Goal: Task Accomplishment & Management: Manage account settings

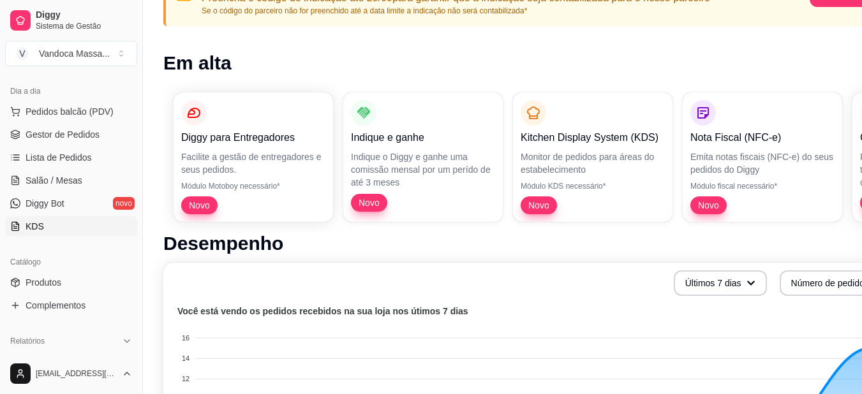
scroll to position [191, 0]
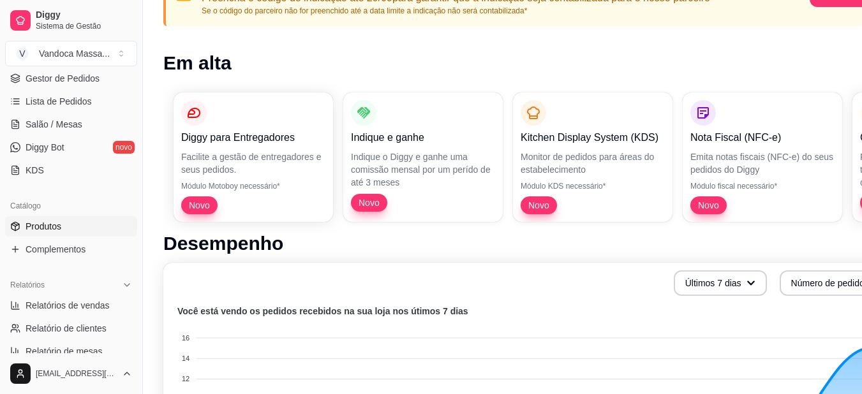
click at [64, 229] on link "Produtos" at bounding box center [71, 226] width 132 height 20
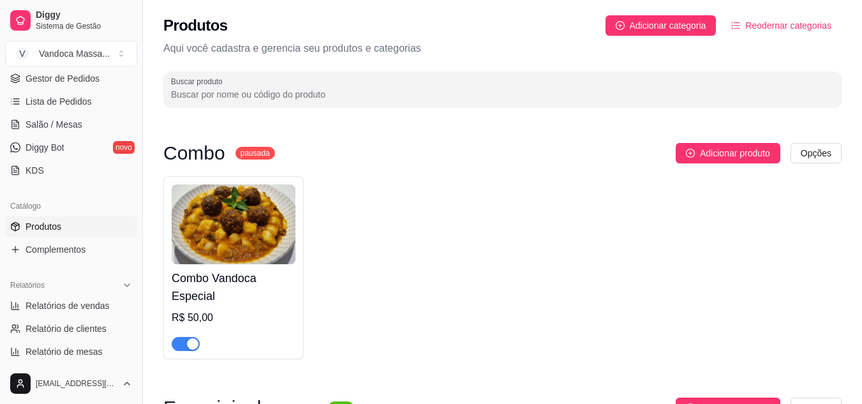
click at [508, 226] on div "Combo Vandoca Especial R$ 50,00" at bounding box center [502, 267] width 678 height 183
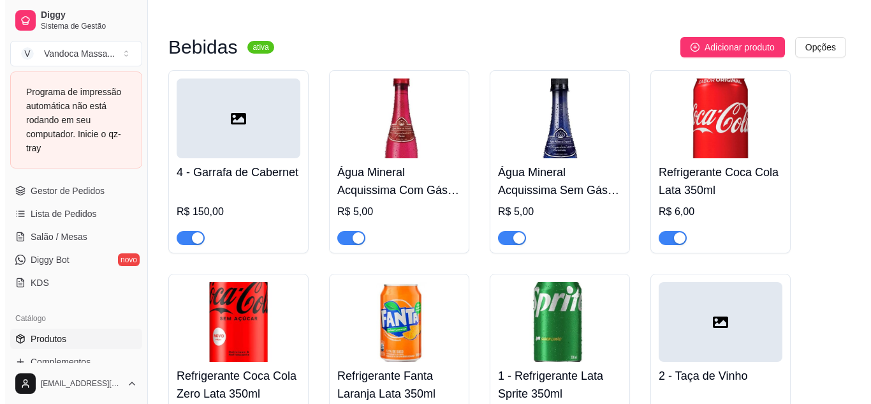
scroll to position [1559, 0]
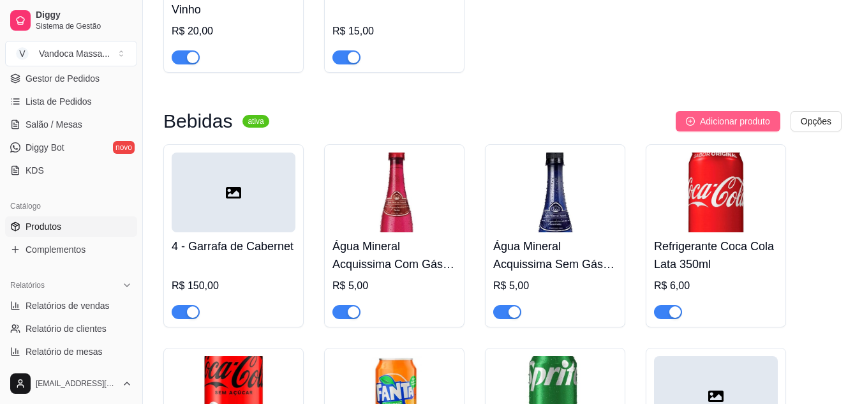
click at [714, 124] on span "Adicionar produto" at bounding box center [735, 121] width 70 height 14
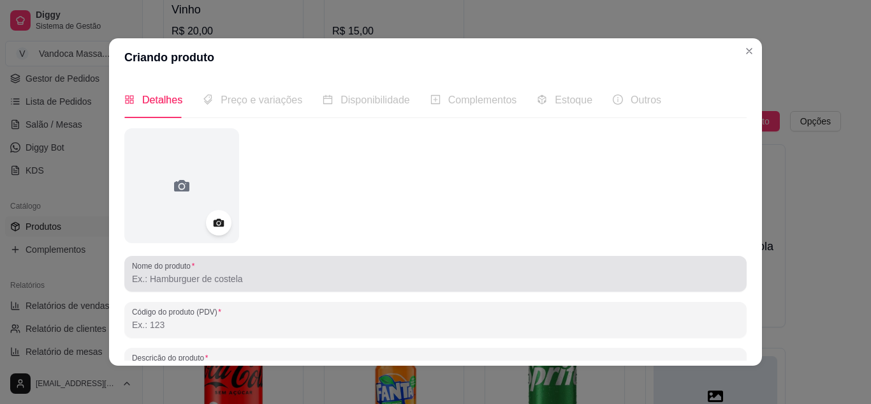
click at [218, 290] on div "Nome do produto" at bounding box center [435, 274] width 622 height 36
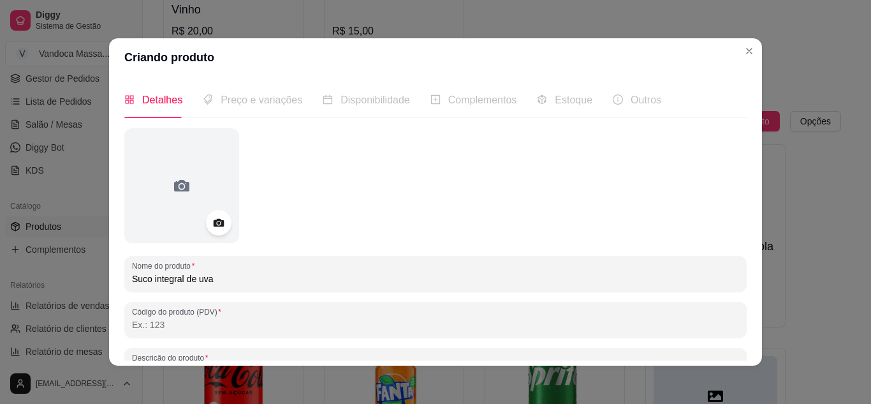
type input "Suco integral de uva"
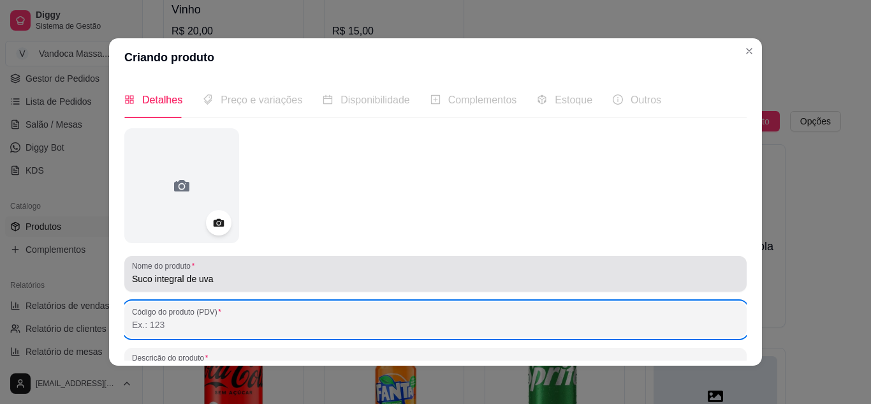
scroll to position [150, 0]
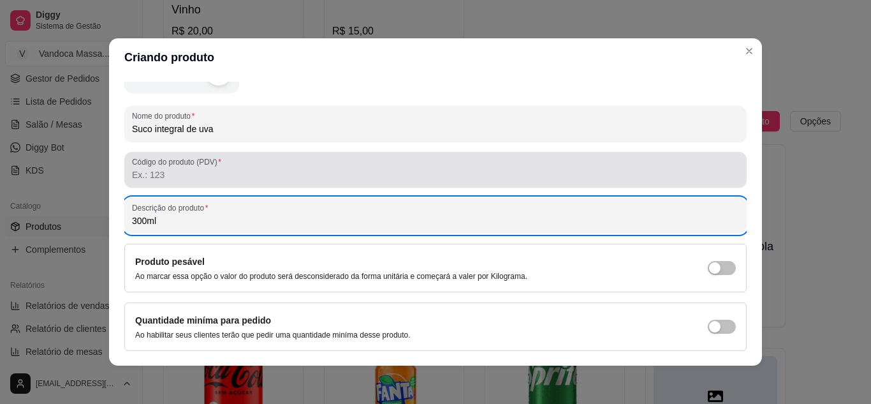
type input "300ml"
click at [173, 167] on div at bounding box center [435, 170] width 607 height 26
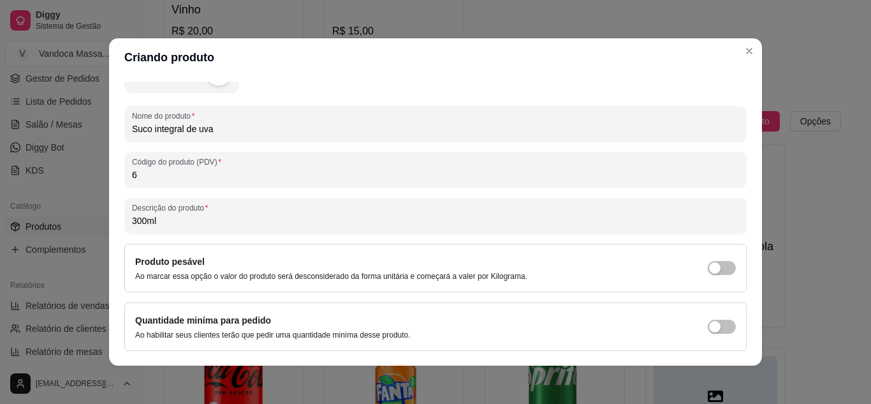
type input "6"
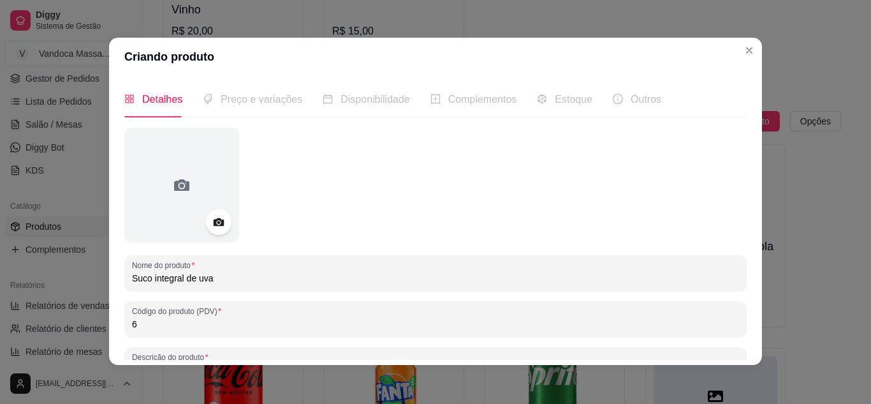
scroll to position [0, 0]
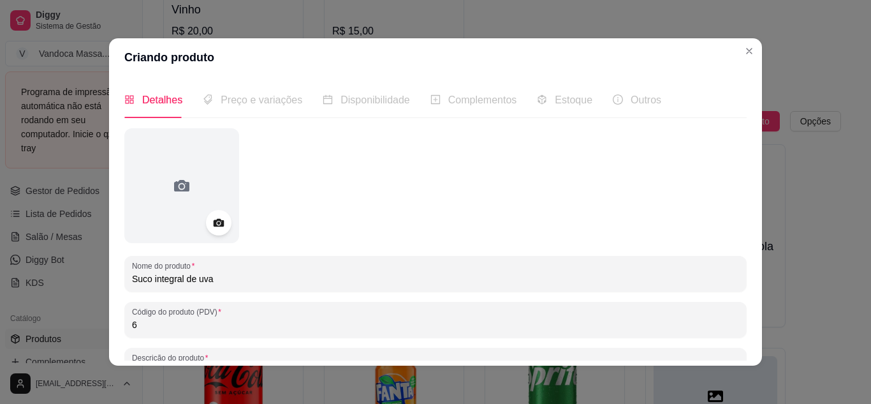
click at [228, 94] on span "Preço e variações" at bounding box center [262, 99] width 82 height 11
click at [230, 101] on span "Preço e variações" at bounding box center [262, 99] width 82 height 11
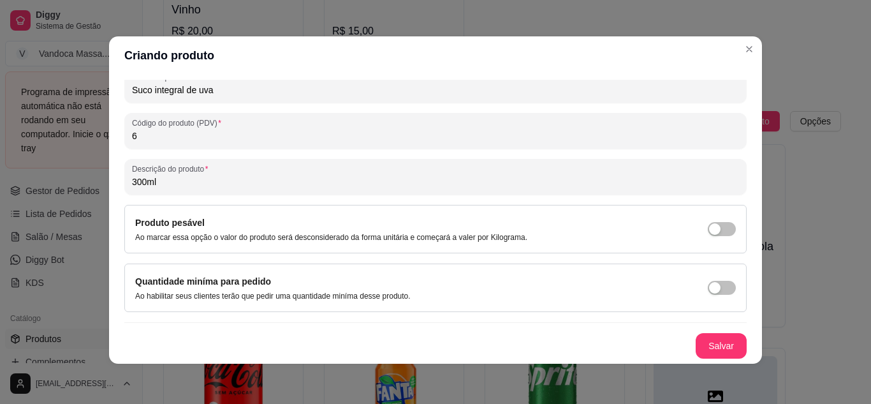
scroll to position [3, 0]
click at [721, 341] on button "Salvar" at bounding box center [721, 345] width 51 height 26
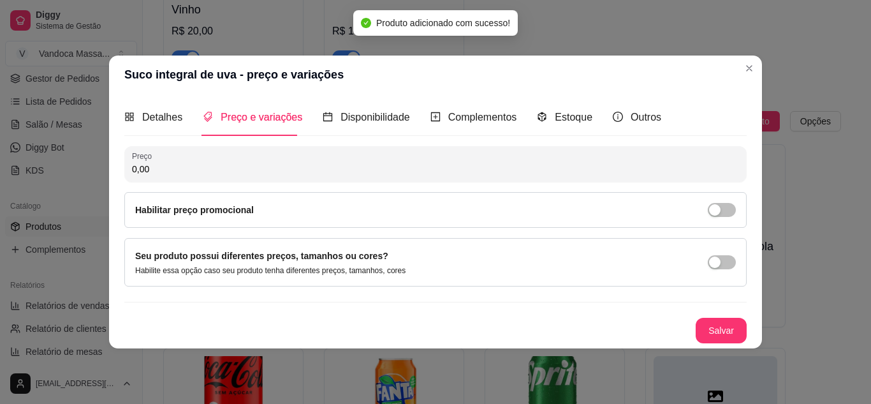
scroll to position [0, 0]
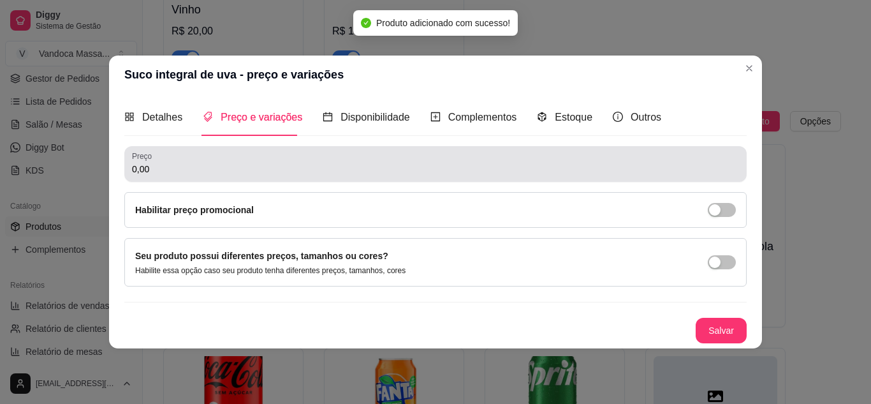
click at [204, 166] on input "0,00" at bounding box center [435, 169] width 607 height 13
click at [202, 163] on input "0,00" at bounding box center [435, 169] width 607 height 13
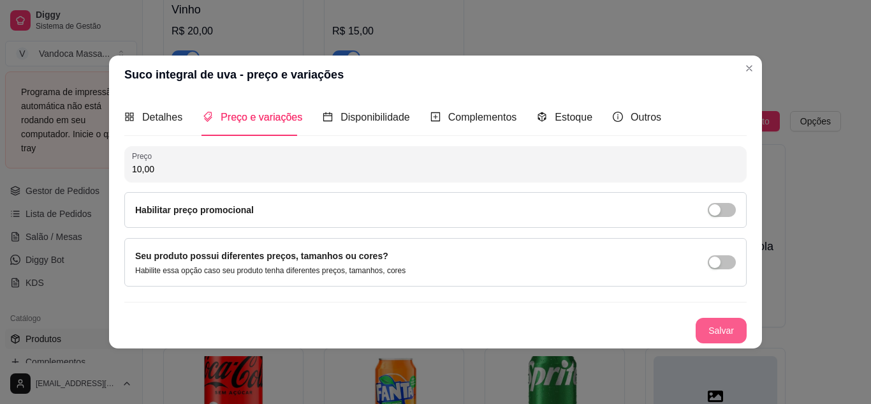
type input "10,00"
click at [726, 330] on button "Salvar" at bounding box center [721, 331] width 51 height 26
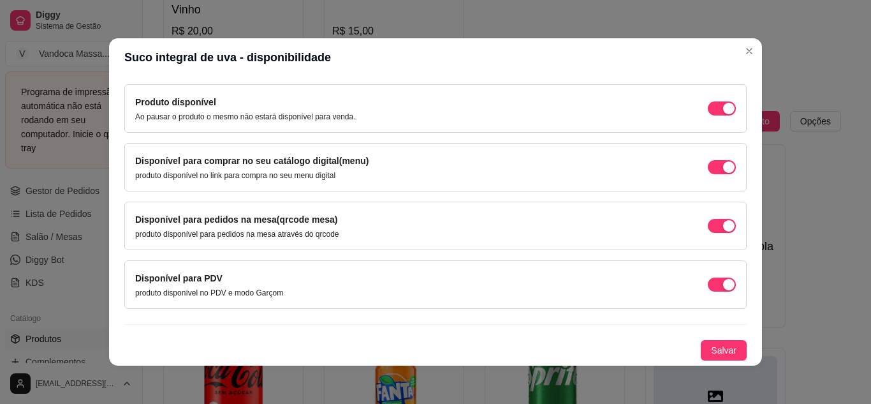
scroll to position [3, 0]
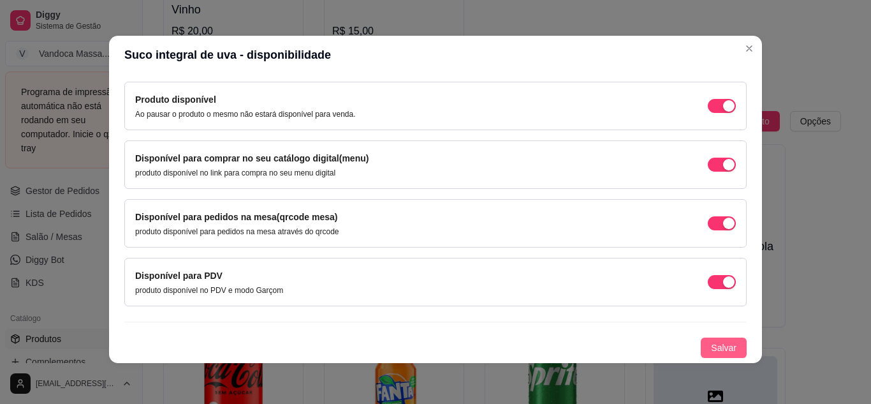
click at [711, 341] on span "Salvar" at bounding box center [724, 348] width 26 height 14
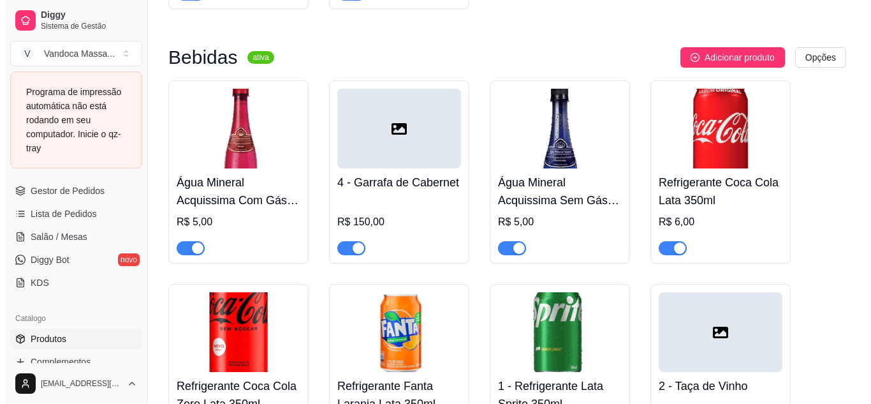
scroll to position [1559, 0]
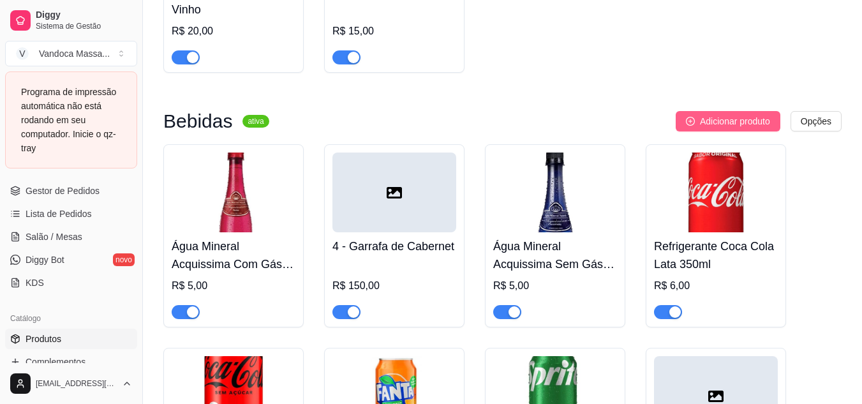
click at [721, 128] on span "Adicionar produto" at bounding box center [735, 121] width 70 height 14
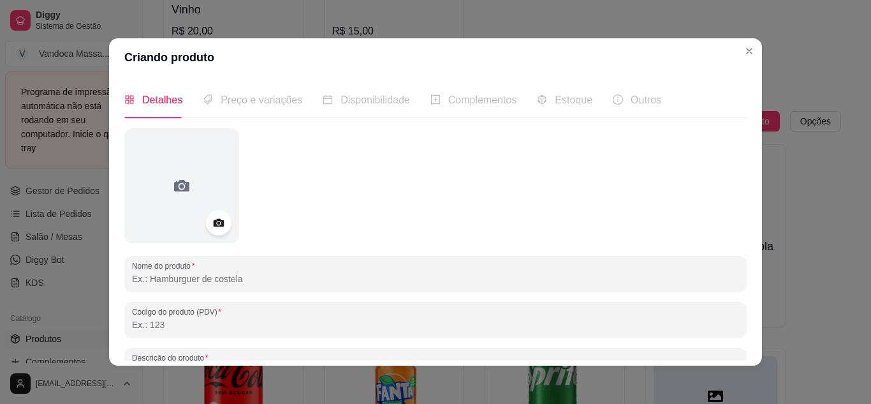
click at [178, 278] on input "Nome do produto" at bounding box center [435, 278] width 607 height 13
type input "Água Tônica"
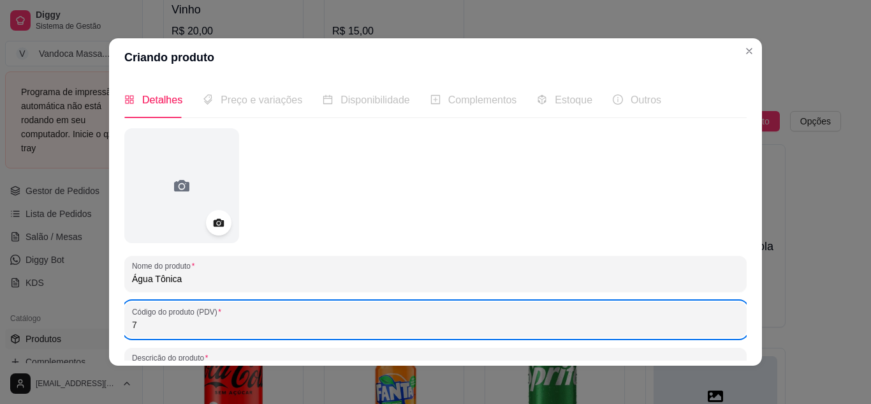
type input "7"
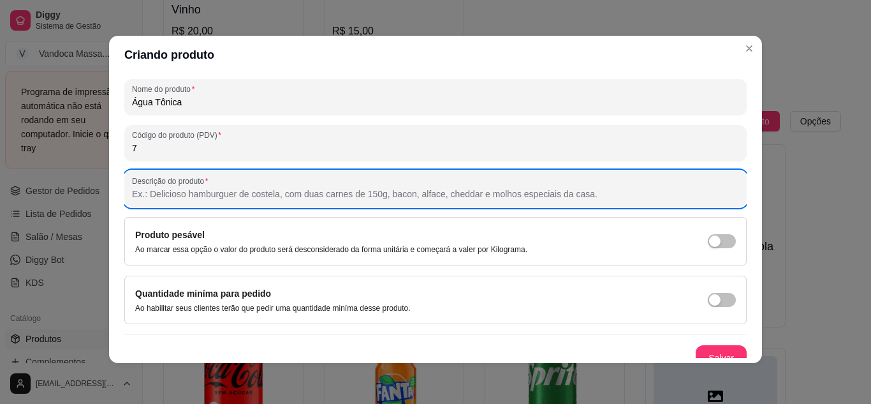
scroll to position [187, 0]
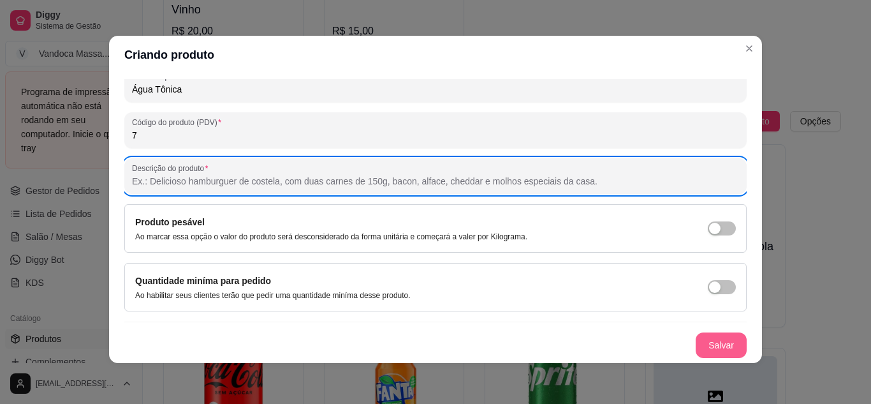
click at [700, 346] on button "Salvar" at bounding box center [721, 345] width 51 height 26
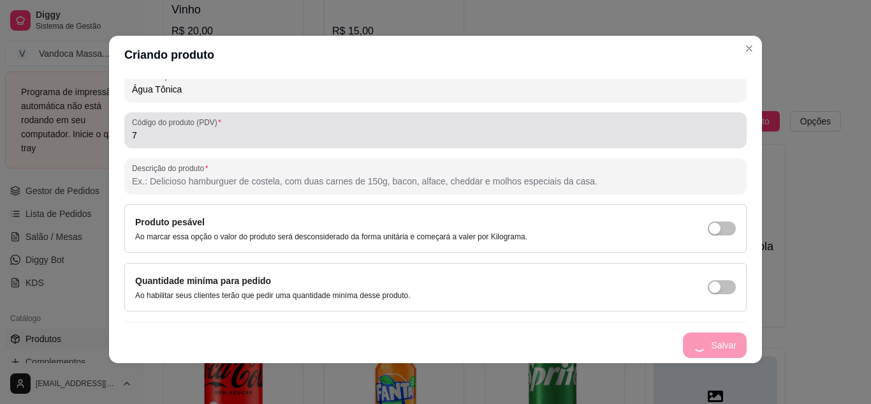
scroll to position [0, 0]
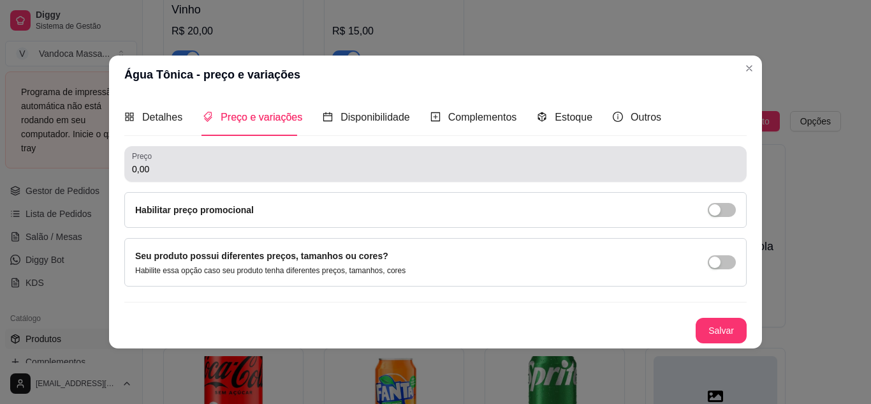
click at [158, 170] on input "0,00" at bounding box center [435, 169] width 607 height 13
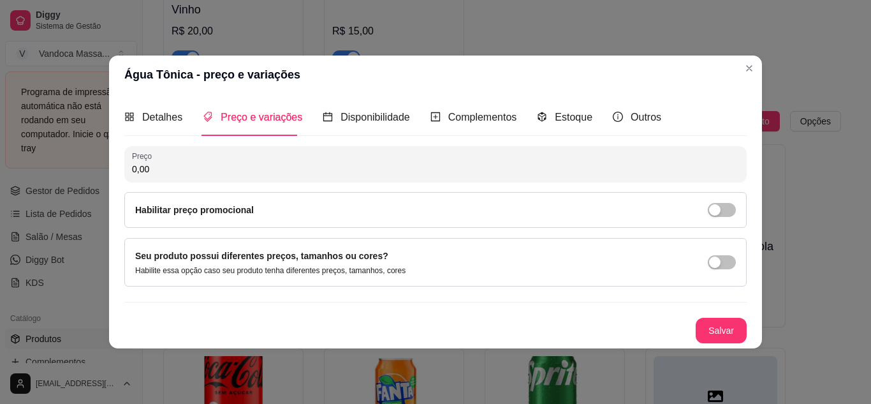
click at [158, 170] on input "0,00" at bounding box center [435, 169] width 607 height 13
type input "6,00"
click at [722, 325] on button "Salvar" at bounding box center [721, 330] width 50 height 25
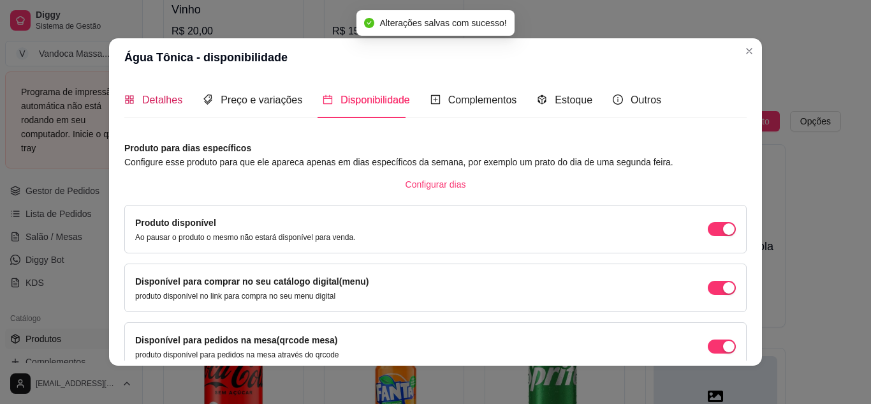
click at [142, 99] on span "Detalhes" at bounding box center [162, 99] width 40 height 11
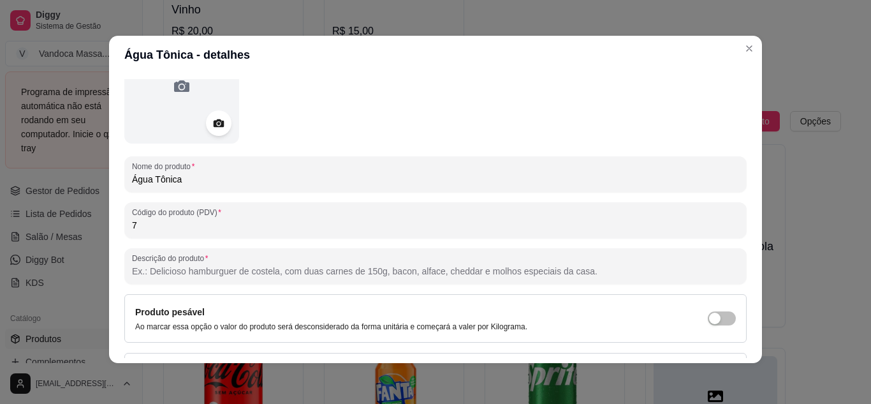
scroll to position [187, 0]
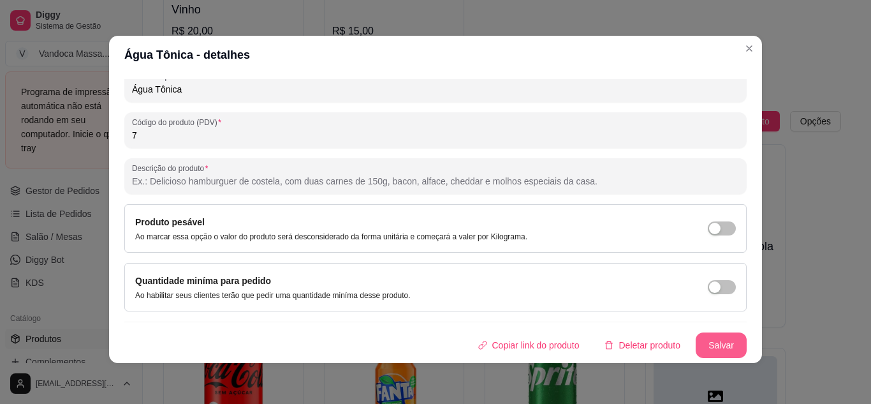
click at [709, 335] on button "Salvar" at bounding box center [721, 345] width 51 height 26
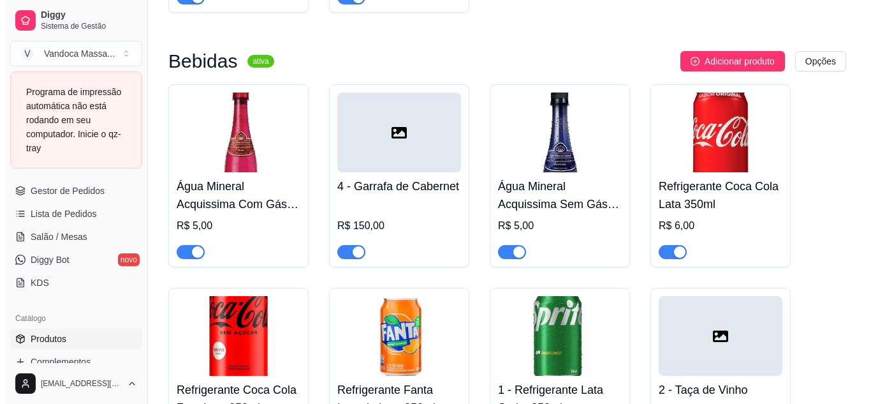
scroll to position [1495, 0]
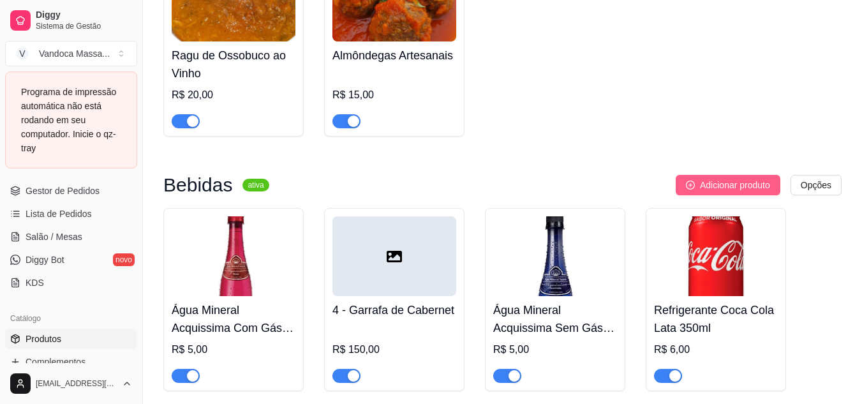
click at [733, 182] on span "Adicionar produto" at bounding box center [735, 185] width 70 height 14
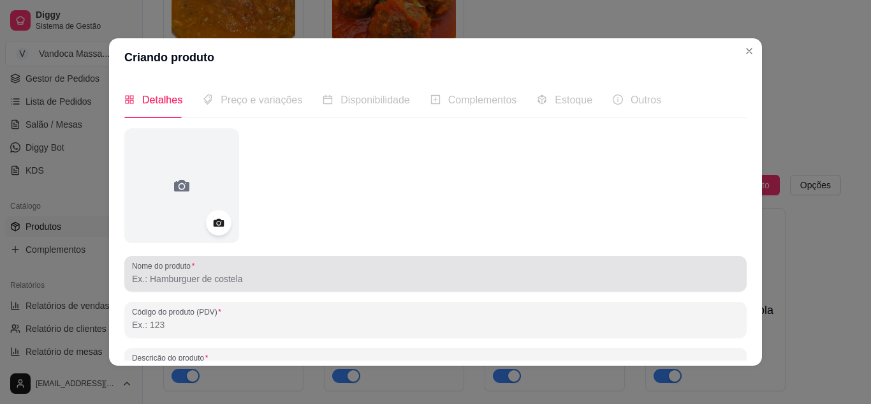
click at [291, 263] on div at bounding box center [435, 274] width 607 height 26
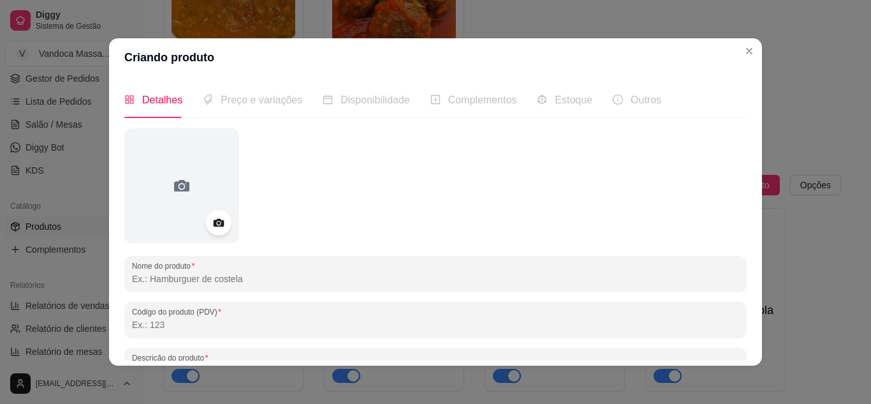
paste input "schweppes citrus"
click at [133, 283] on input "schweppes citrus" at bounding box center [435, 278] width 607 height 13
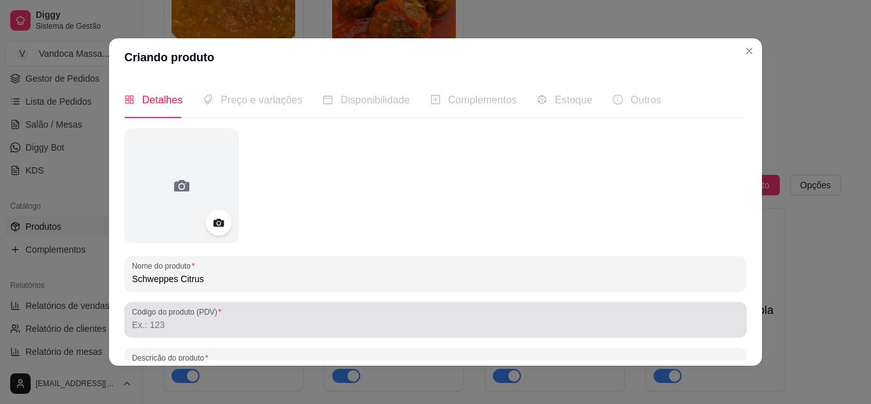
type input "Schweppes Citrus"
click at [153, 332] on div at bounding box center [435, 320] width 607 height 26
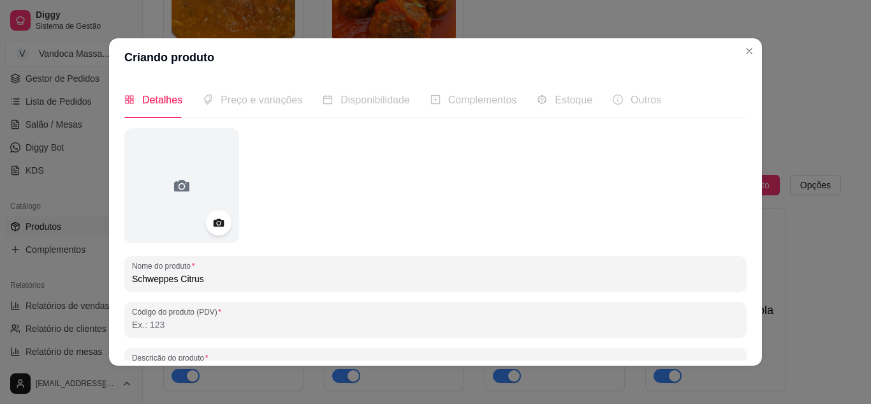
type input "7"
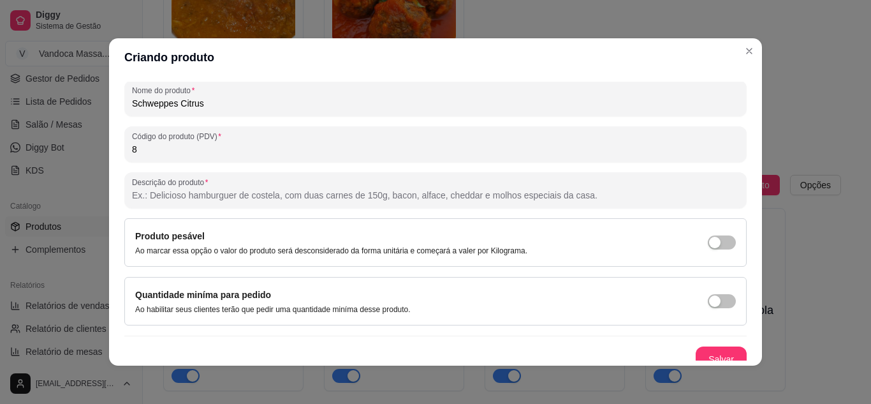
scroll to position [187, 0]
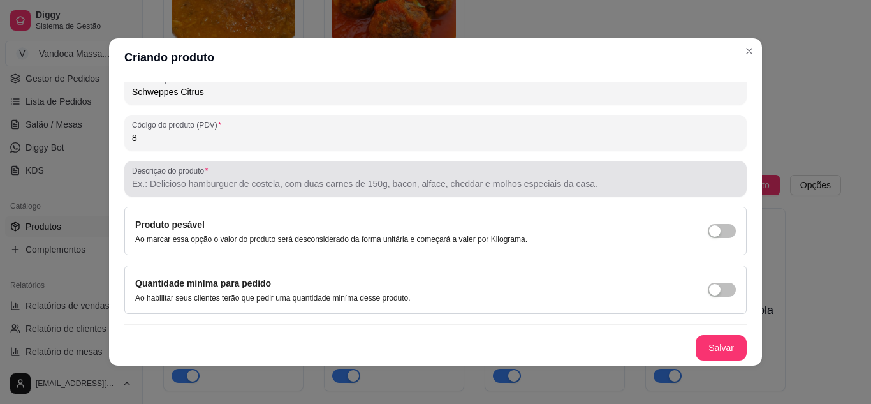
type input "8"
click at [247, 187] on input "Descrição do produto" at bounding box center [435, 183] width 607 height 13
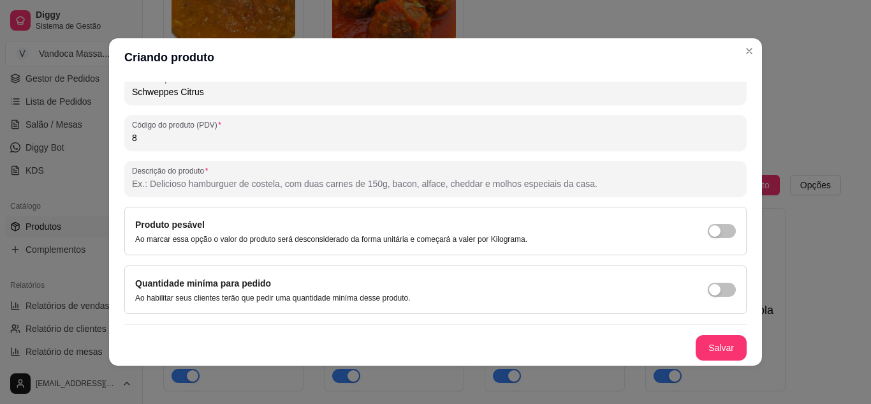
click at [237, 189] on div "Descrição do produto" at bounding box center [435, 179] width 622 height 36
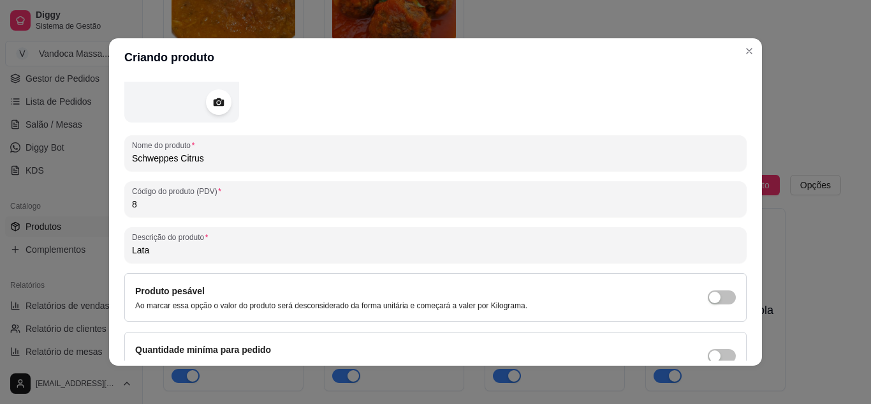
scroll to position [0, 0]
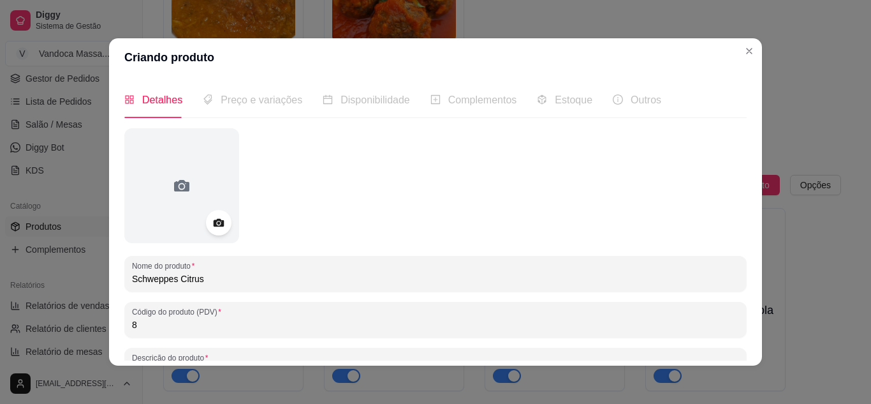
type input "Lata"
click at [240, 105] on span "Preço e variações" at bounding box center [262, 99] width 82 height 11
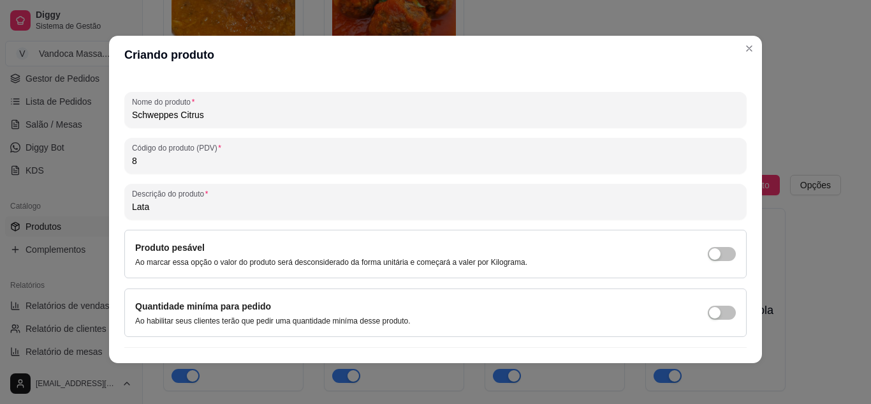
scroll to position [187, 0]
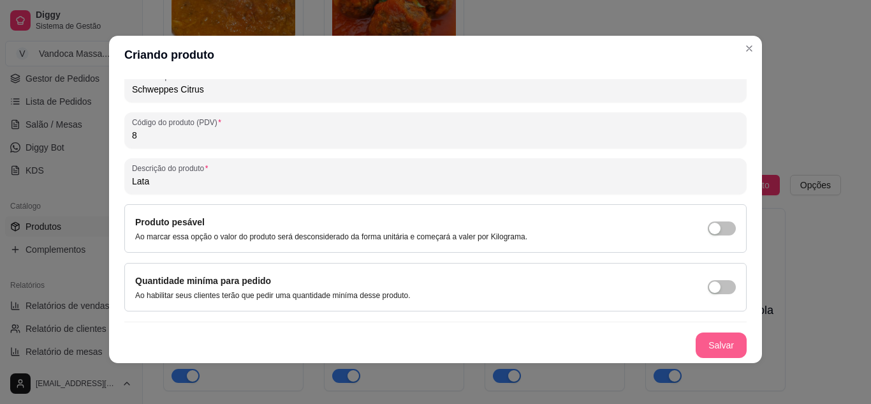
click at [710, 343] on button "Salvar" at bounding box center [721, 345] width 51 height 26
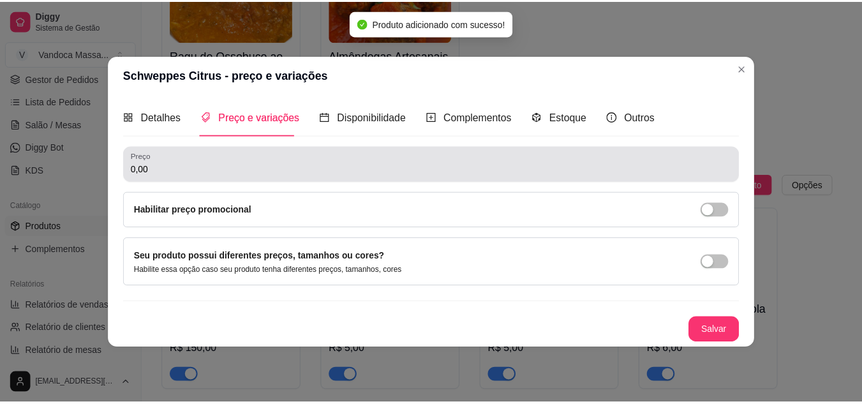
scroll to position [0, 0]
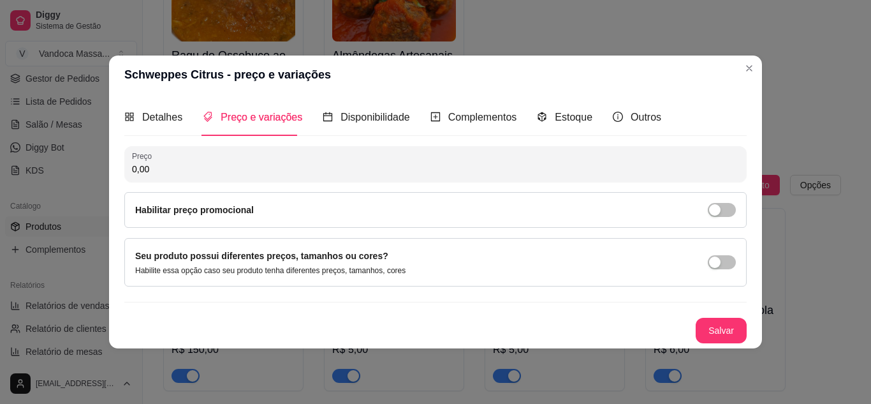
drag, startPoint x: 244, startPoint y: 183, endPoint x: 247, endPoint y: 175, distance: 8.7
click at [247, 175] on div "Preço 0,00 Habilitar preço promocional" at bounding box center [435, 187] width 622 height 82
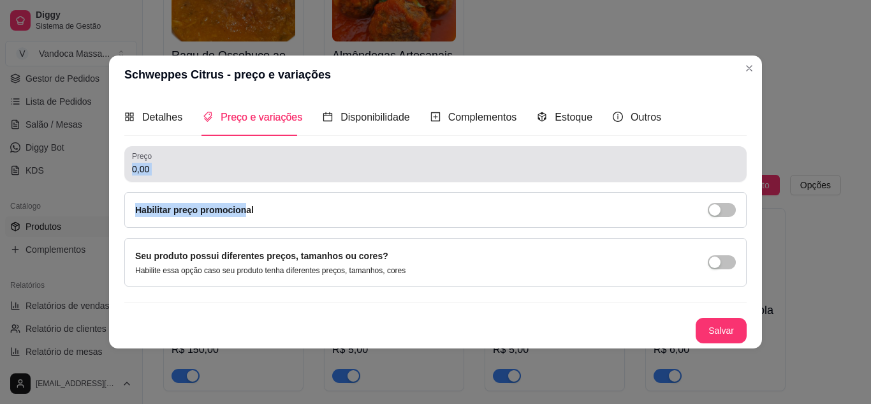
click at [247, 175] on input "0,00" at bounding box center [435, 169] width 607 height 13
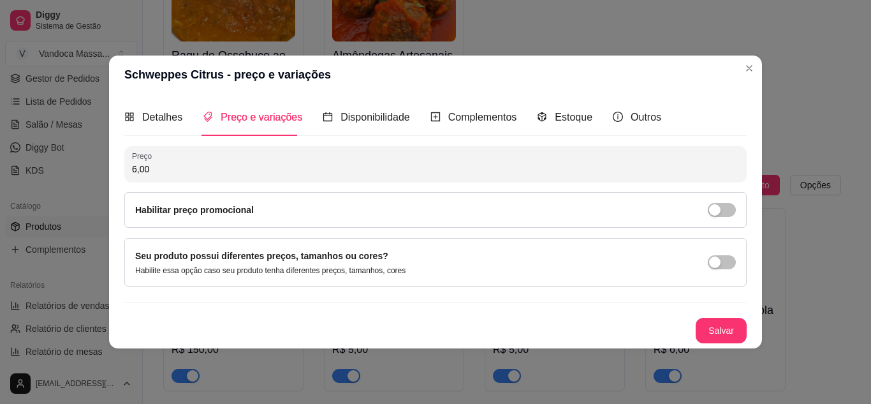
type input "6,00"
click at [694, 330] on div "Salvar" at bounding box center [435, 331] width 622 height 26
click at [714, 327] on button "Salvar" at bounding box center [721, 330] width 50 height 25
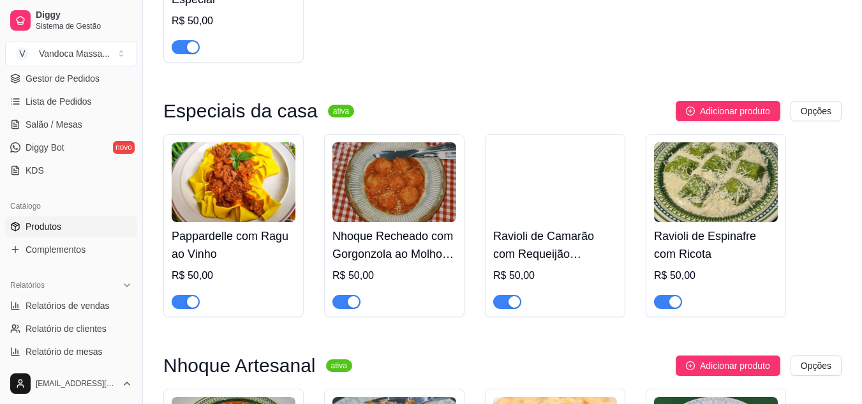
scroll to position [319, 0]
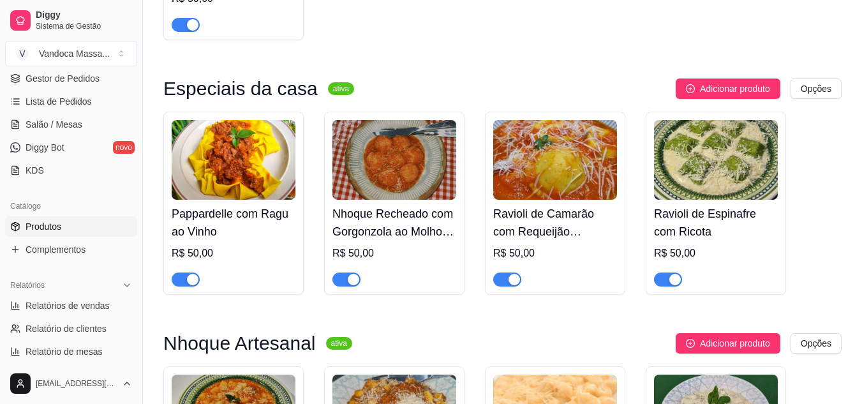
click at [351, 280] on div "button" at bounding box center [353, 279] width 11 height 11
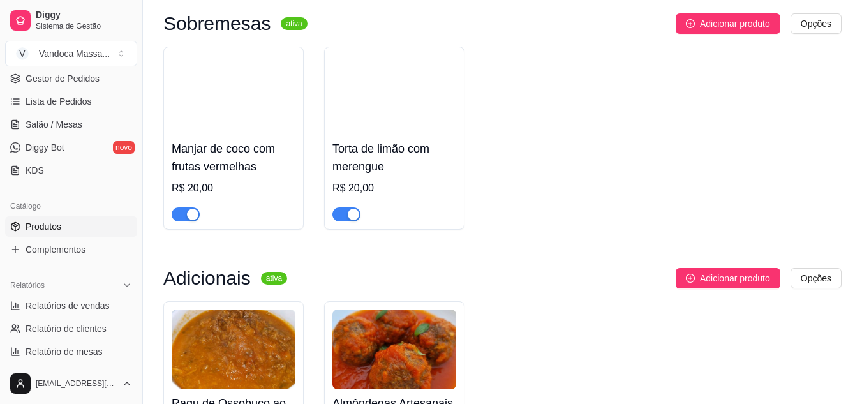
scroll to position [1148, 0]
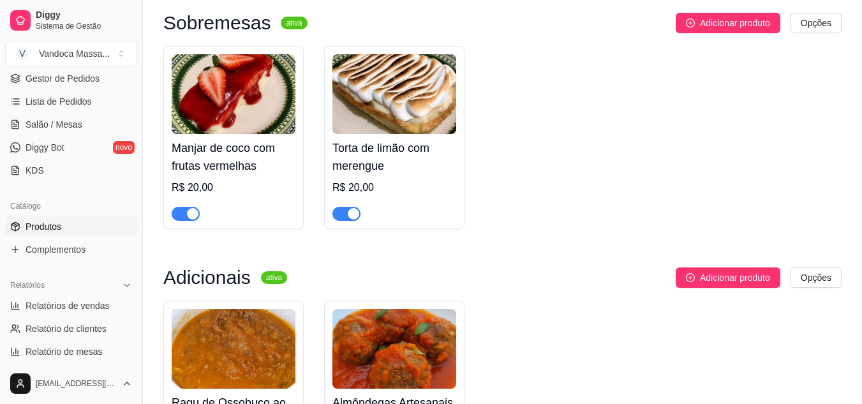
click at [357, 217] on div "button" at bounding box center [353, 213] width 11 height 11
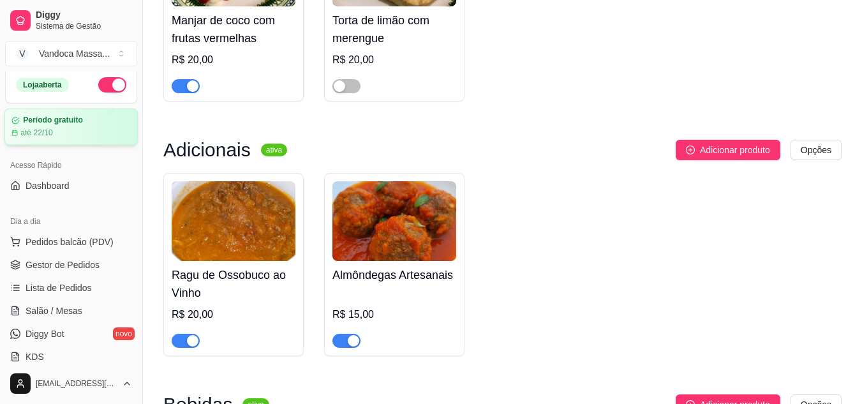
scroll to position [0, 0]
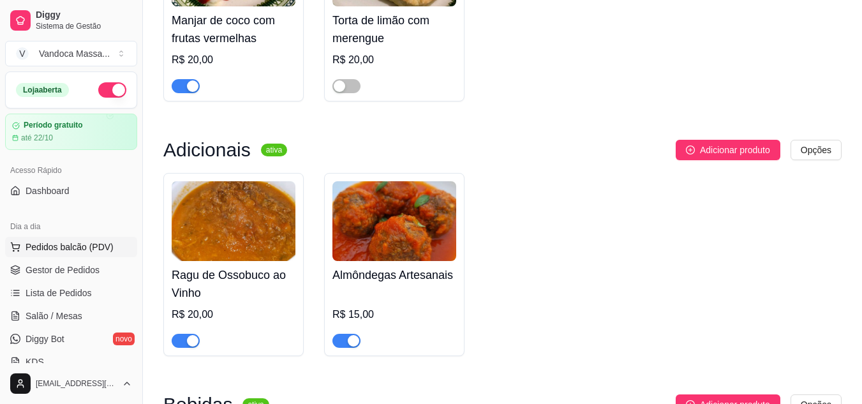
click at [87, 254] on button "Pedidos balcão (PDV)" at bounding box center [71, 247] width 132 height 20
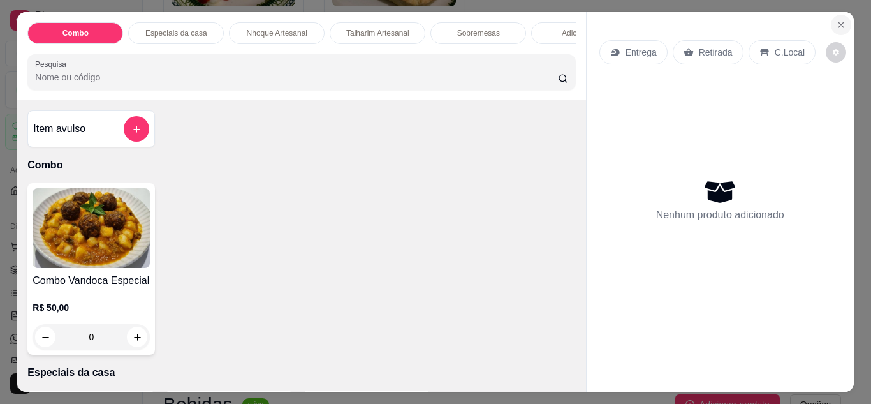
click at [836, 24] on icon "Close" at bounding box center [841, 25] width 10 height 10
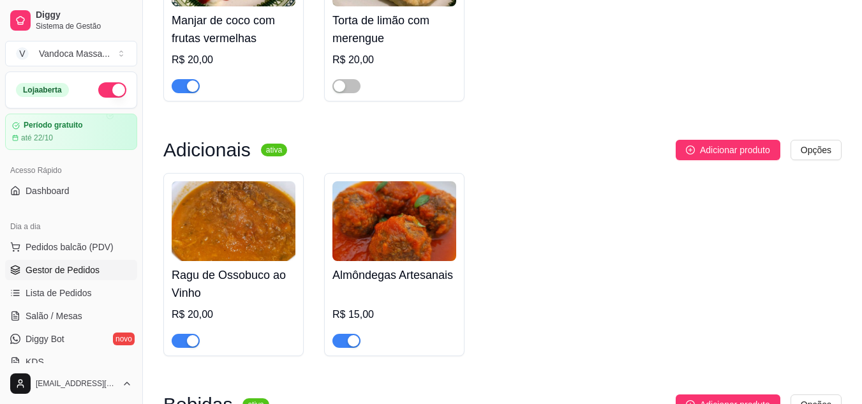
click at [26, 272] on span "Gestor de Pedidos" at bounding box center [63, 269] width 74 height 13
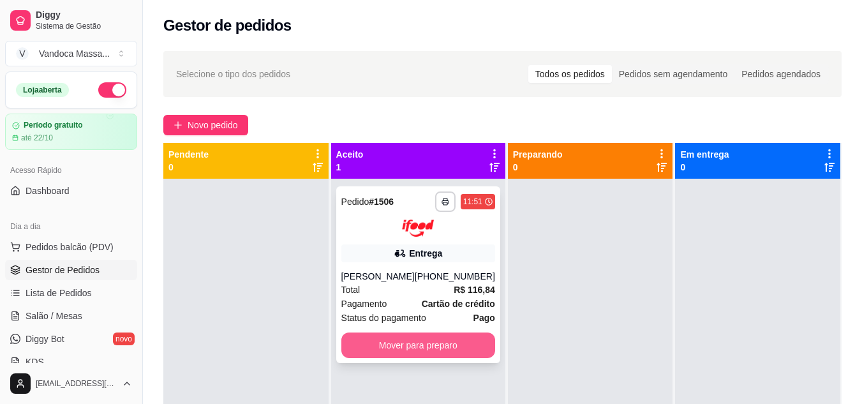
click at [432, 351] on button "Mover para preparo" at bounding box center [418, 345] width 154 height 26
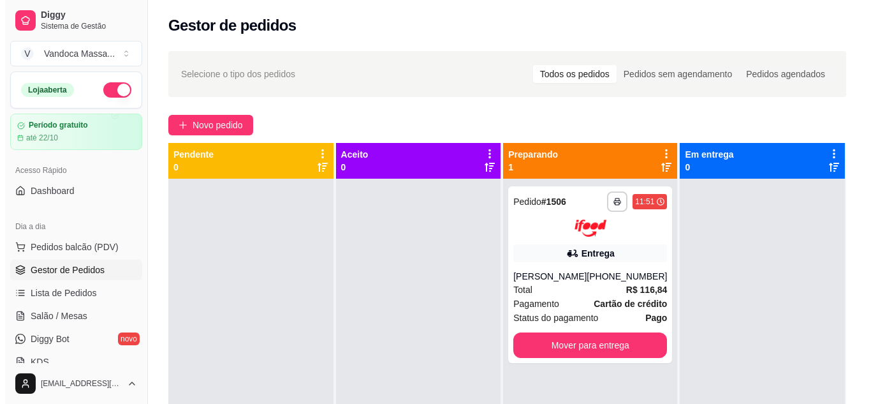
scroll to position [36, 0]
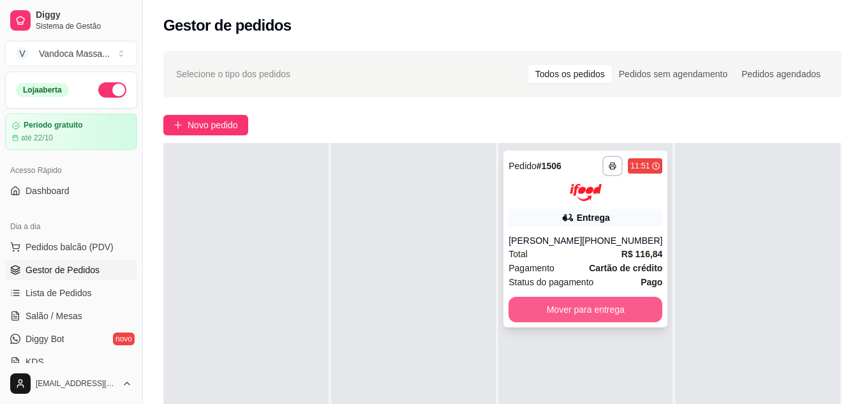
click at [609, 318] on button "Mover para entrega" at bounding box center [585, 310] width 154 height 26
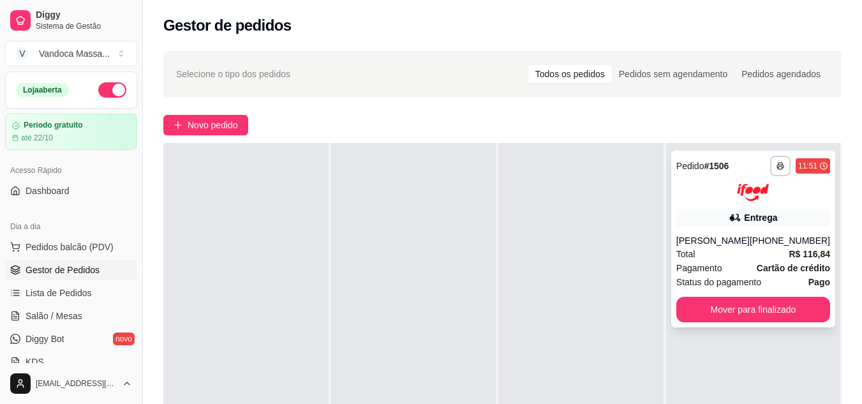
click at [725, 230] on div "**********" at bounding box center [753, 238] width 164 height 177
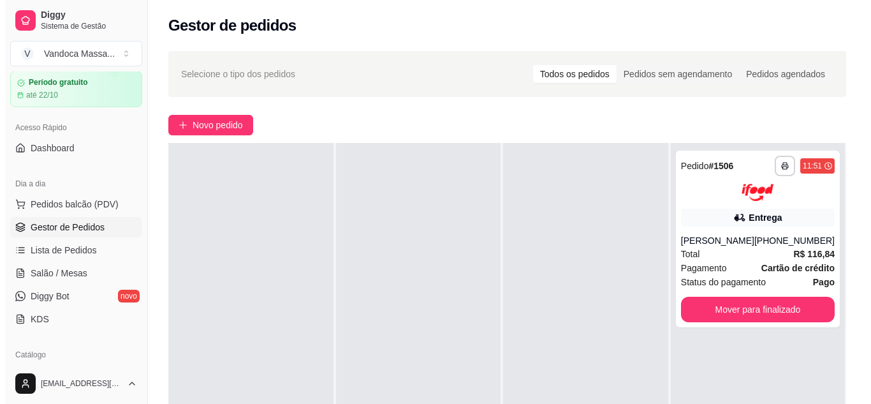
scroll to position [64, 0]
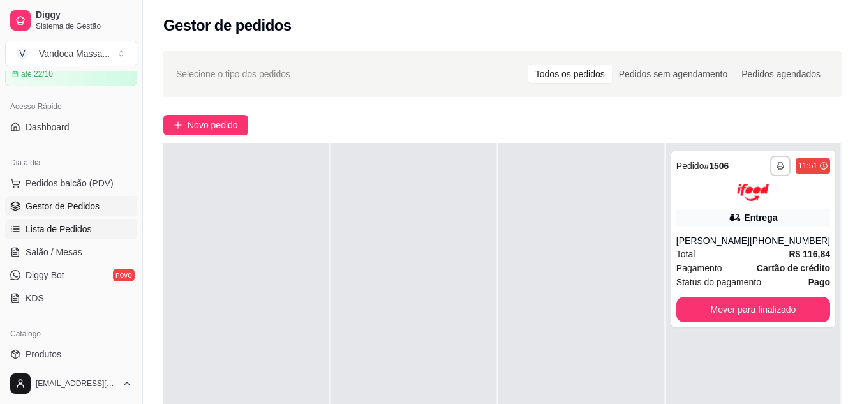
click at [55, 223] on span "Lista de Pedidos" at bounding box center [59, 229] width 66 height 13
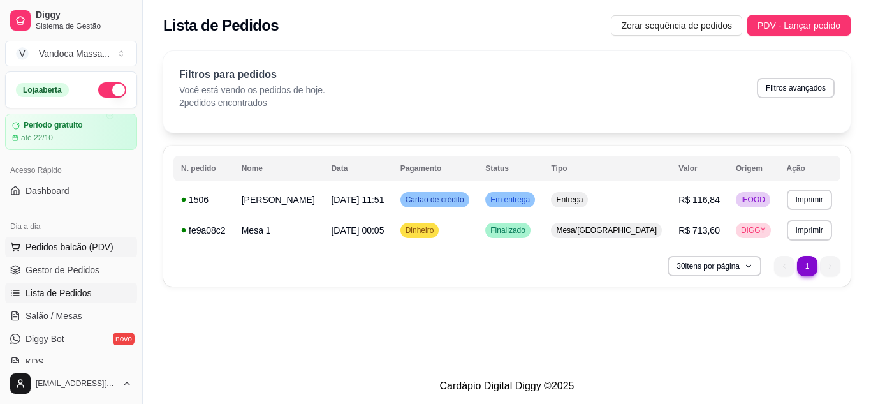
click at [61, 252] on span "Pedidos balcão (PDV)" at bounding box center [70, 246] width 88 height 13
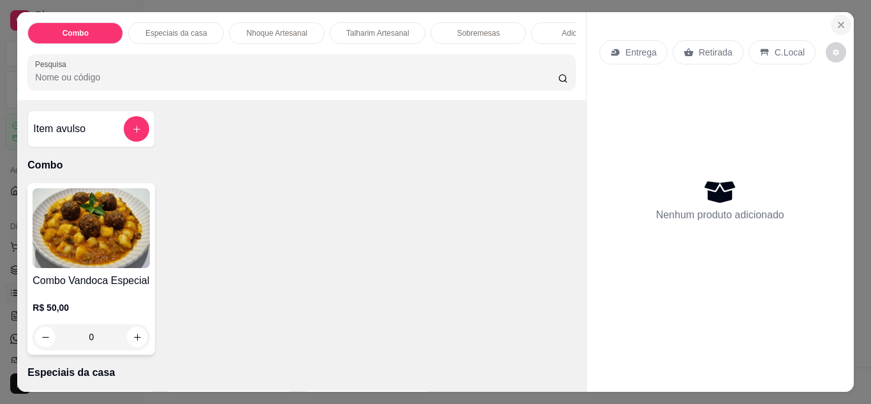
click at [839, 20] on icon "Close" at bounding box center [841, 25] width 10 height 10
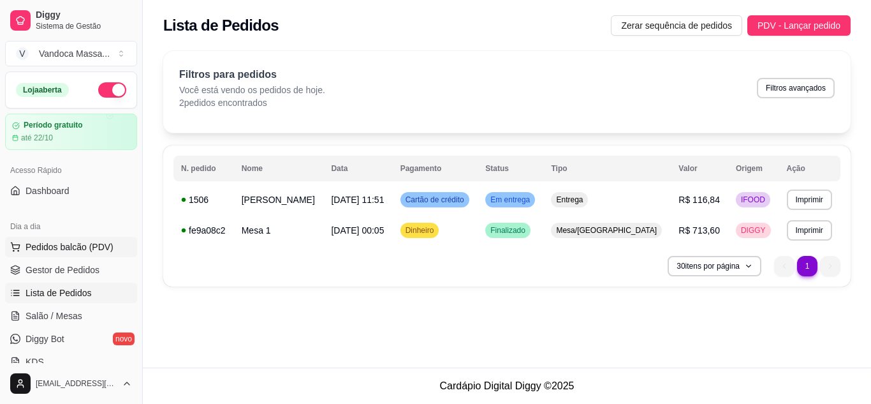
click at [90, 250] on span "Pedidos balcão (PDV)" at bounding box center [70, 246] width 88 height 13
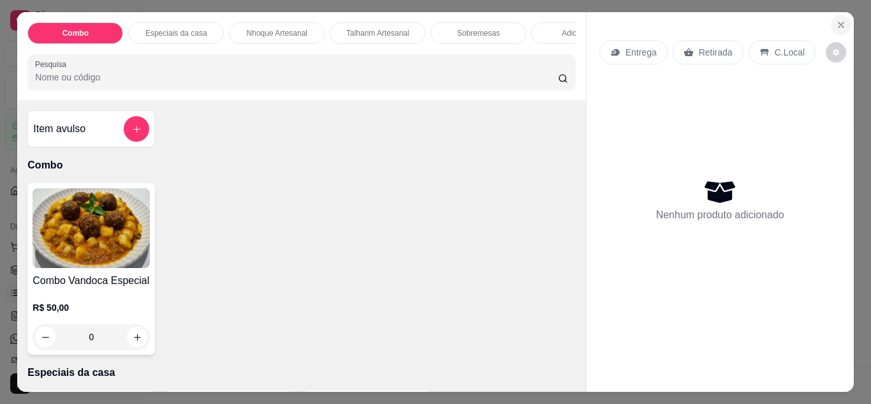
click at [831, 22] on button "Close" at bounding box center [841, 25] width 20 height 20
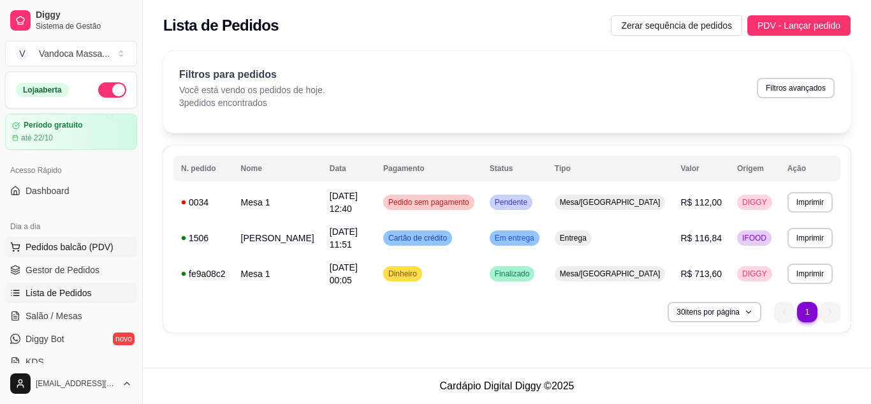
click at [38, 247] on span "Pedidos balcão (PDV)" at bounding box center [70, 246] width 88 height 13
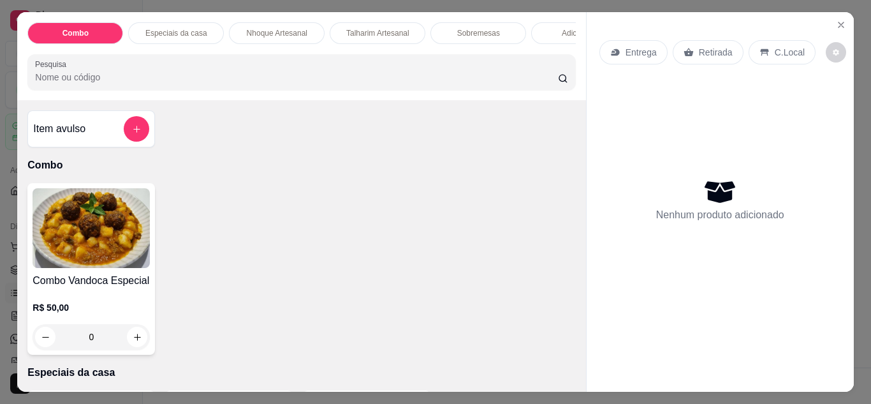
click at [54, 267] on img at bounding box center [91, 228] width 117 height 80
click at [836, 20] on icon "Close" at bounding box center [841, 25] width 10 height 10
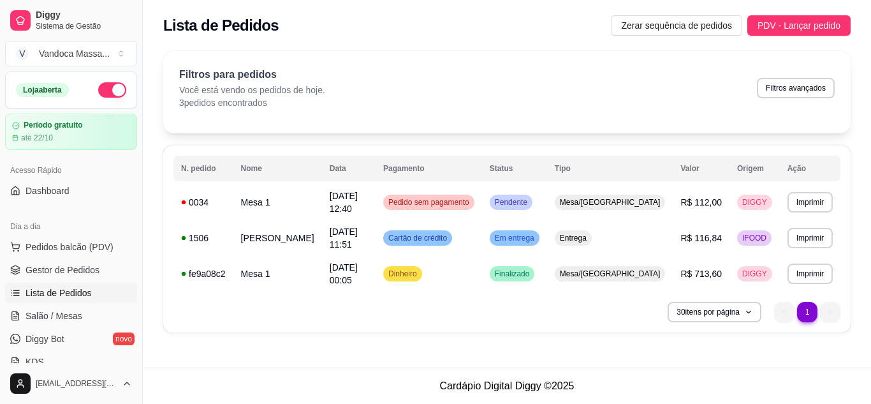
click at [58, 258] on ul "Pedidos balcão (PDV) Gestor de Pedidos Lista de Pedidos Salão / Mesas Diggy Bot…" at bounding box center [71, 304] width 132 height 135
click at [80, 272] on span "Gestor de Pedidos" at bounding box center [63, 269] width 74 height 13
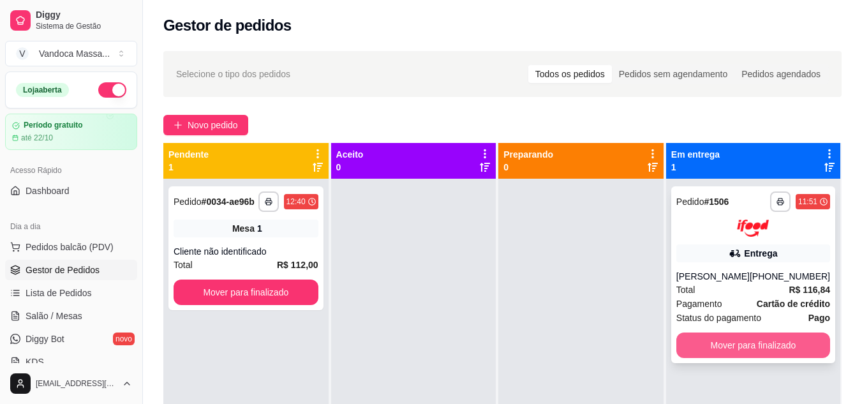
click at [726, 352] on button "Mover para finalizado" at bounding box center [753, 345] width 154 height 26
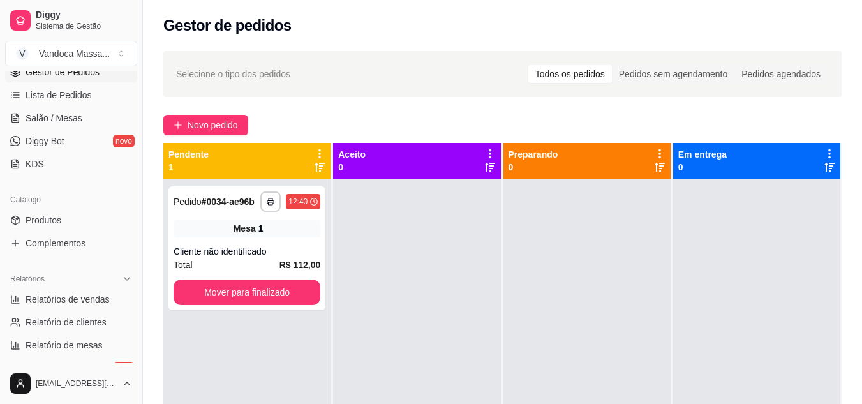
scroll to position [195, 0]
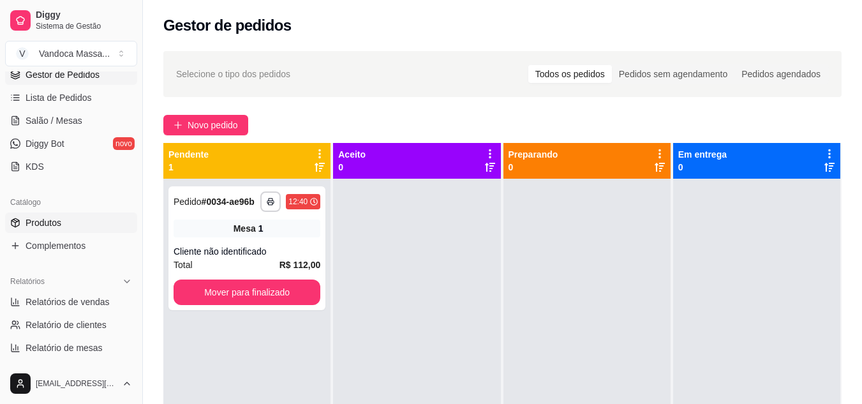
click at [34, 217] on span "Produtos" at bounding box center [44, 222] width 36 height 13
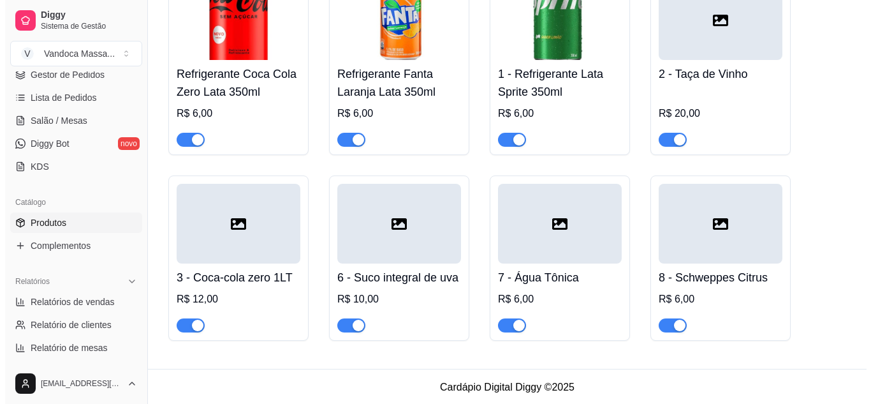
scroll to position [1941, 0]
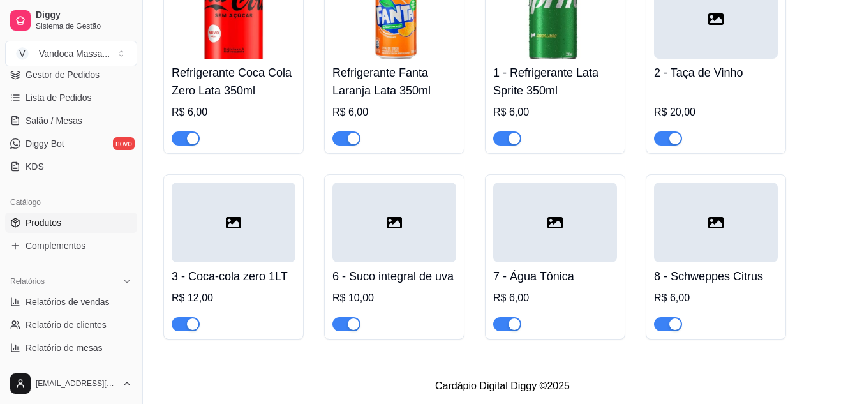
click at [245, 214] on div at bounding box center [234, 222] width 124 height 80
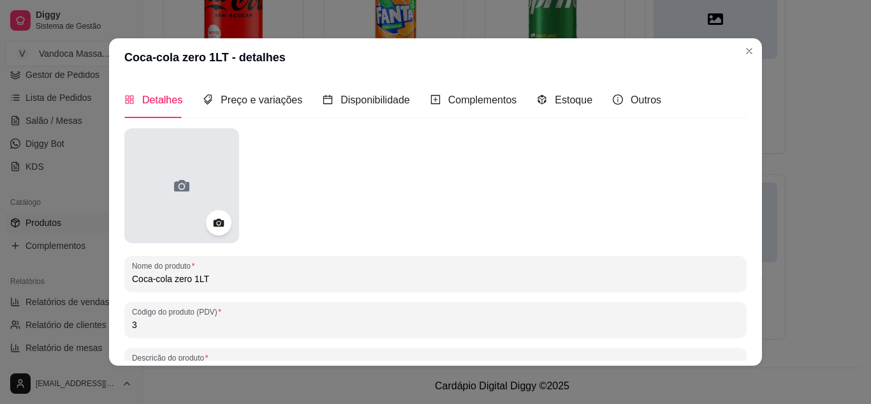
click at [193, 199] on div at bounding box center [181, 185] width 115 height 115
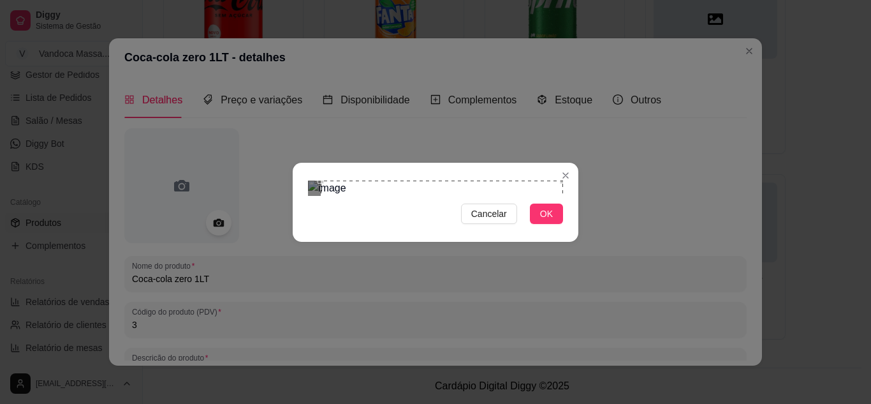
click at [567, 163] on section "Cancelar OK" at bounding box center [436, 202] width 286 height 79
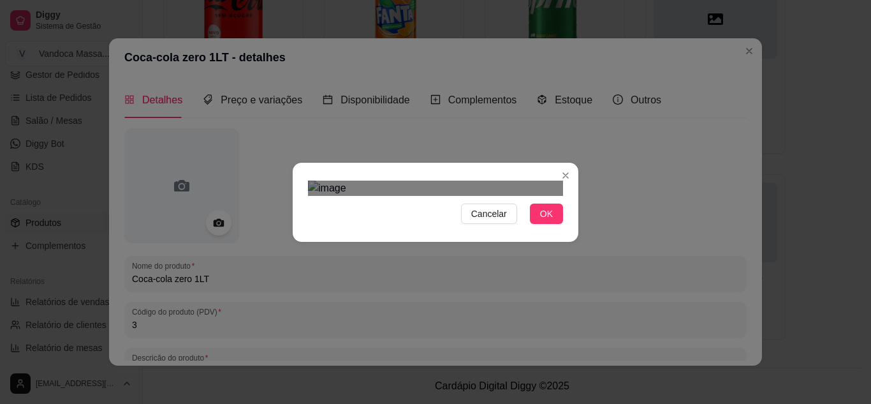
click at [304, 229] on div "Cancelar OK" at bounding box center [436, 202] width 286 height 54
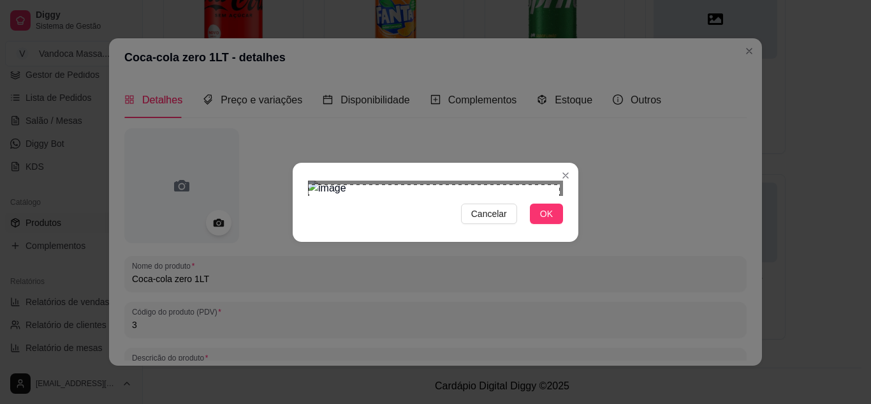
click at [571, 229] on div "Cancelar OK" at bounding box center [436, 202] width 286 height 54
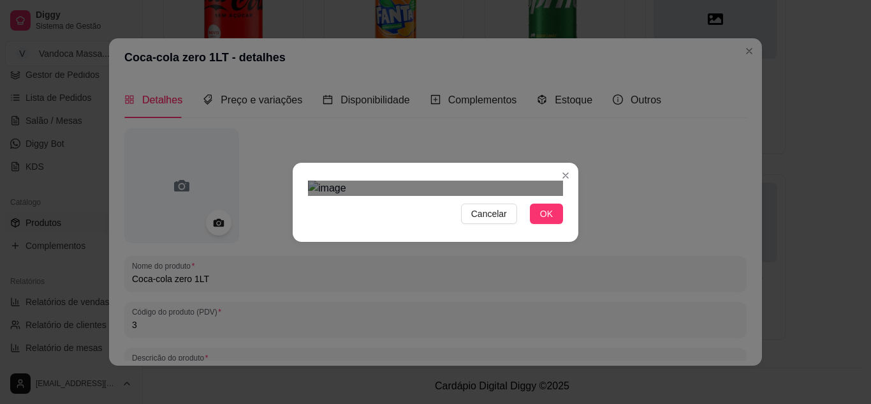
click at [569, 229] on div "Cancelar OK" at bounding box center [436, 202] width 286 height 54
click at [594, 234] on div "Cancelar OK" at bounding box center [435, 202] width 871 height 404
click at [446, 186] on div "Use the arrow keys to move the crop selection area" at bounding box center [435, 305] width 238 height 238
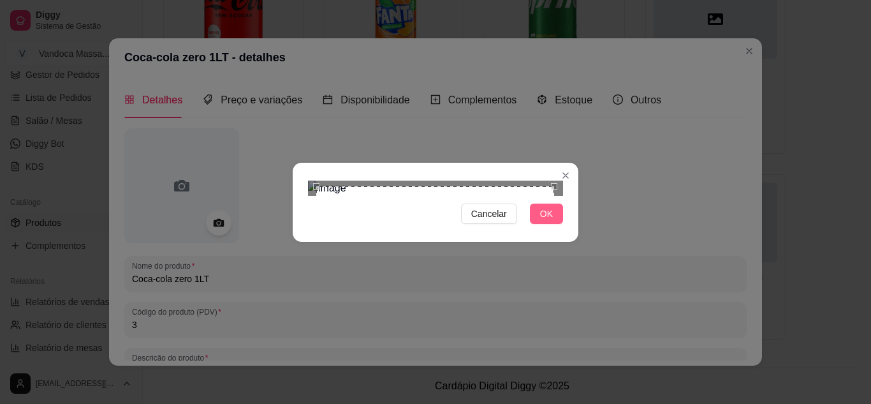
click at [549, 221] on span "OK" at bounding box center [546, 214] width 13 height 14
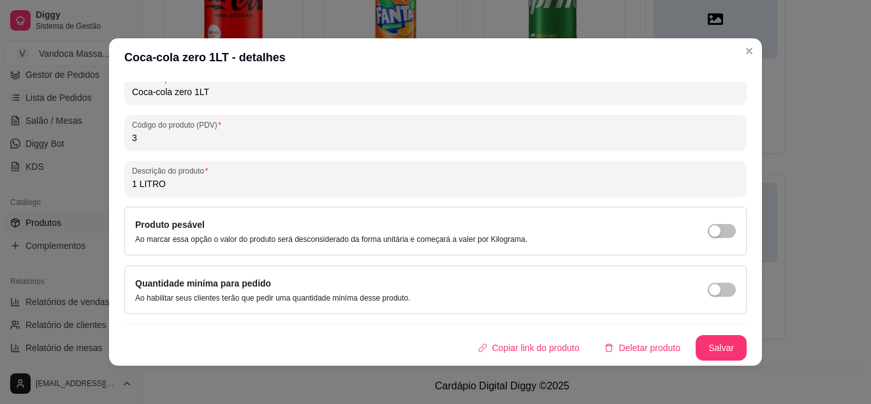
scroll to position [3, 0]
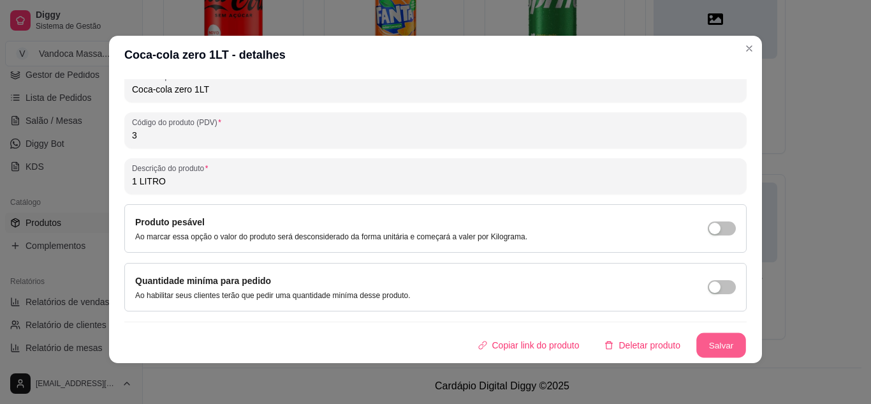
click at [710, 346] on button "Salvar" at bounding box center [721, 345] width 50 height 25
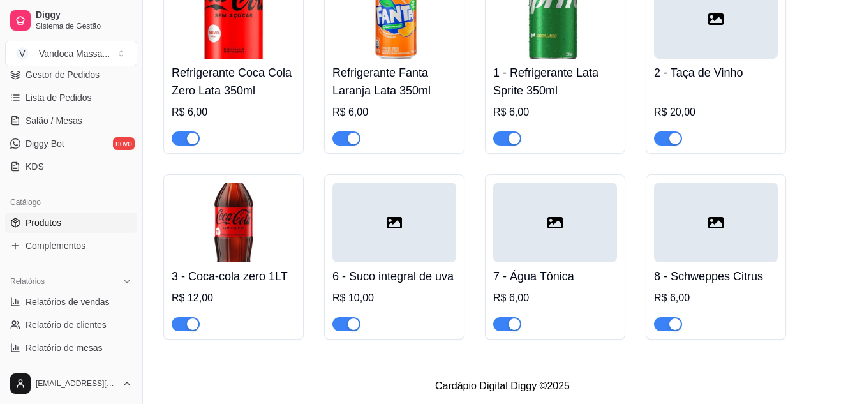
click at [380, 208] on div at bounding box center [394, 222] width 124 height 80
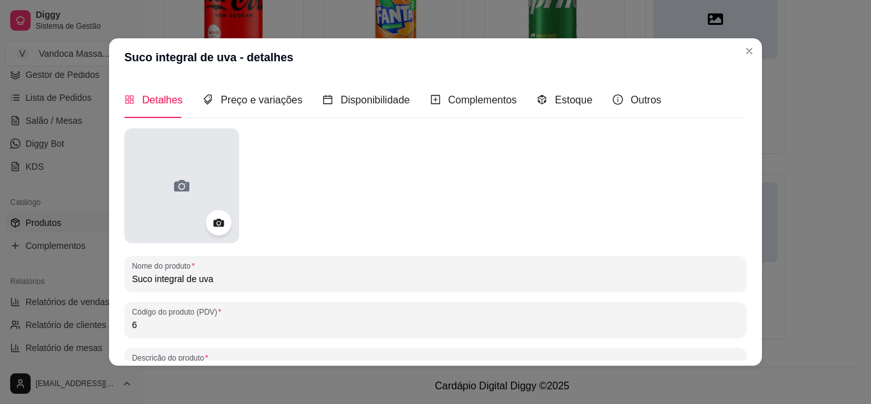
click at [202, 200] on div at bounding box center [181, 185] width 115 height 115
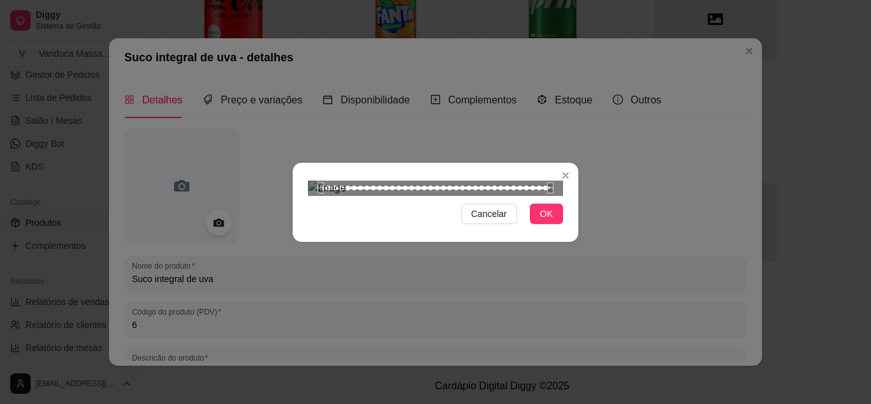
click at [431, 187] on div "Use the arrow keys to move the crop selection area" at bounding box center [436, 188] width 230 height 4
click at [293, 229] on div "Cancelar OK" at bounding box center [436, 202] width 286 height 54
click at [309, 281] on div "Use the arrow keys to move the crop selection area" at bounding box center [401, 374] width 186 height 186
click at [503, 180] on div at bounding box center [435, 187] width 255 height 15
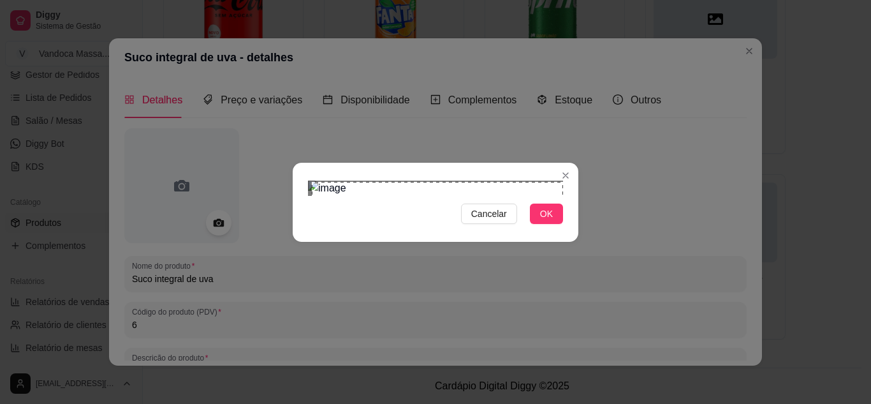
click at [446, 180] on div "Use the arrow keys to move the crop selection area" at bounding box center [434, 306] width 252 height 252
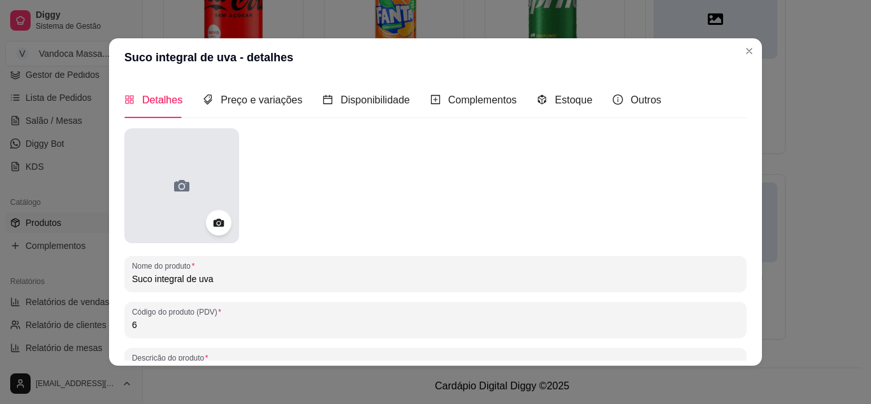
click at [195, 189] on div at bounding box center [181, 185] width 115 height 115
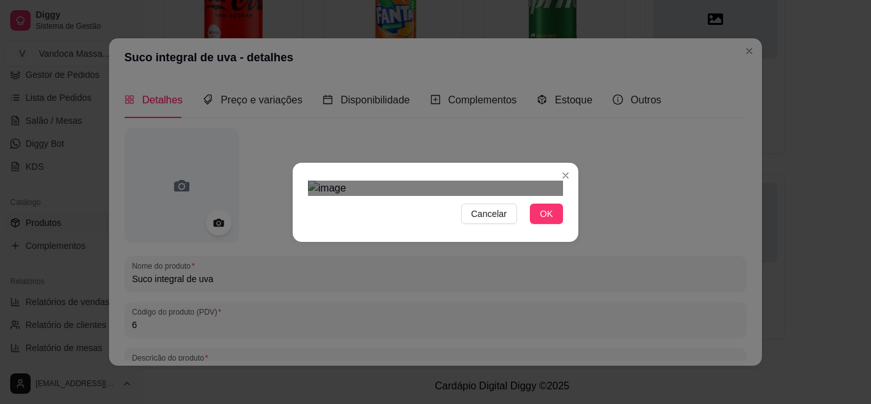
click at [402, 296] on div "Use the arrow keys to move the crop selection area" at bounding box center [433, 338] width 230 height 85
click at [286, 263] on div "Cancelar OK" at bounding box center [435, 202] width 871 height 404
click at [312, 297] on div "Use the arrow keys to move the crop selection area" at bounding box center [393, 382] width 170 height 170
click at [589, 59] on div "Cancelar OK" at bounding box center [435, 202] width 871 height 404
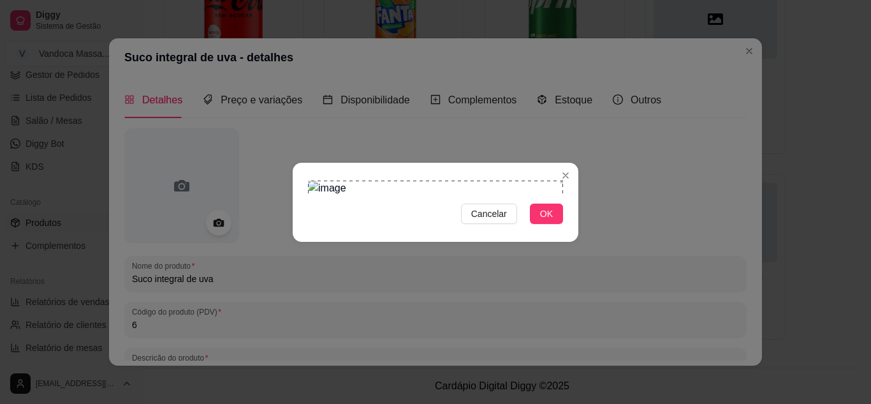
click at [419, 180] on div "Use the arrow keys to move the crop selection area" at bounding box center [435, 307] width 255 height 255
click at [547, 221] on span "OK" at bounding box center [546, 214] width 13 height 14
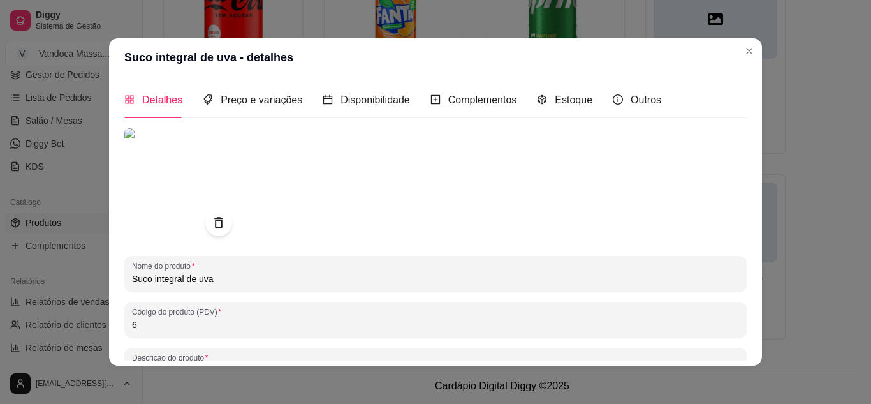
click at [217, 219] on icon at bounding box center [218, 223] width 15 height 15
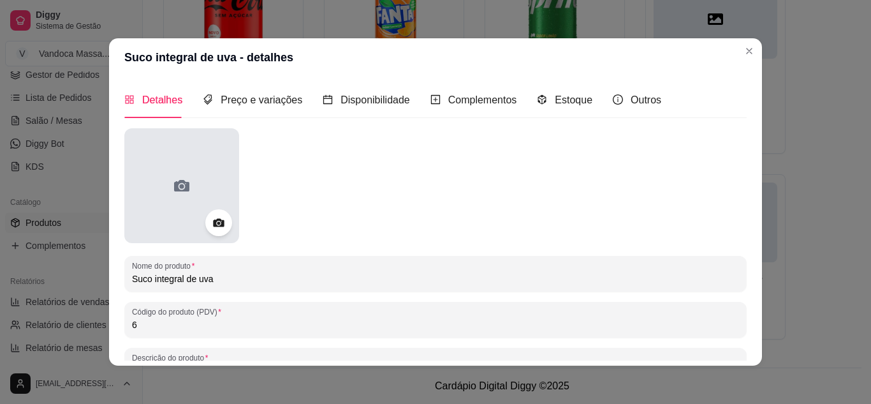
click at [197, 194] on div at bounding box center [181, 185] width 115 height 115
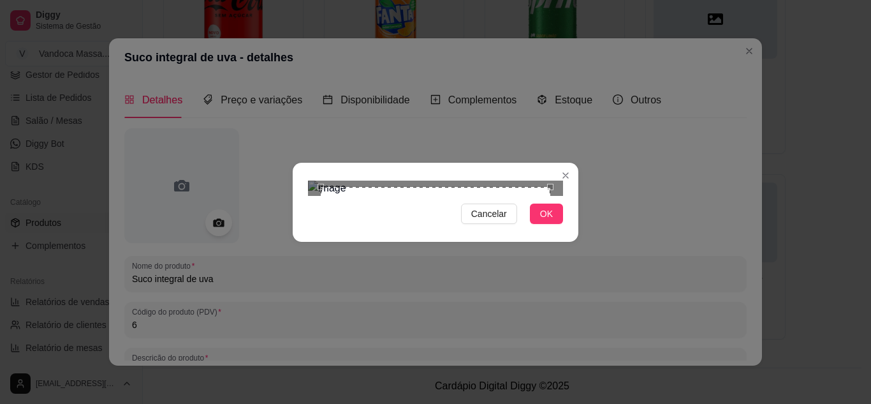
click at [525, 255] on div "Use the arrow keys to move the crop selection area" at bounding box center [436, 302] width 230 height 230
click at [548, 221] on span "OK" at bounding box center [546, 214] width 13 height 14
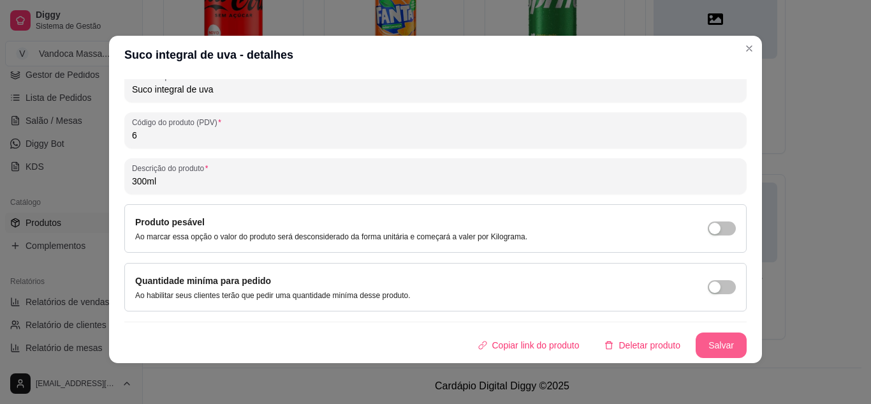
click at [696, 343] on button "Salvar" at bounding box center [721, 345] width 51 height 26
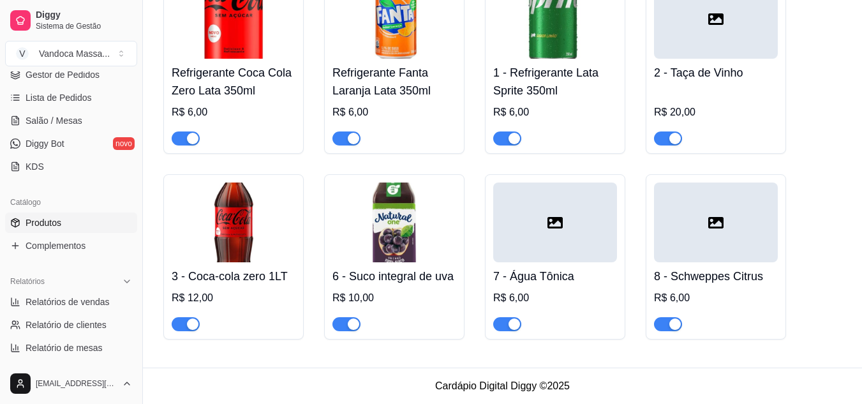
click at [554, 225] on icon at bounding box center [554, 222] width 15 height 15
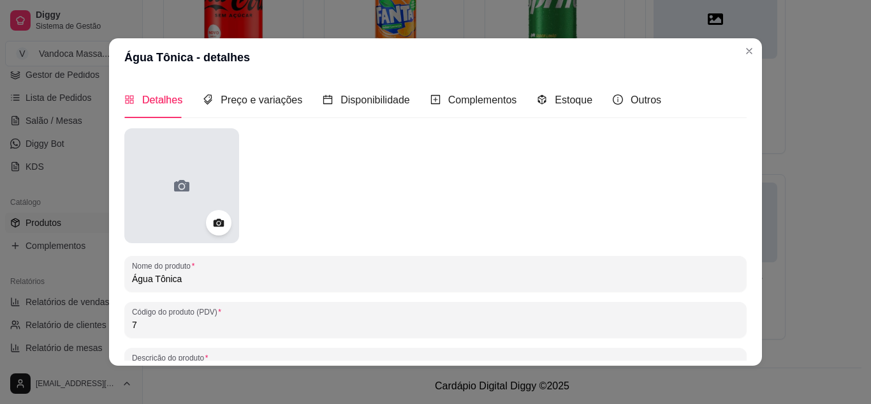
click at [184, 176] on icon at bounding box center [182, 185] width 20 height 20
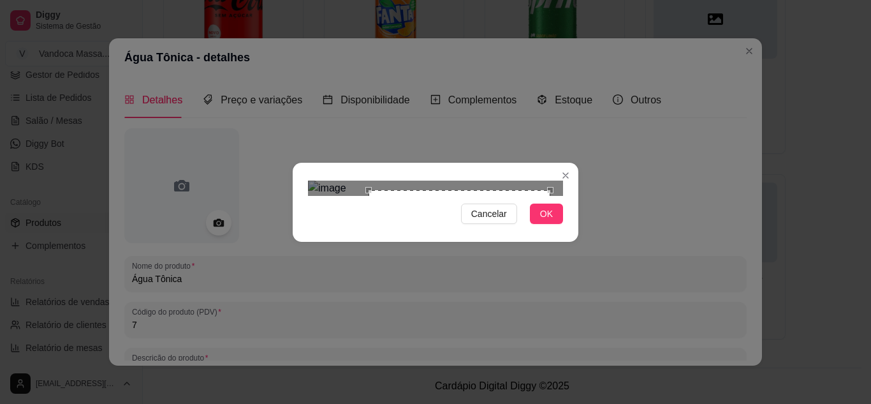
click at [291, 290] on div "Cancelar OK" at bounding box center [435, 202] width 871 height 404
click at [419, 228] on div "Use the arrow keys to move the crop selection area" at bounding box center [410, 271] width 182 height 182
click at [517, 196] on div at bounding box center [435, 187] width 255 height 15
click at [473, 256] on div "Use the arrow keys to move the crop selection area" at bounding box center [409, 275] width 191 height 191
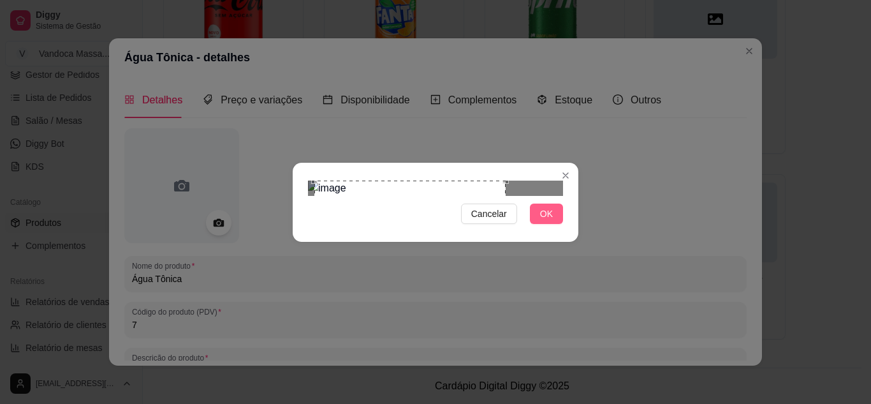
click at [550, 221] on span "OK" at bounding box center [546, 214] width 13 height 14
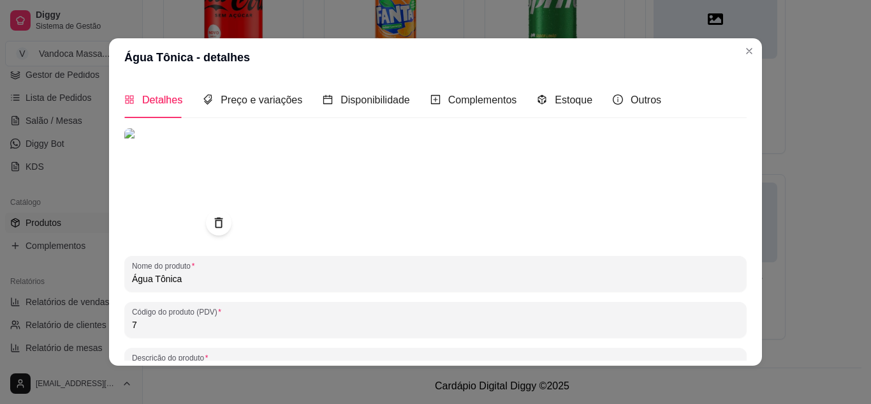
click at [163, 173] on img at bounding box center [181, 185] width 115 height 115
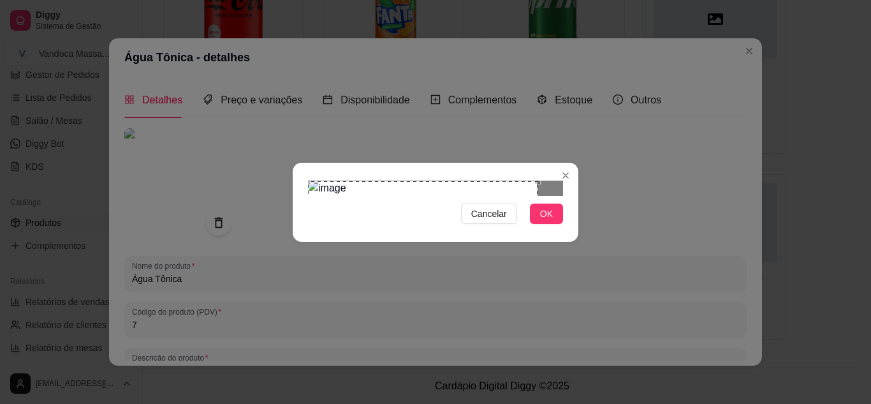
click at [459, 198] on div "Use the arrow keys to move the crop selection area" at bounding box center [423, 267] width 230 height 172
click at [567, 229] on div "Cancelar OK" at bounding box center [436, 202] width 286 height 54
click at [553, 224] on button "OK" at bounding box center [546, 213] width 33 height 20
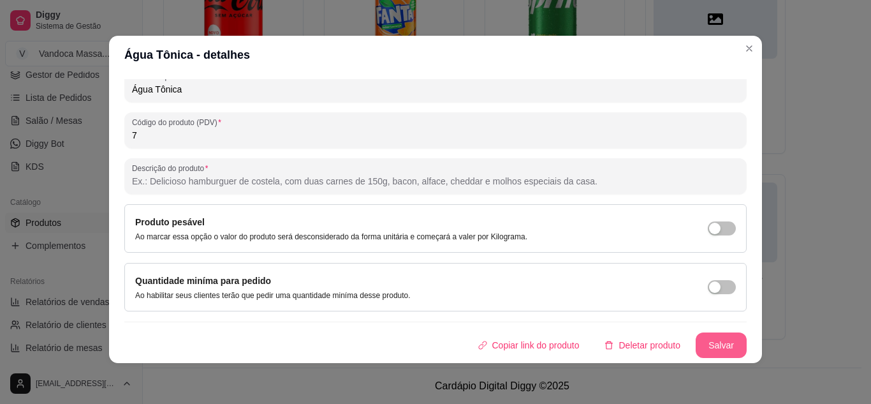
click at [707, 348] on button "Salvar" at bounding box center [721, 345] width 51 height 26
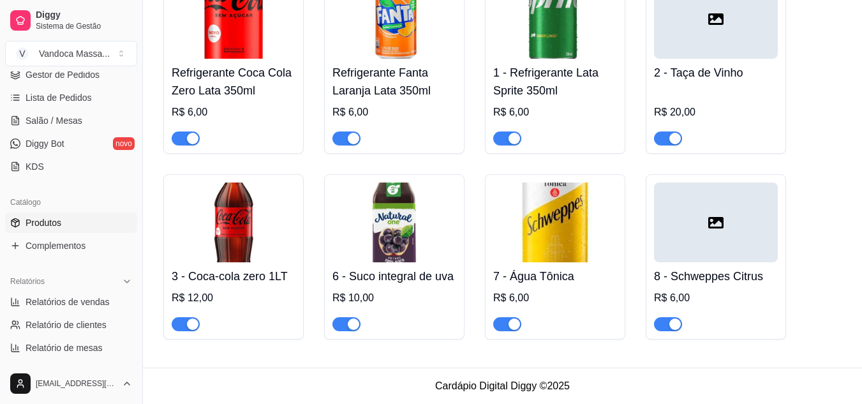
click at [686, 230] on div at bounding box center [716, 222] width 124 height 80
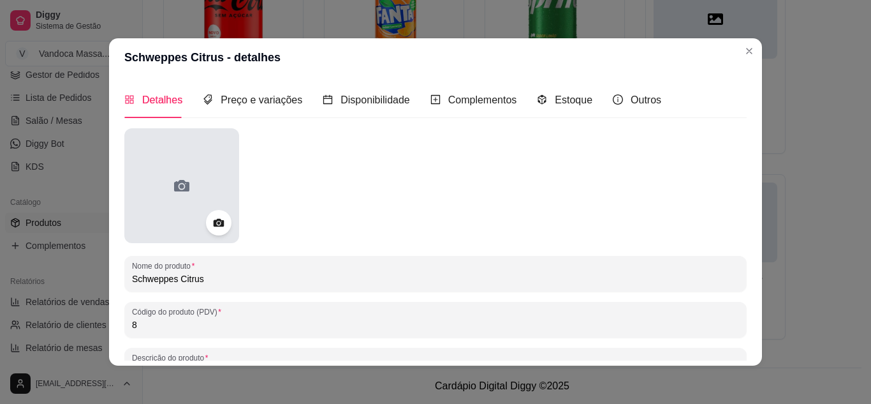
click at [206, 191] on div at bounding box center [181, 185] width 115 height 115
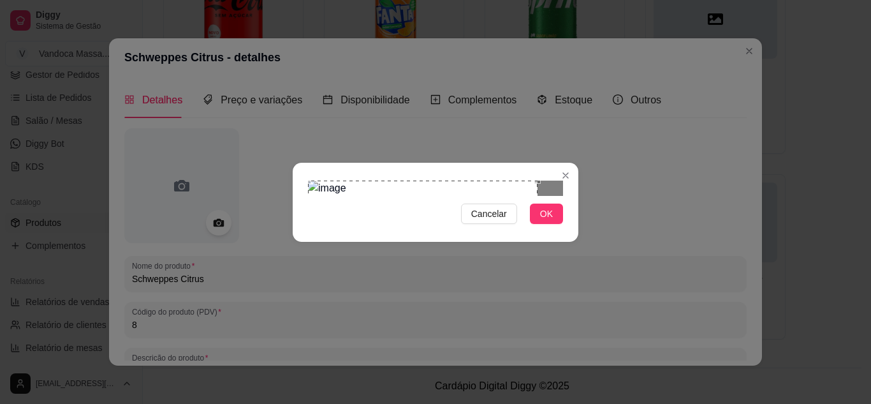
click at [371, 180] on div "Use the arrow keys to move the crop selection area" at bounding box center [423, 247] width 230 height 135
click at [303, 229] on div "Cancelar OK" at bounding box center [436, 202] width 286 height 54
click at [338, 240] on div "Use the arrow keys to move the crop selection area" at bounding box center [401, 273] width 186 height 186
click at [422, 205] on div "Use the arrow keys to move the crop selection area" at bounding box center [401, 273] width 186 height 186
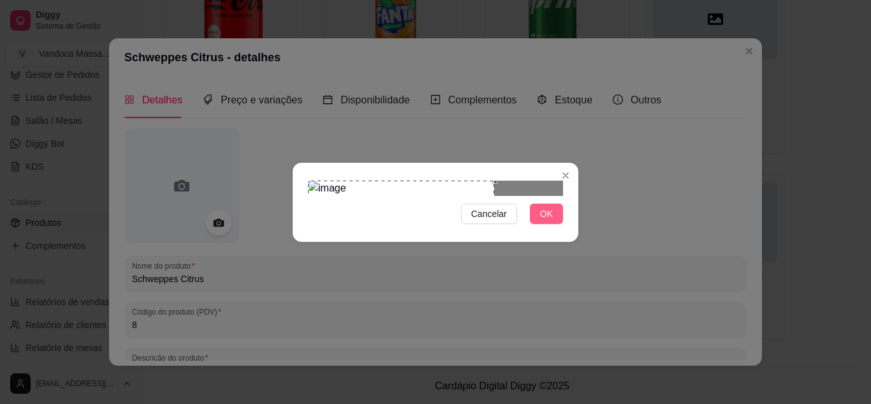
click at [552, 221] on span "OK" at bounding box center [546, 214] width 13 height 14
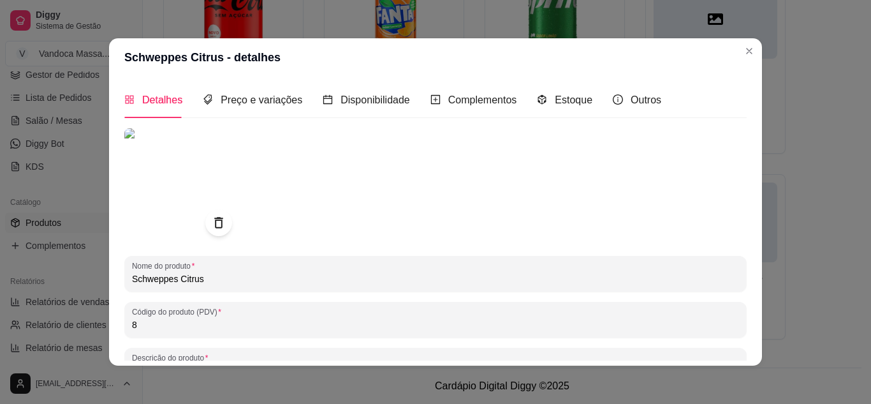
click at [222, 226] on div at bounding box center [218, 222] width 27 height 27
click at [173, 179] on img at bounding box center [181, 185] width 115 height 115
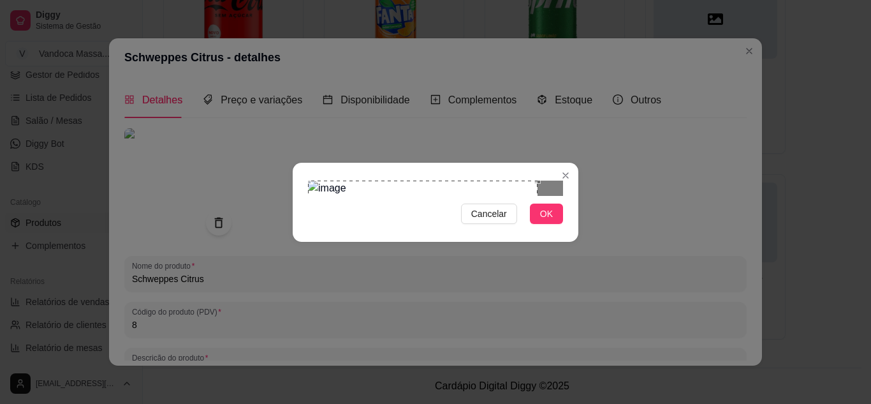
click at [443, 180] on div "Use the arrow keys to move the crop selection area" at bounding box center [423, 247] width 230 height 135
click at [547, 196] on div at bounding box center [435, 187] width 255 height 15
click at [411, 198] on div "Use the arrow keys to move the crop selection area" at bounding box center [401, 273] width 186 height 186
click at [524, 175] on div "Cancelar OK" at bounding box center [436, 202] width 286 height 54
click at [549, 221] on span "OK" at bounding box center [546, 214] width 13 height 14
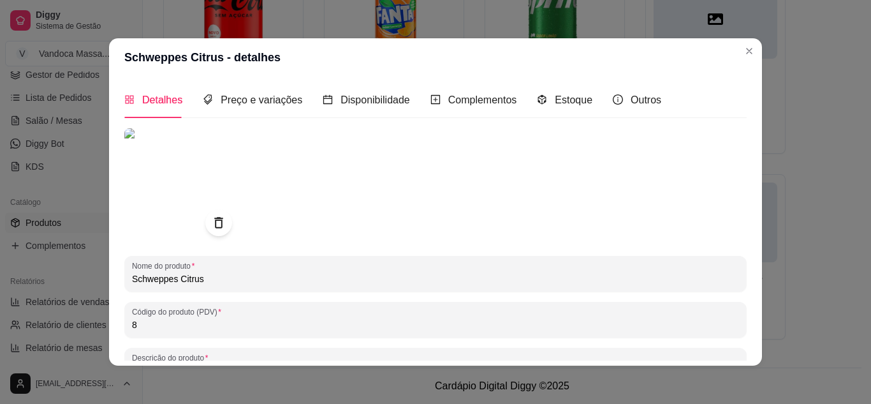
click at [216, 228] on icon at bounding box center [218, 222] width 8 height 11
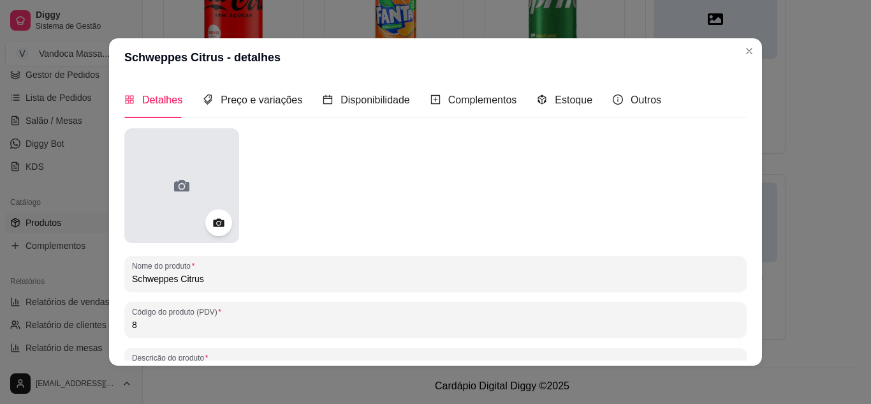
click at [172, 195] on icon at bounding box center [182, 185] width 20 height 20
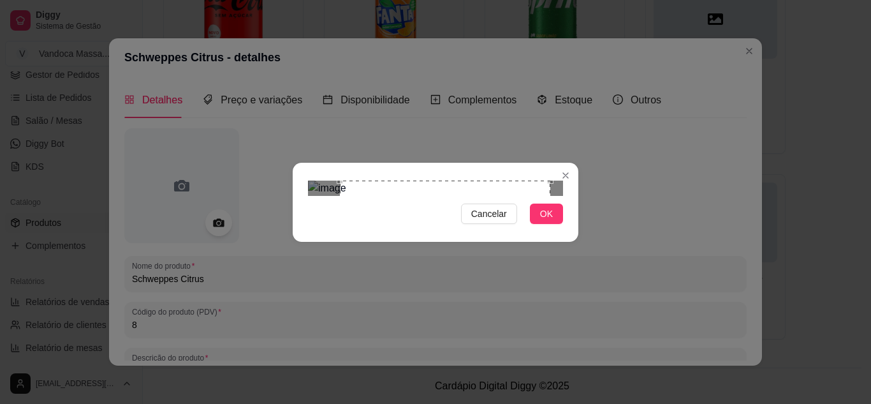
click at [298, 175] on div "Cancelar OK" at bounding box center [436, 202] width 286 height 54
click at [355, 180] on div "Use the arrow keys to move the crop selection area" at bounding box center [413, 285] width 210 height 210
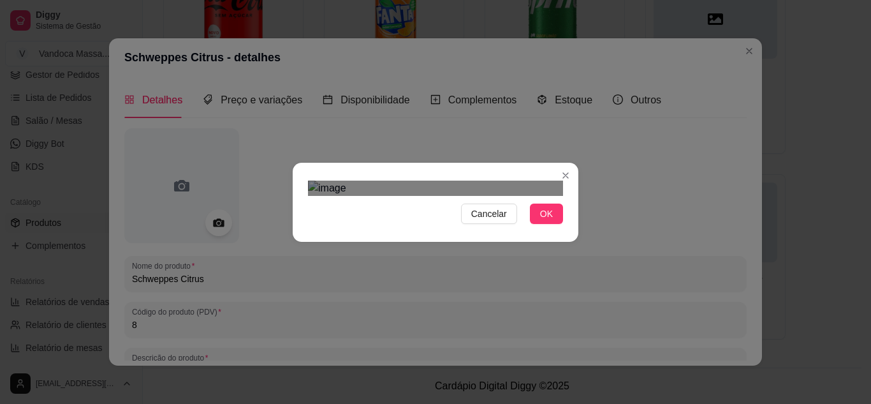
click at [536, 196] on div at bounding box center [435, 187] width 255 height 15
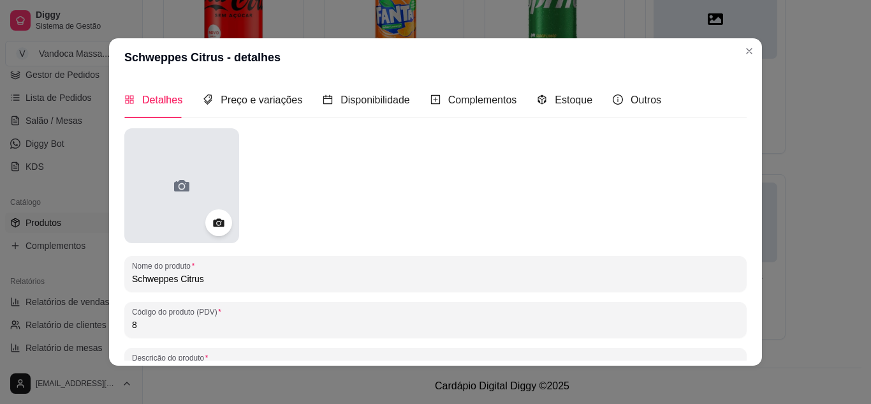
click at [204, 188] on div at bounding box center [181, 185] width 115 height 115
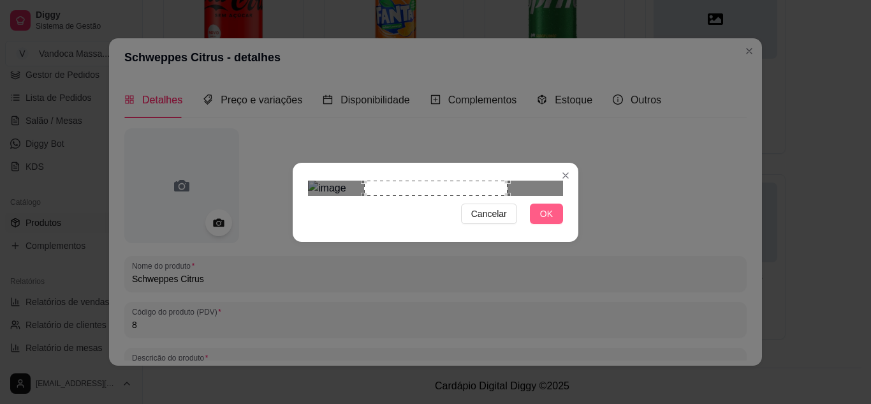
click at [552, 221] on span "OK" at bounding box center [546, 214] width 13 height 14
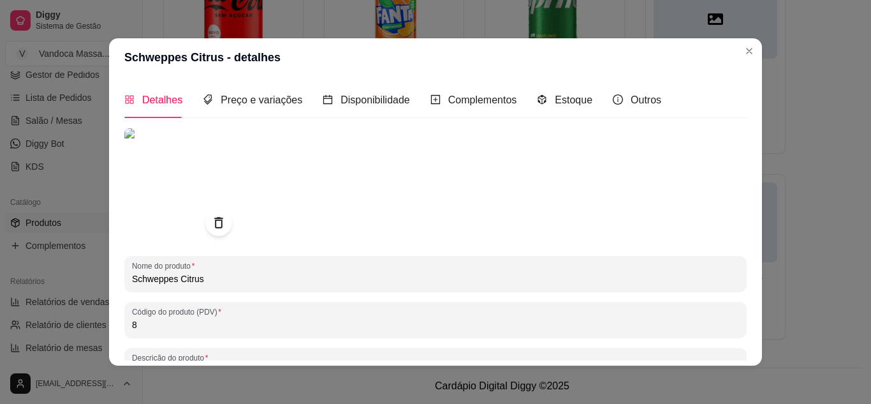
click at [145, 156] on img at bounding box center [181, 185] width 115 height 115
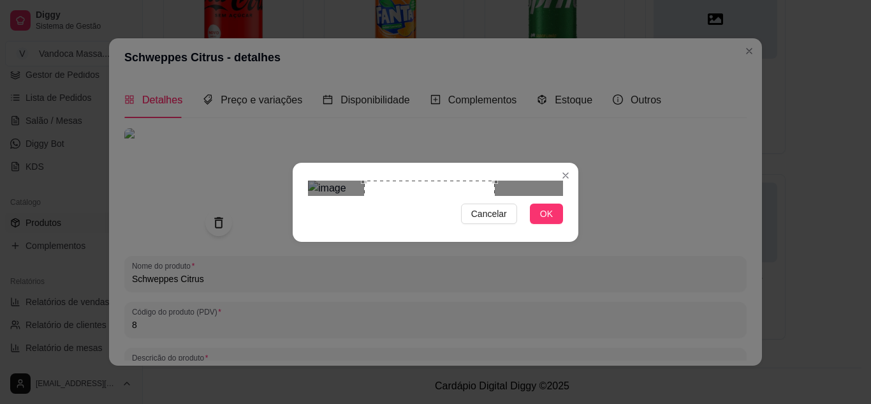
click at [498, 314] on div "Use the arrow keys to move the south east drag handle to change the crop select…" at bounding box center [498, 314] width 0 height 0
click at [477, 223] on div "Use the arrow keys to move the crop selection area" at bounding box center [437, 252] width 130 height 130
click at [540, 224] on button "OK" at bounding box center [546, 213] width 33 height 20
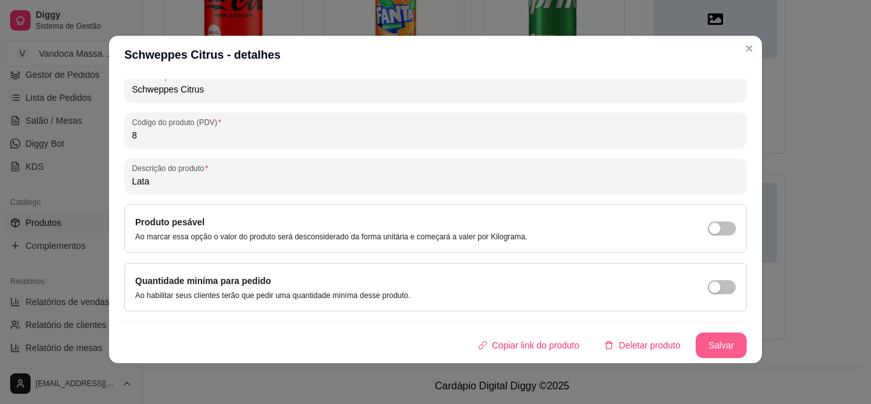
click at [698, 346] on button "Salvar" at bounding box center [721, 345] width 51 height 26
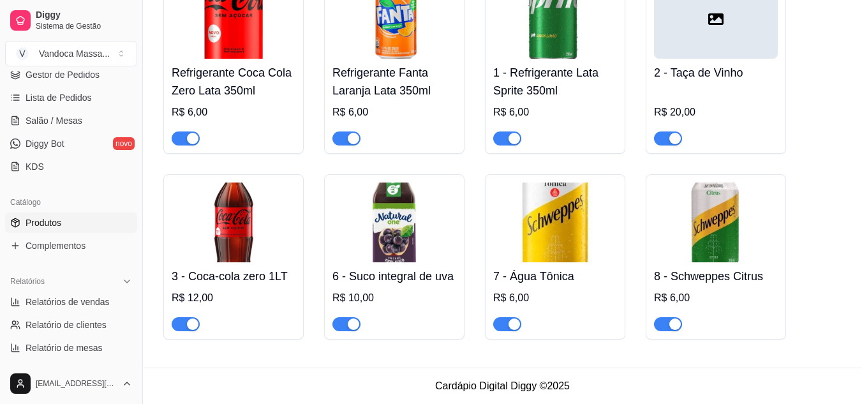
click at [209, 221] on img at bounding box center [234, 222] width 124 height 80
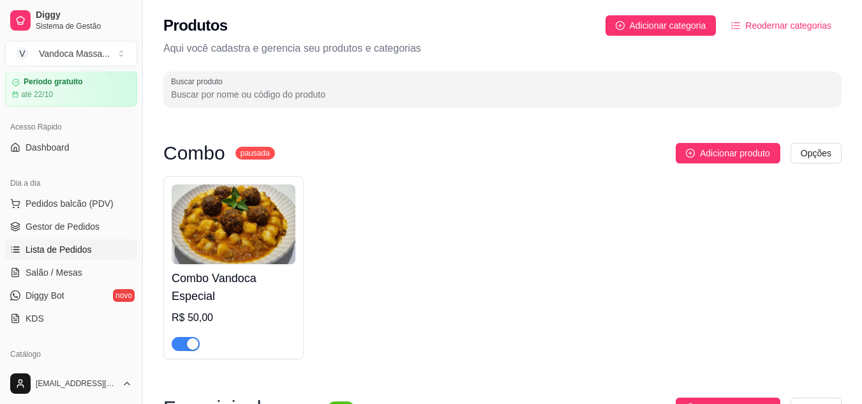
scroll to position [64, 0]
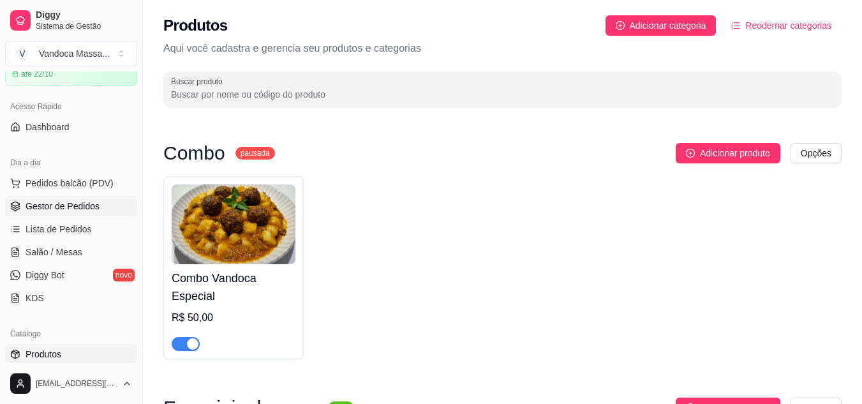
click at [53, 203] on span "Gestor de Pedidos" at bounding box center [63, 206] width 74 height 13
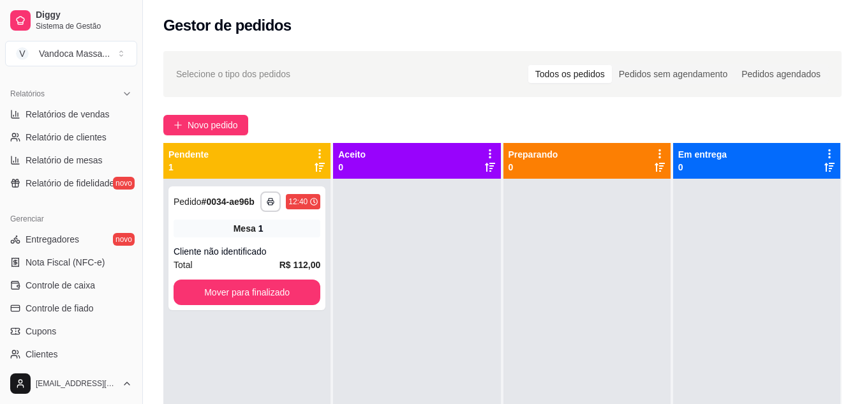
scroll to position [255, 0]
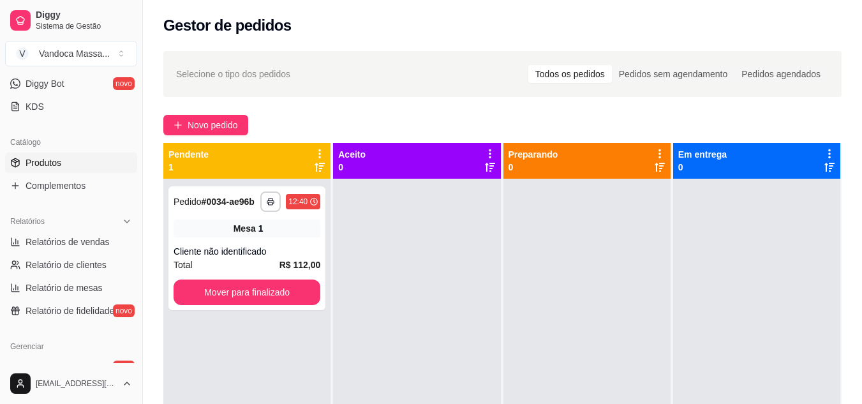
click at [52, 159] on span "Produtos" at bounding box center [44, 162] width 36 height 13
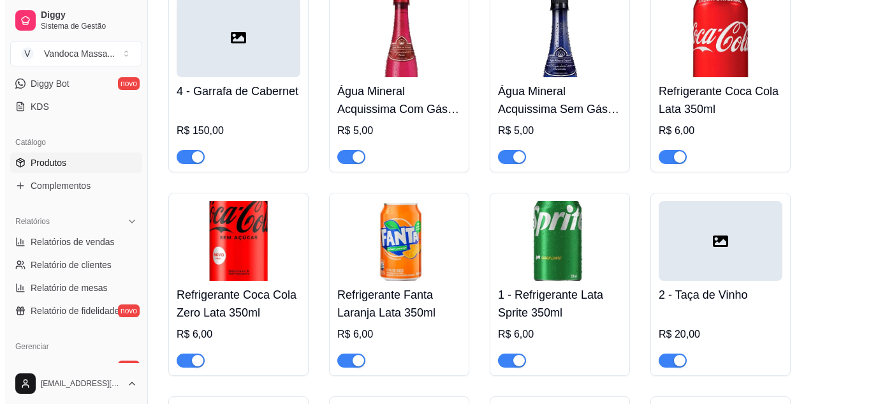
scroll to position [1686, 0]
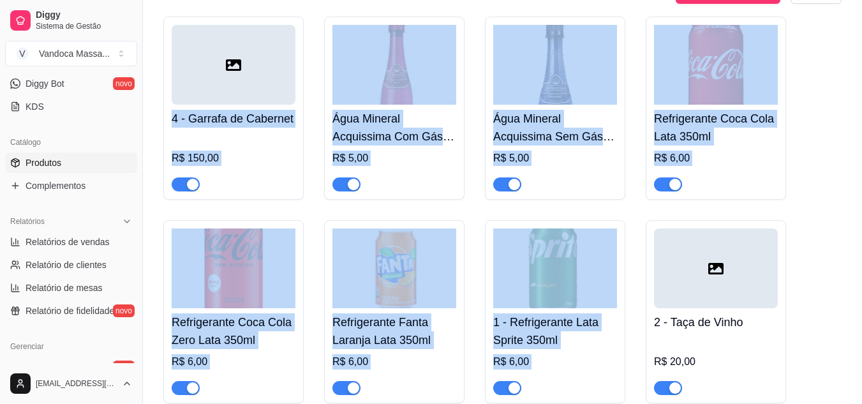
drag, startPoint x: 228, startPoint y: 69, endPoint x: 861, endPoint y: 217, distance: 650.4
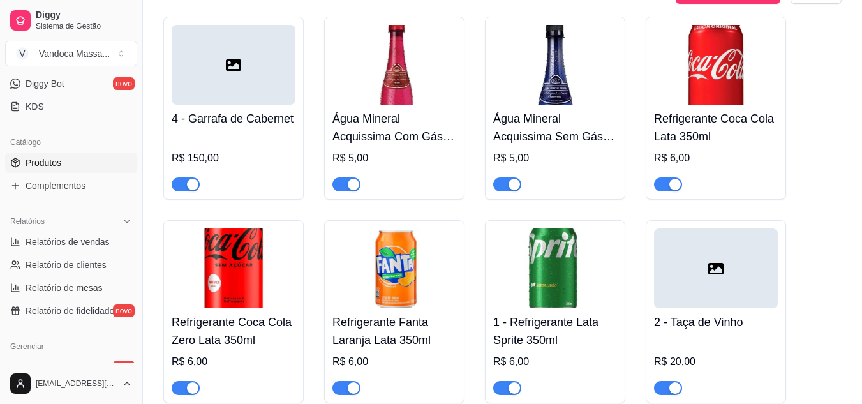
click at [754, 270] on div at bounding box center [716, 268] width 124 height 80
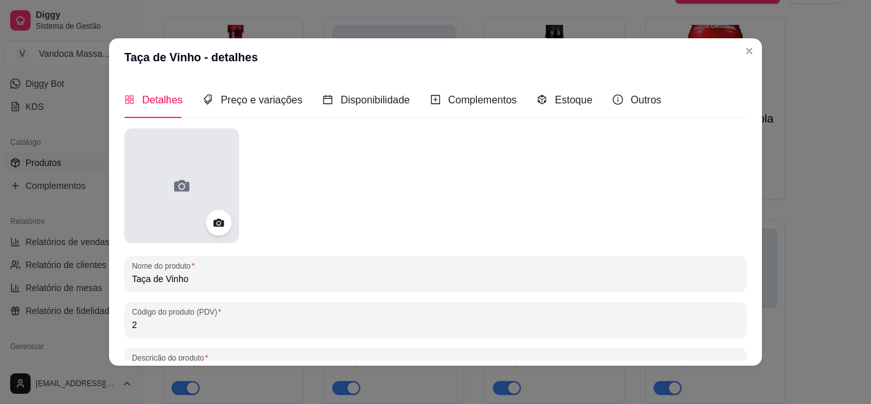
click at [173, 193] on icon at bounding box center [182, 185] width 20 height 20
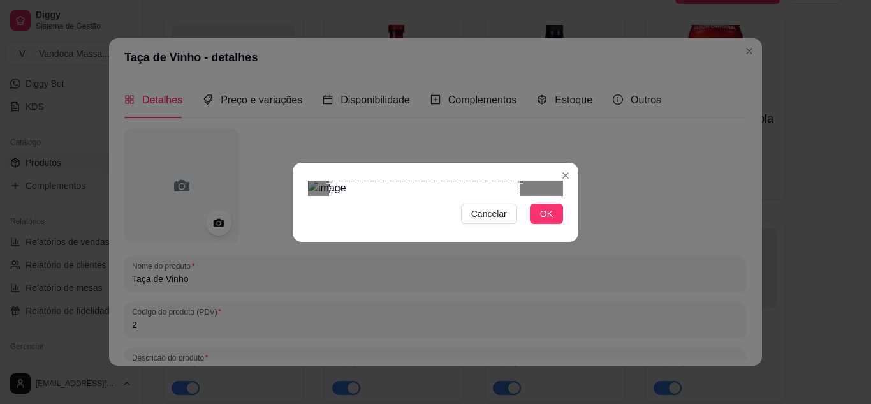
click at [466, 214] on div "Use the arrow keys to move the crop selection area" at bounding box center [424, 275] width 191 height 191
click at [538, 224] on button "OK" at bounding box center [546, 213] width 33 height 20
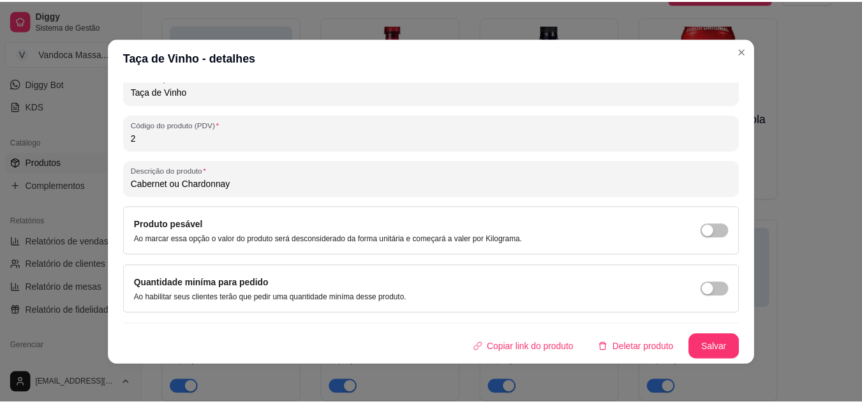
scroll to position [3, 0]
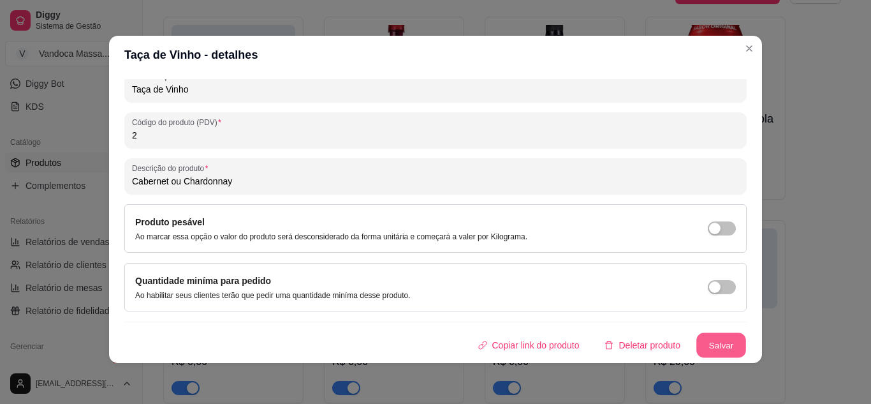
click at [696, 342] on button "Salvar" at bounding box center [721, 345] width 50 height 25
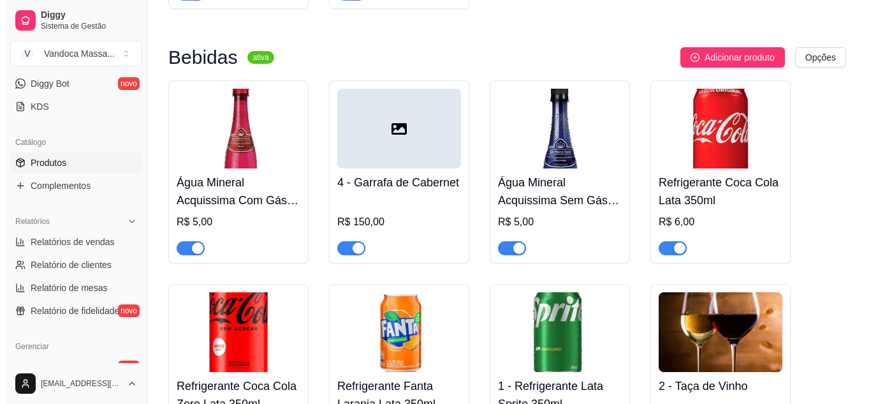
scroll to position [1559, 0]
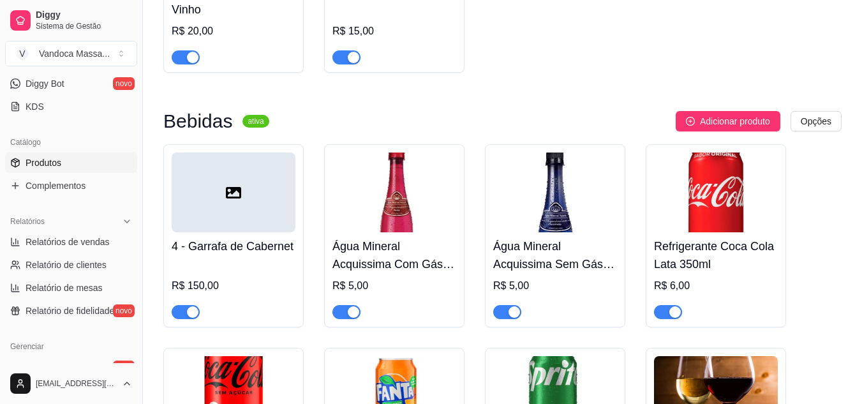
click at [214, 184] on div at bounding box center [234, 192] width 124 height 80
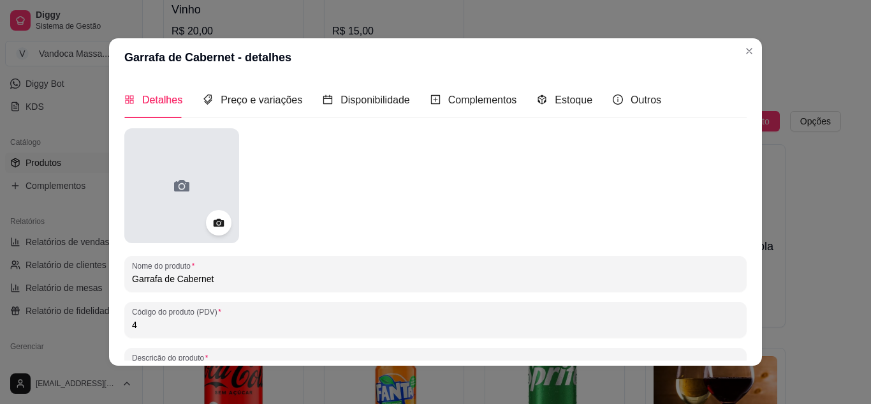
click at [184, 177] on icon at bounding box center [182, 185] width 20 height 20
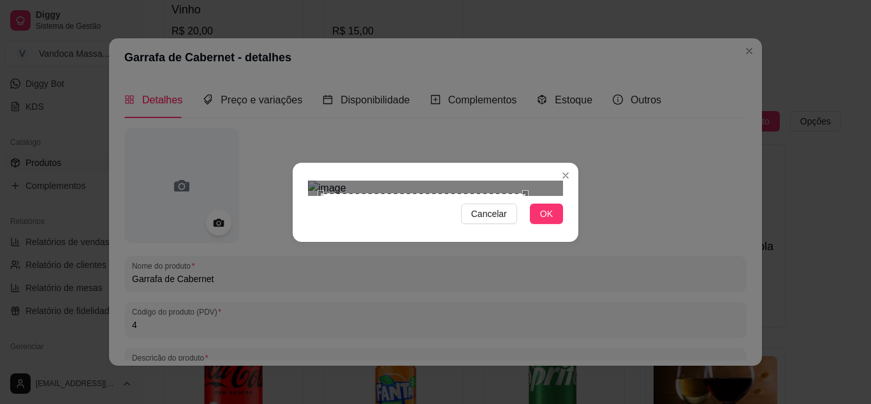
click at [522, 196] on div at bounding box center [435, 187] width 255 height 15
click at [486, 227] on div "Use the arrow keys to move the crop selection area" at bounding box center [437, 306] width 204 height 204
click at [547, 221] on span "OK" at bounding box center [546, 214] width 13 height 14
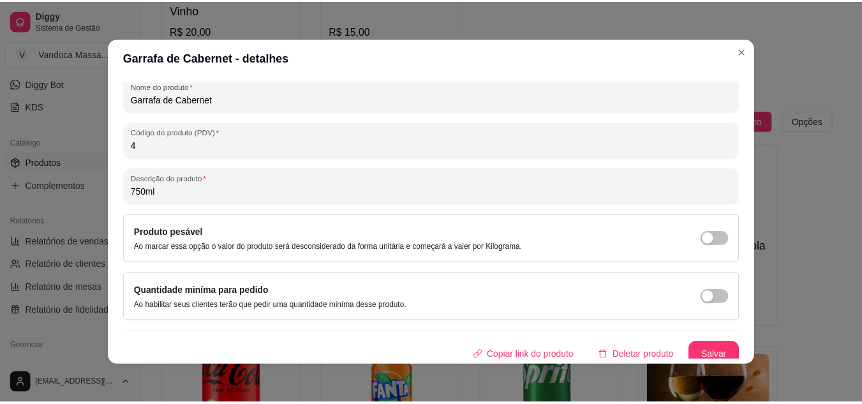
scroll to position [187, 0]
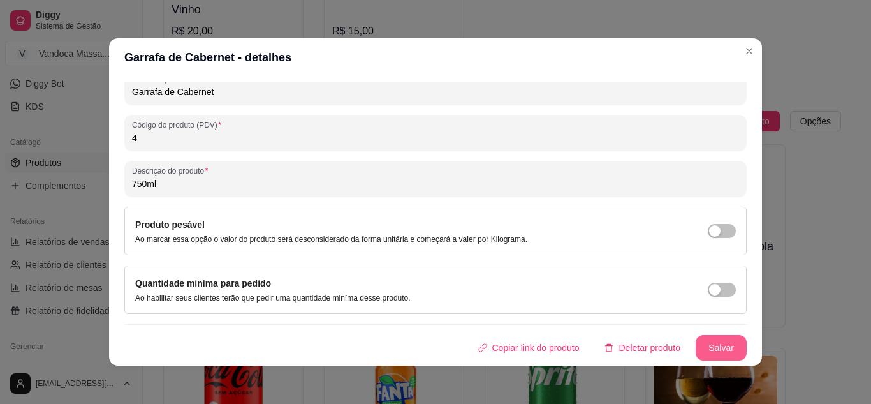
click at [713, 353] on button "Salvar" at bounding box center [721, 348] width 51 height 26
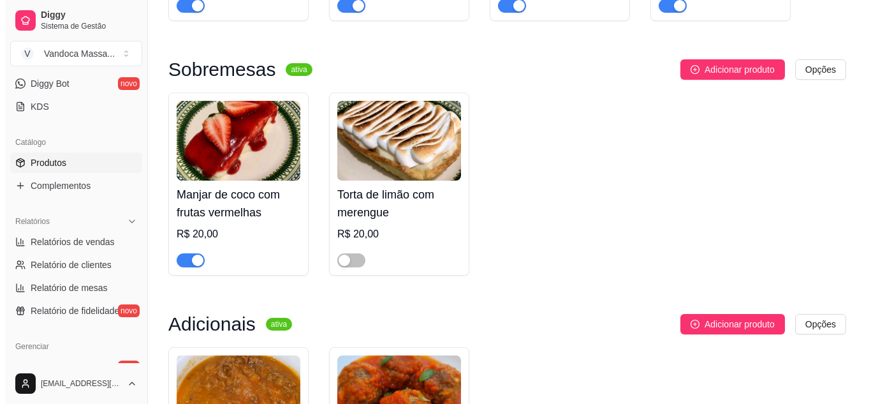
scroll to position [1112, 0]
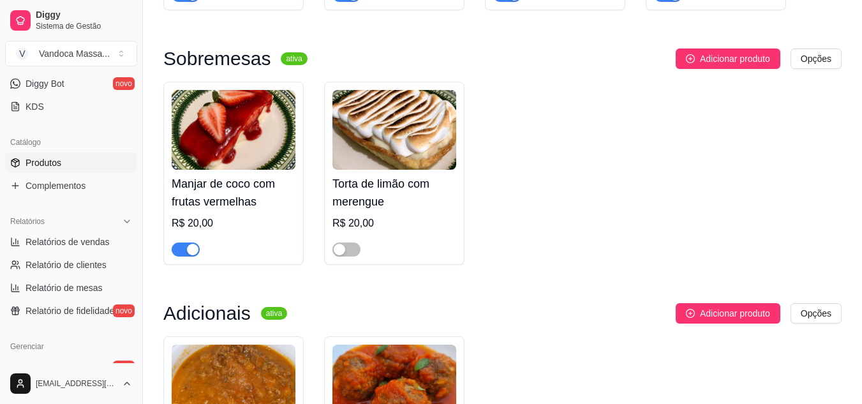
click at [402, 205] on h4 "Torta de limão com merengue" at bounding box center [394, 193] width 124 height 36
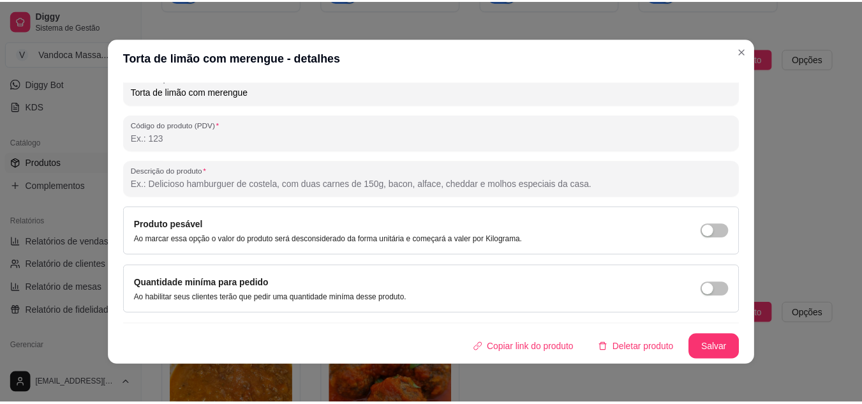
scroll to position [3, 0]
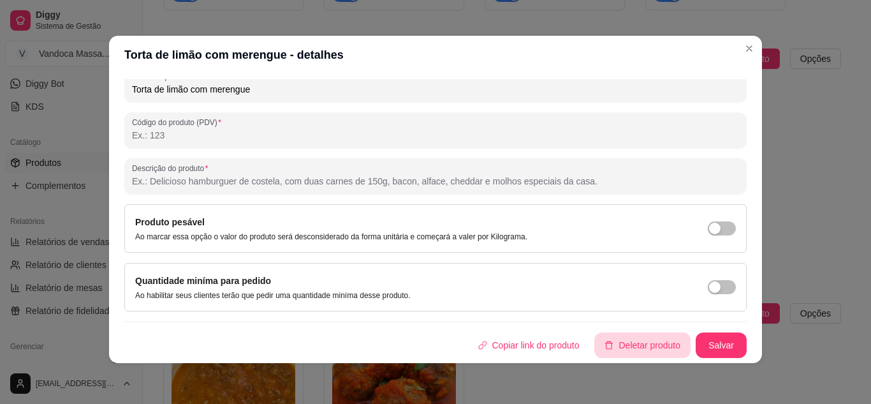
click at [599, 344] on button "Deletar produto" at bounding box center [642, 345] width 96 height 26
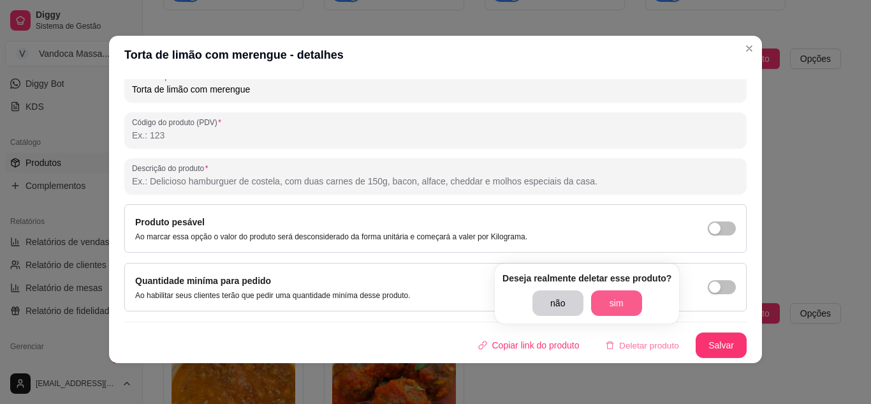
click at [602, 303] on button "sim" at bounding box center [616, 303] width 51 height 26
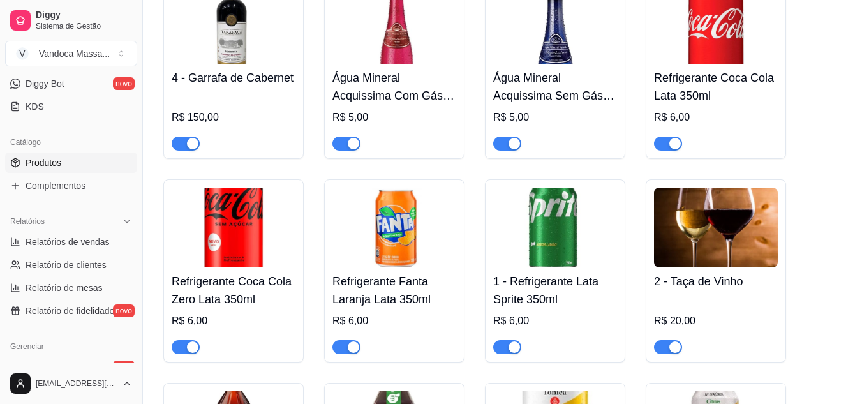
scroll to position [1750, 0]
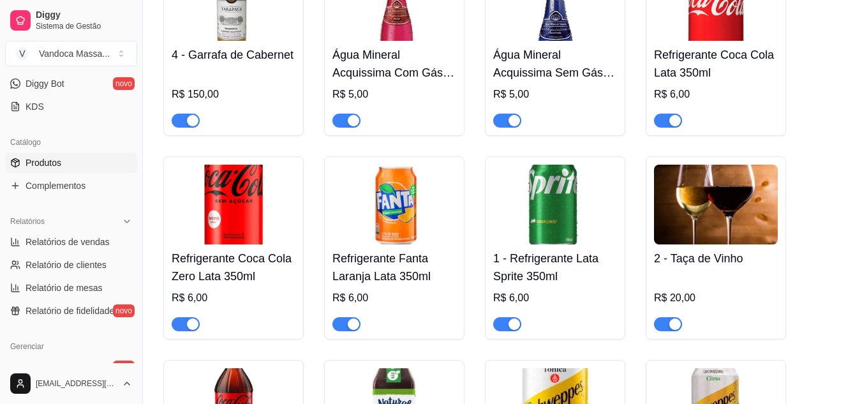
click at [564, 285] on h4 "1 - Refrigerante Lata Sprite 350ml" at bounding box center [555, 267] width 124 height 36
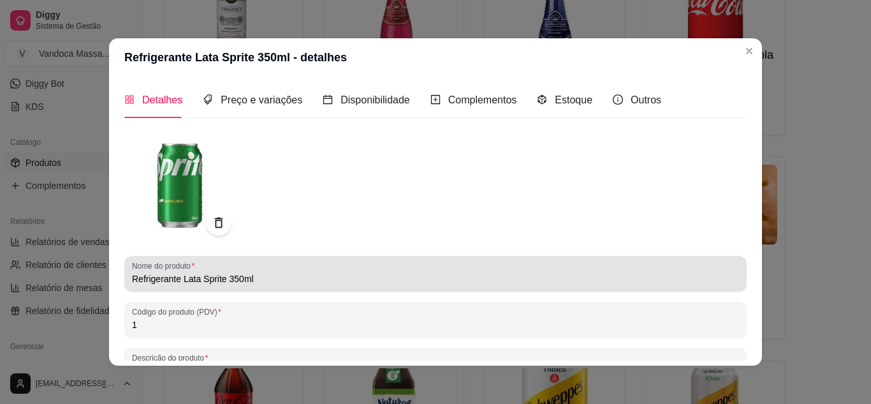
click at [272, 282] on input "Refrigerante Lata Sprite 350ml" at bounding box center [435, 278] width 607 height 13
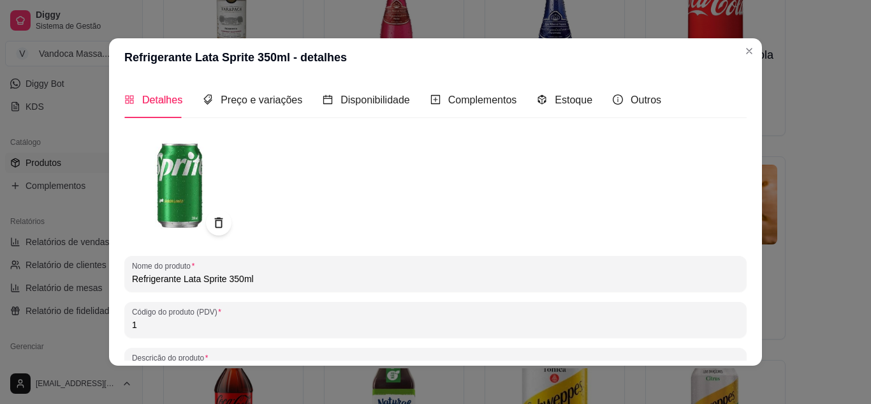
click at [272, 282] on input "Refrigerante Lata Sprite 350ml" at bounding box center [435, 278] width 607 height 13
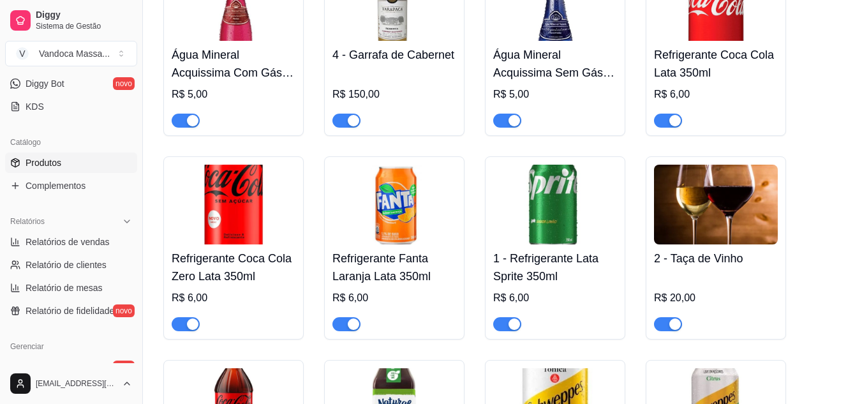
scroll to position [0, 0]
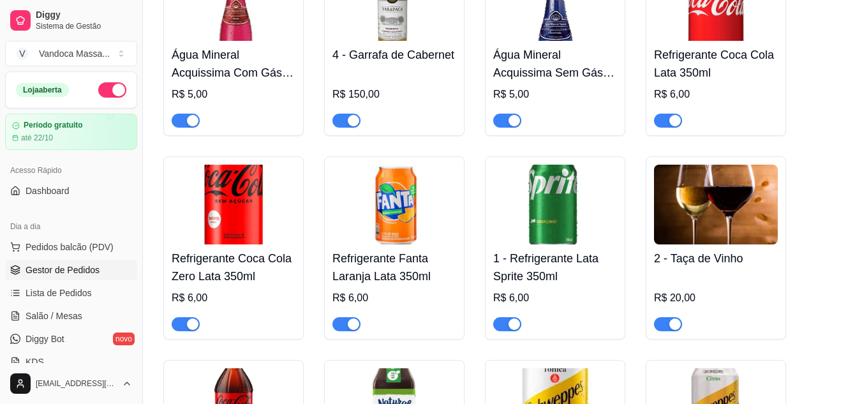
click at [68, 270] on span "Gestor de Pedidos" at bounding box center [63, 269] width 74 height 13
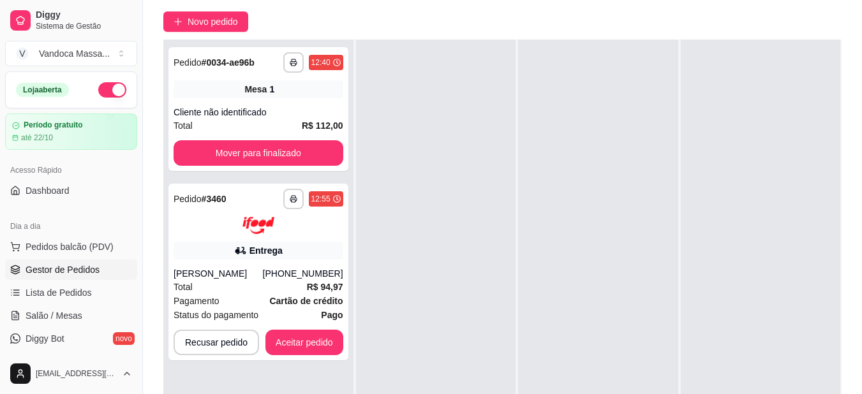
scroll to position [204, 0]
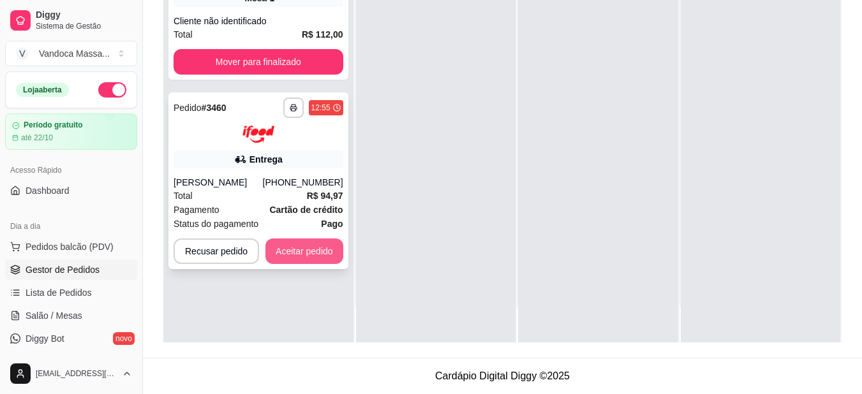
click at [293, 253] on button "Aceitar pedido" at bounding box center [304, 251] width 78 height 26
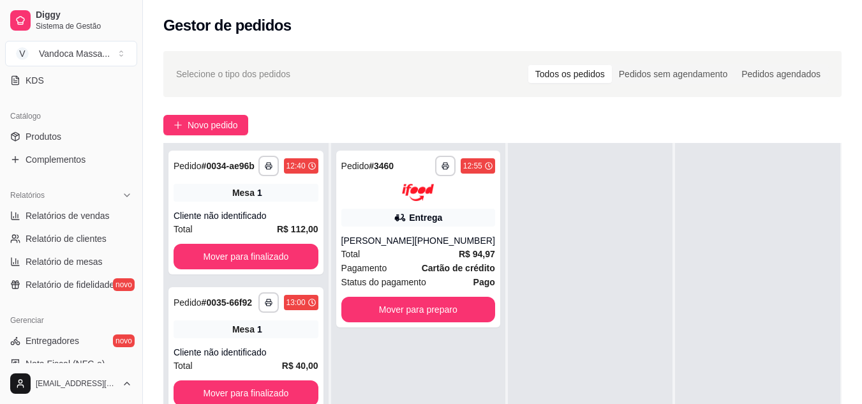
scroll to position [259, 0]
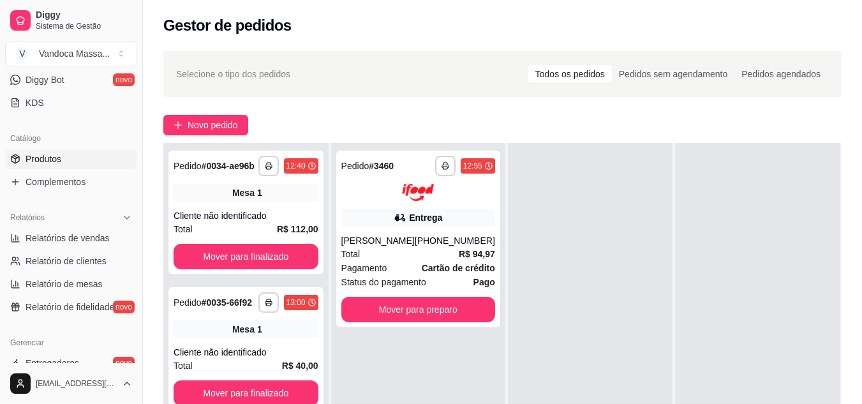
click at [45, 159] on span "Produtos" at bounding box center [44, 158] width 36 height 13
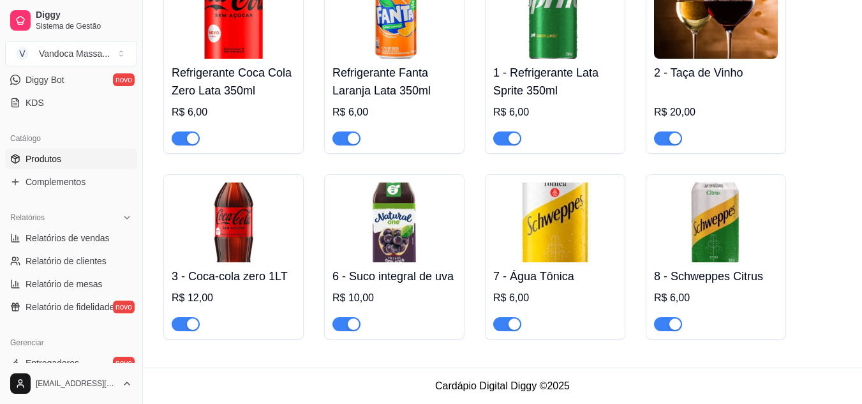
scroll to position [1941, 0]
click at [422, 238] on img at bounding box center [394, 222] width 124 height 80
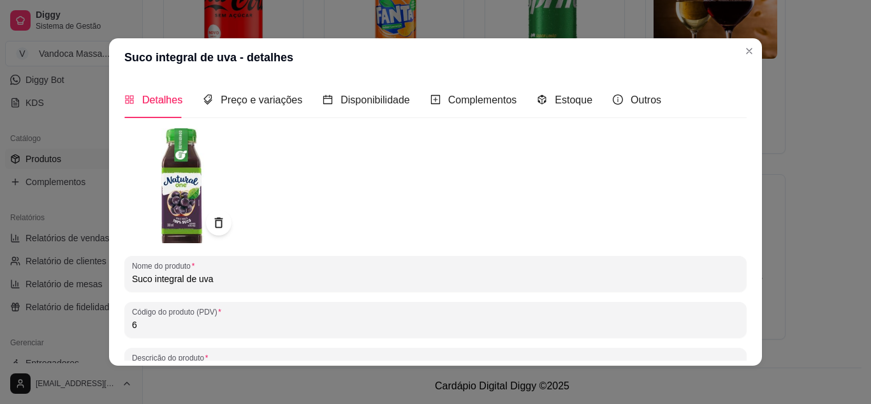
drag, startPoint x: 265, startPoint y: 274, endPoint x: 69, endPoint y: 275, distance: 195.8
click at [69, 275] on div "Suco integral de uva - detalhes Detalhes Preço e variações Disponibilidade Comp…" at bounding box center [435, 202] width 871 height 404
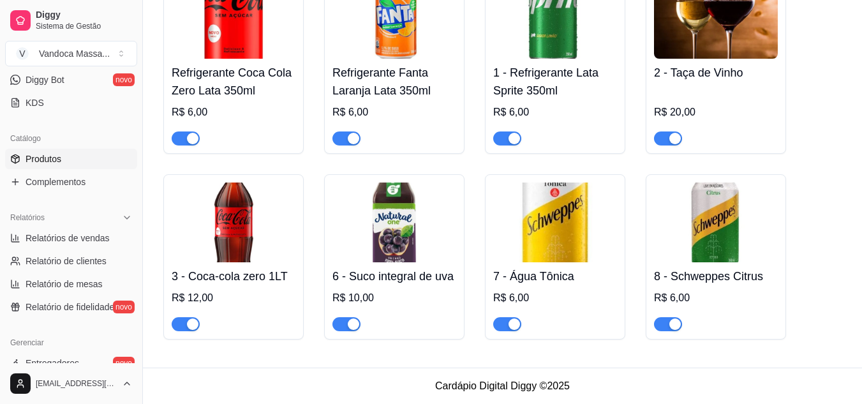
click at [569, 224] on img at bounding box center [555, 222] width 124 height 80
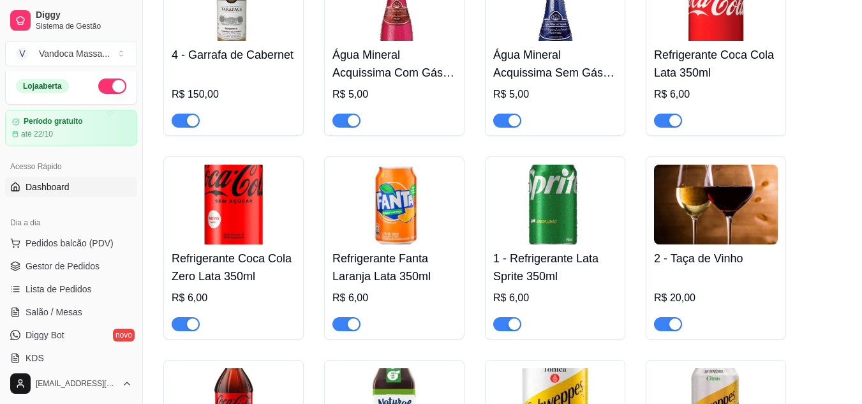
scroll to position [0, 0]
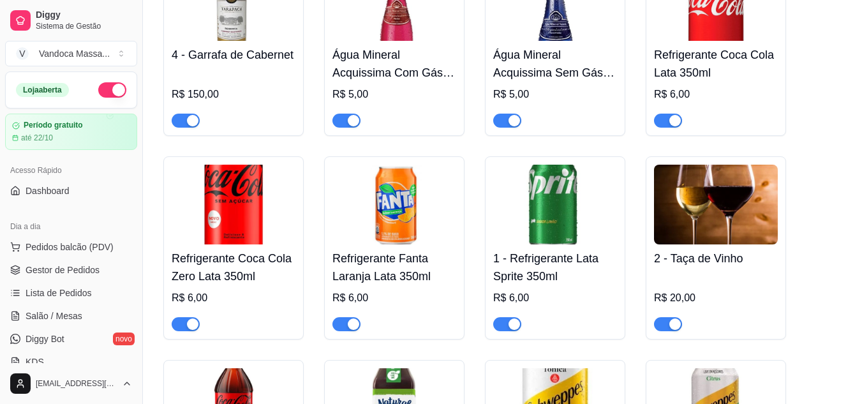
click at [68, 259] on ul "Pedidos balcão (PDV) Gestor de Pedidos Lista de Pedidos Salão / Mesas Diggy Bot…" at bounding box center [71, 304] width 132 height 135
click at [68, 267] on span "Gestor de Pedidos" at bounding box center [63, 269] width 74 height 13
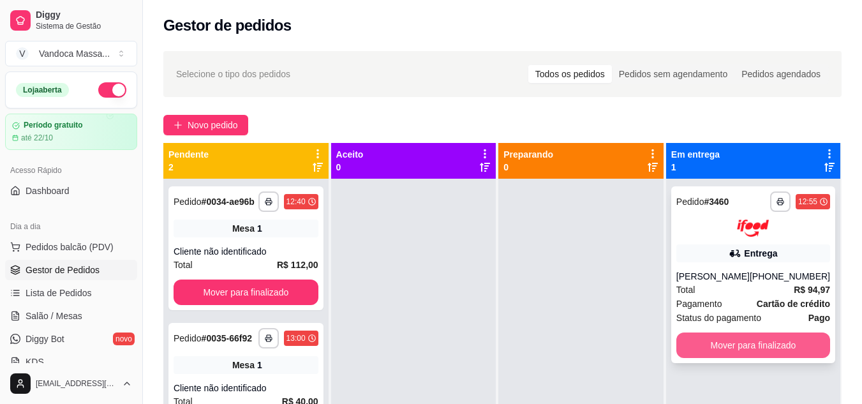
click at [726, 344] on button "Mover para finalizado" at bounding box center [753, 345] width 154 height 26
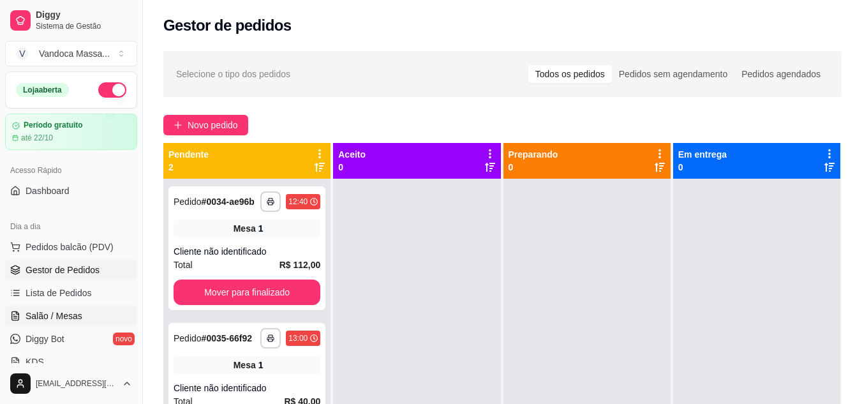
click at [68, 312] on span "Salão / Mesas" at bounding box center [54, 315] width 57 height 13
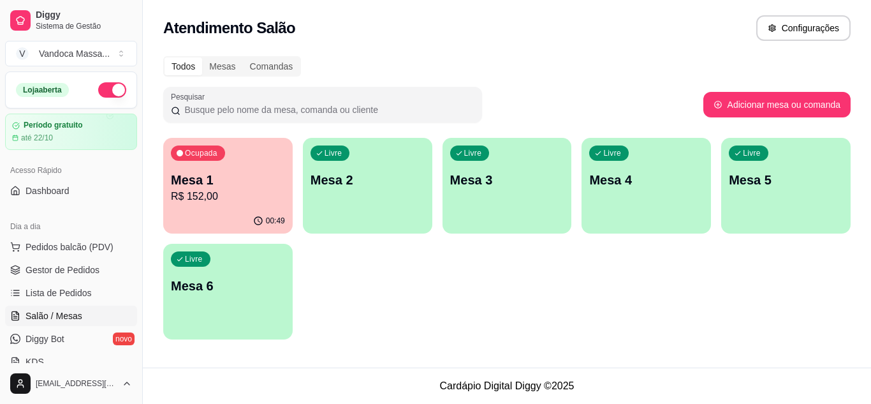
click at [256, 200] on p "R$ 152,00" at bounding box center [228, 196] width 114 height 15
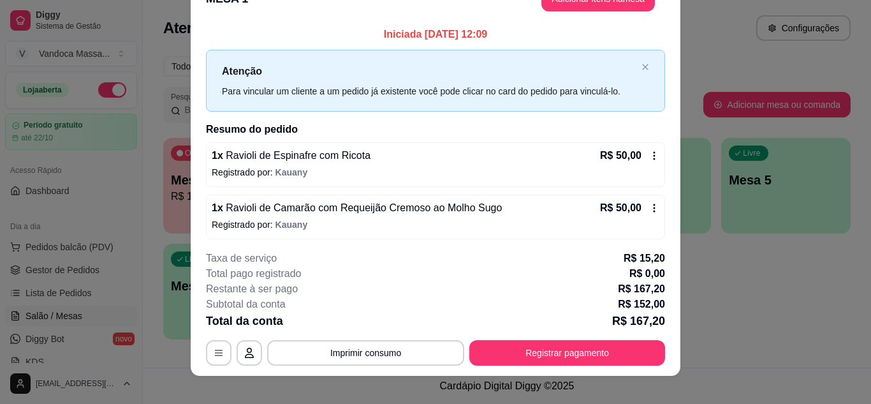
scroll to position [39, 0]
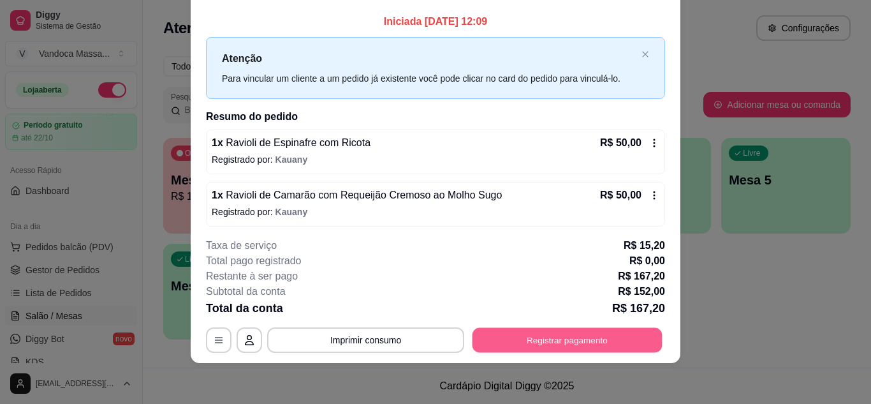
click at [549, 342] on button "Registrar pagamento" at bounding box center [568, 339] width 190 height 25
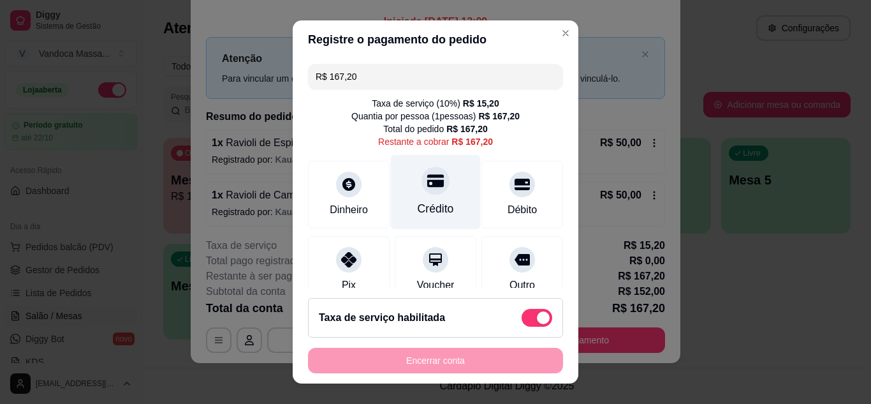
click at [434, 187] on div at bounding box center [436, 180] width 28 height 28
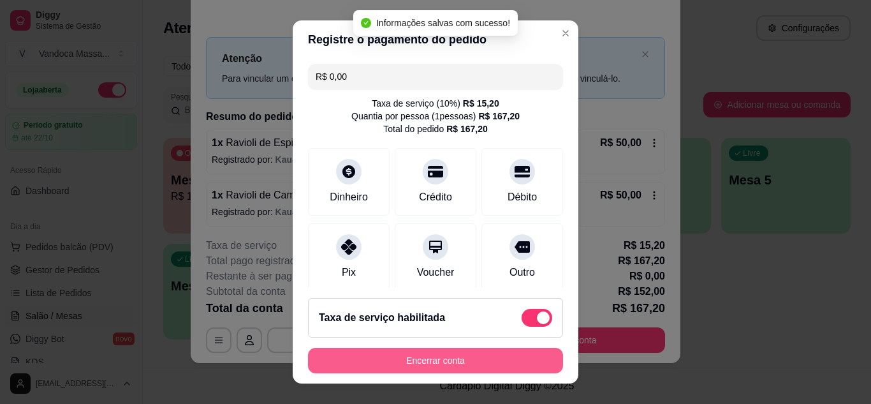
type input "R$ 0,00"
click at [495, 356] on button "Encerrar conta" at bounding box center [435, 361] width 255 height 26
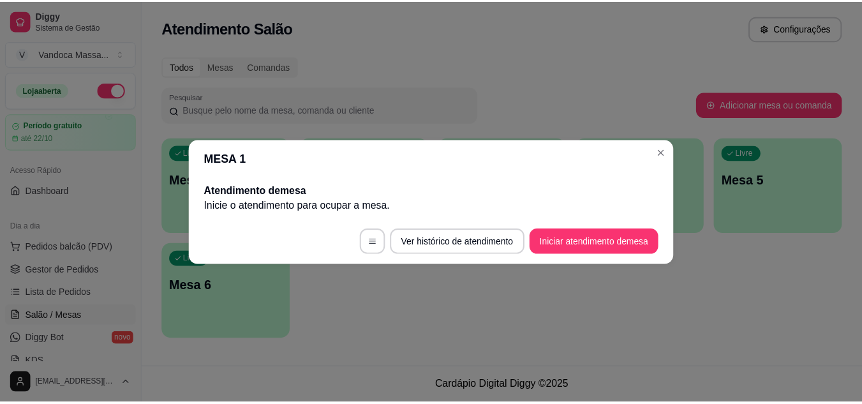
scroll to position [0, 0]
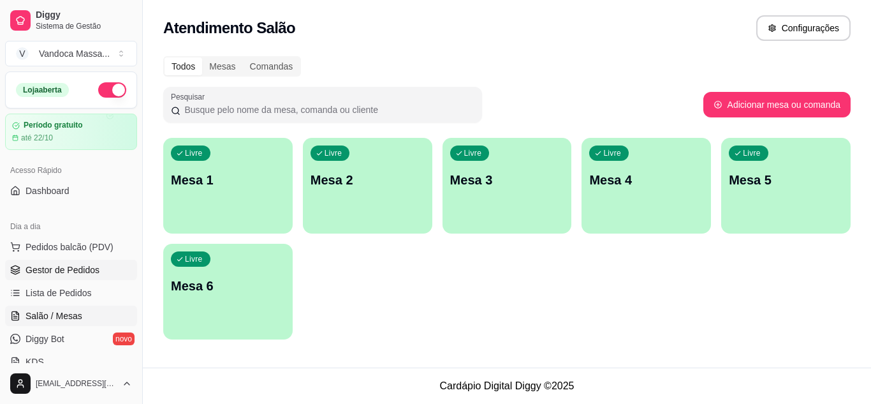
click at [64, 265] on span "Gestor de Pedidos" at bounding box center [63, 269] width 74 height 13
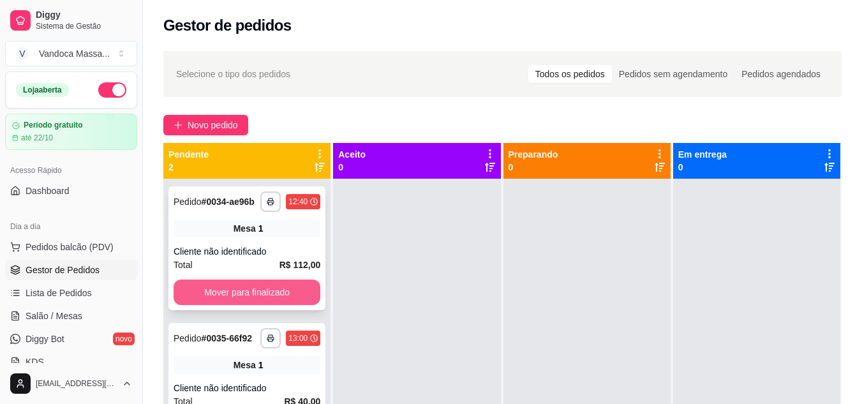
click at [251, 288] on div "**********" at bounding box center [246, 381] width 167 height 404
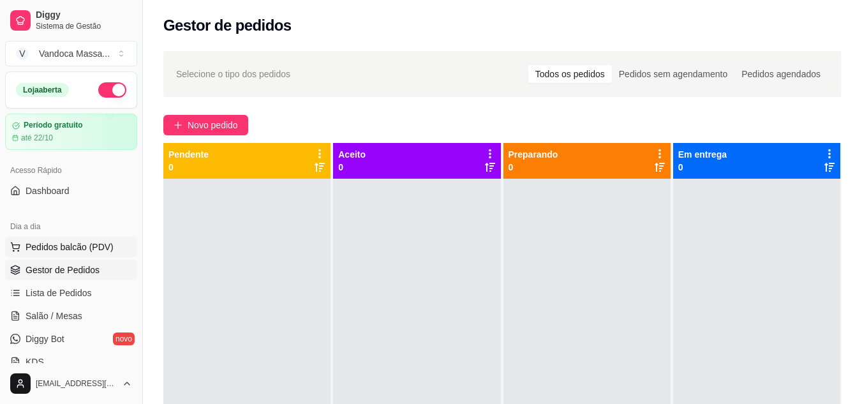
click at [66, 252] on span "Pedidos balcão (PDV)" at bounding box center [70, 246] width 88 height 13
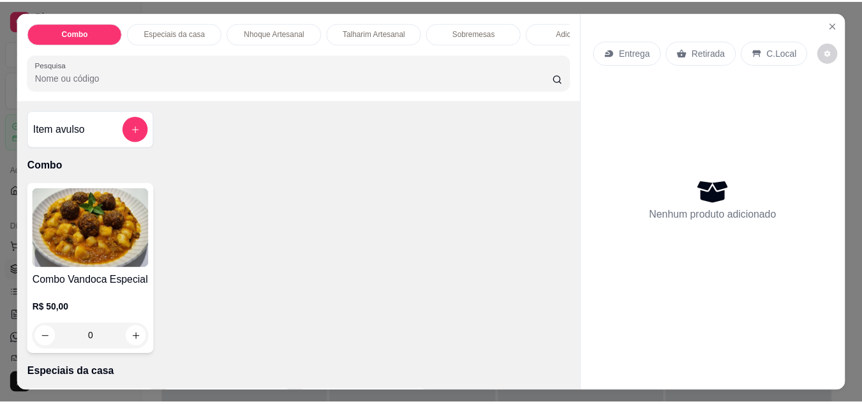
scroll to position [128, 0]
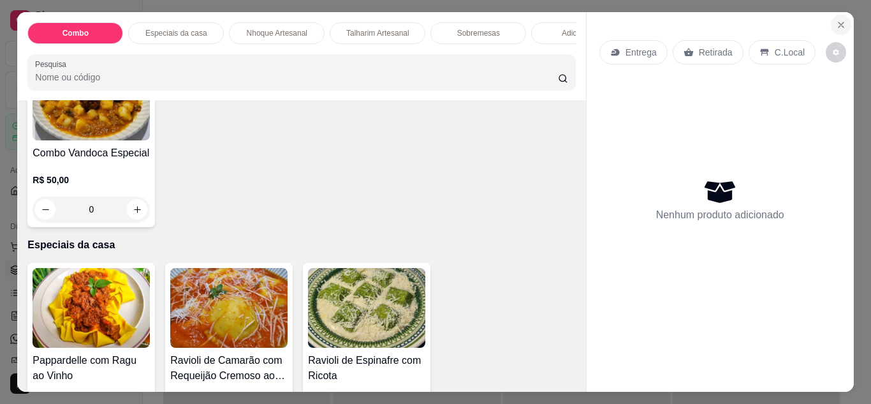
click at [839, 22] on icon "Close" at bounding box center [841, 24] width 5 height 5
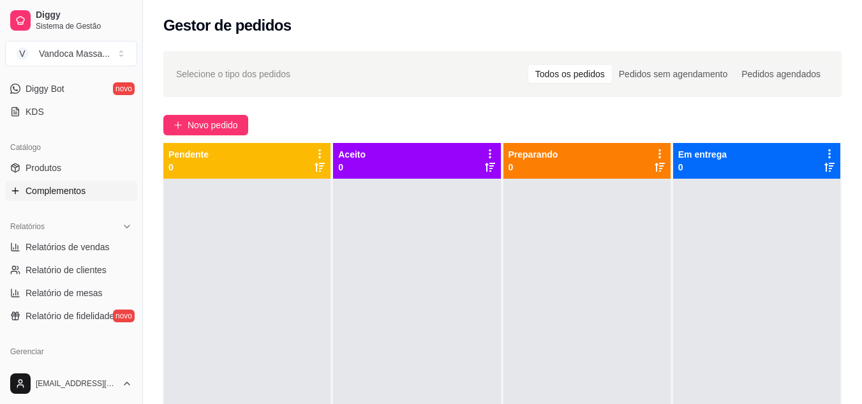
scroll to position [255, 0]
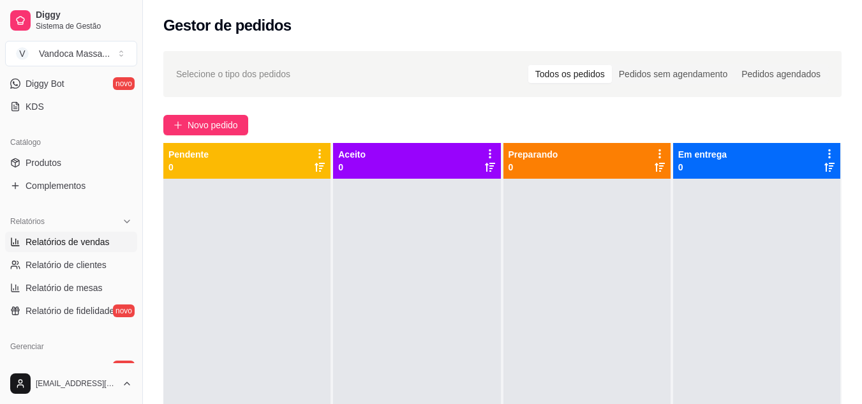
click at [73, 240] on span "Relatórios de vendas" at bounding box center [68, 241] width 84 height 13
select select "ALL"
select select "0"
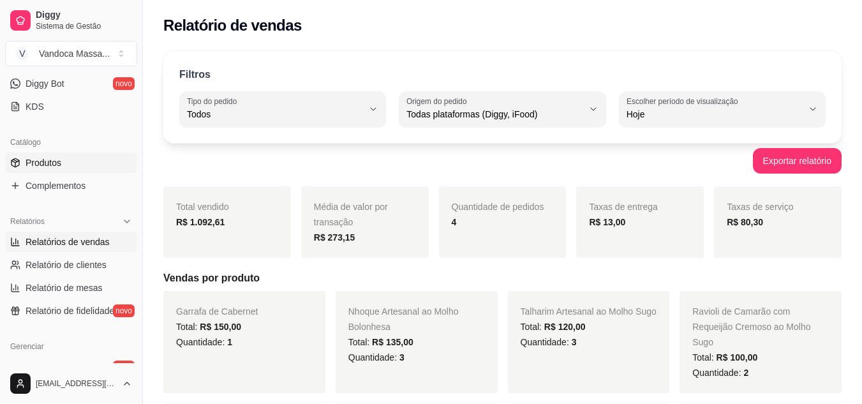
click at [67, 168] on link "Produtos" at bounding box center [71, 162] width 132 height 20
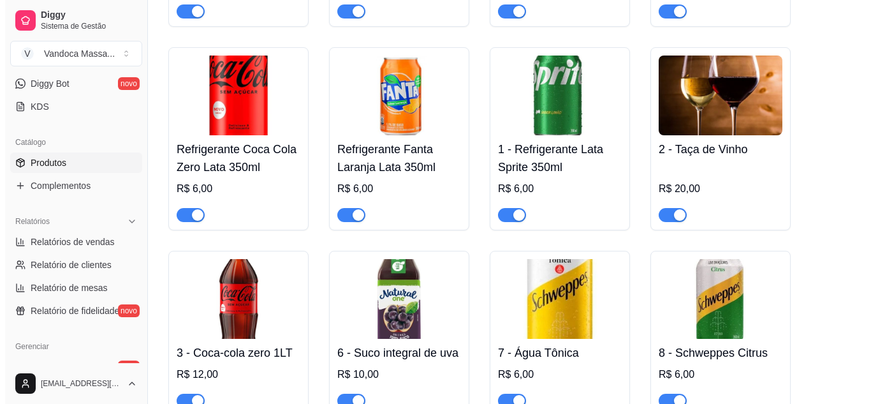
scroll to position [1941, 0]
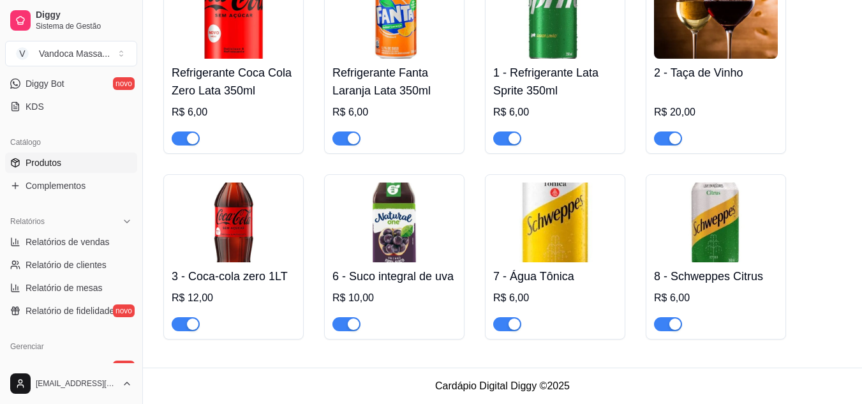
click at [721, 273] on h4 "8 - Schweppes Citrus" at bounding box center [716, 276] width 124 height 18
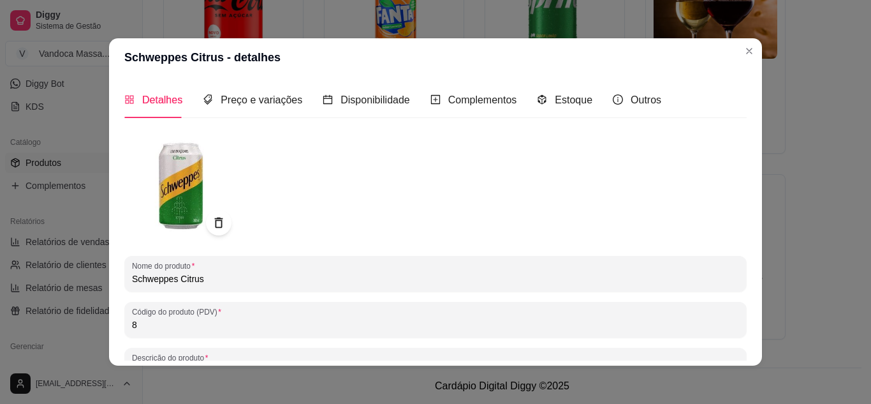
drag, startPoint x: 216, startPoint y: 281, endPoint x: 99, endPoint y: 273, distance: 116.9
click at [43, 272] on div "Schweppes Citrus - detalhes Detalhes Preço e variações Disponibilidade Compleme…" at bounding box center [435, 202] width 871 height 404
click at [216, 218] on icon at bounding box center [218, 222] width 8 height 11
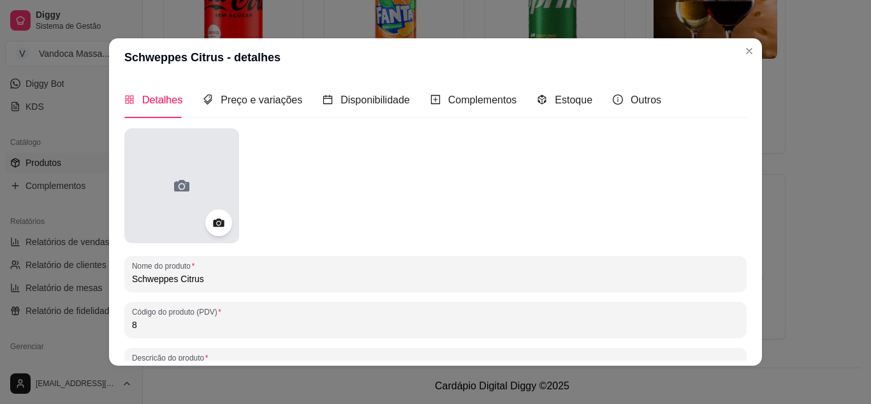
click at [186, 184] on icon at bounding box center [182, 185] width 20 height 20
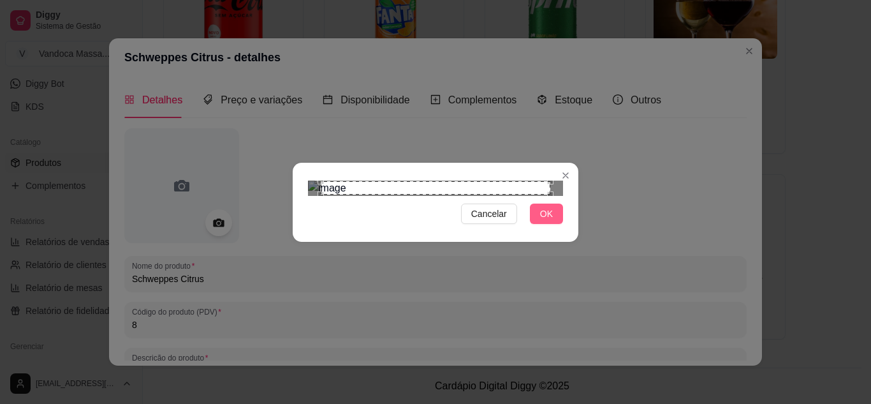
click at [557, 224] on button "OK" at bounding box center [546, 213] width 33 height 20
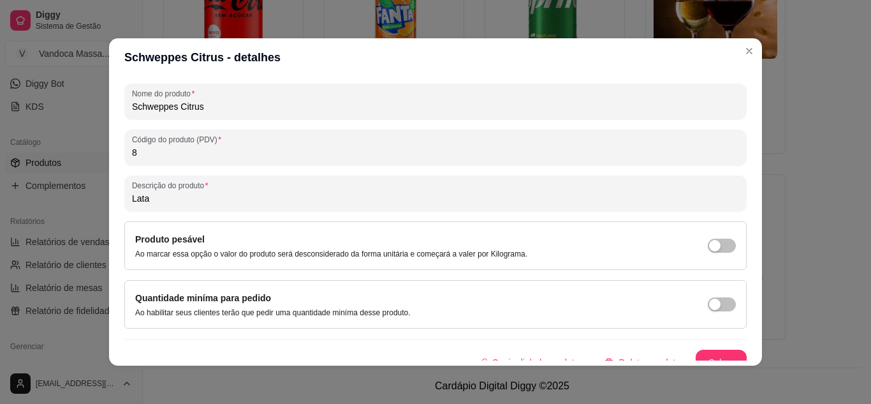
scroll to position [187, 0]
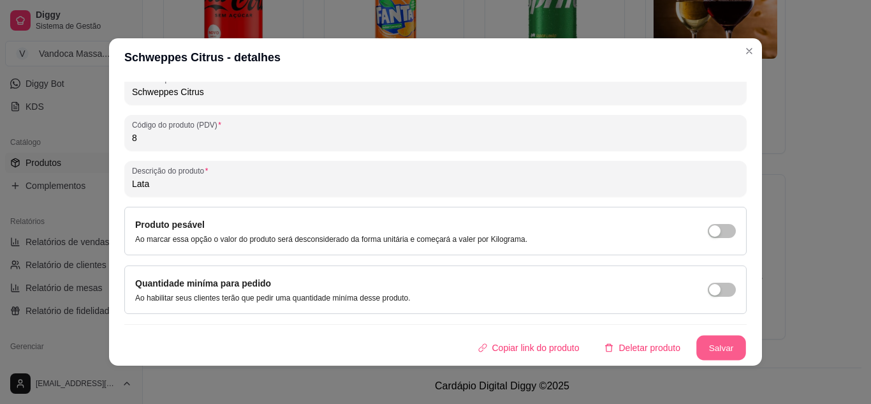
click at [701, 348] on button "Salvar" at bounding box center [721, 347] width 50 height 25
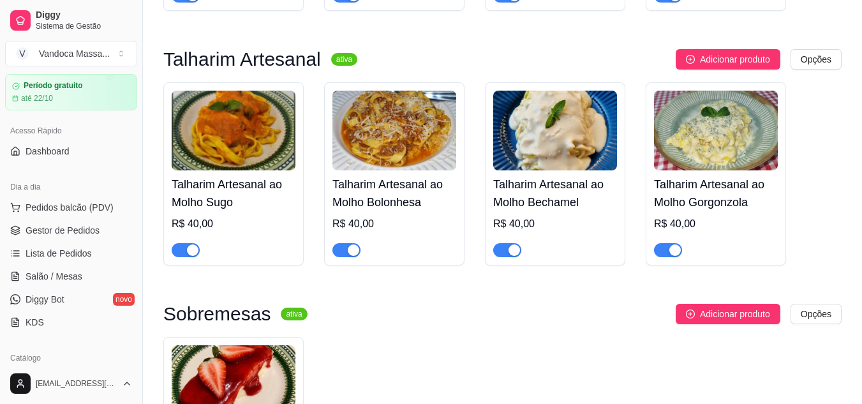
scroll to position [0, 0]
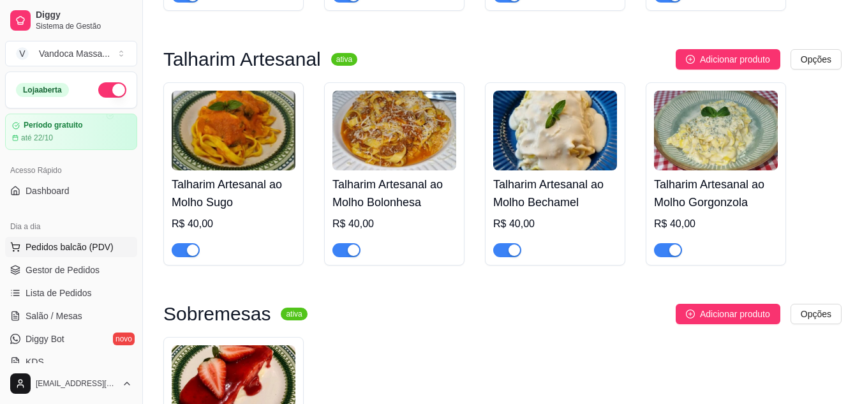
click at [71, 251] on span "Pedidos balcão (PDV)" at bounding box center [70, 246] width 88 height 13
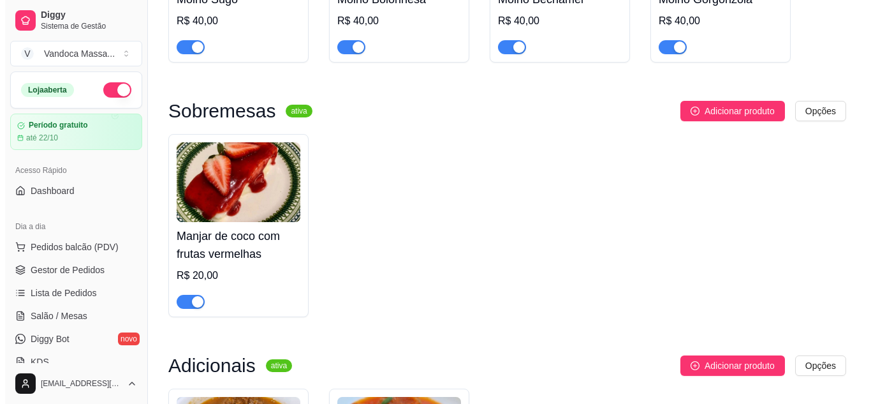
scroll to position [985, 0]
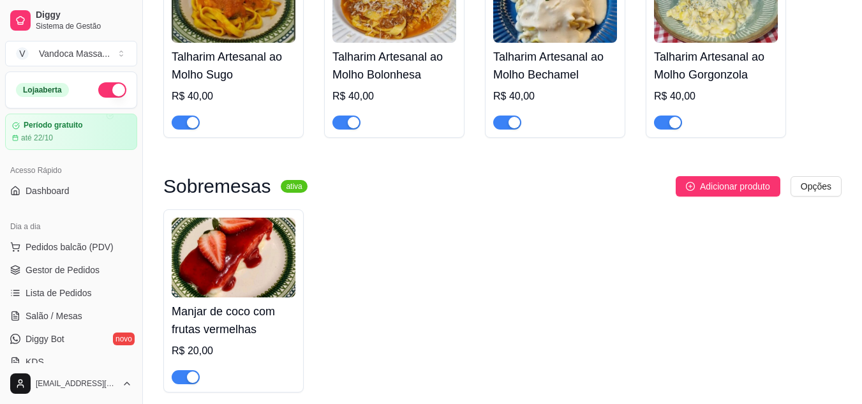
click at [256, 258] on img at bounding box center [234, 257] width 124 height 80
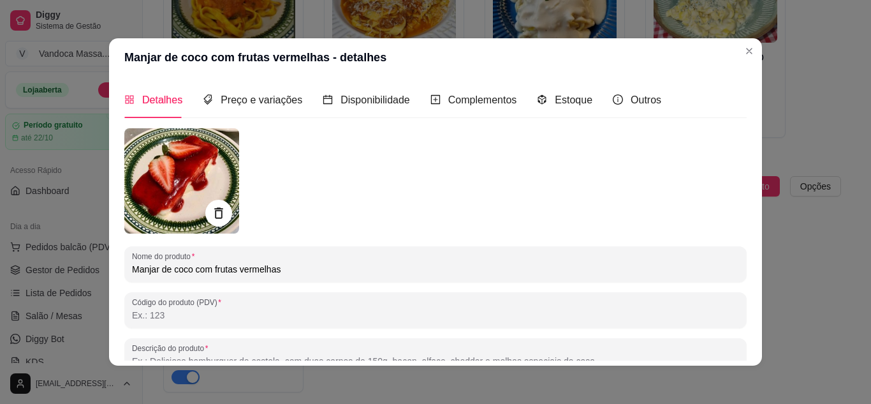
click at [216, 212] on icon at bounding box center [218, 213] width 15 height 15
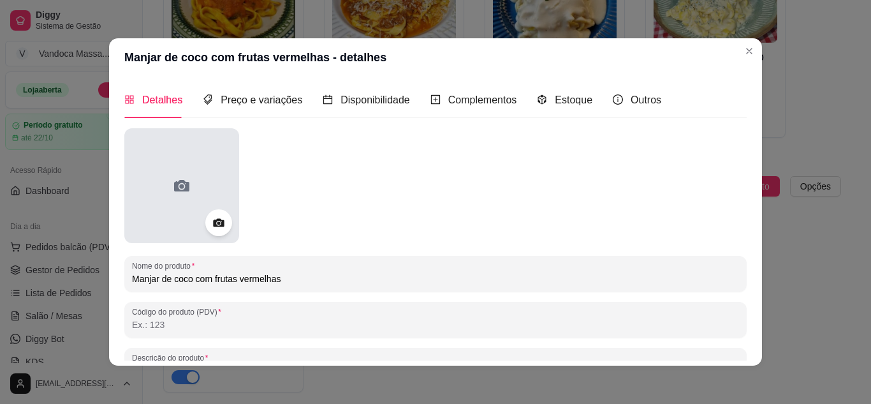
click at [204, 201] on div at bounding box center [181, 185] width 115 height 115
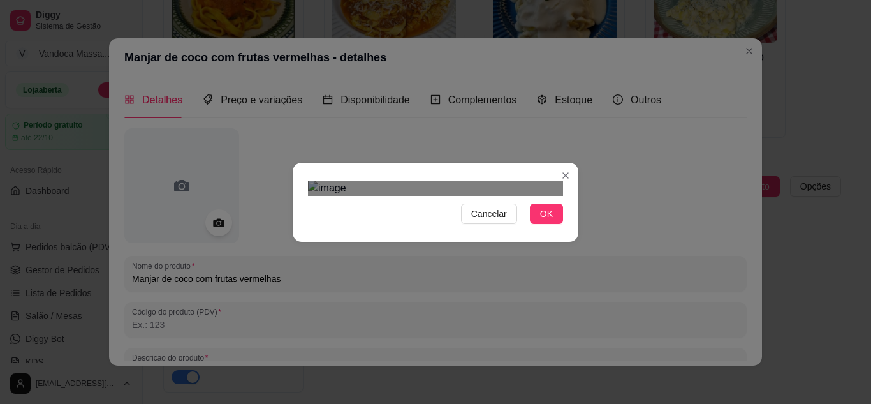
click at [450, 268] on div "Use the arrow keys to move the crop selection area" at bounding box center [435, 383] width 230 height 230
click at [546, 221] on span "OK" at bounding box center [546, 214] width 13 height 14
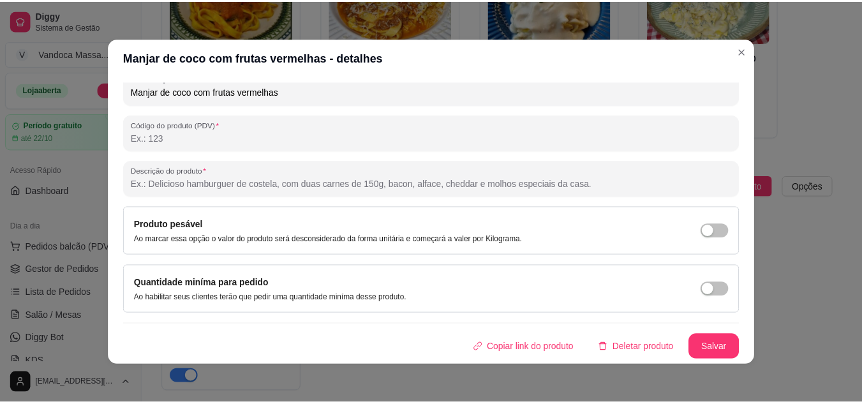
scroll to position [3, 0]
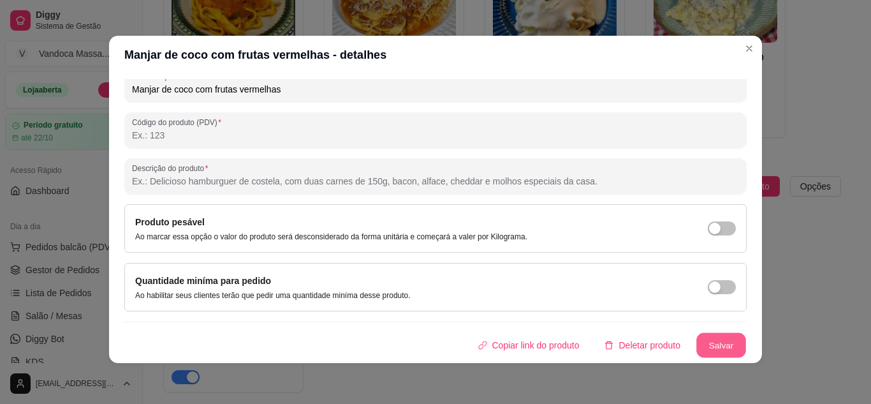
click at [705, 349] on button "Salvar" at bounding box center [721, 345] width 50 height 25
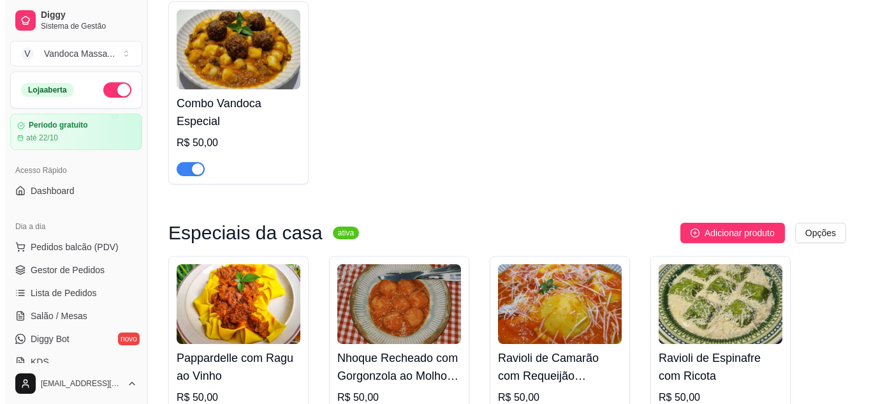
scroll to position [0, 0]
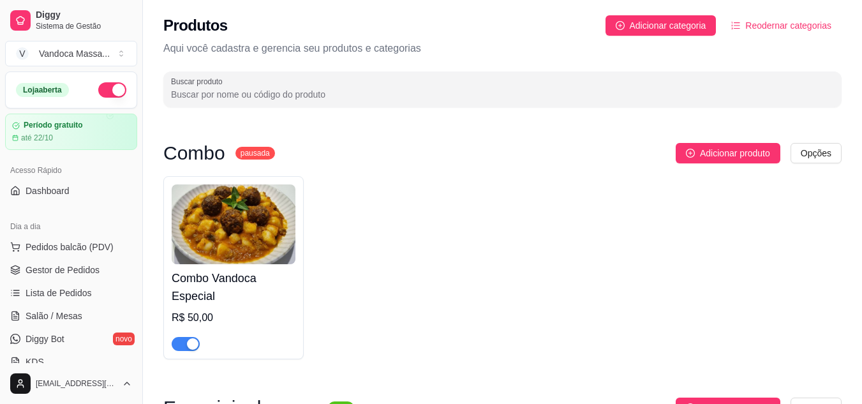
click at [234, 230] on img at bounding box center [234, 224] width 124 height 80
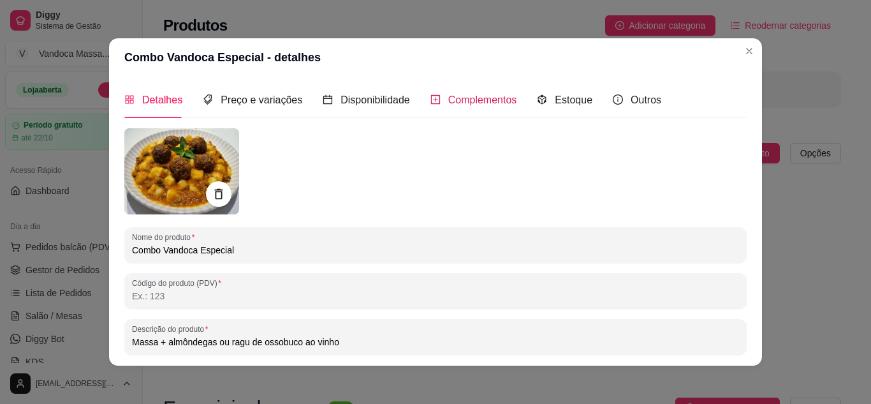
click at [485, 101] on span "Complementos" at bounding box center [482, 99] width 69 height 11
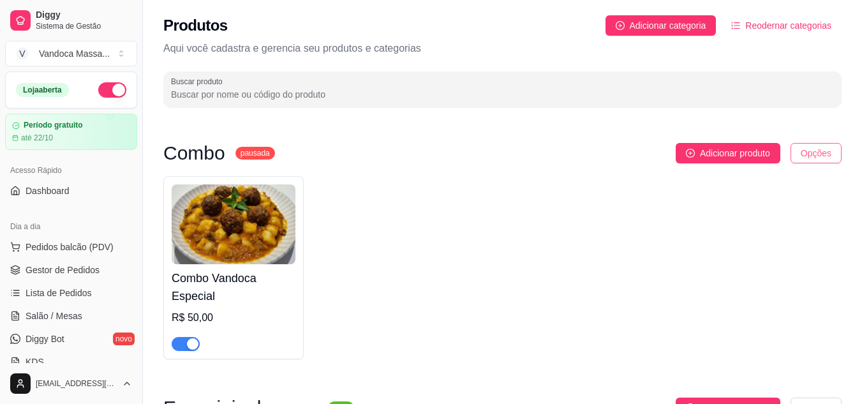
click at [834, 153] on html "Diggy Sistema de Gestão V Vandoca Massa ... Loja aberta Período gratuito até 22…" at bounding box center [431, 202] width 862 height 404
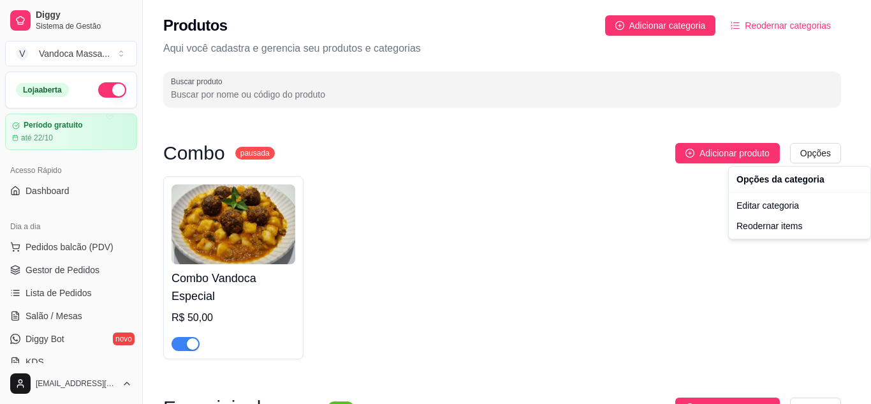
click at [524, 235] on html "Diggy Sistema de Gestão V Vandoca Massa ... Loja aberta Período gratuito até 22…" at bounding box center [435, 202] width 871 height 404
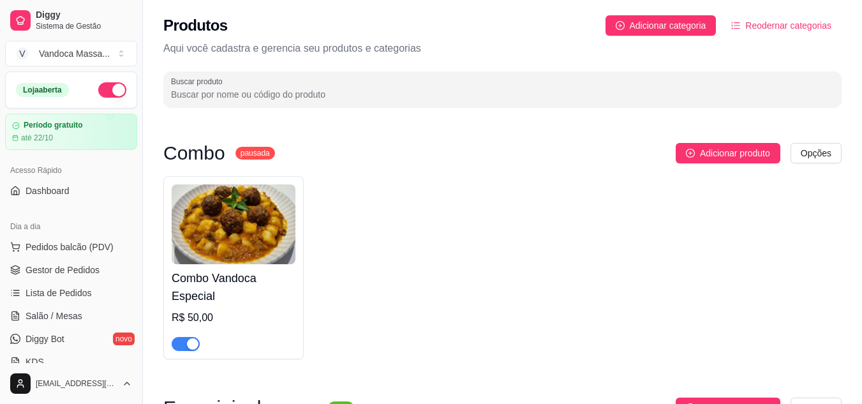
click at [246, 237] on img at bounding box center [234, 224] width 124 height 80
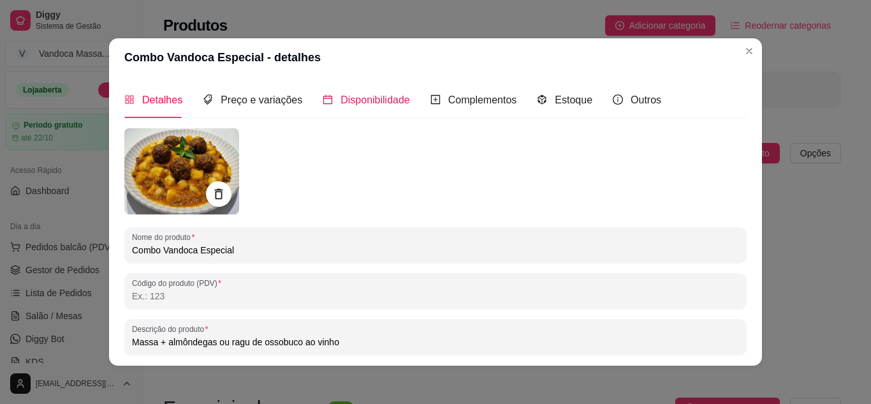
click at [341, 94] on span "Disponibilidade" at bounding box center [376, 99] width 70 height 11
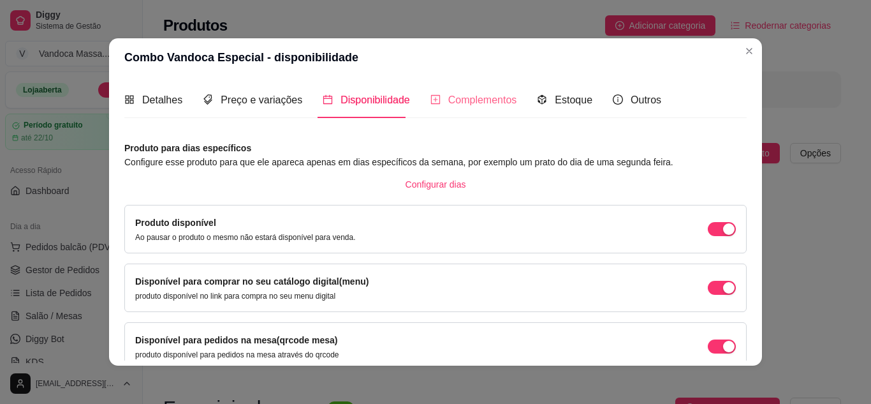
click at [457, 91] on div "Complementos" at bounding box center [473, 100] width 87 height 36
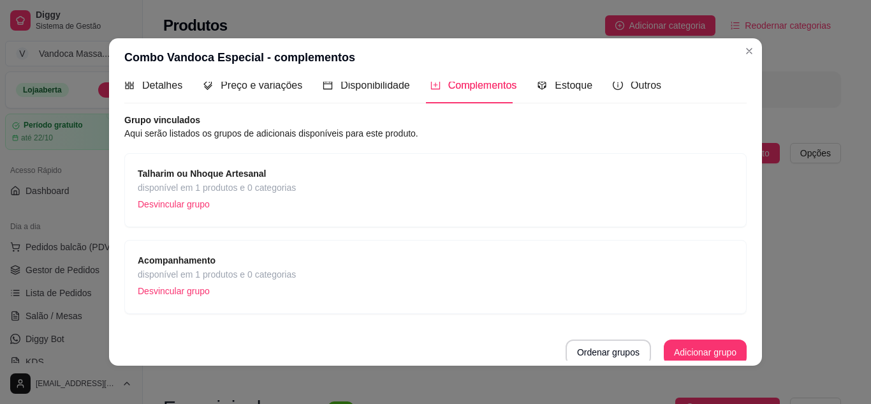
scroll to position [19, 0]
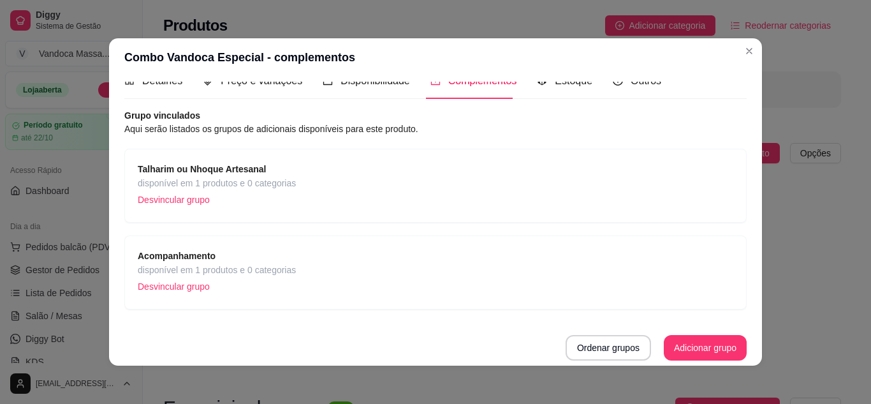
click at [203, 261] on strong "Acompanhamento" at bounding box center [177, 256] width 78 height 10
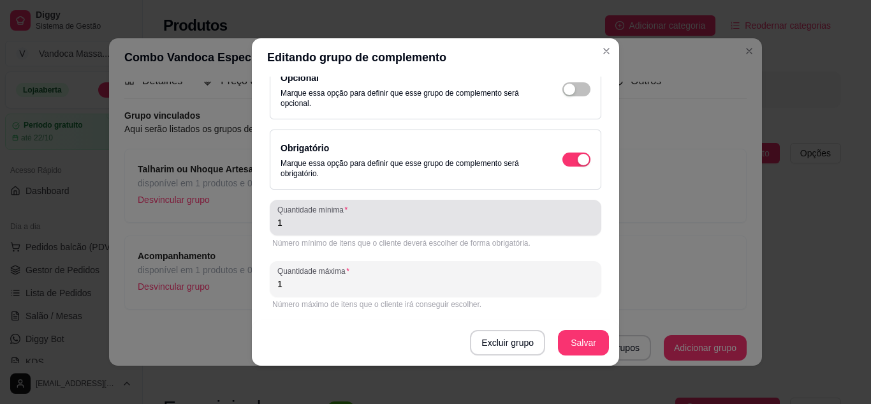
scroll to position [0, 0]
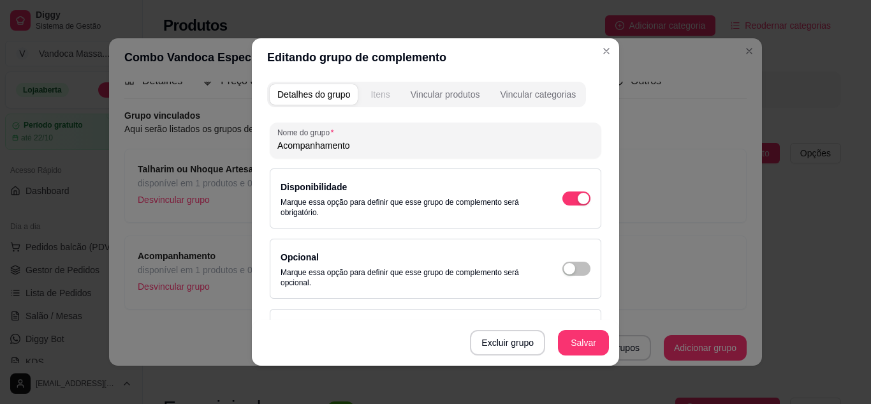
click at [383, 88] on div "Itens" at bounding box center [380, 94] width 19 height 13
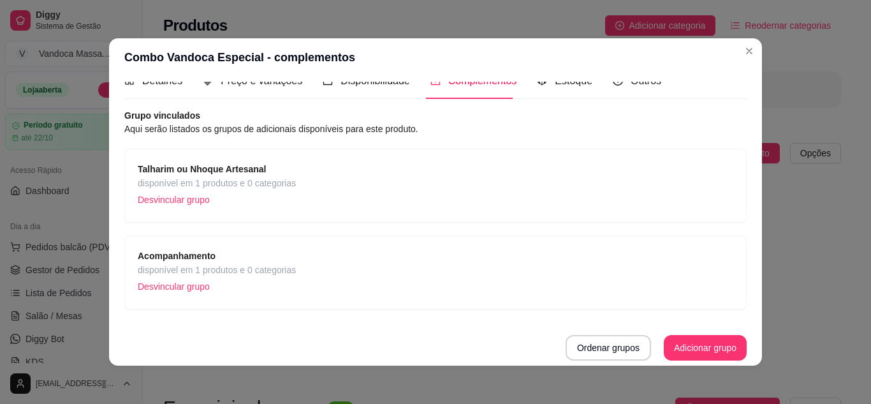
click at [327, 177] on div "Talharim ou Nhoque Artesanal disponível em 1 produtos e 0 categorias Desvincula…" at bounding box center [436, 185] width 596 height 47
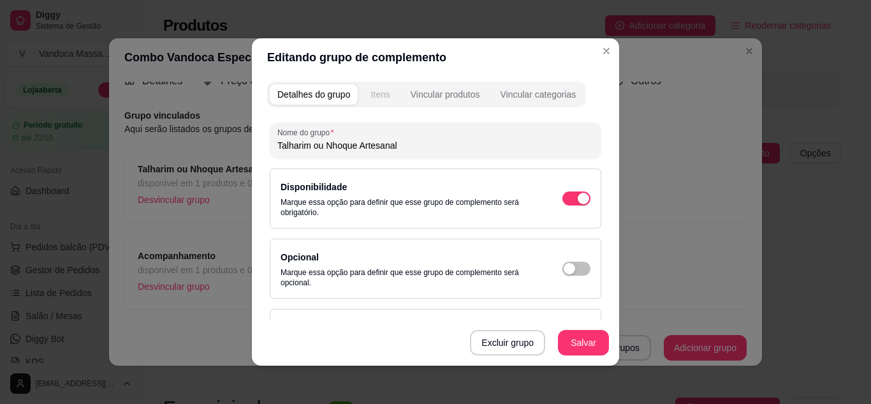
click at [383, 95] on div "Itens" at bounding box center [380, 94] width 19 height 13
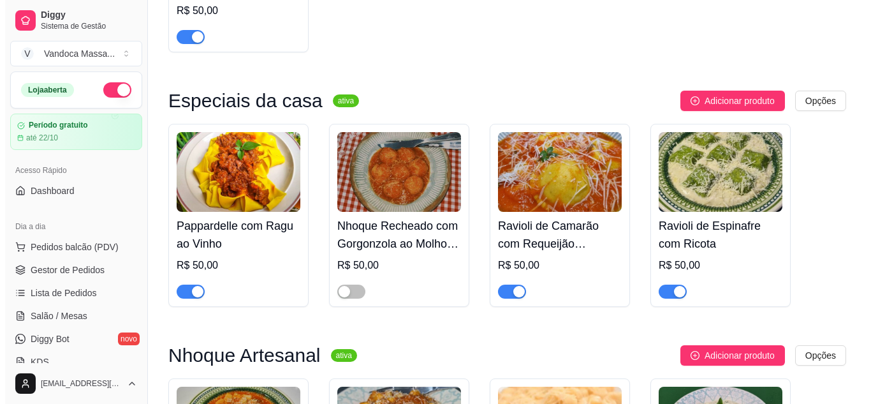
scroll to position [191, 0]
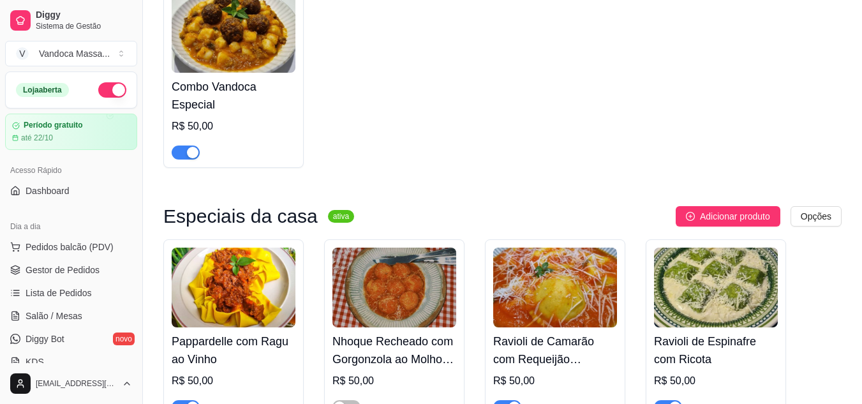
click at [223, 270] on img at bounding box center [234, 287] width 124 height 80
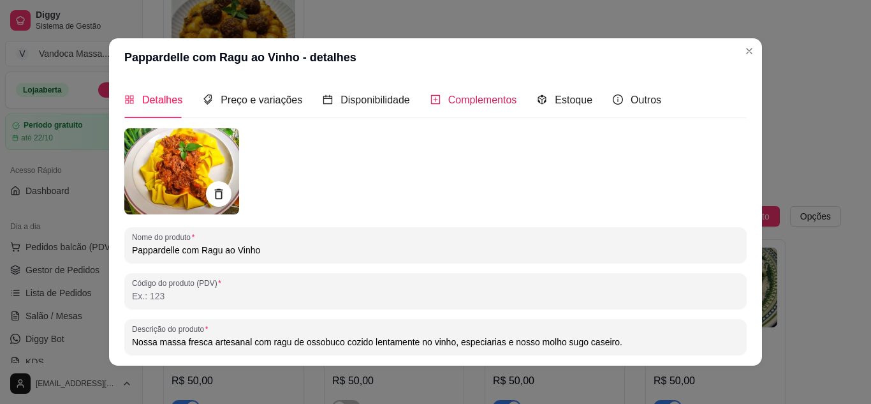
click at [475, 92] on div "Complementos" at bounding box center [473, 100] width 87 height 16
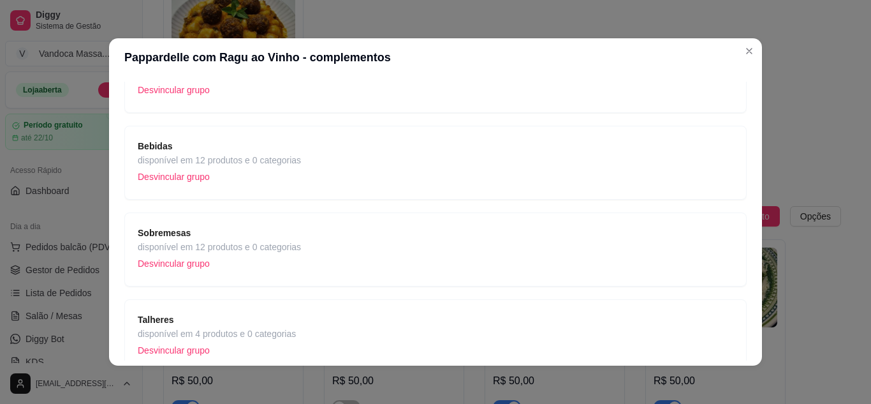
scroll to position [152, 0]
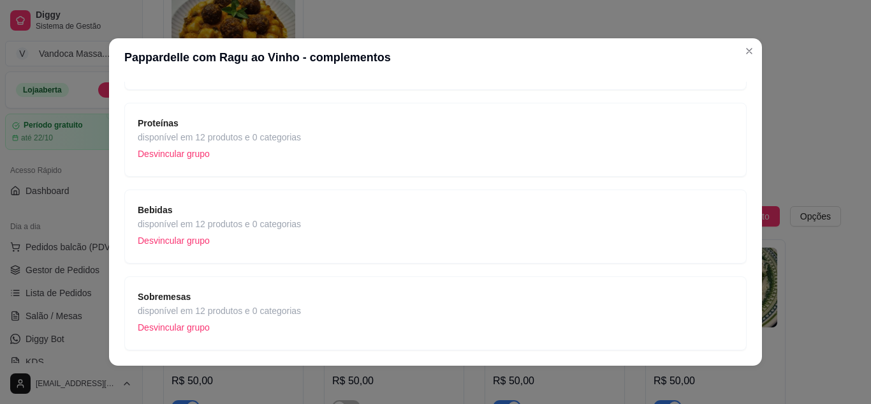
click at [250, 223] on span "disponível em 12 produtos e 0 categorias" at bounding box center [219, 224] width 163 height 14
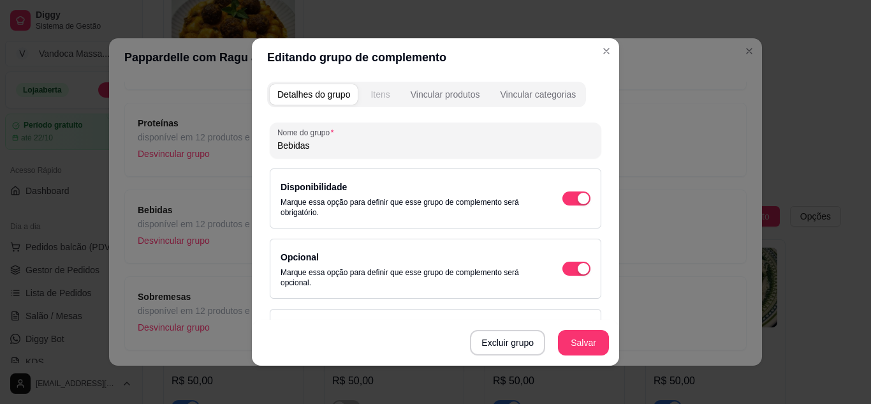
click at [374, 98] on div "Itens" at bounding box center [380, 94] width 19 height 13
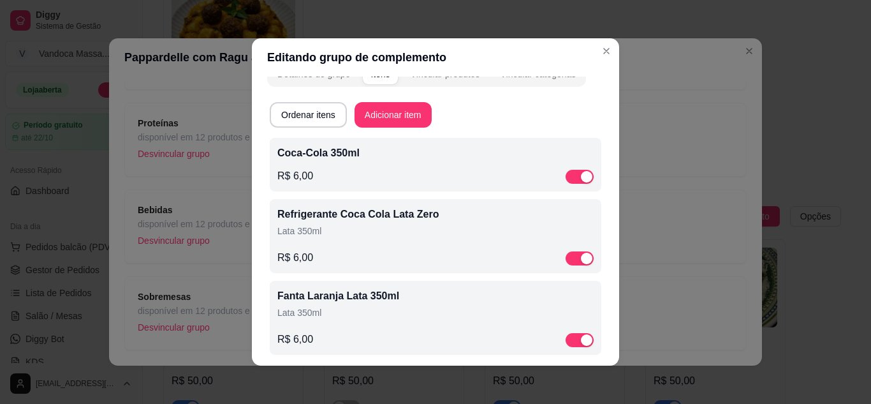
scroll to position [32, 0]
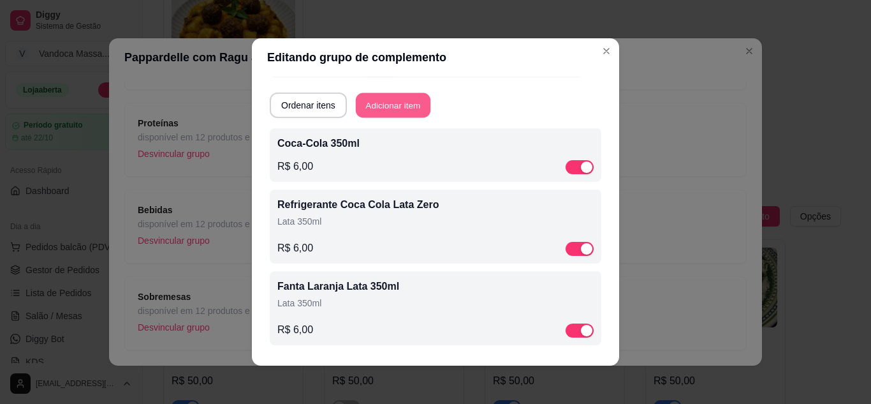
click at [383, 105] on button "Adicionar item" at bounding box center [393, 105] width 75 height 25
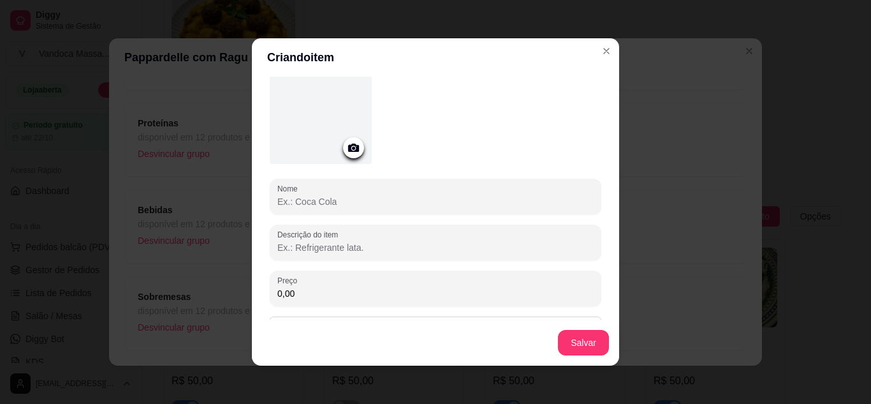
scroll to position [0, 0]
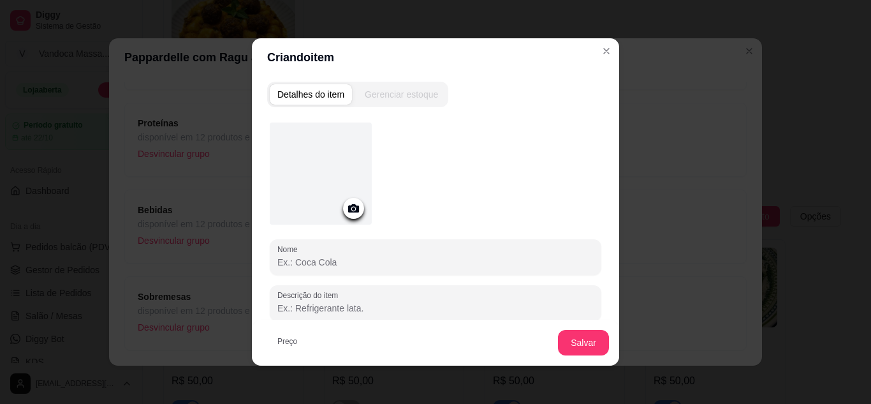
click at [383, 96] on div "Gerenciar estoque" at bounding box center [401, 94] width 73 height 13
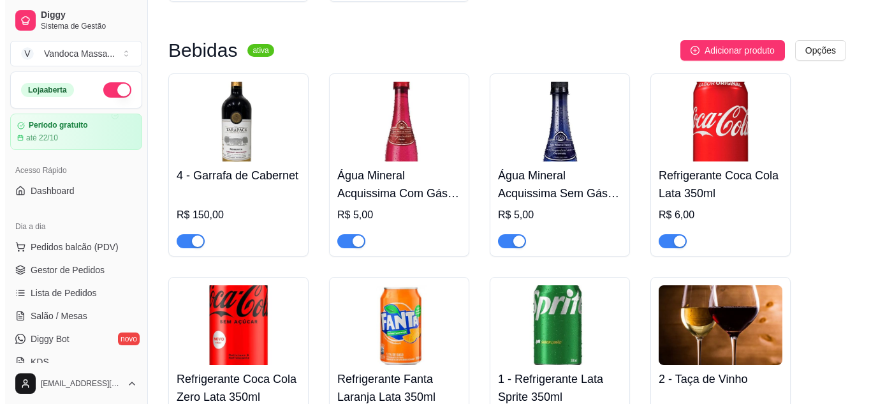
scroll to position [1622, 0]
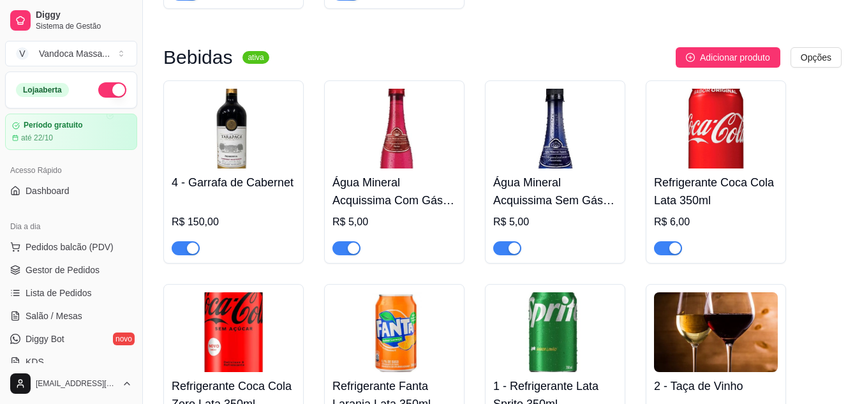
drag, startPoint x: 392, startPoint y: 149, endPoint x: 395, endPoint y: 133, distance: 16.9
click at [395, 133] on img at bounding box center [394, 129] width 124 height 80
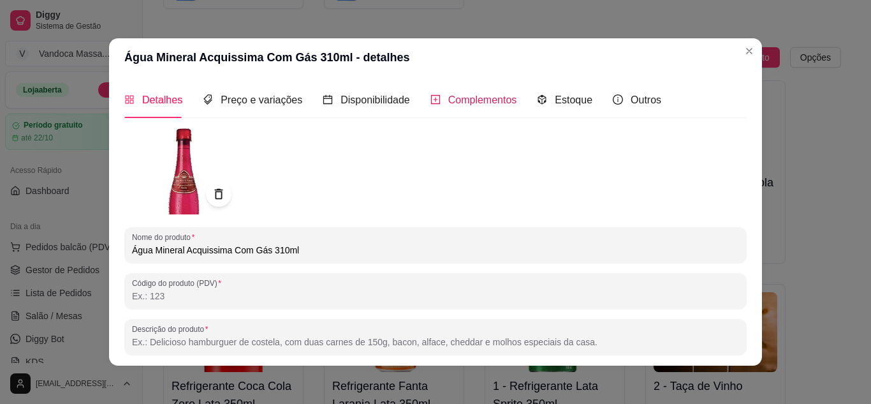
click at [448, 103] on span "Complementos" at bounding box center [482, 99] width 69 height 11
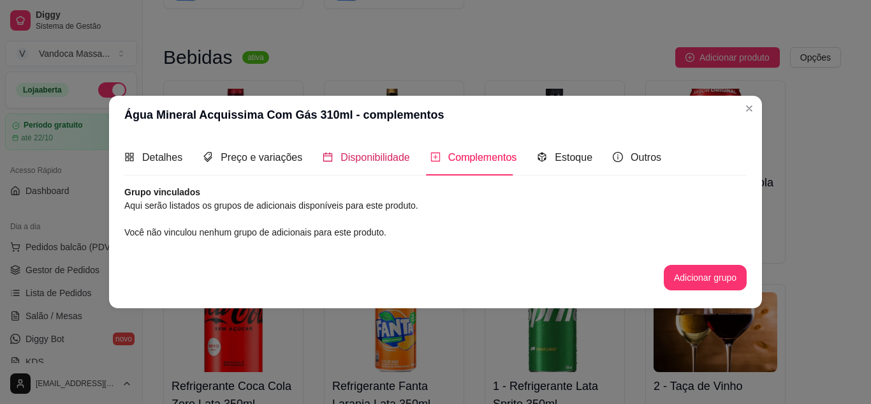
click at [378, 160] on span "Disponibilidade" at bounding box center [376, 157] width 70 height 11
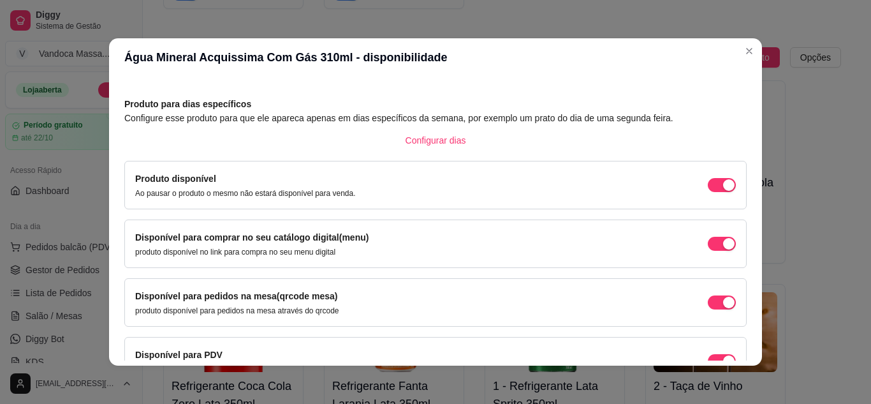
scroll to position [0, 0]
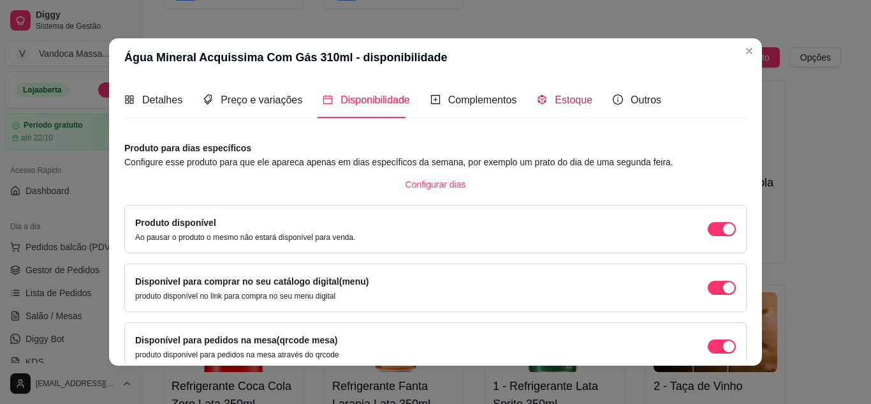
click at [543, 101] on div "Estoque" at bounding box center [564, 100] width 55 height 16
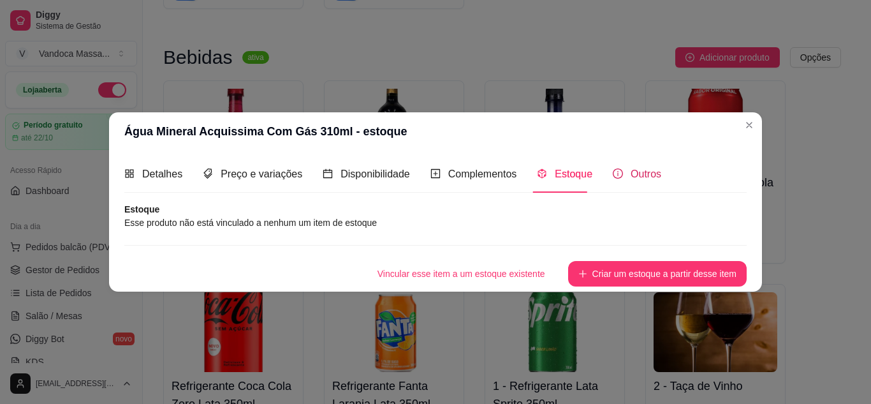
click at [635, 168] on span "Outros" at bounding box center [646, 173] width 31 height 11
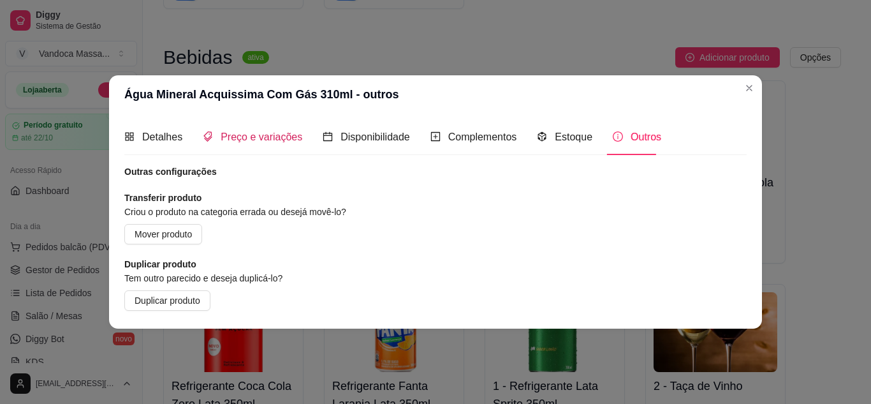
click at [287, 131] on span "Preço e variações" at bounding box center [262, 136] width 82 height 11
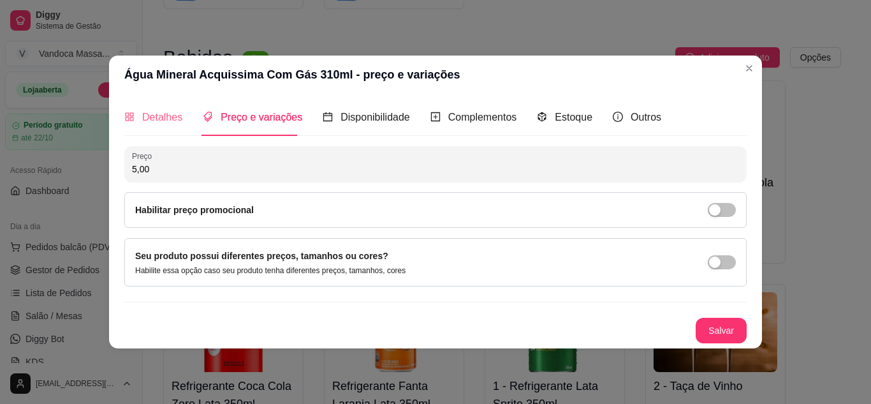
click at [159, 129] on div "Detalhes" at bounding box center [153, 117] width 58 height 36
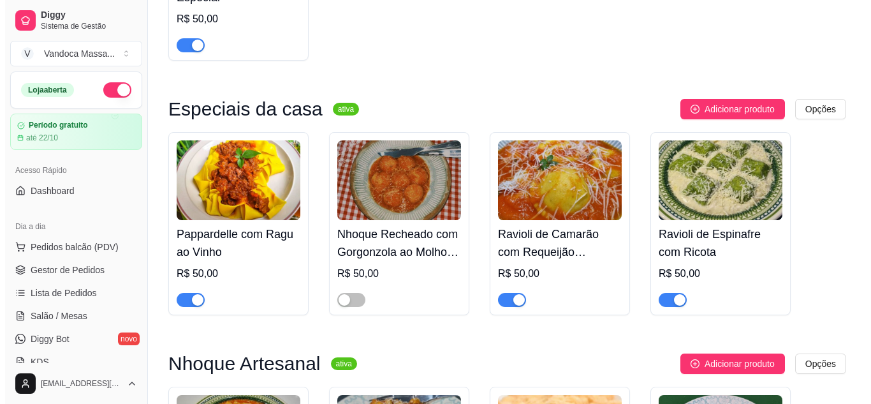
scroll to position [383, 0]
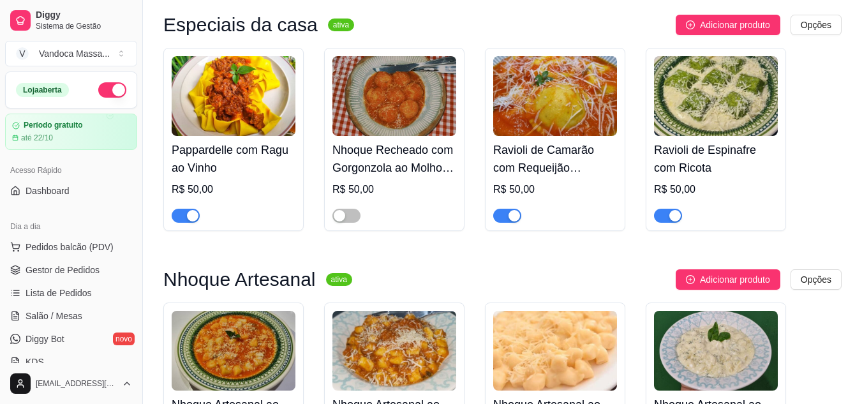
click at [261, 115] on img at bounding box center [234, 96] width 124 height 80
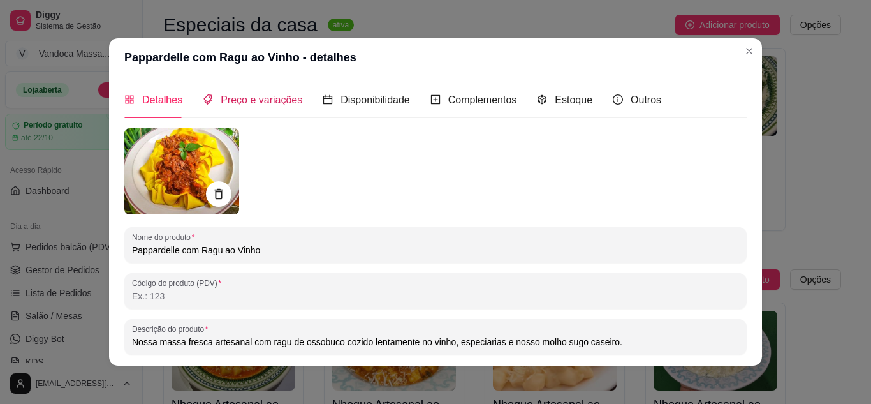
click at [285, 106] on div "Preço e variações" at bounding box center [252, 100] width 99 height 16
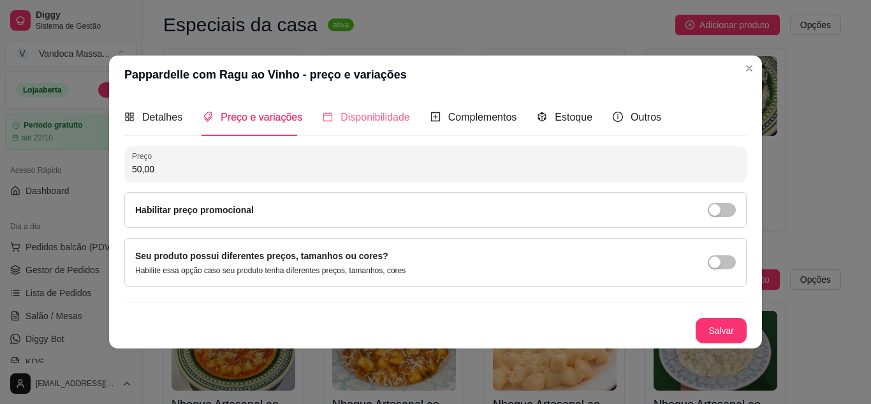
click at [374, 108] on div "Disponibilidade" at bounding box center [366, 117] width 87 height 36
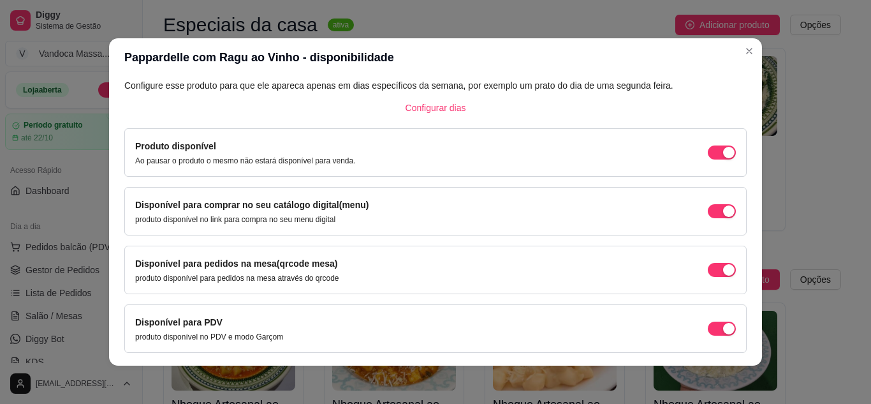
scroll to position [0, 0]
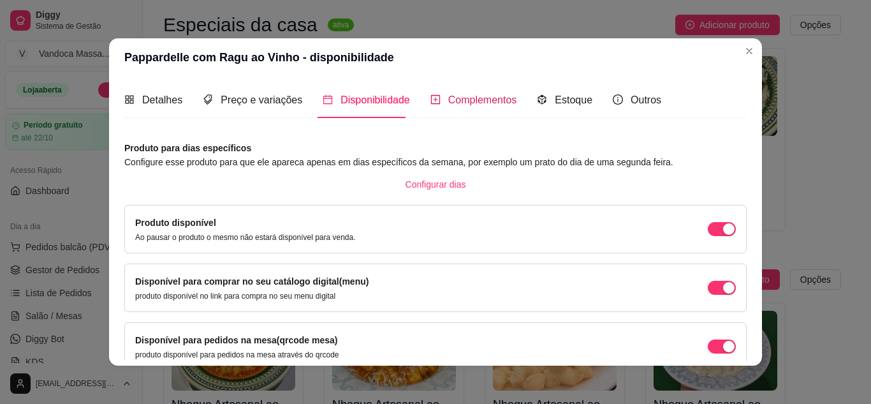
click at [449, 104] on span "Complementos" at bounding box center [482, 99] width 69 height 11
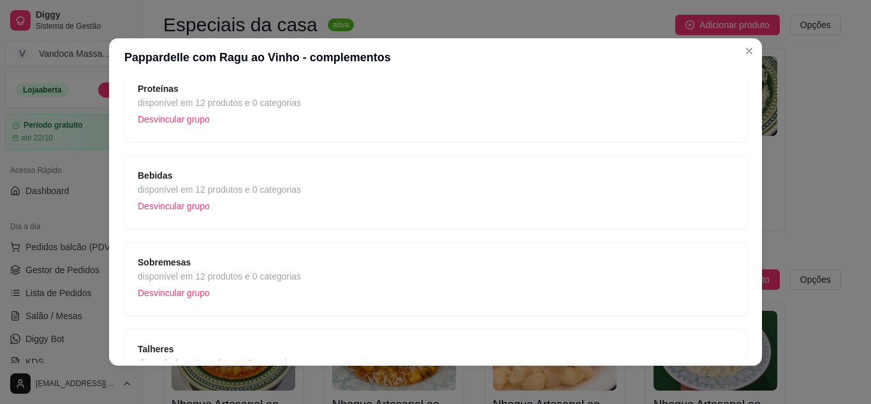
scroll to position [191, 0]
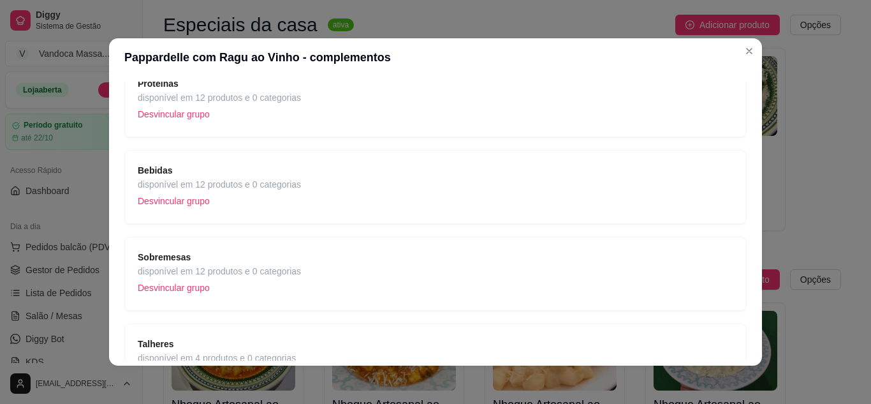
click at [209, 182] on span "disponível em 12 produtos e 0 categorias" at bounding box center [219, 184] width 163 height 14
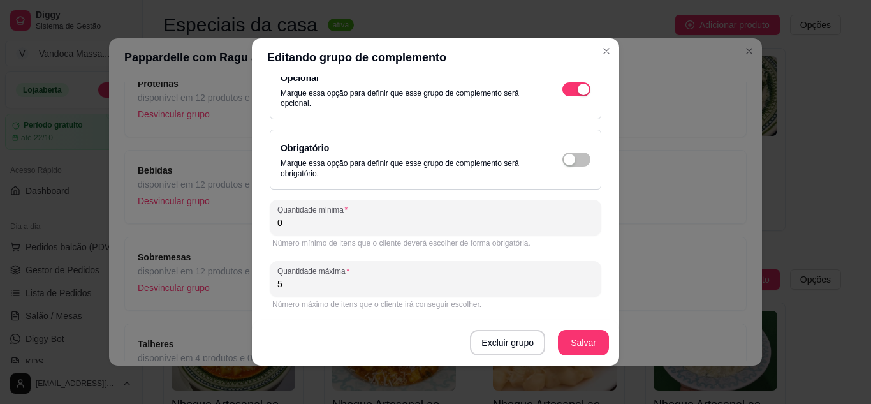
scroll to position [0, 0]
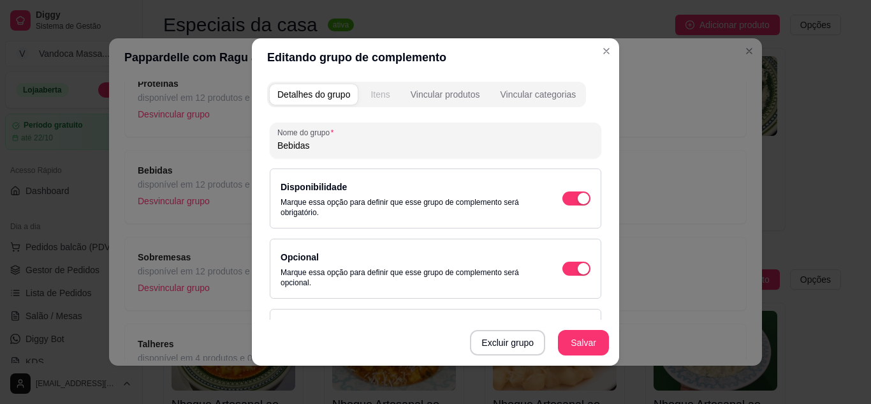
click at [390, 92] on button "Itens" at bounding box center [380, 94] width 34 height 20
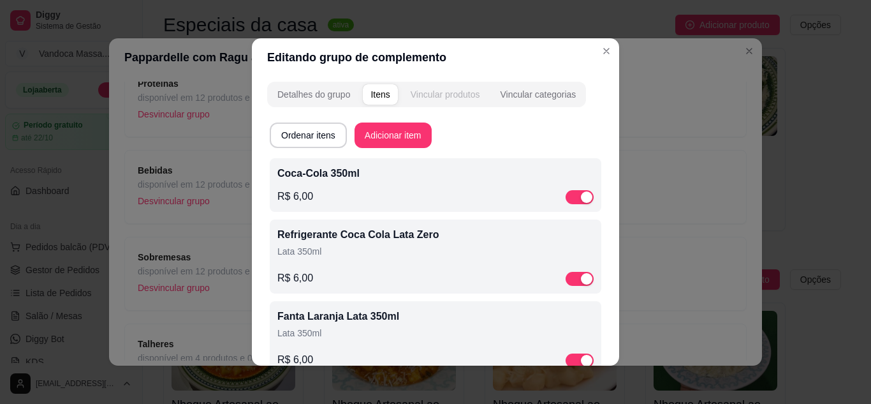
click at [440, 92] on div "Vincular produtos" at bounding box center [446, 94] width 70 height 13
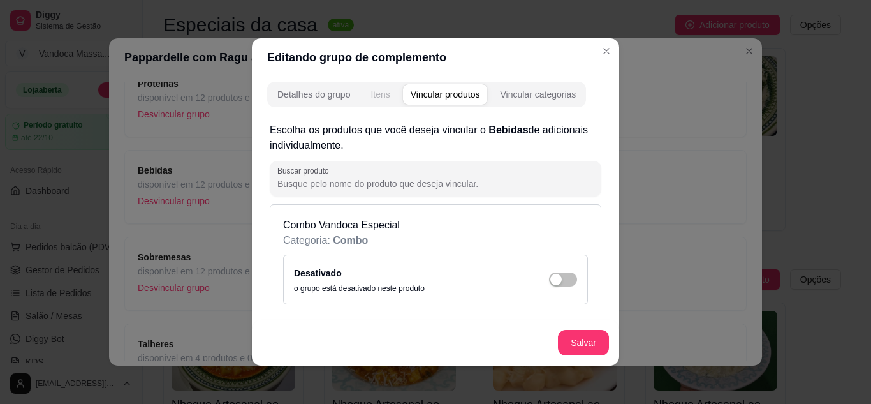
click at [379, 87] on button "Itens" at bounding box center [380, 94] width 34 height 20
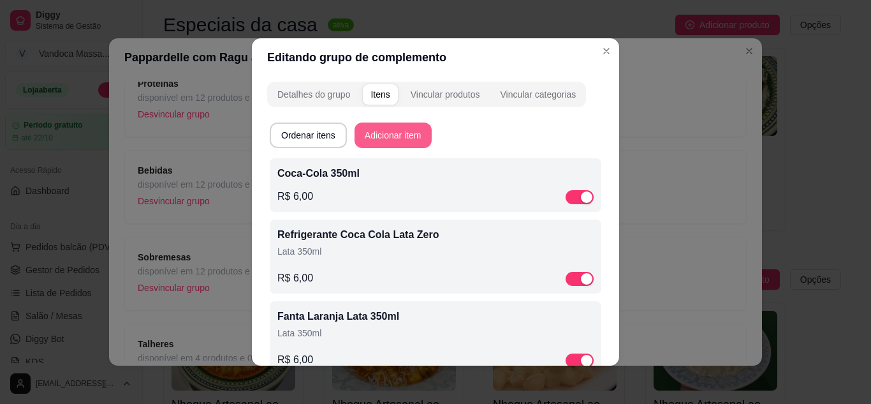
click at [391, 134] on button "Adicionar item" at bounding box center [393, 135] width 77 height 26
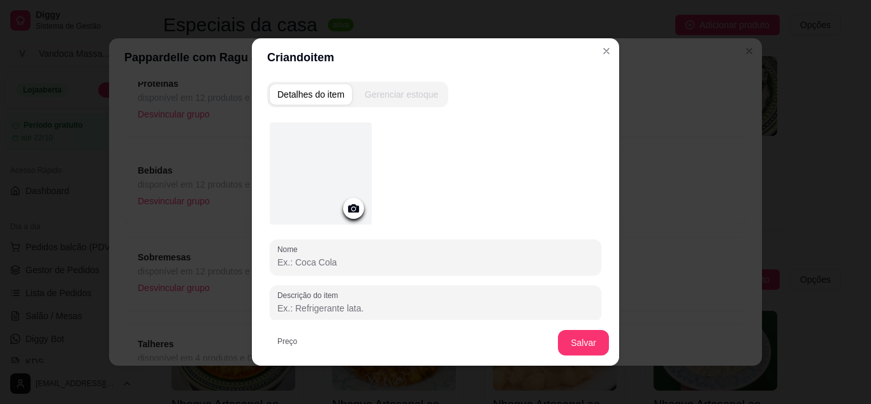
click at [395, 99] on div "Gerenciar estoque" at bounding box center [401, 94] width 73 height 13
click at [275, 80] on div "Detalhes do item Gerenciar estoque Nome Descrição do item Preço 0,00 Pode repet…" at bounding box center [435, 221] width 367 height 289
click at [295, 93] on div "Detalhes do item" at bounding box center [310, 94] width 67 height 13
click at [350, 219] on div at bounding box center [321, 173] width 102 height 102
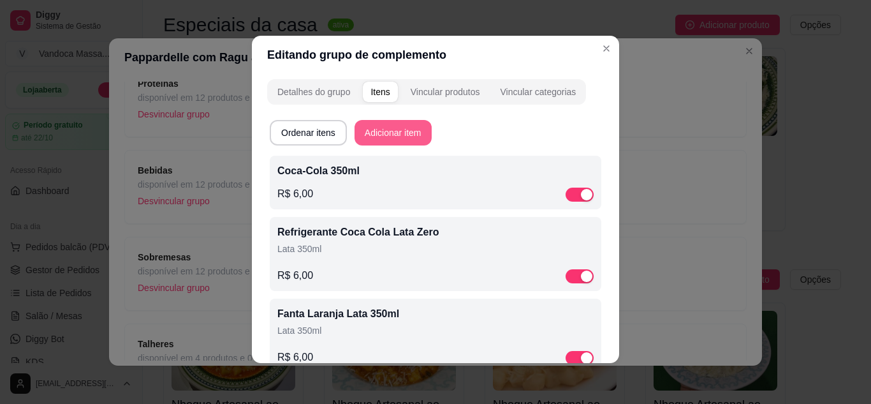
click at [400, 129] on button "Adicionar item" at bounding box center [393, 133] width 77 height 26
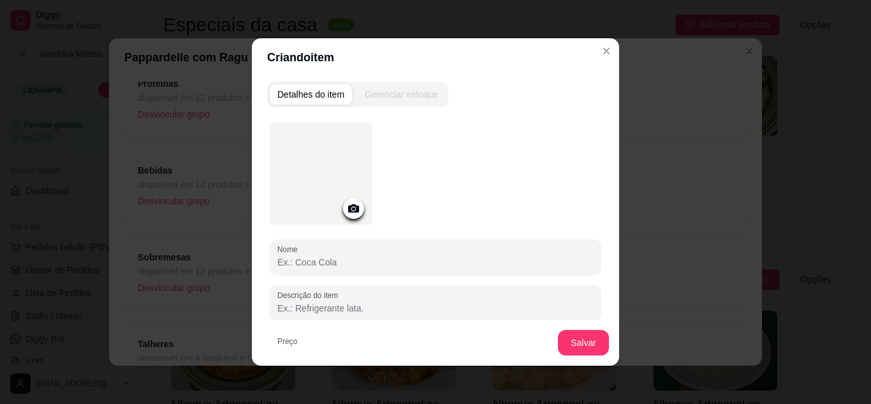
click at [356, 205] on icon at bounding box center [353, 208] width 15 height 15
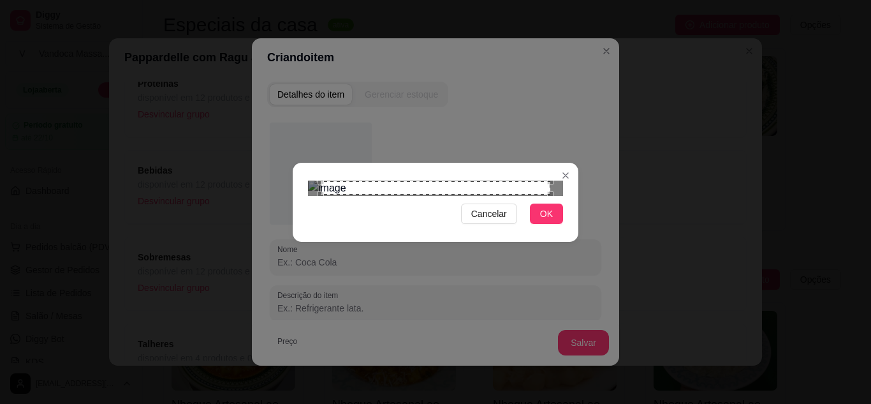
drag, startPoint x: 548, startPoint y: 332, endPoint x: 400, endPoint y: 293, distance: 153.1
click at [549, 221] on span "OK" at bounding box center [546, 214] width 13 height 14
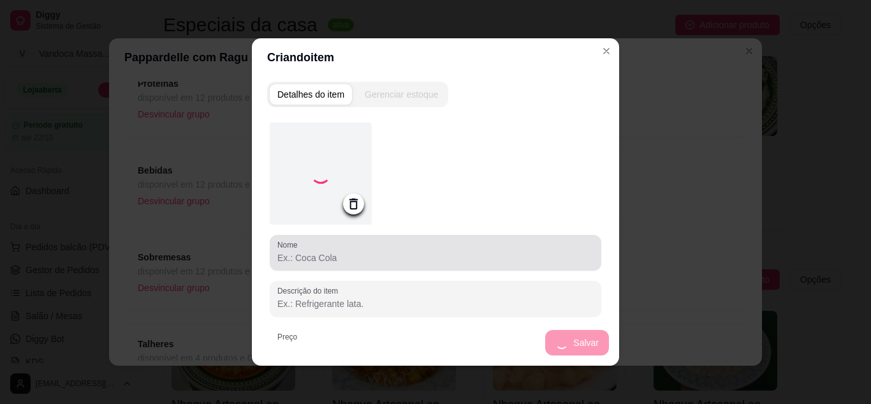
click at [333, 264] on div at bounding box center [435, 253] width 316 height 26
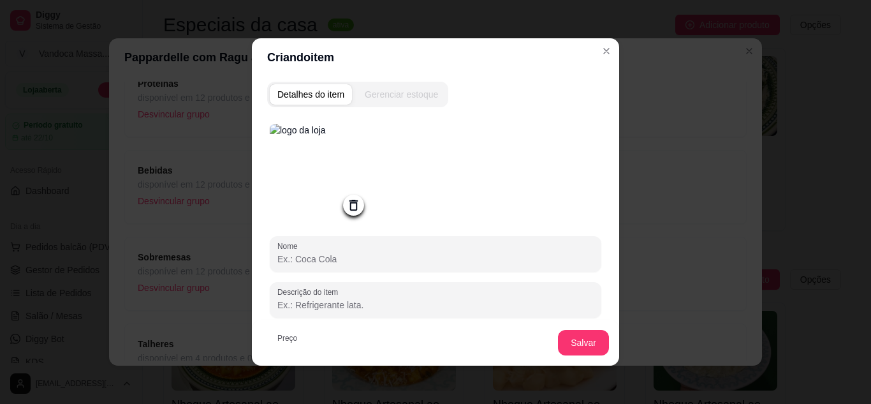
paste input "Schweppes Citrus"
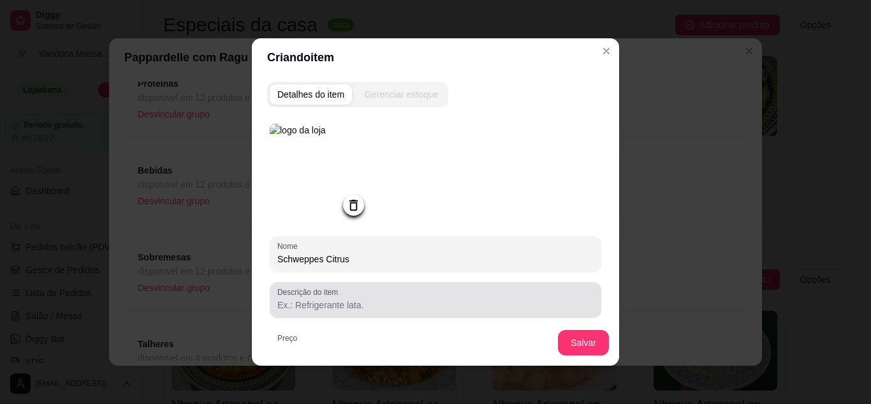
type input "Schweppes Citrus"
click at [346, 311] on input "Descrição do item" at bounding box center [435, 304] width 316 height 13
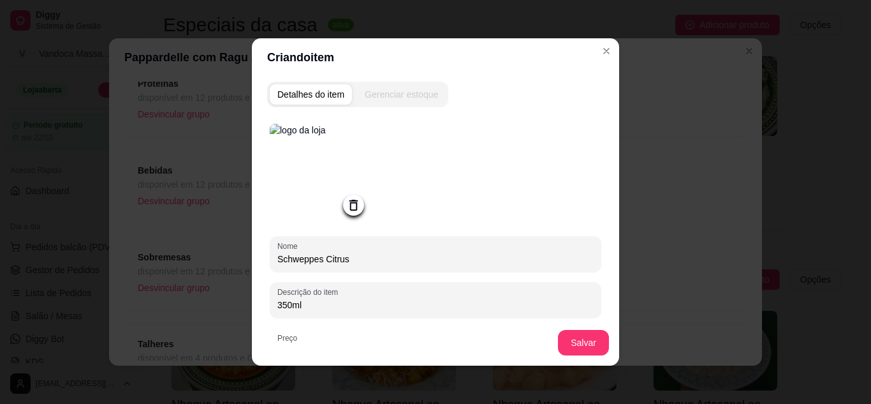
scroll to position [64, 0]
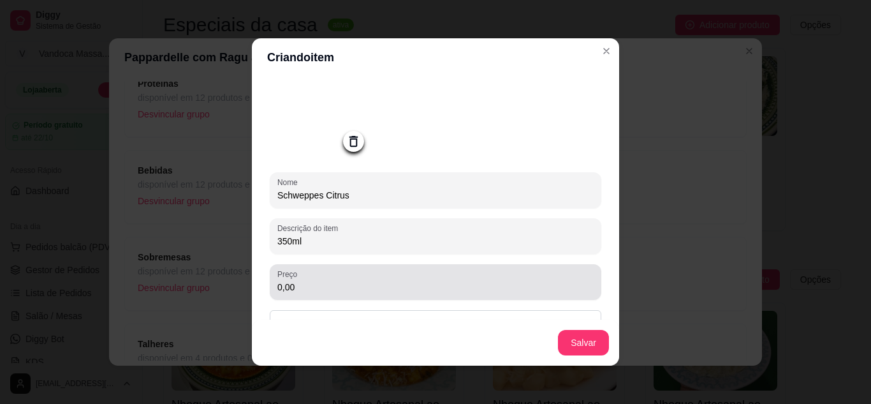
type input "350ml"
click at [322, 288] on input "0,00" at bounding box center [435, 287] width 316 height 13
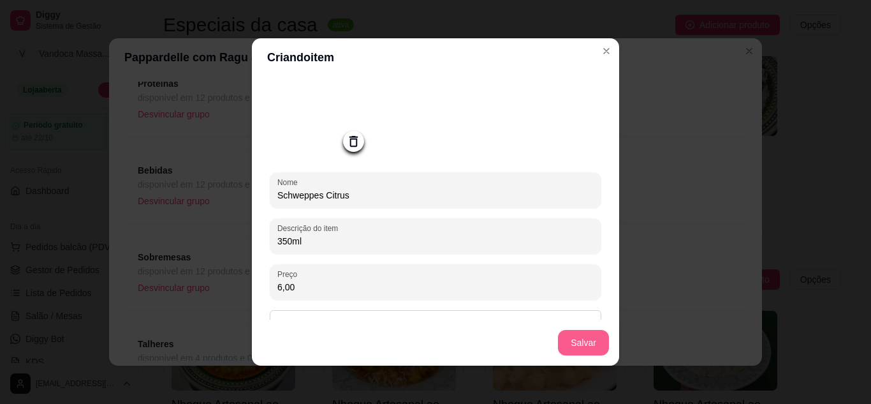
type input "6,00"
click at [585, 342] on button "Salvar" at bounding box center [583, 343] width 51 height 26
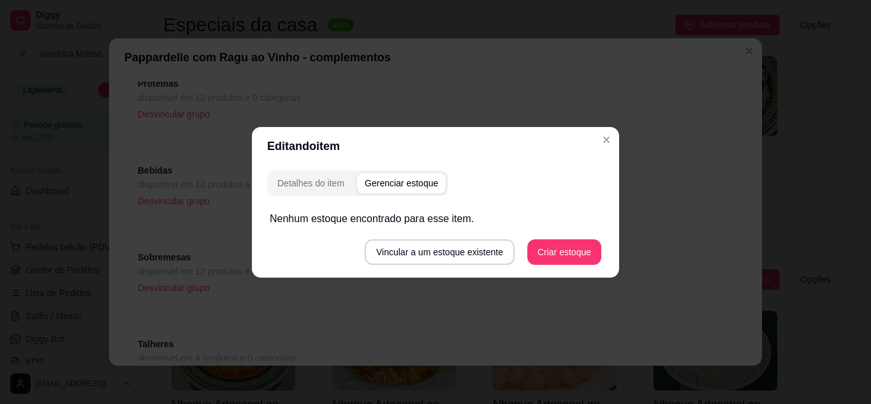
scroll to position [0, 0]
click at [329, 185] on div "Detalhes do item" at bounding box center [310, 183] width 67 height 13
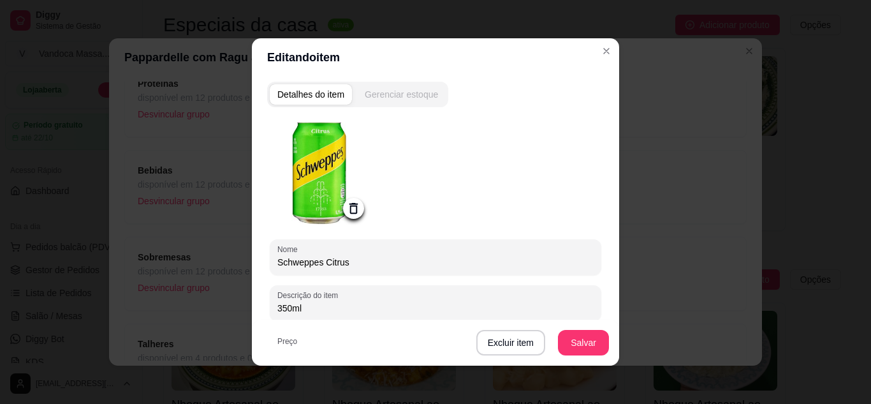
click at [400, 97] on div "Gerenciar estoque" at bounding box center [401, 94] width 73 height 13
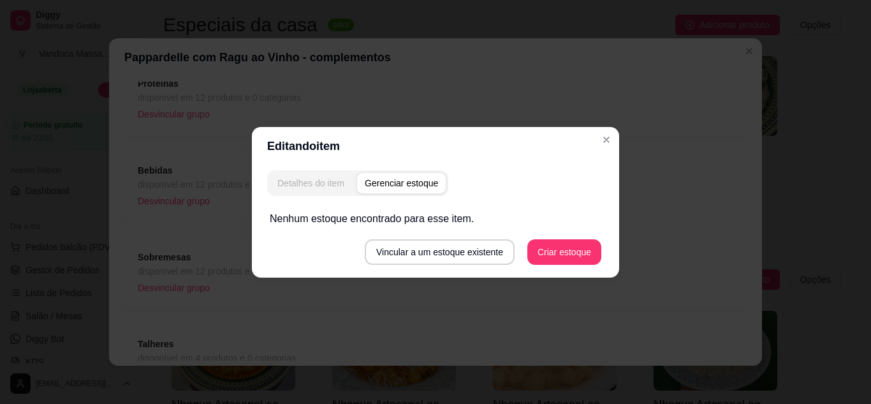
click at [323, 182] on div "Detalhes do item" at bounding box center [310, 183] width 67 height 13
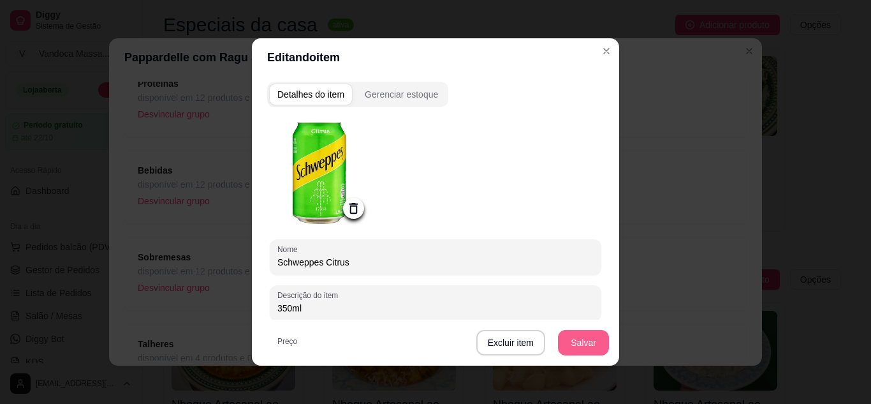
click at [583, 346] on button "Salvar" at bounding box center [583, 343] width 51 height 26
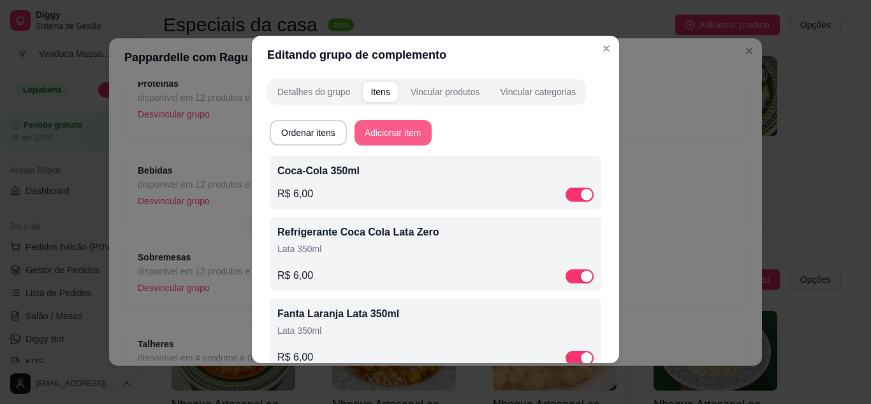
click at [394, 133] on button "Adicionar item" at bounding box center [393, 133] width 77 height 26
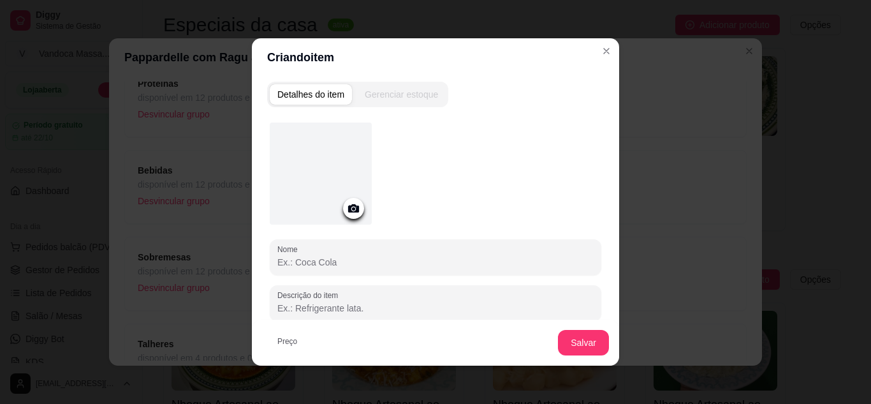
click at [348, 186] on div at bounding box center [321, 173] width 102 height 102
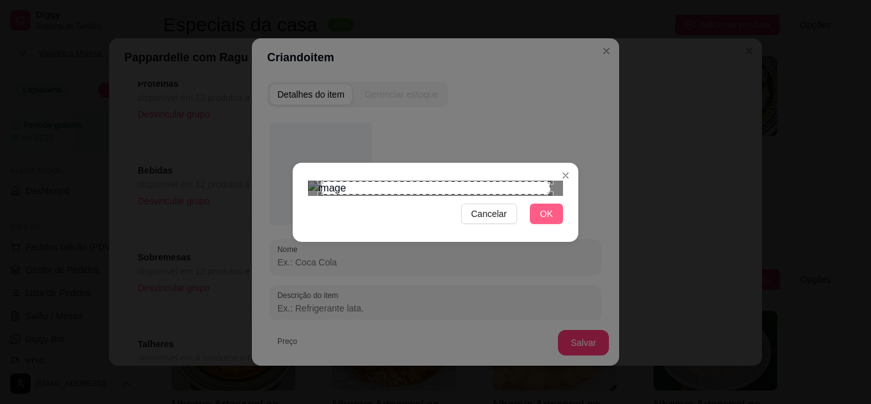
click at [540, 224] on button "OK" at bounding box center [546, 213] width 33 height 20
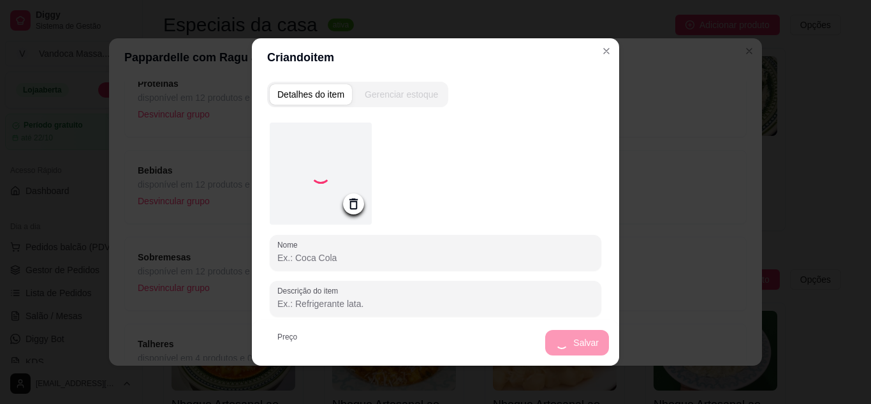
drag, startPoint x: 351, startPoint y: 260, endPoint x: 313, endPoint y: 251, distance: 39.3
click at [351, 259] on input "Nome" at bounding box center [435, 257] width 316 height 13
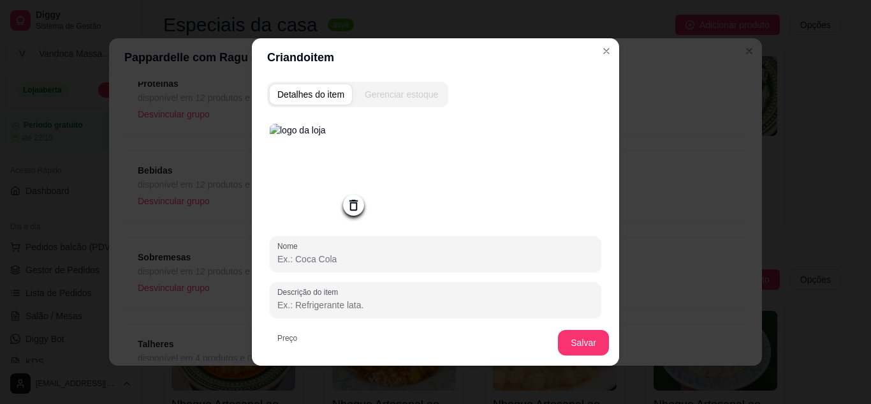
type input "á"
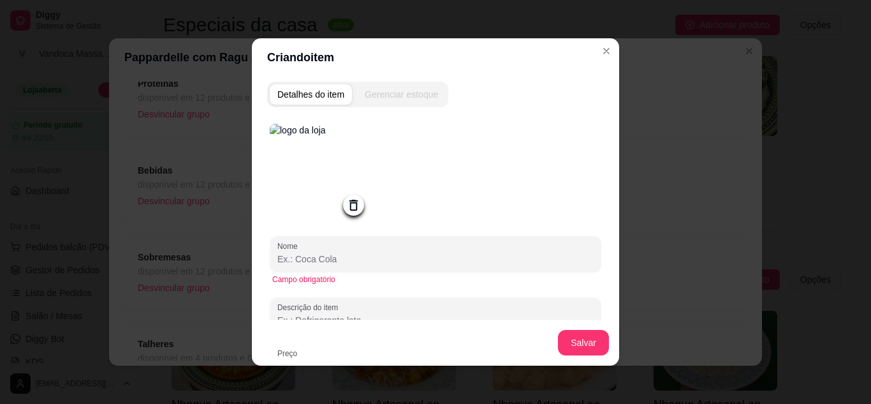
type input "a"
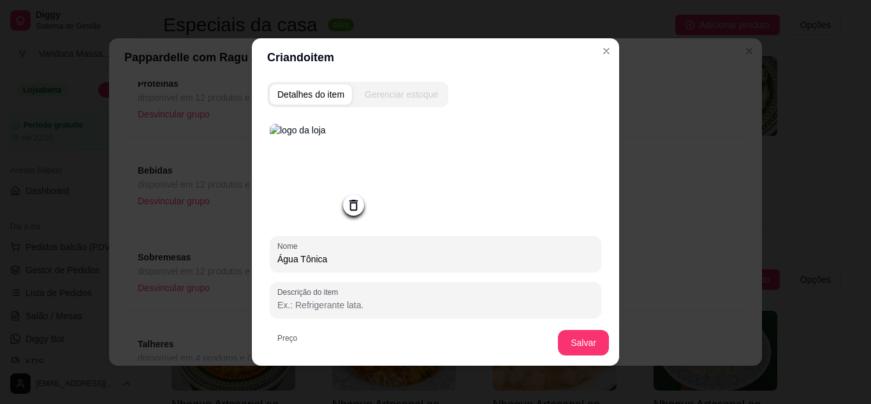
type input "Água Tônica"
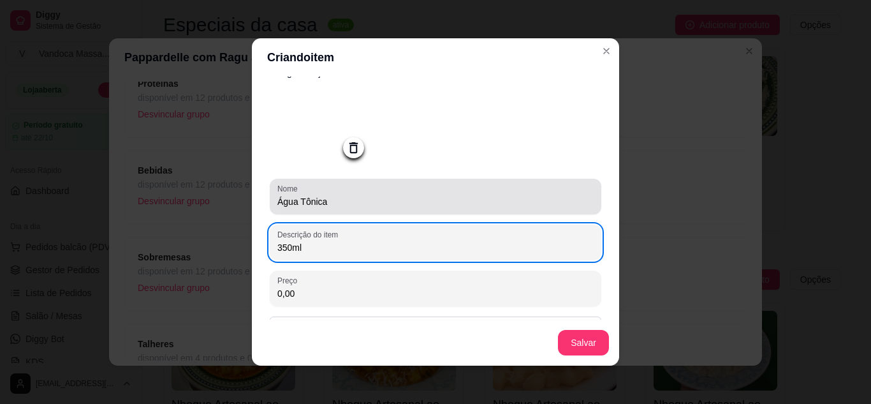
scroll to position [124, 0]
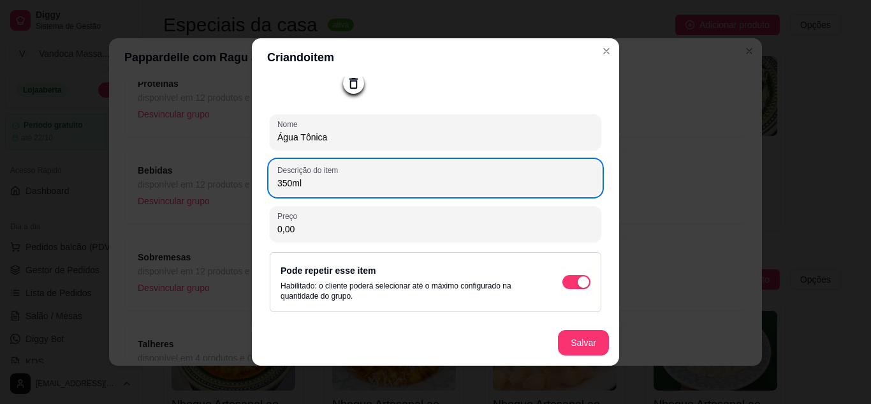
type input "350ml"
click at [317, 237] on div "Preço 0,00" at bounding box center [436, 224] width 332 height 36
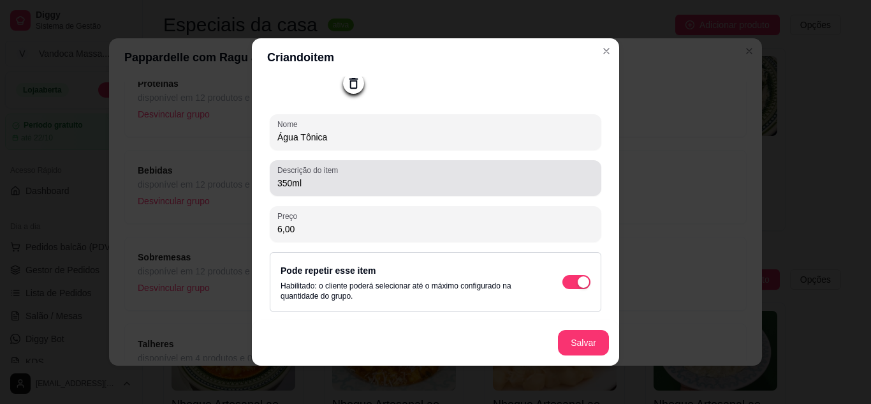
scroll to position [3, 0]
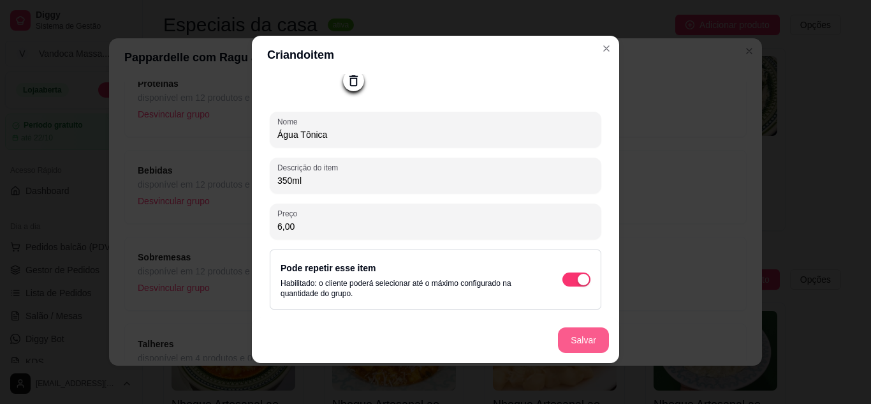
type input "6,00"
click at [578, 347] on button "Salvar" at bounding box center [583, 340] width 51 height 26
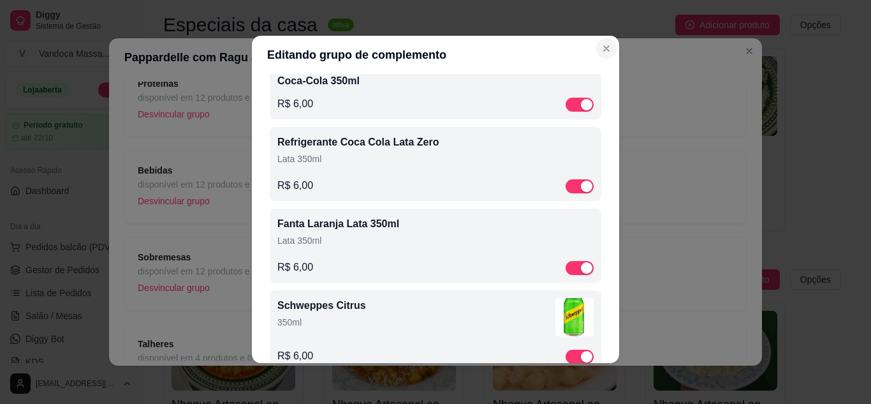
scroll to position [0, 0]
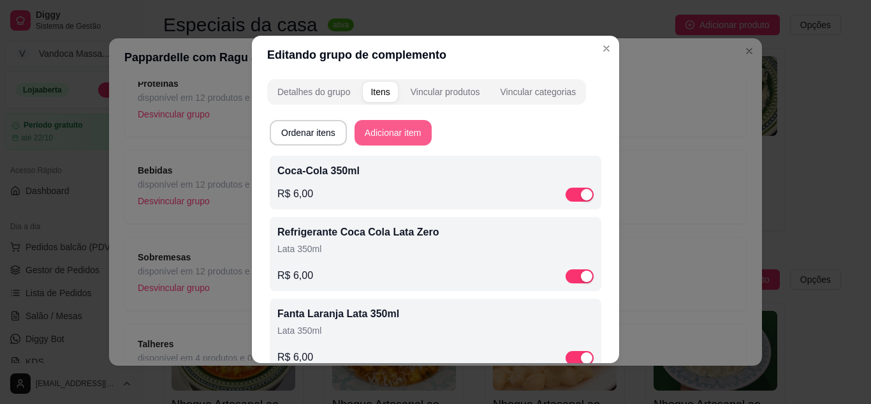
click at [392, 133] on button "Adicionar item" at bounding box center [393, 133] width 77 height 26
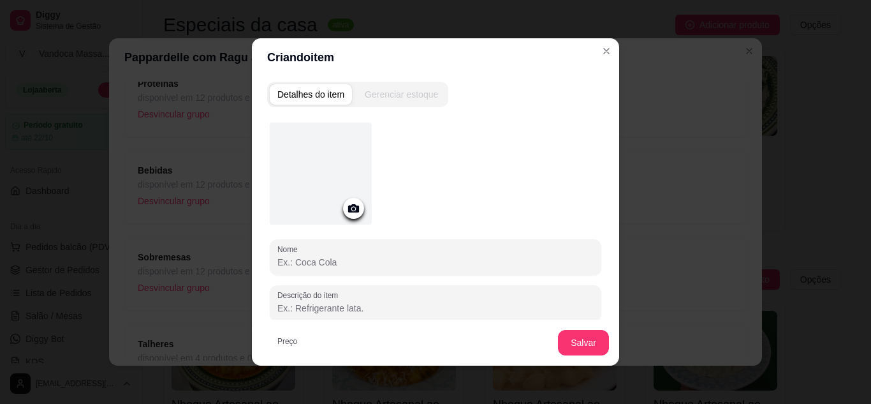
click at [319, 175] on div at bounding box center [321, 173] width 102 height 102
click at [353, 206] on icon at bounding box center [353, 208] width 11 height 8
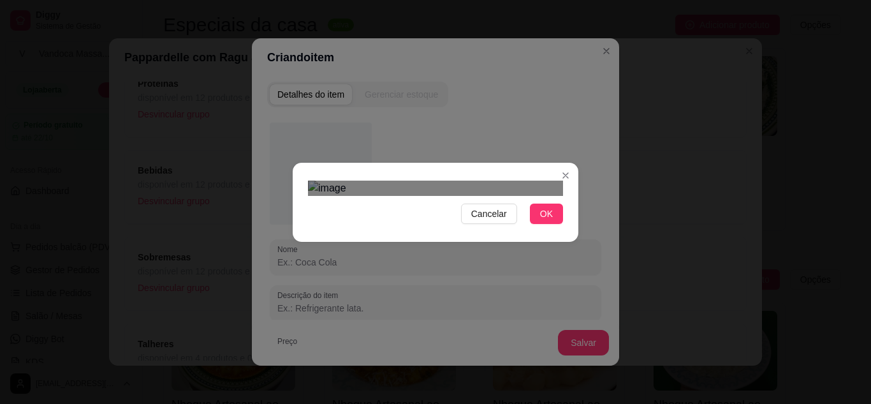
click at [552, 180] on div at bounding box center [435, 187] width 255 height 15
click at [588, 383] on div "Cancelar OK" at bounding box center [435, 202] width 871 height 404
click at [374, 218] on div "Use the arrow keys to move the crop selection area" at bounding box center [427, 320] width 238 height 238
click at [504, 180] on div at bounding box center [435, 187] width 255 height 15
click at [383, 237] on div "Use the arrow keys to move the crop selection area" at bounding box center [408, 337] width 200 height 200
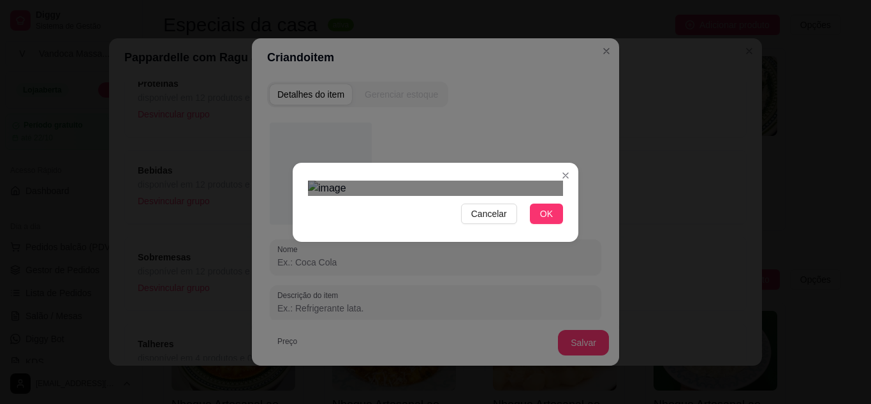
click at [425, 265] on div "Use the arrow keys to move the crop selection area" at bounding box center [408, 360] width 200 height 200
click at [488, 180] on div at bounding box center [435, 187] width 255 height 15
click at [465, 242] on section "Cancelar OK" at bounding box center [436, 202] width 286 height 79
click at [396, 289] on div "Use the arrow keys to move the crop selection area" at bounding box center [388, 369] width 160 height 160
click at [545, 221] on span "OK" at bounding box center [546, 214] width 13 height 14
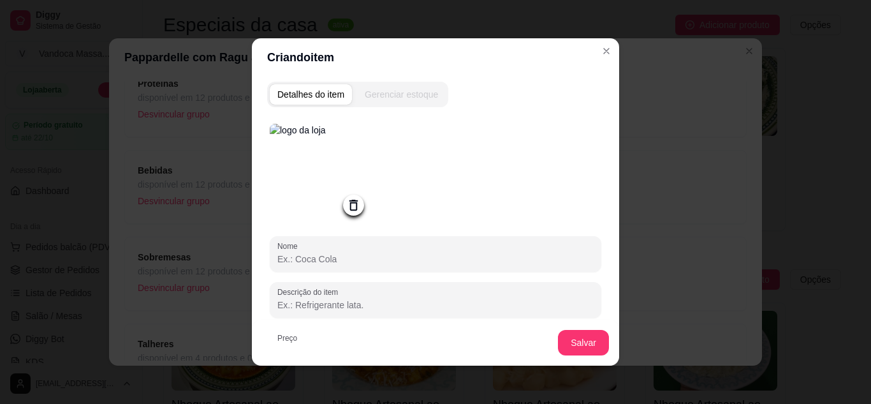
click at [344, 178] on img at bounding box center [321, 175] width 102 height 102
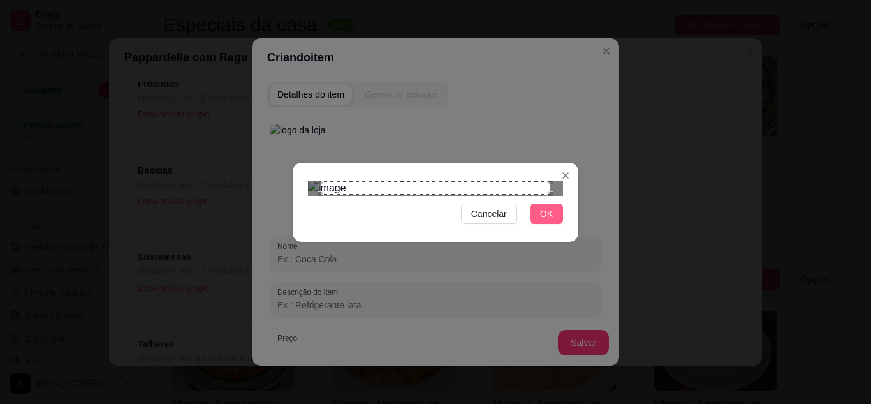
click at [554, 224] on button "OK" at bounding box center [546, 213] width 33 height 20
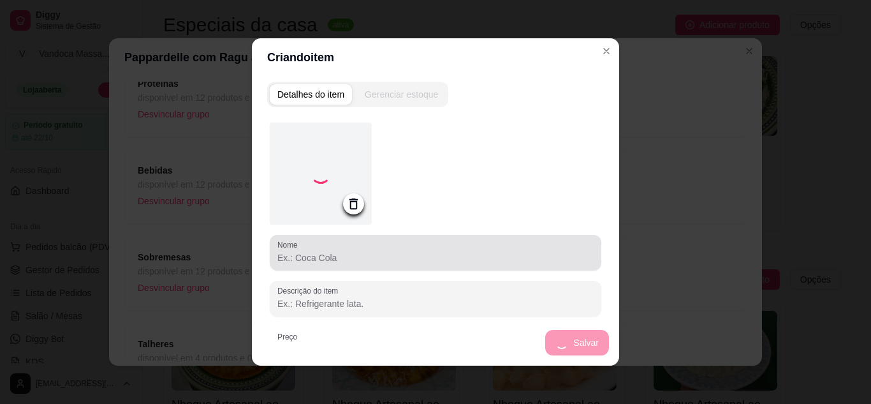
click at [353, 250] on div at bounding box center [435, 253] width 316 height 26
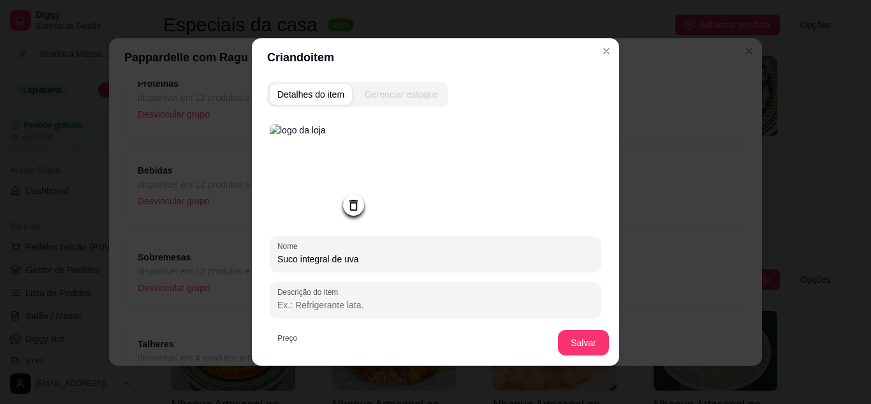
type input "Suco integral de uva"
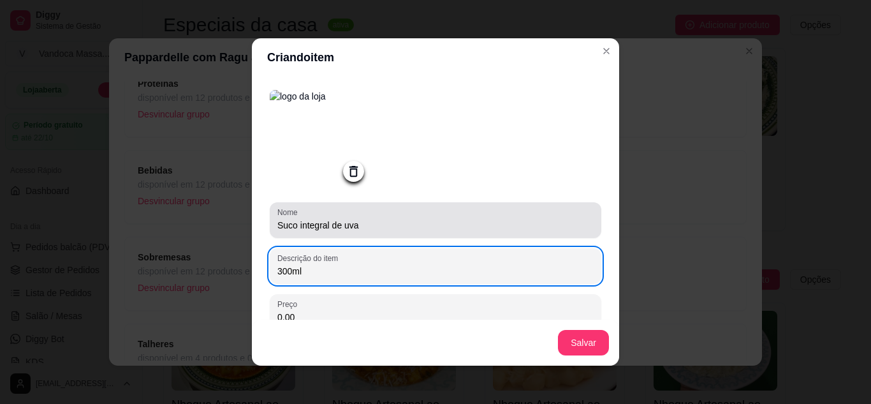
scroll to position [124, 0]
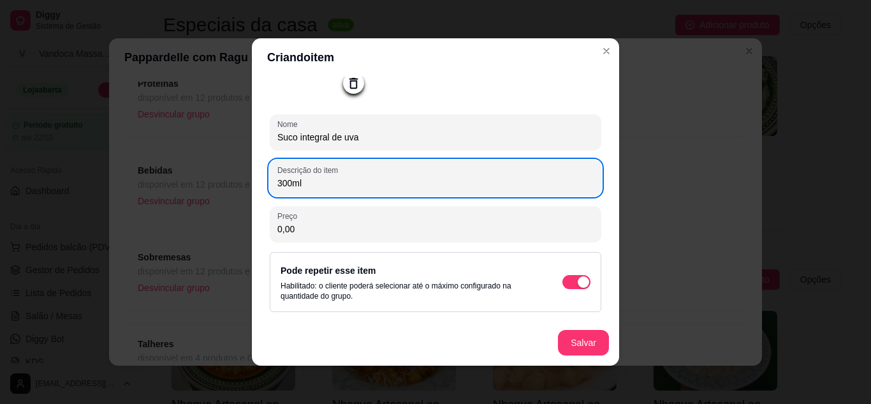
type input "300ml"
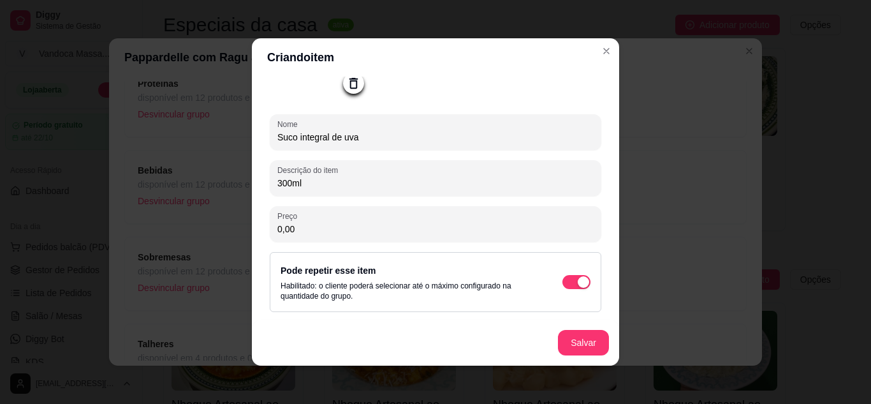
click at [326, 232] on input "0,00" at bounding box center [435, 229] width 316 height 13
type input "10,00"
click at [601, 347] on button "Salvar" at bounding box center [583, 343] width 51 height 26
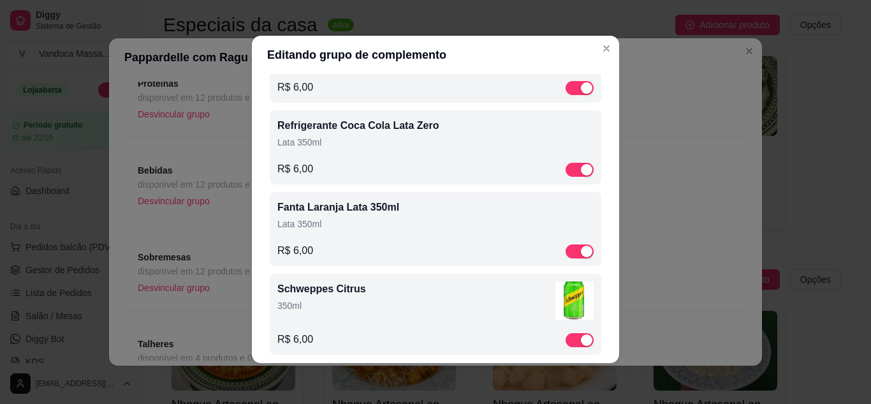
scroll to position [0, 0]
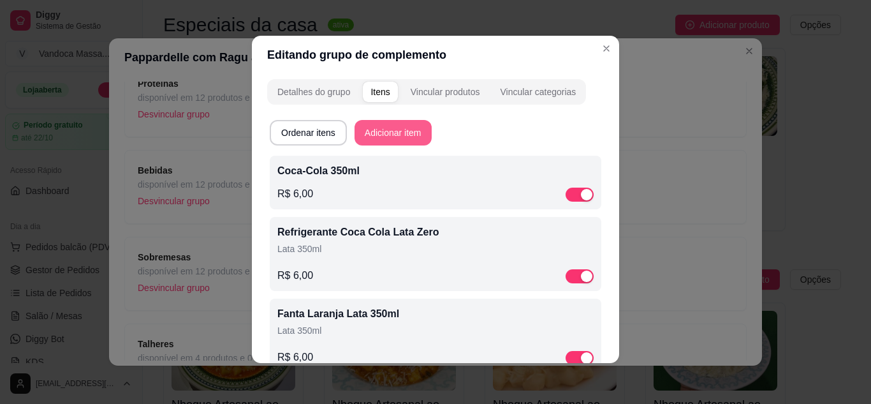
click at [385, 136] on button "Adicionar item" at bounding box center [393, 133] width 77 height 26
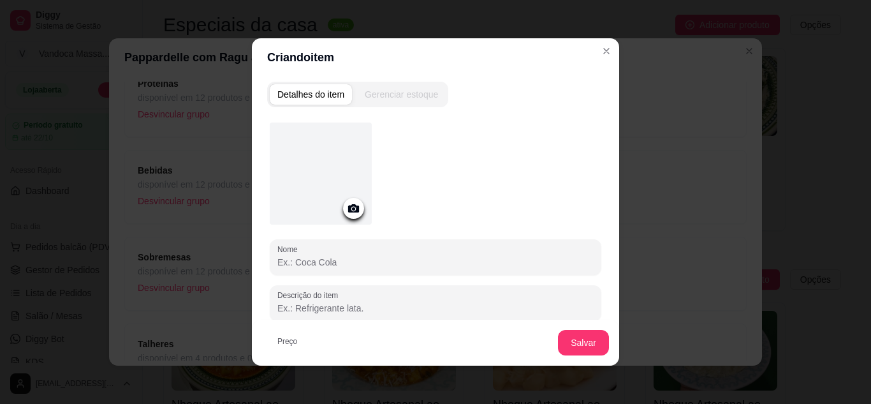
click at [322, 162] on div at bounding box center [321, 173] width 102 height 102
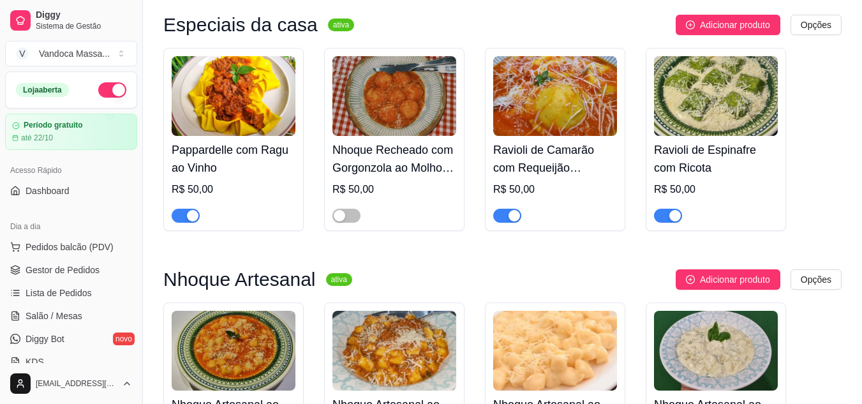
click at [421, 110] on img at bounding box center [394, 96] width 124 height 80
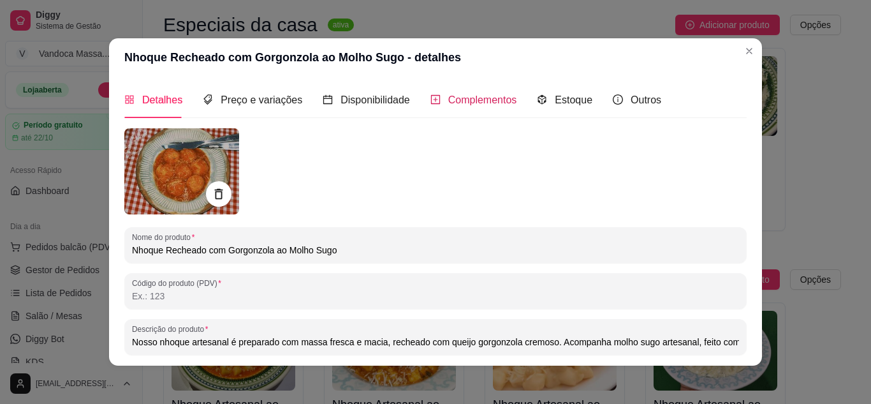
click at [461, 99] on span "Complementos" at bounding box center [482, 99] width 69 height 11
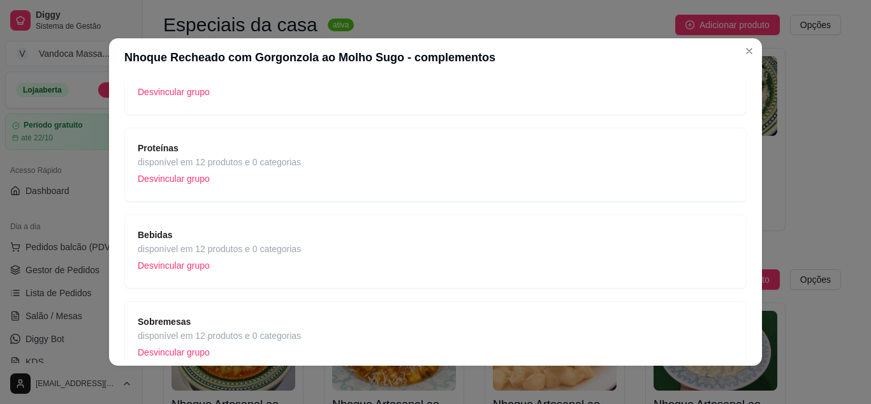
scroll to position [128, 0]
click at [244, 244] on span "disponível em 12 produtos e 0 categorias" at bounding box center [219, 248] width 163 height 14
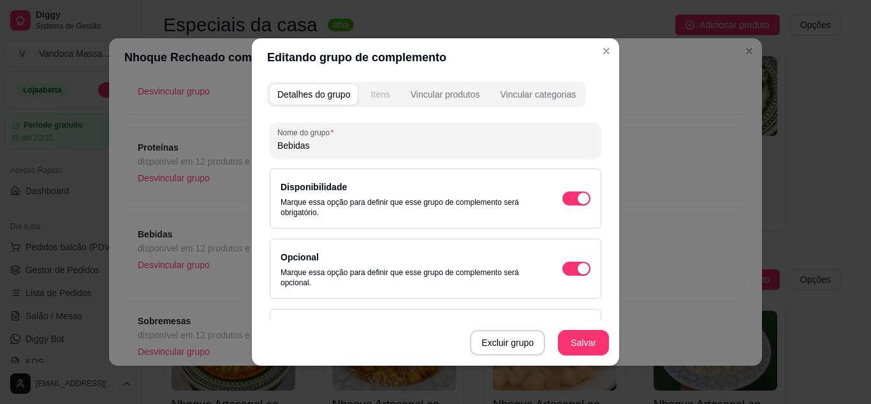
click at [383, 94] on div "Itens" at bounding box center [380, 94] width 19 height 13
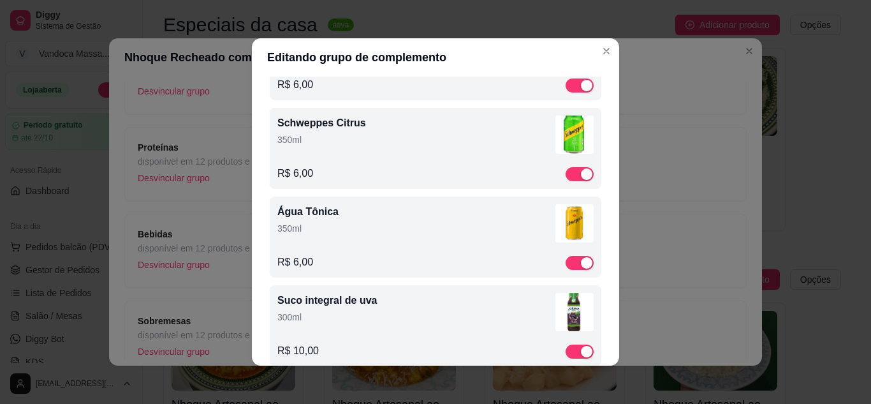
scroll to position [298, 0]
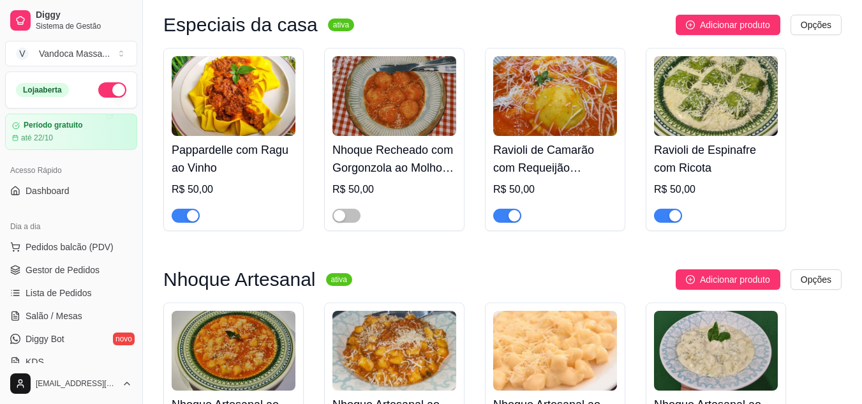
click at [570, 116] on img at bounding box center [555, 96] width 124 height 80
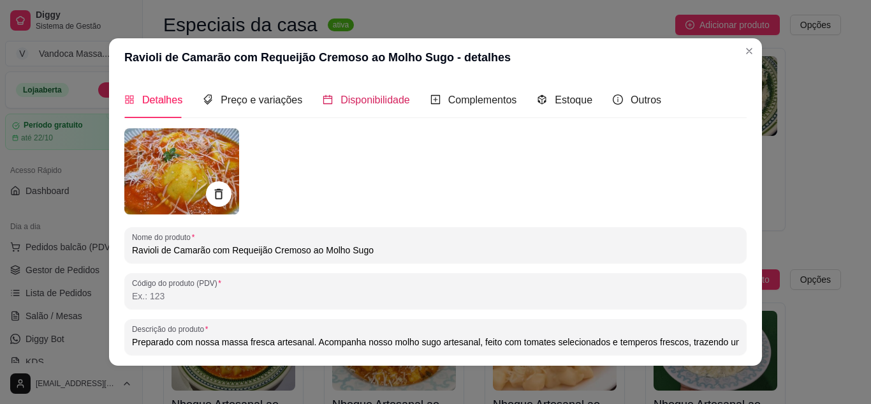
click at [374, 105] on span "Disponibilidade" at bounding box center [376, 99] width 70 height 11
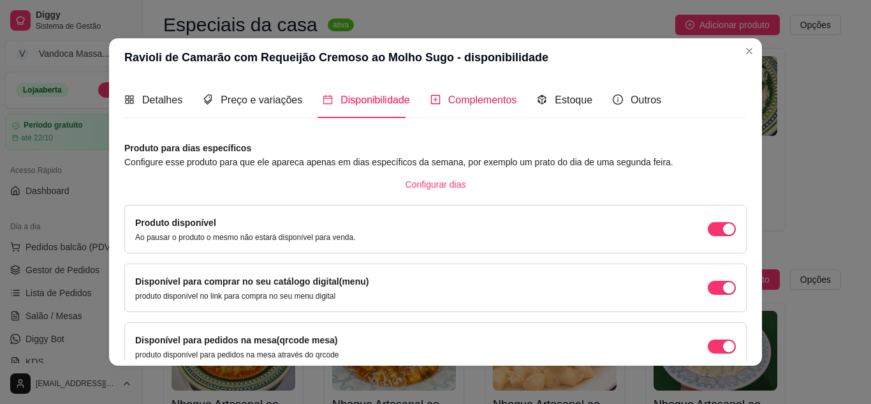
click at [477, 95] on span "Complementos" at bounding box center [482, 99] width 69 height 11
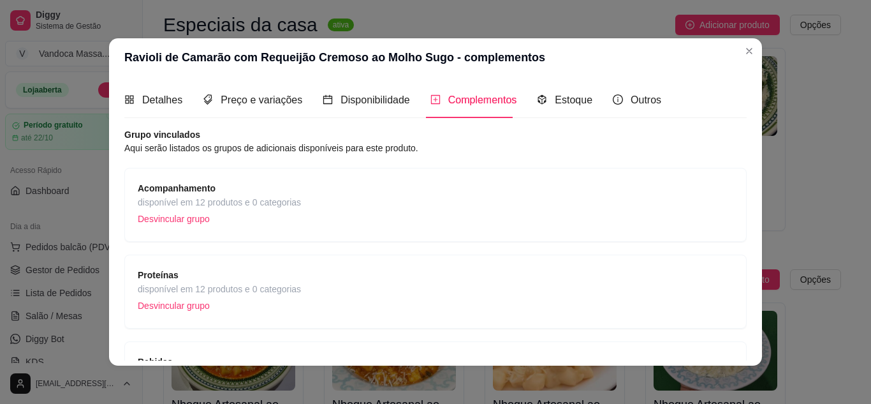
click at [306, 289] on div "Proteínas disponível em 12 produtos e 0 categorias Desvincular grupo" at bounding box center [436, 291] width 596 height 47
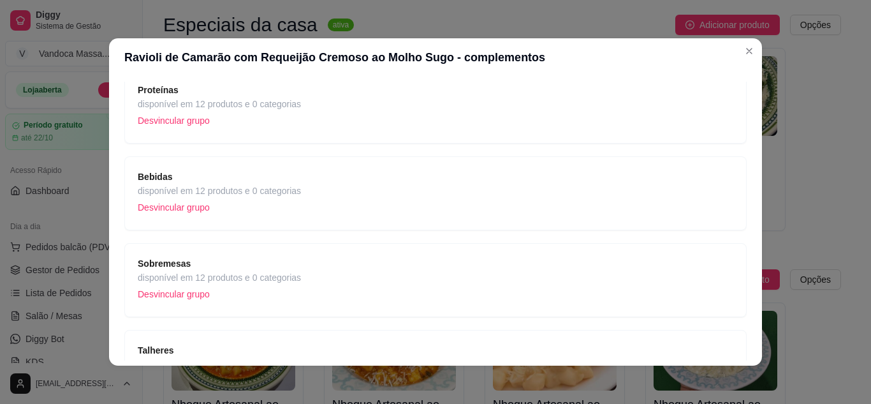
scroll to position [191, 0]
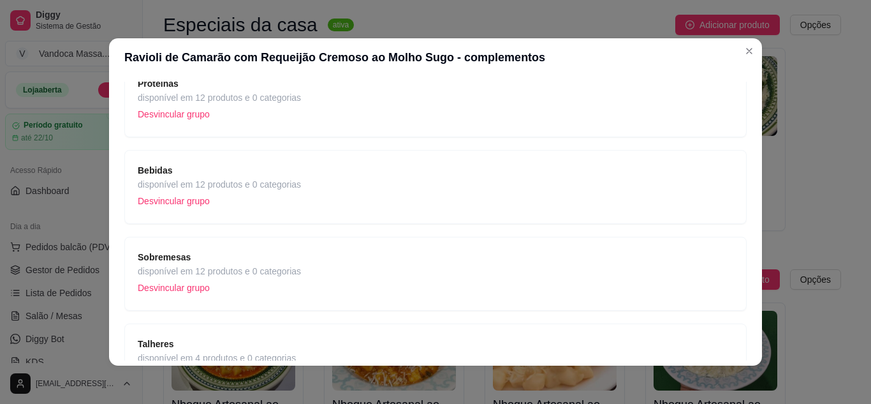
click at [238, 187] on span "disponível em 12 produtos e 0 categorias" at bounding box center [219, 184] width 163 height 14
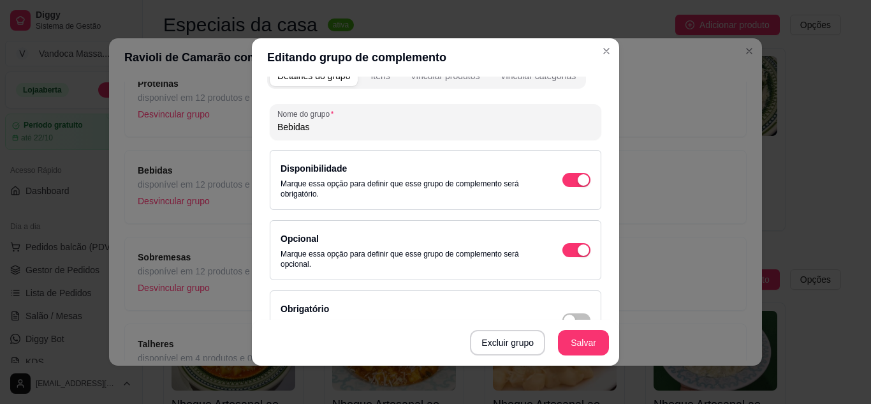
scroll to position [0, 0]
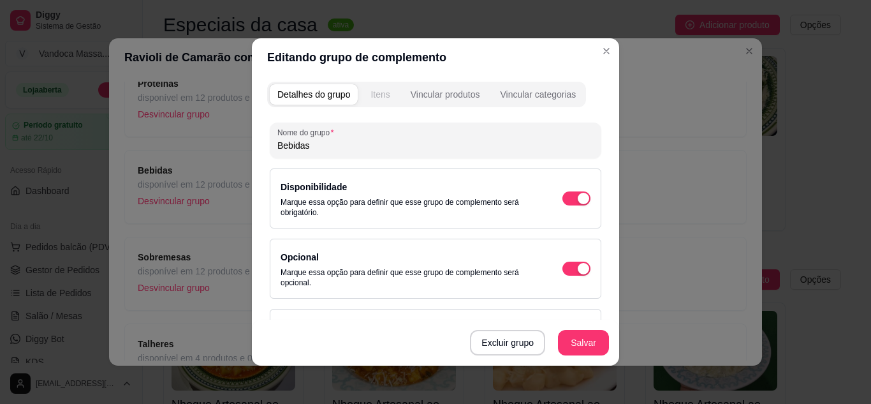
click at [383, 92] on div "Itens" at bounding box center [380, 94] width 19 height 13
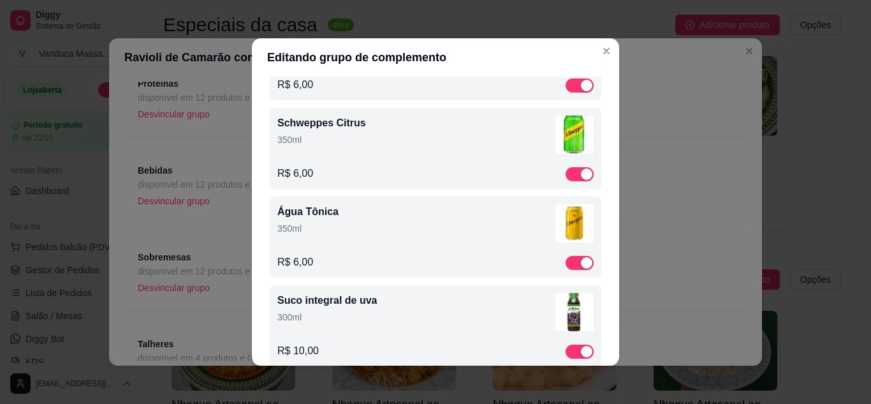
scroll to position [298, 0]
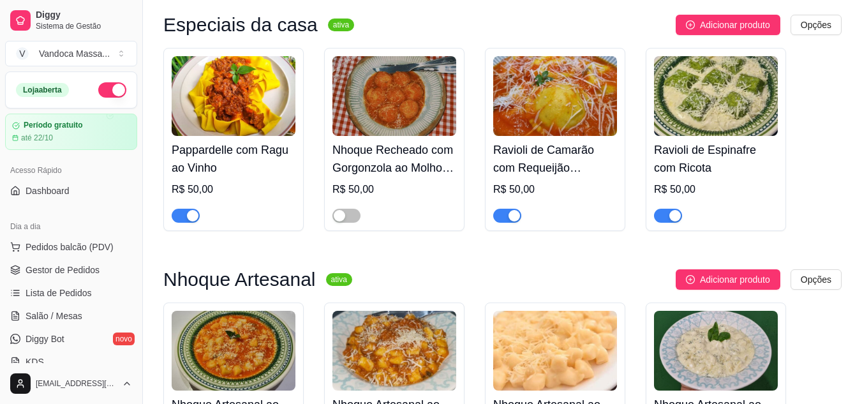
click at [280, 105] on img at bounding box center [234, 96] width 124 height 80
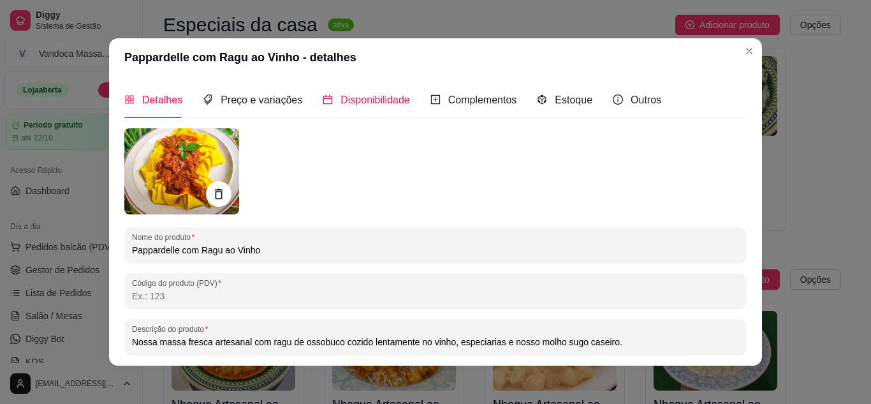
click at [370, 103] on span "Disponibilidade" at bounding box center [376, 99] width 70 height 11
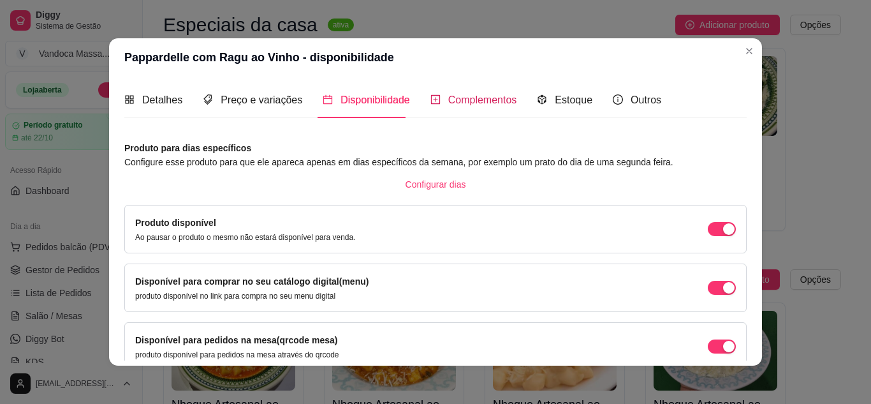
click at [466, 97] on span "Complementos" at bounding box center [482, 99] width 69 height 11
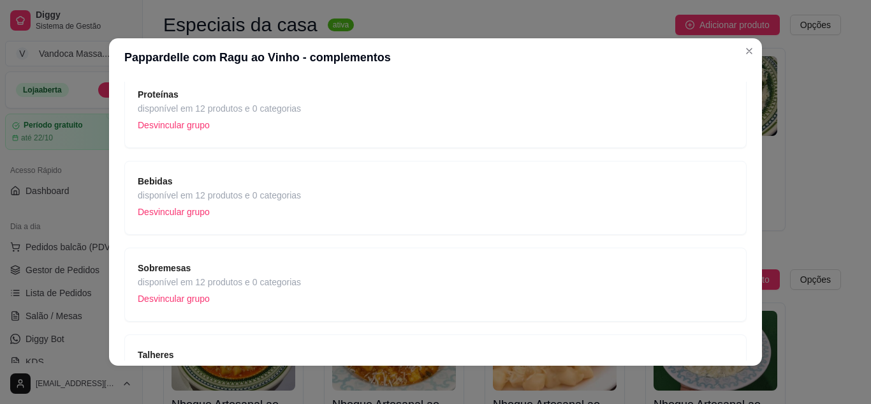
scroll to position [191, 0]
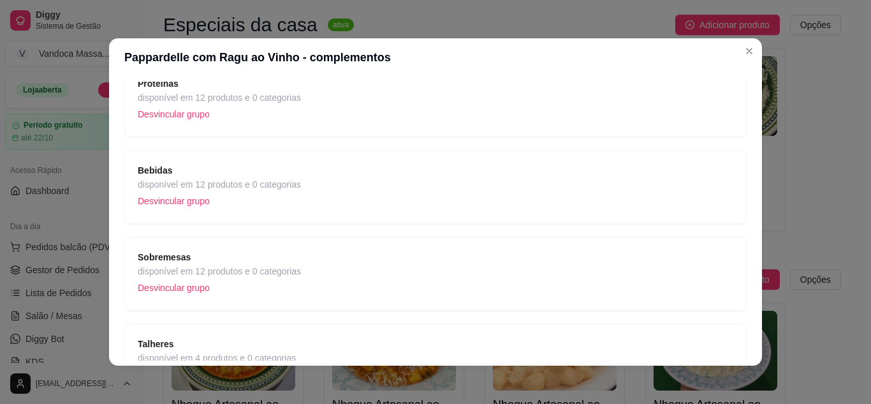
click at [186, 199] on p "Desvincular grupo" at bounding box center [219, 200] width 163 height 19
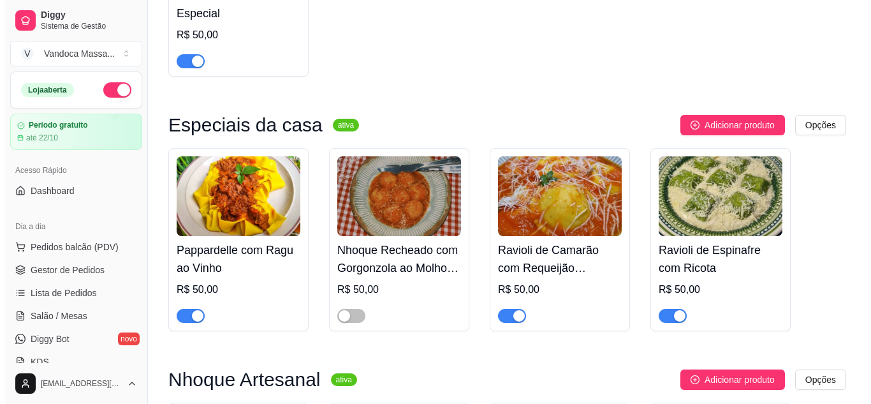
scroll to position [283, 0]
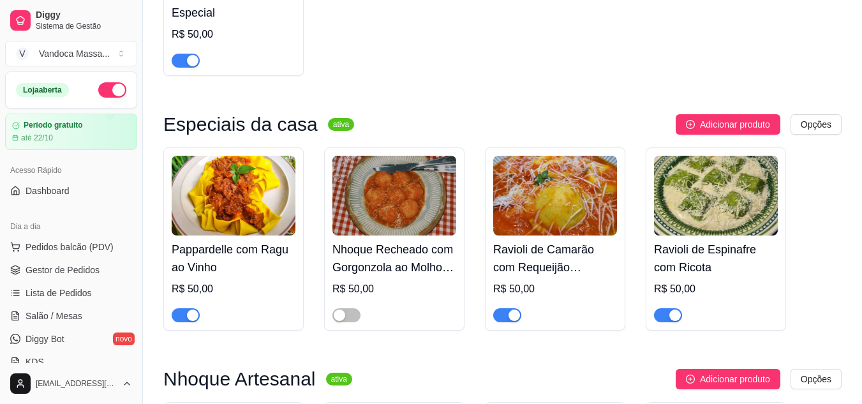
click at [402, 212] on img at bounding box center [394, 196] width 124 height 80
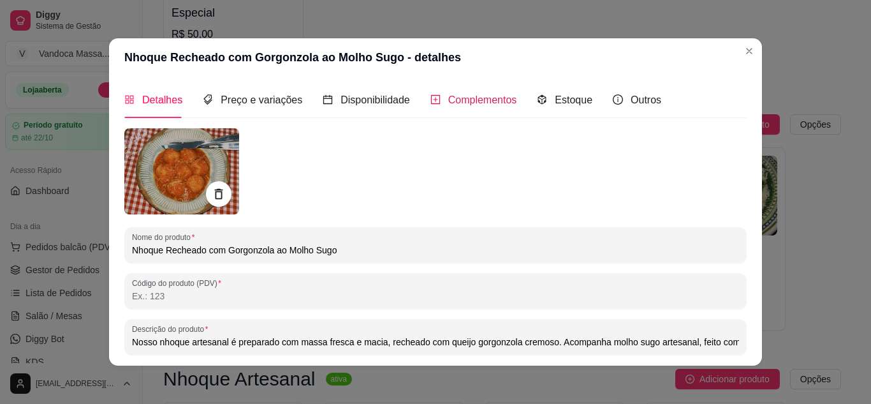
click at [474, 102] on span "Complementos" at bounding box center [482, 99] width 69 height 11
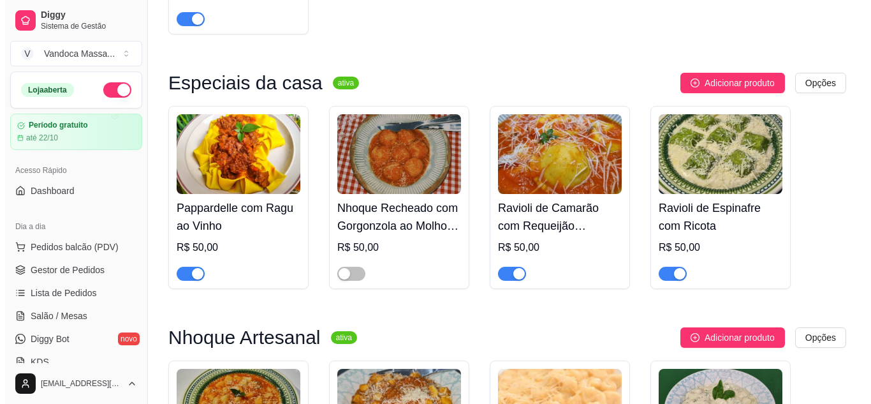
scroll to position [347, 0]
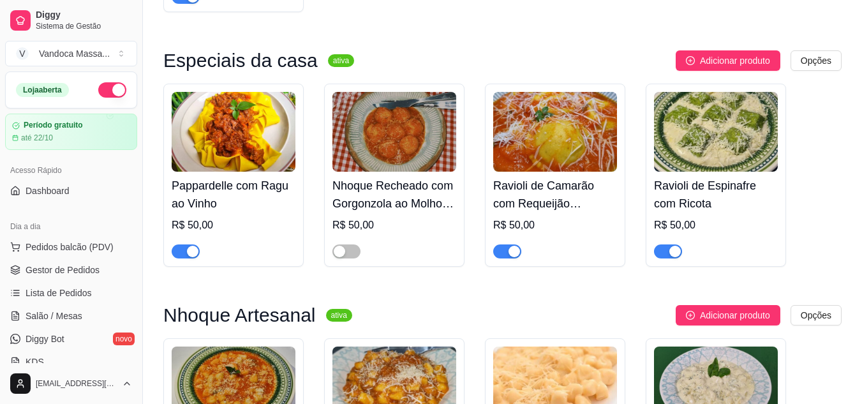
click at [281, 150] on img at bounding box center [234, 132] width 124 height 80
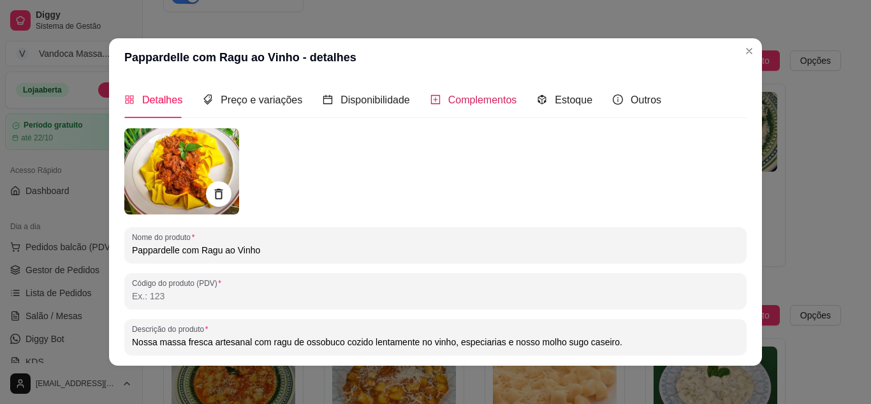
click at [452, 100] on span "Complementos" at bounding box center [482, 99] width 69 height 11
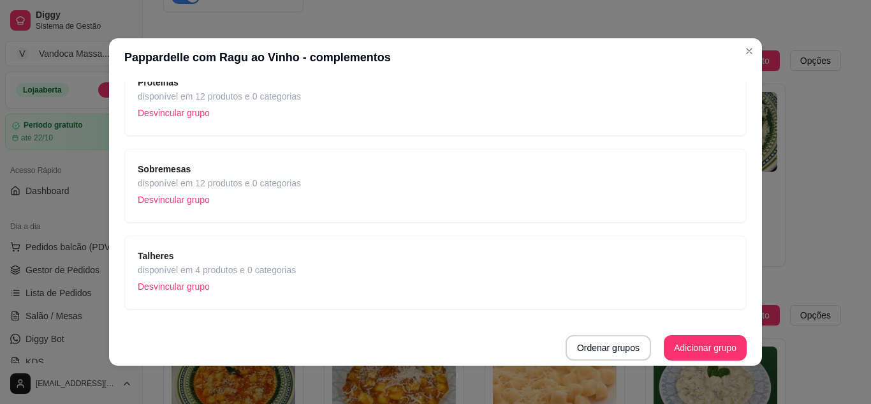
scroll to position [3, 0]
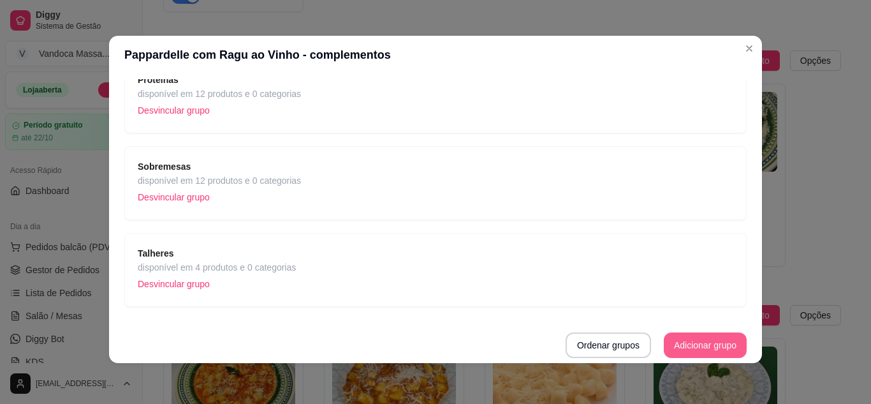
click at [682, 343] on button "Adicionar grupo" at bounding box center [705, 345] width 83 height 26
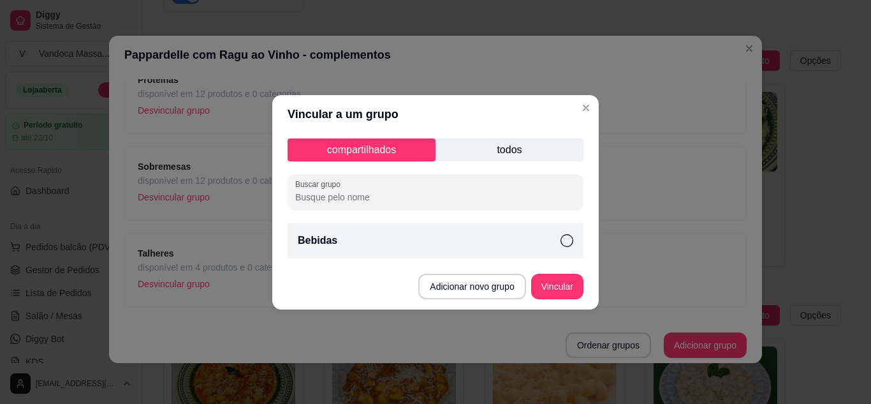
click at [503, 152] on p "todos" at bounding box center [510, 149] width 148 height 23
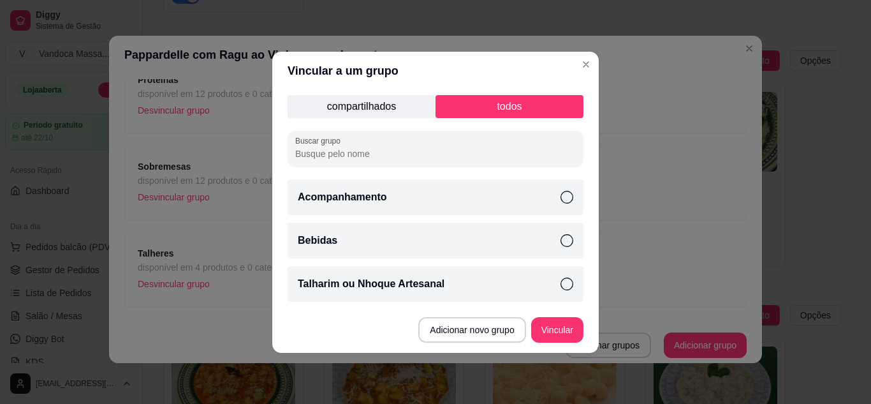
click at [442, 240] on div "Bebidas" at bounding box center [436, 241] width 296 height 36
click at [547, 332] on button "Vincular" at bounding box center [557, 330] width 52 height 26
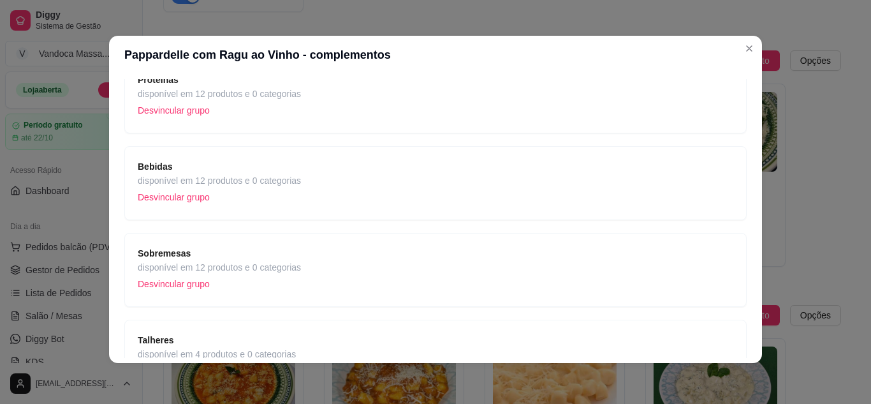
click at [204, 180] on span "disponível em 12 produtos e 0 categorias" at bounding box center [219, 180] width 163 height 14
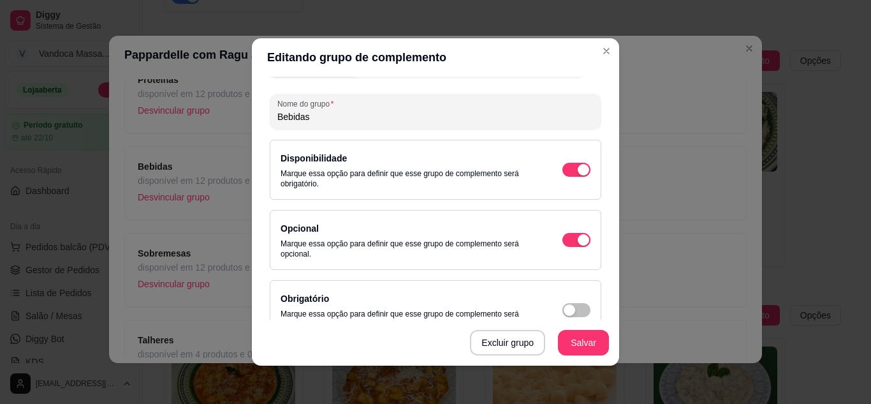
scroll to position [0, 0]
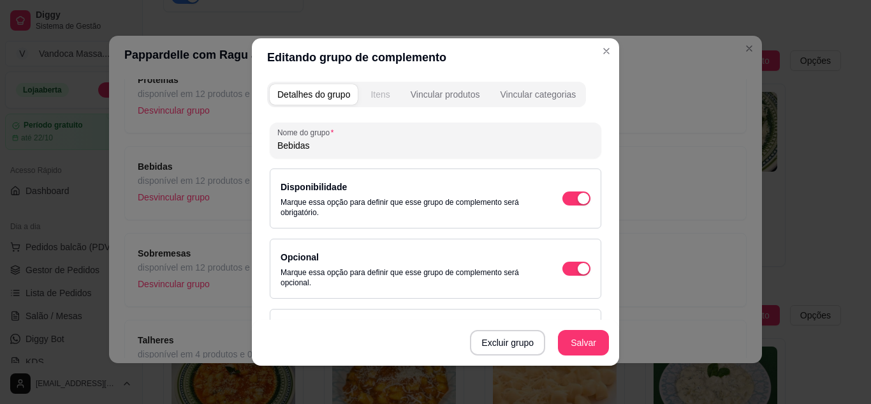
click at [374, 101] on button "Itens" at bounding box center [380, 94] width 34 height 20
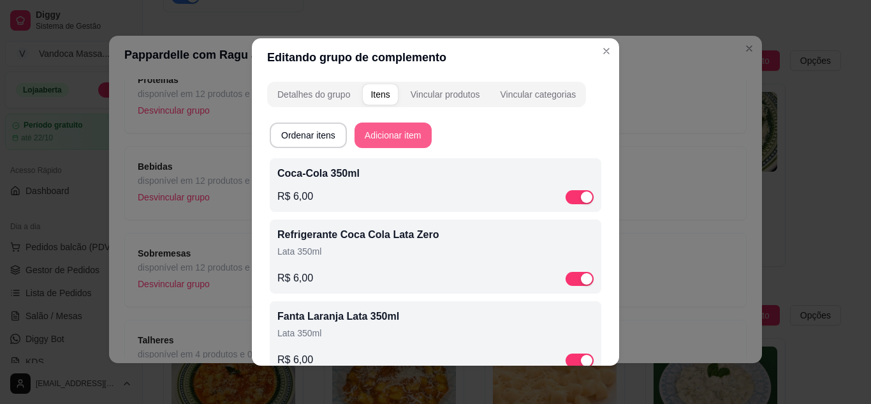
click at [381, 140] on button "Adicionar item" at bounding box center [393, 135] width 77 height 26
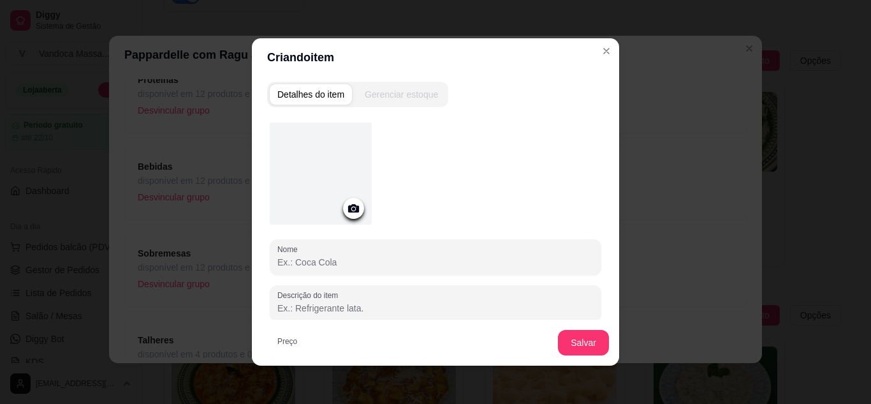
click at [346, 191] on div at bounding box center [321, 173] width 102 height 102
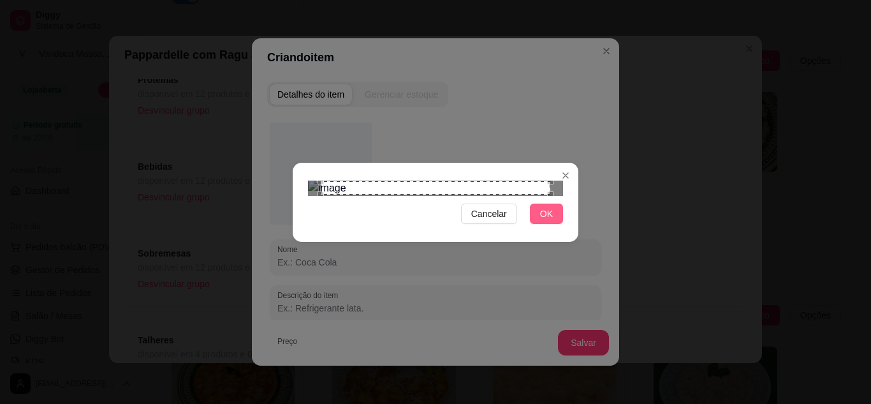
click at [545, 221] on span "OK" at bounding box center [546, 214] width 13 height 14
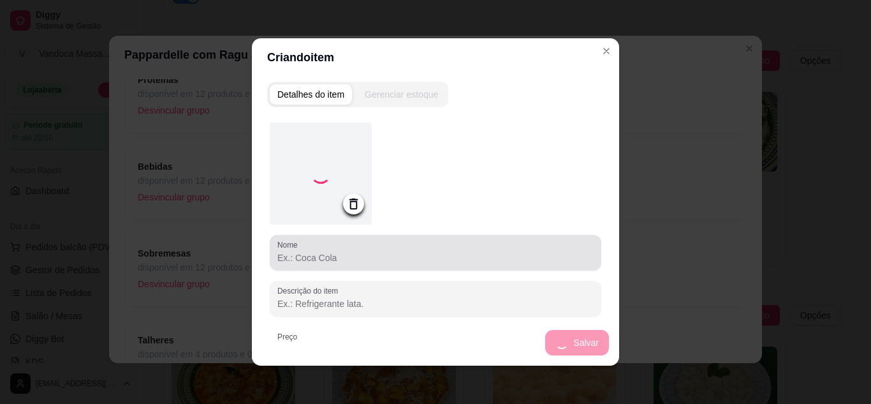
click at [309, 264] on div at bounding box center [435, 253] width 316 height 26
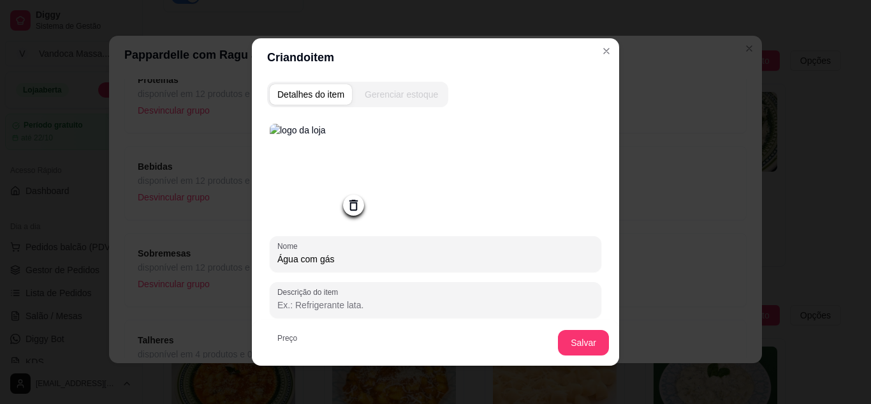
type input "Água com gás"
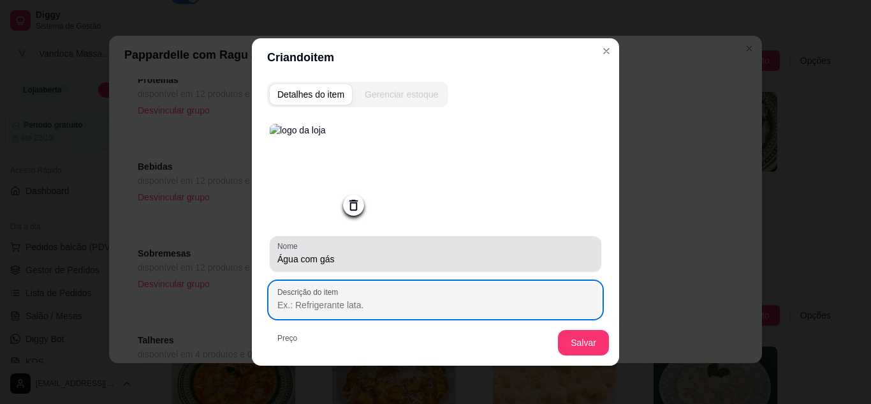
scroll to position [124, 0]
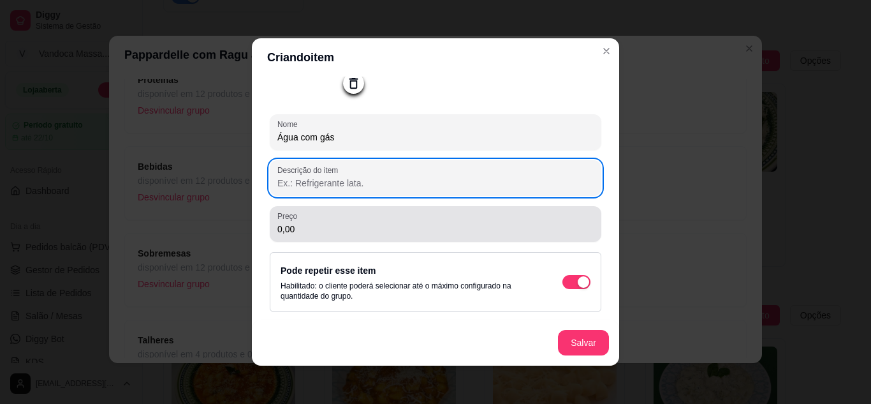
click at [330, 229] on input "0,00" at bounding box center [435, 229] width 316 height 13
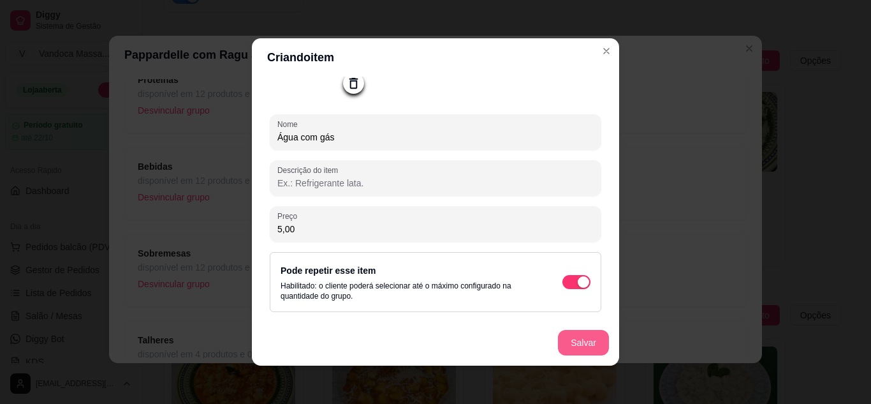
type input "5,00"
click at [576, 344] on button "Salvar" at bounding box center [583, 343] width 51 height 26
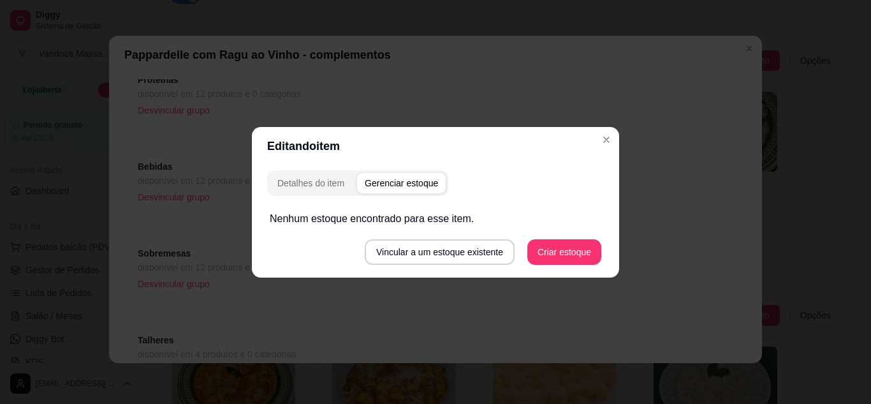
scroll to position [0, 0]
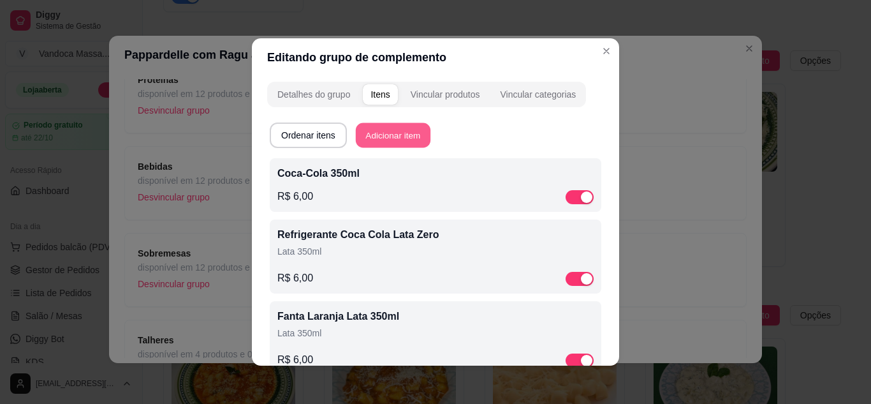
click at [405, 141] on button "Adicionar item" at bounding box center [393, 135] width 75 height 25
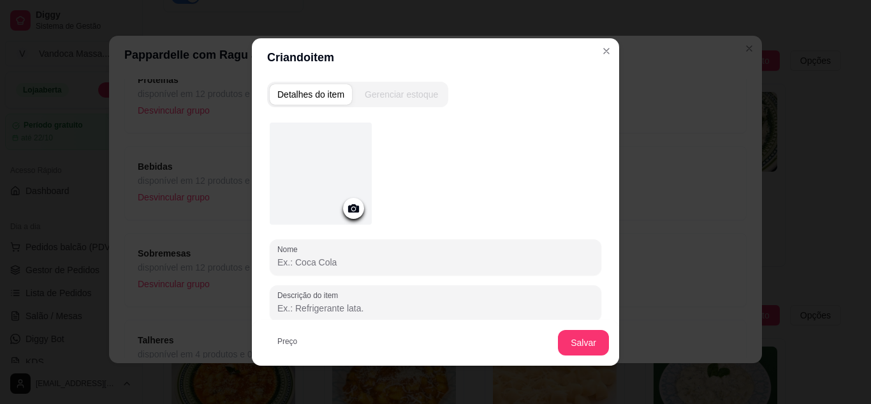
click at [353, 172] on div at bounding box center [321, 173] width 102 height 102
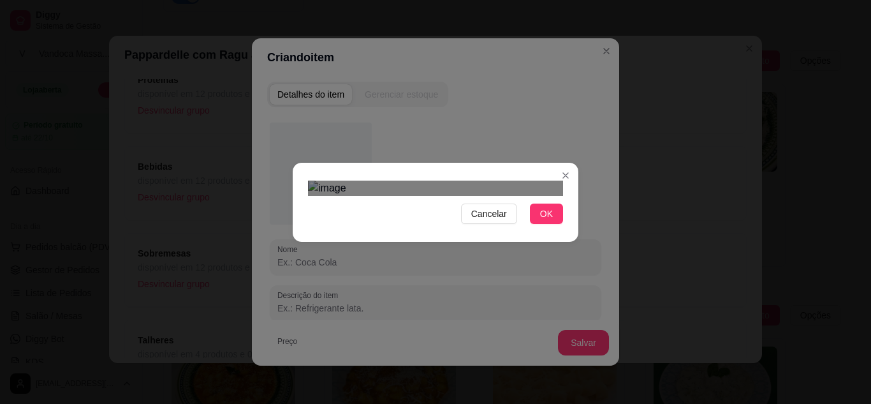
click at [472, 260] on div "Use the arrow keys to move the crop selection area" at bounding box center [433, 375] width 230 height 230
click at [570, 229] on div "Cancelar OK" at bounding box center [436, 202] width 286 height 54
click at [474, 260] on div "Use the arrow keys to move the crop selection area" at bounding box center [436, 373] width 226 height 226
click at [552, 224] on button "OK" at bounding box center [546, 213] width 33 height 20
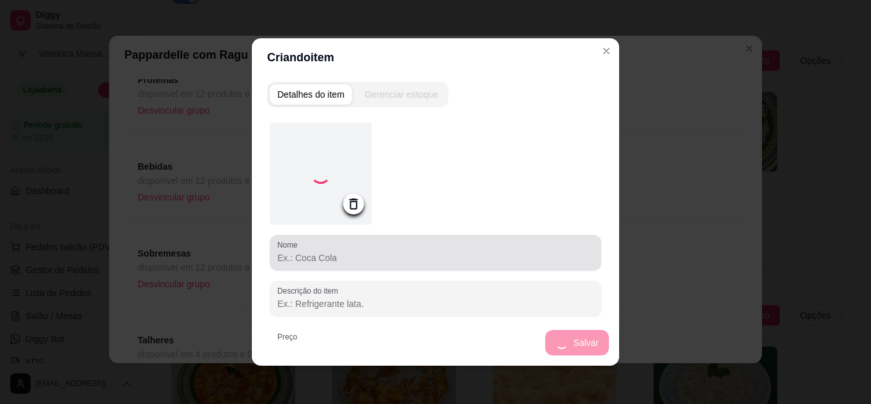
click at [337, 254] on input "Nome" at bounding box center [435, 257] width 316 height 13
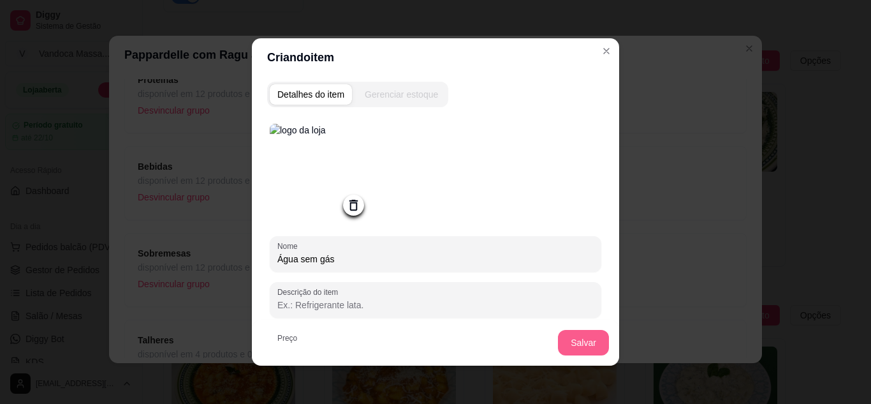
type input "Água sem gás"
click at [585, 351] on button "Salvar" at bounding box center [584, 342] width 50 height 25
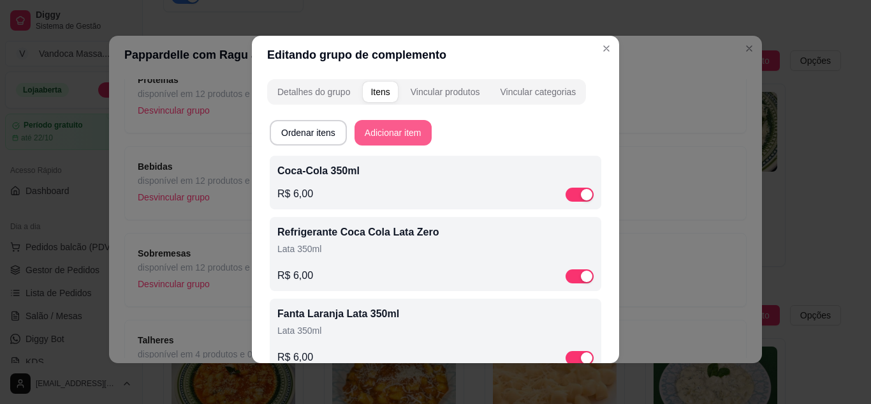
click at [382, 132] on button "Adicionar item" at bounding box center [393, 133] width 77 height 26
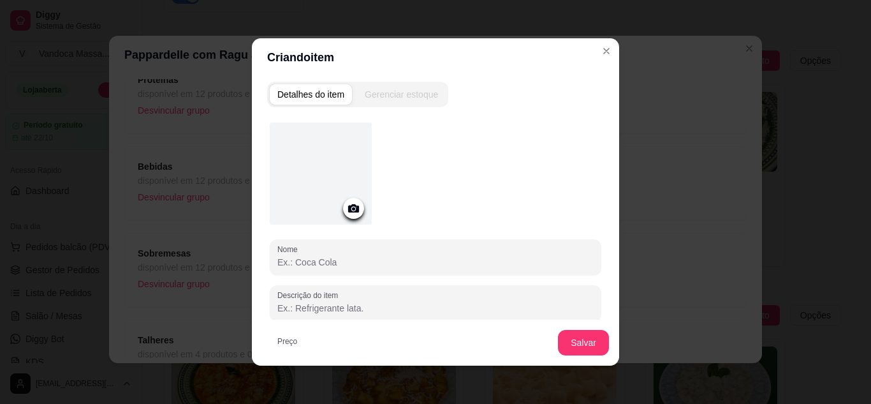
click at [346, 158] on div at bounding box center [321, 173] width 102 height 102
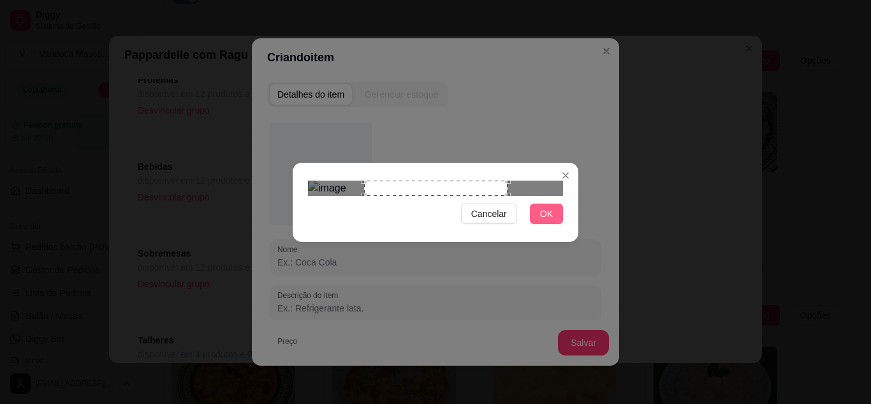
click at [557, 224] on button "OK" at bounding box center [546, 213] width 33 height 20
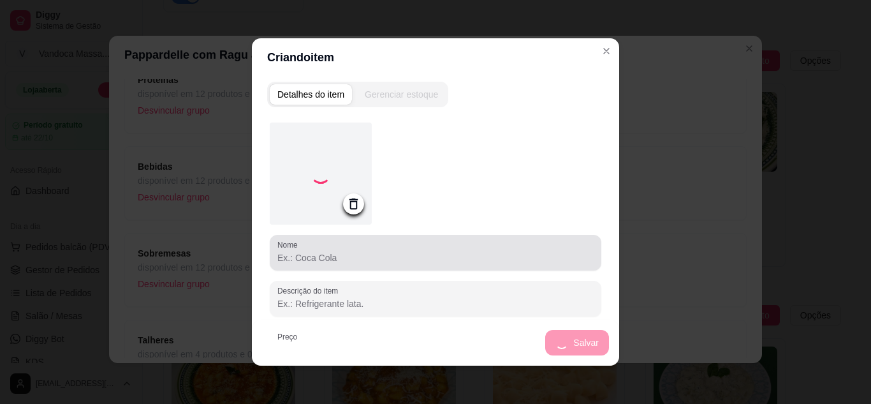
click at [404, 256] on input "Nome" at bounding box center [435, 257] width 316 height 13
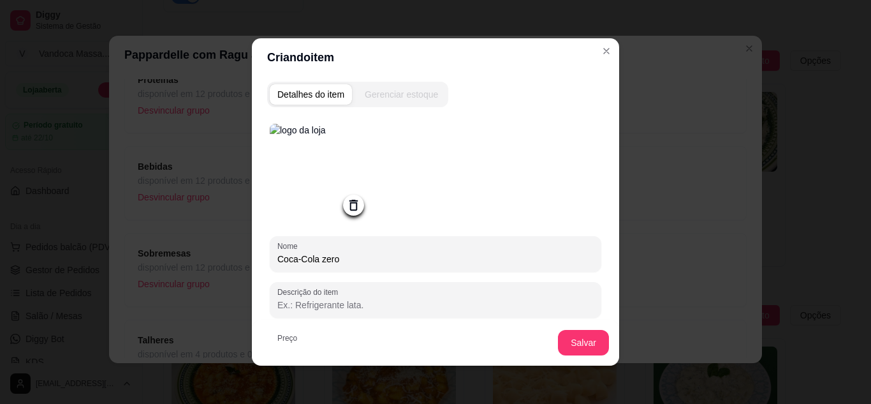
type input "Coca-Cola zero"
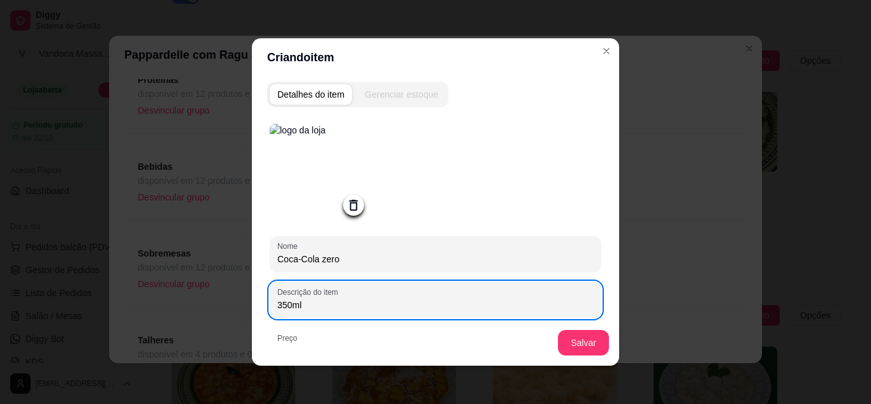
type input "350ml"
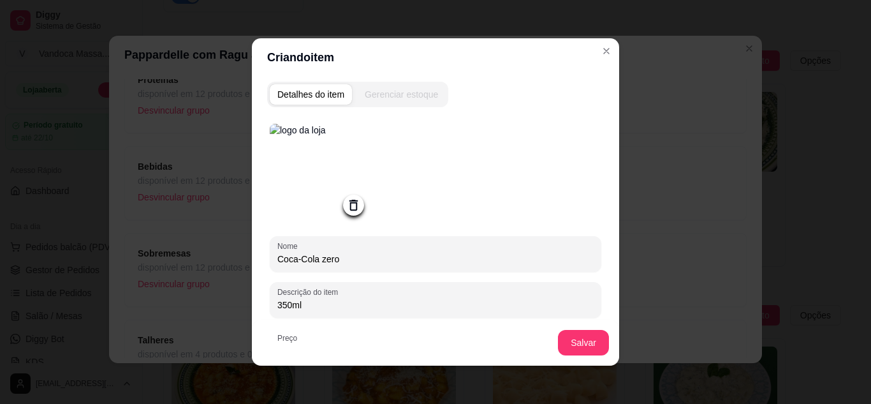
click at [333, 169] on img at bounding box center [321, 175] width 102 height 102
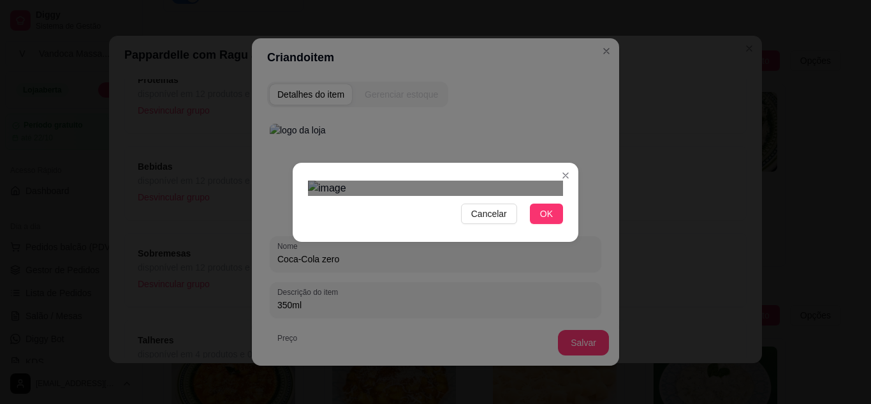
click at [510, 196] on img at bounding box center [435, 187] width 255 height 15
click at [516, 196] on img at bounding box center [435, 187] width 255 height 15
click at [472, 194] on div "Use the arrow keys to move the crop selection area" at bounding box center [434, 252] width 126 height 126
click at [555, 224] on button "OK" at bounding box center [546, 213] width 33 height 20
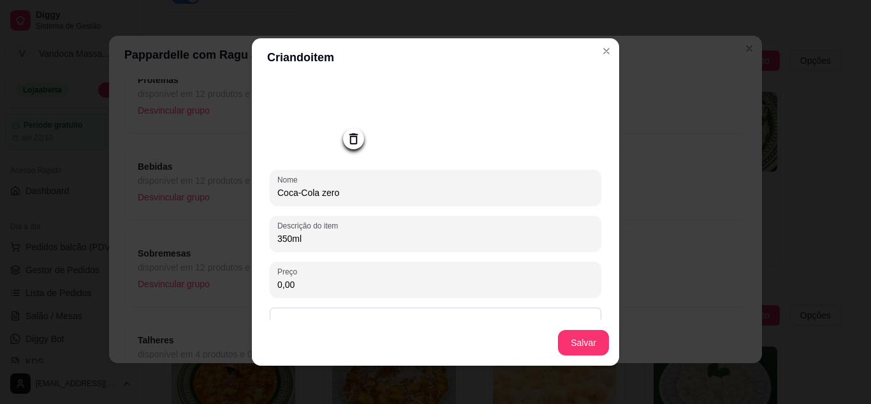
scroll to position [124, 0]
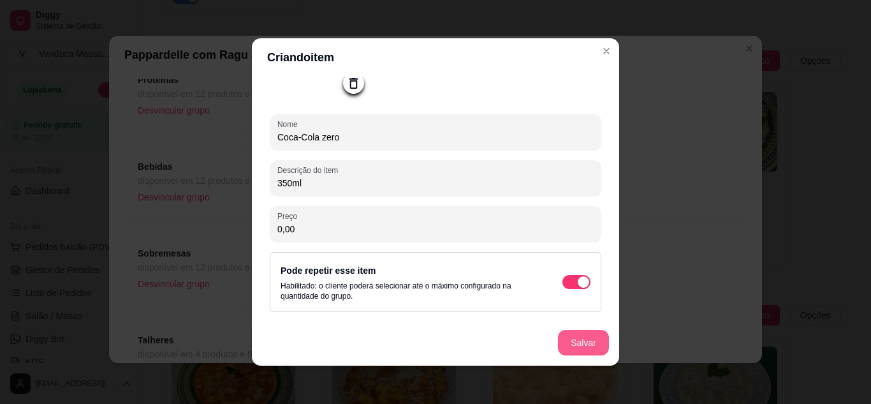
click at [591, 346] on button "Salvar" at bounding box center [583, 343] width 51 height 26
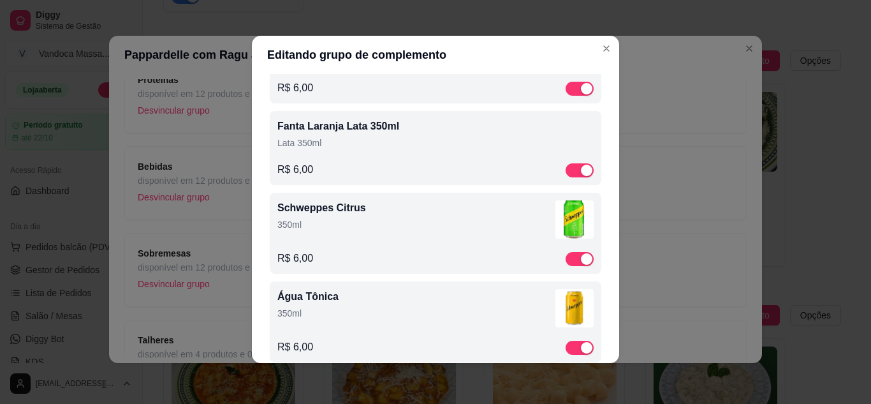
scroll to position [0, 0]
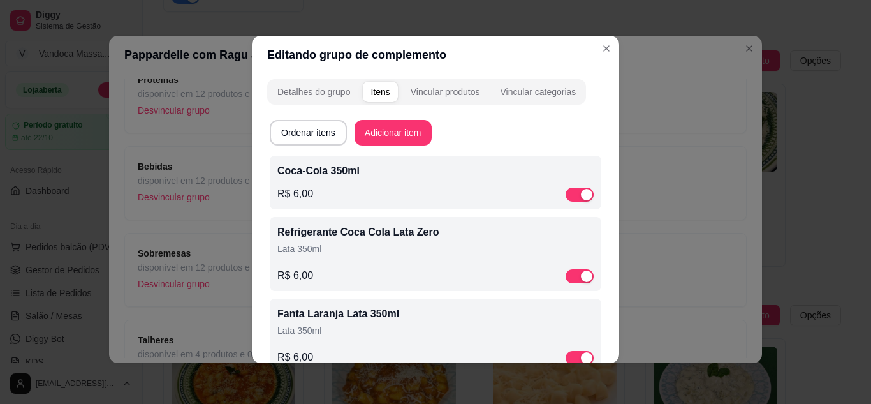
click at [341, 178] on p "Coca-Cola 350ml" at bounding box center [435, 170] width 316 height 15
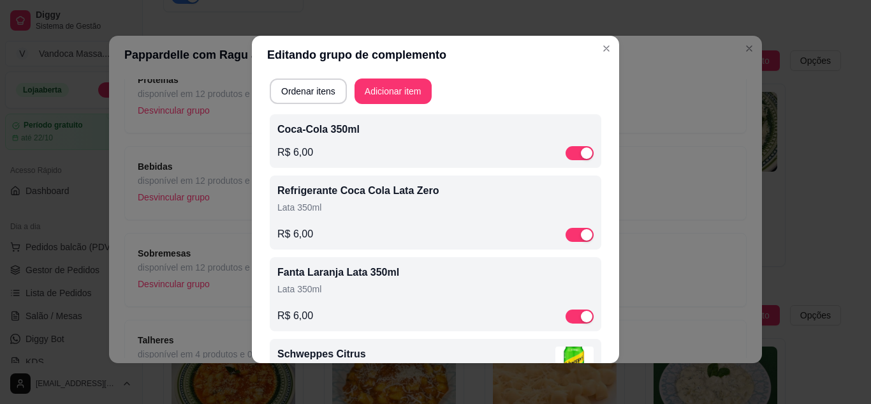
scroll to position [64, 0]
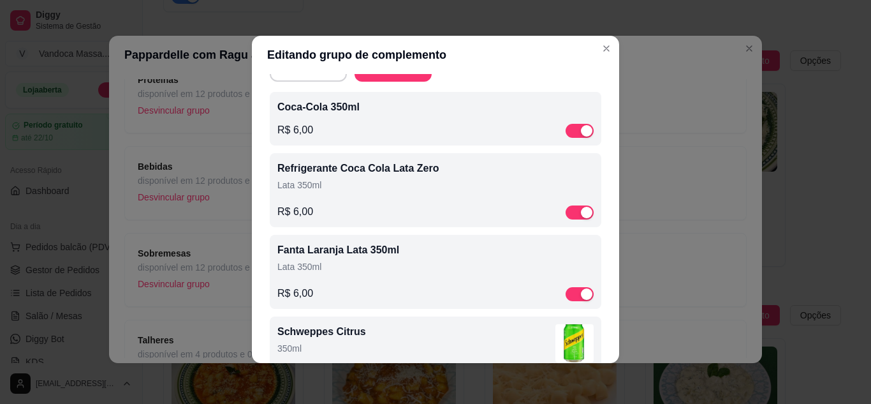
click at [411, 171] on p "Refrigerante Coca Cola Lata Zero" at bounding box center [435, 168] width 316 height 15
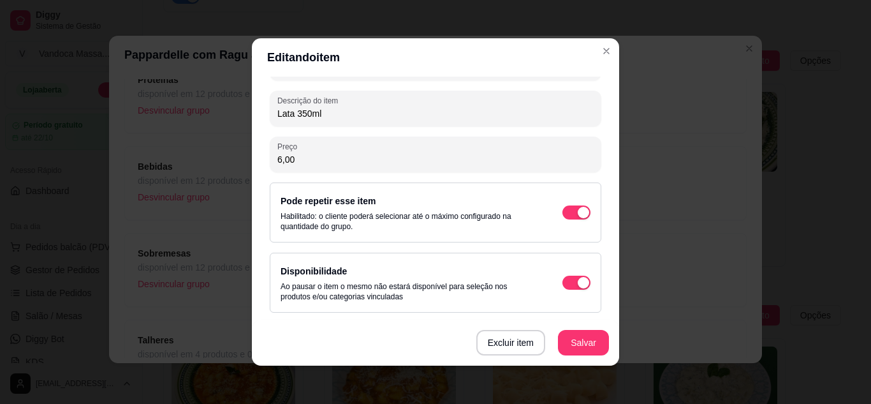
scroll to position [3, 0]
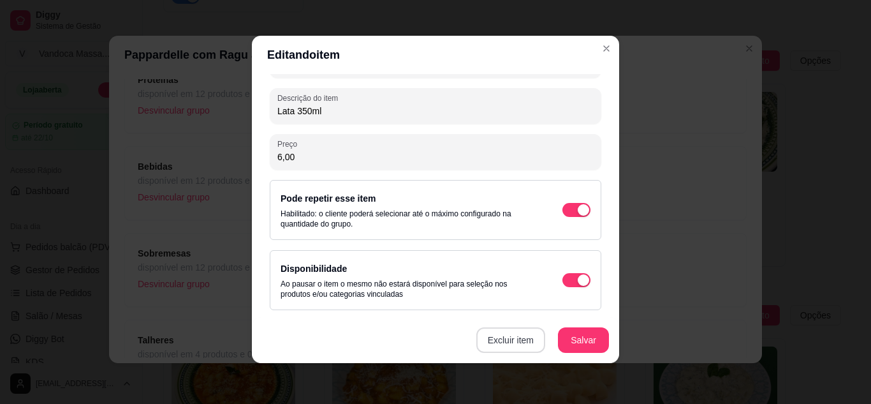
click at [498, 335] on button "Excluir item" at bounding box center [510, 340] width 69 height 26
click at [555, 305] on button "Sim" at bounding box center [558, 311] width 38 height 19
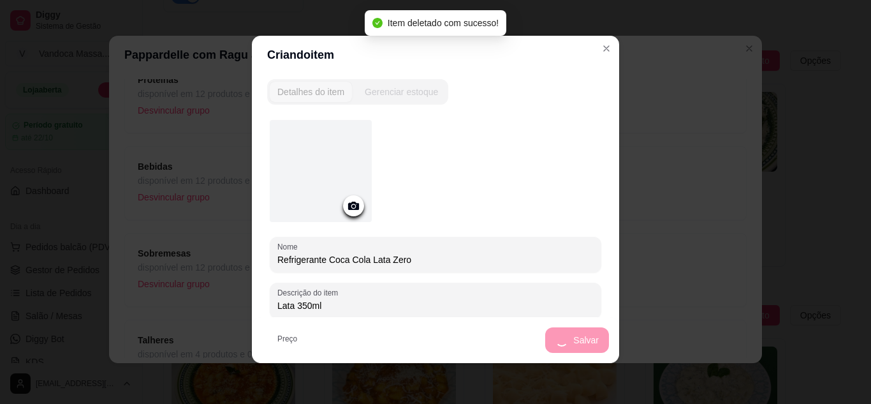
scroll to position [0, 0]
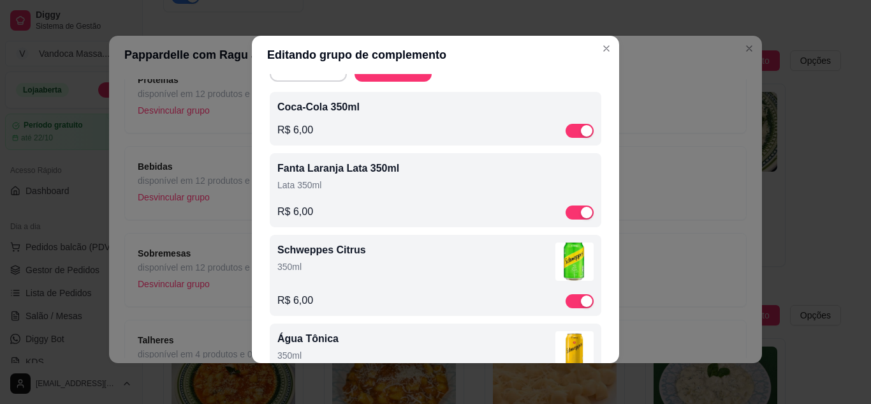
click at [347, 180] on p "Lata 350ml" at bounding box center [435, 185] width 316 height 13
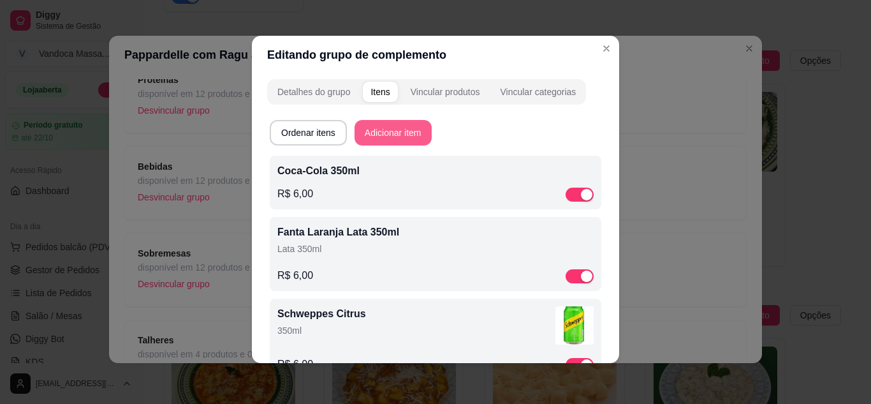
click at [391, 135] on button "Adicionar item" at bounding box center [393, 133] width 77 height 26
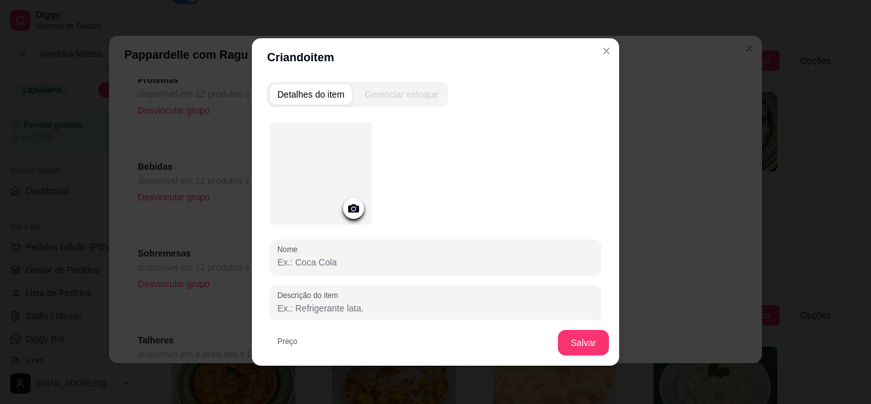
click at [359, 209] on div at bounding box center [353, 208] width 21 height 21
click at [343, 179] on div at bounding box center [321, 173] width 102 height 102
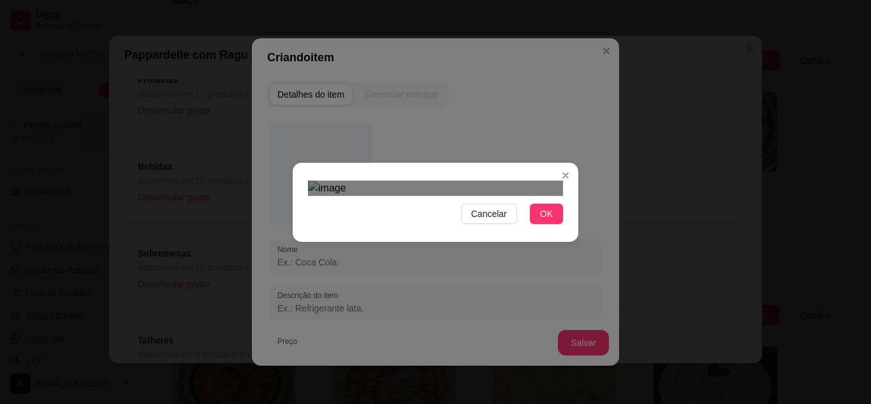
click at [510, 279] on div "Use the arrow keys to move the crop selection area" at bounding box center [439, 321] width 230 height 230
click at [548, 221] on span "OK" at bounding box center [546, 214] width 13 height 14
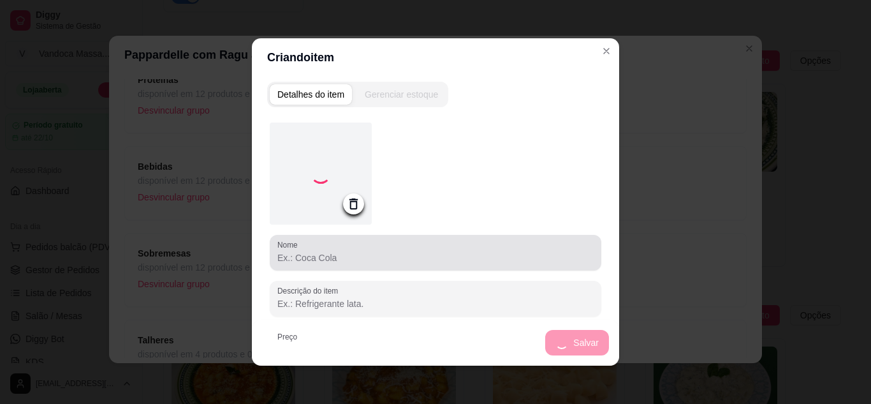
click at [427, 252] on input "Nome" at bounding box center [435, 257] width 316 height 13
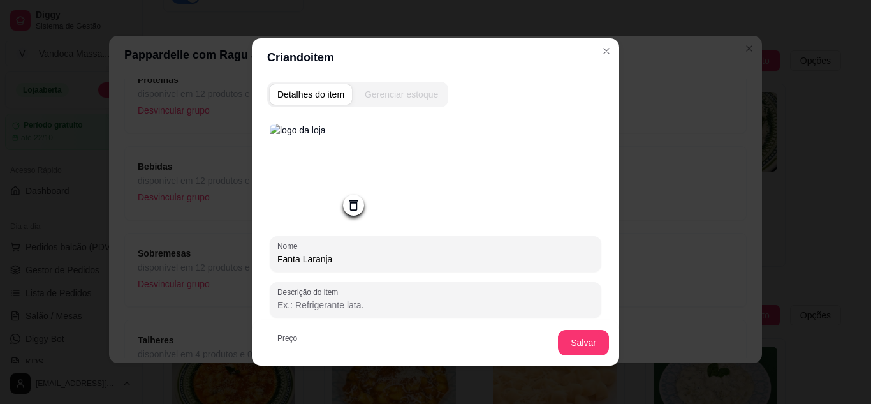
type input "Fanta Laranja"
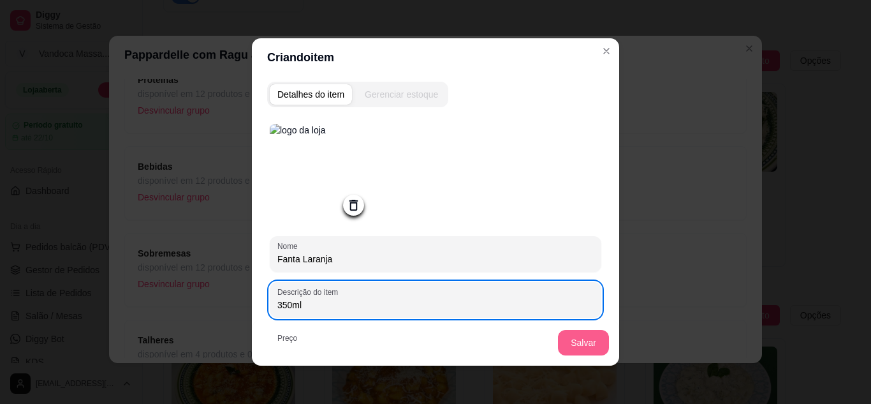
type input "350ml"
click at [559, 342] on button "Salvar" at bounding box center [583, 343] width 51 height 26
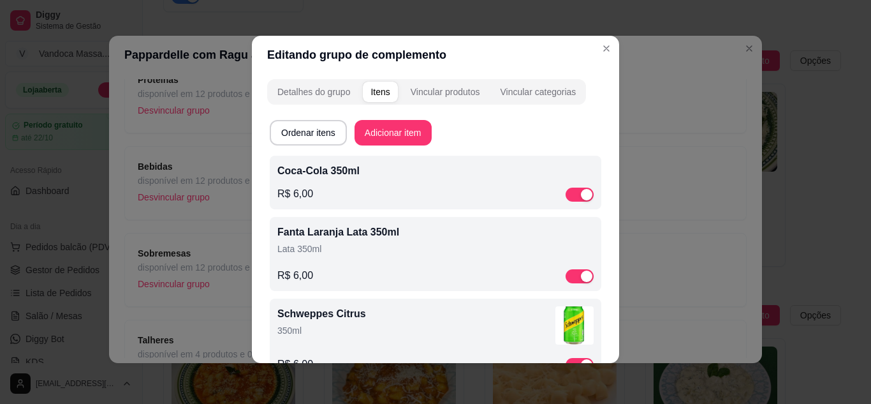
click at [380, 243] on p "Lata 350ml" at bounding box center [435, 248] width 316 height 13
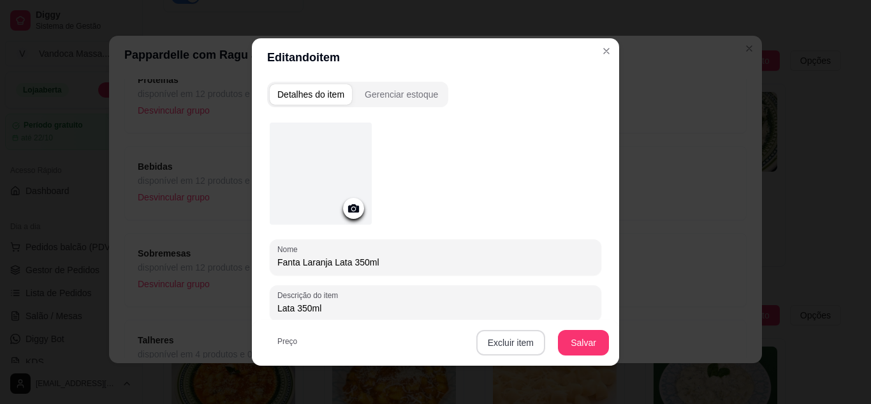
click at [525, 342] on button "Excluir item" at bounding box center [510, 343] width 69 height 26
click at [550, 309] on button "Sim" at bounding box center [558, 314] width 39 height 20
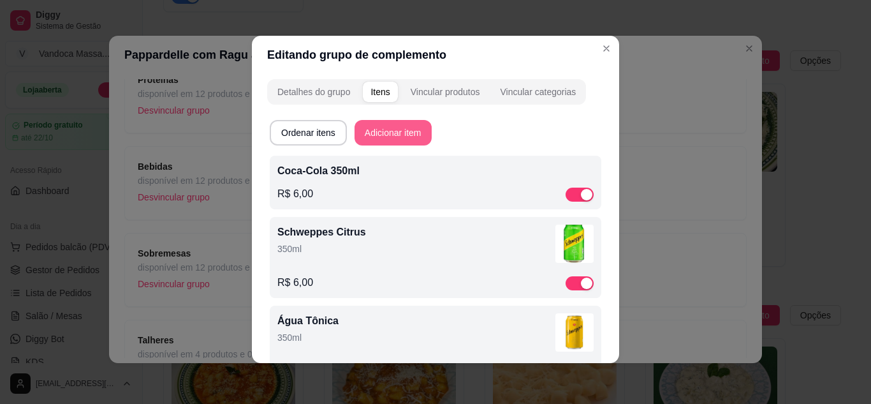
click at [390, 133] on button "Adicionar item" at bounding box center [393, 133] width 77 height 26
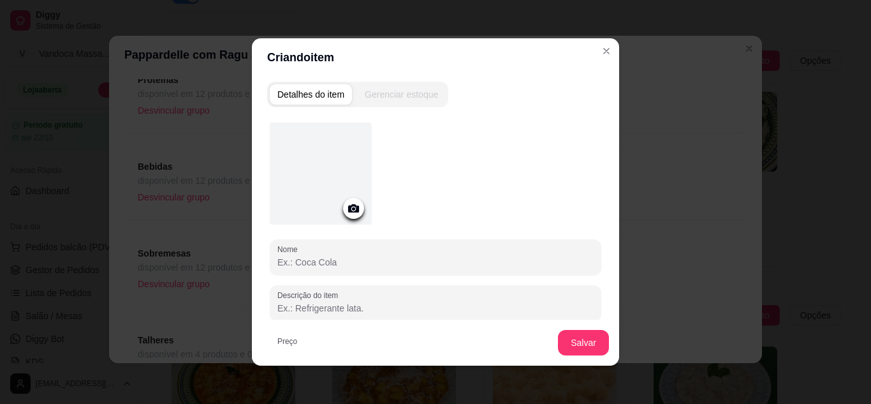
click at [355, 162] on div at bounding box center [321, 173] width 102 height 102
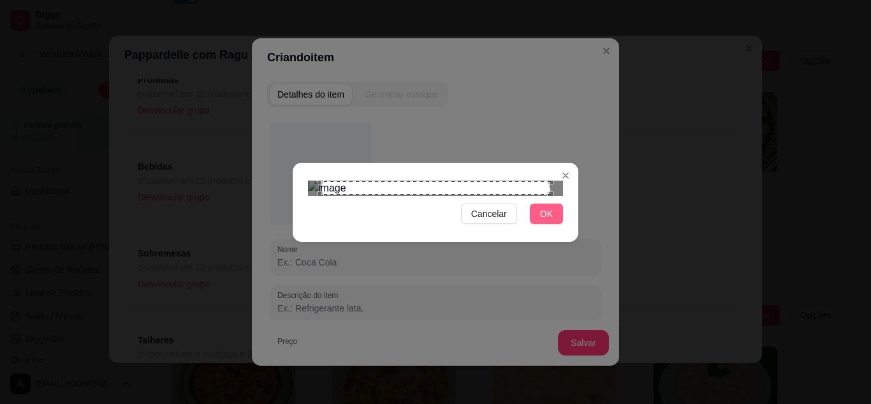
click at [555, 224] on button "OK" at bounding box center [546, 213] width 33 height 20
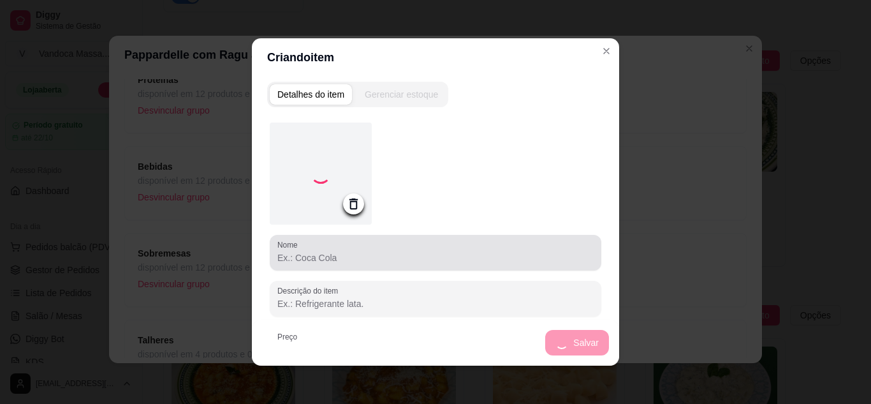
click at [358, 255] on input "Nome" at bounding box center [435, 257] width 316 height 13
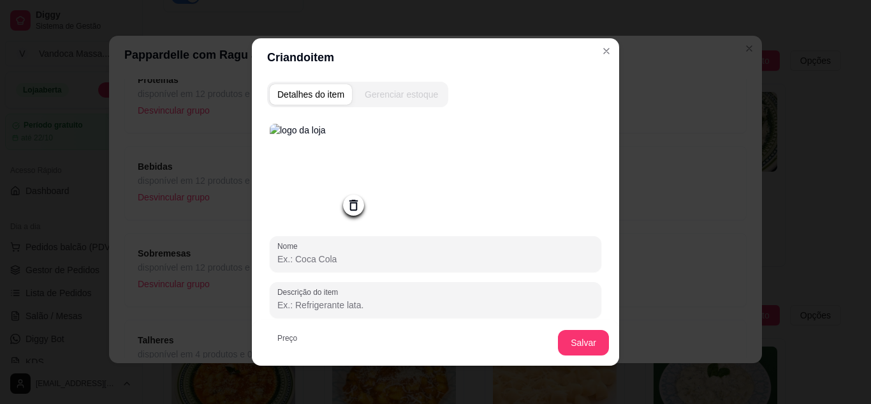
type input "V"
type input "Coca - Cola"
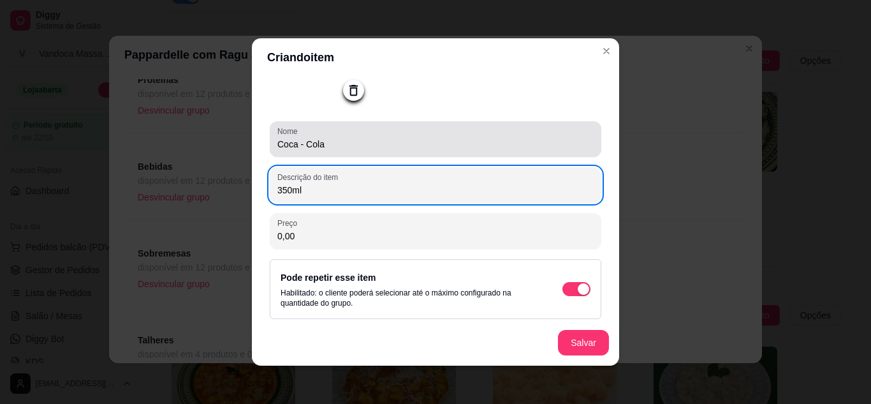
scroll to position [124, 0]
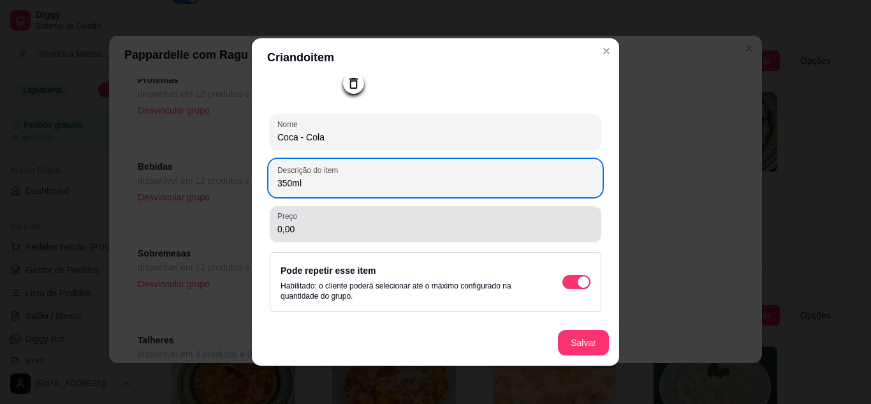
type input "350ml"
click at [391, 224] on input "0,00" at bounding box center [435, 229] width 316 height 13
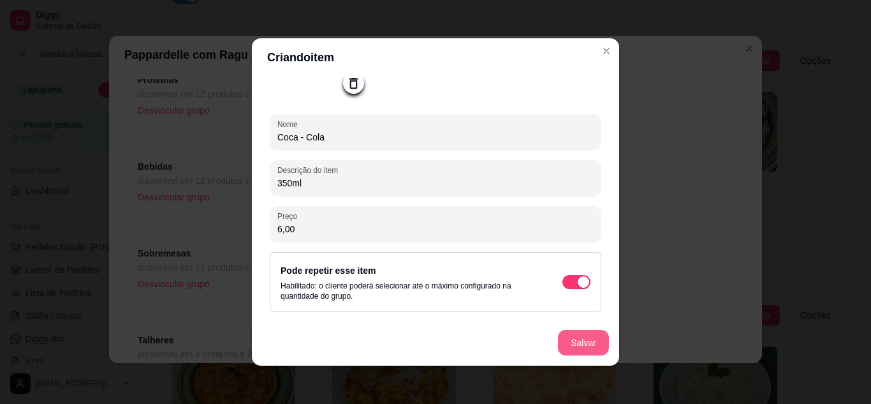
type input "6,00"
click at [582, 342] on button "Salvar" at bounding box center [584, 342] width 50 height 25
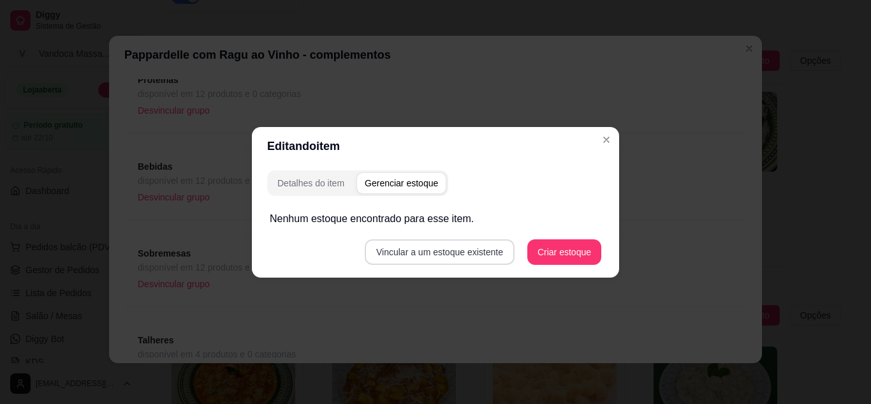
scroll to position [0, 0]
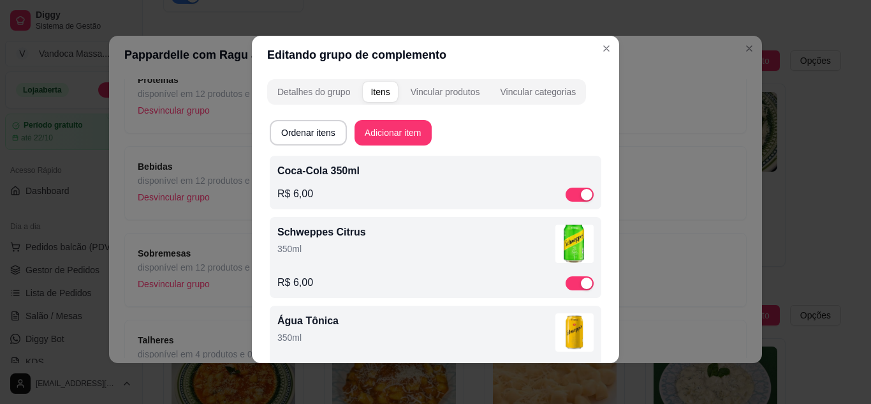
click at [456, 184] on div "Coca-Cola 350ml R$ 6,00" at bounding box center [435, 182] width 316 height 38
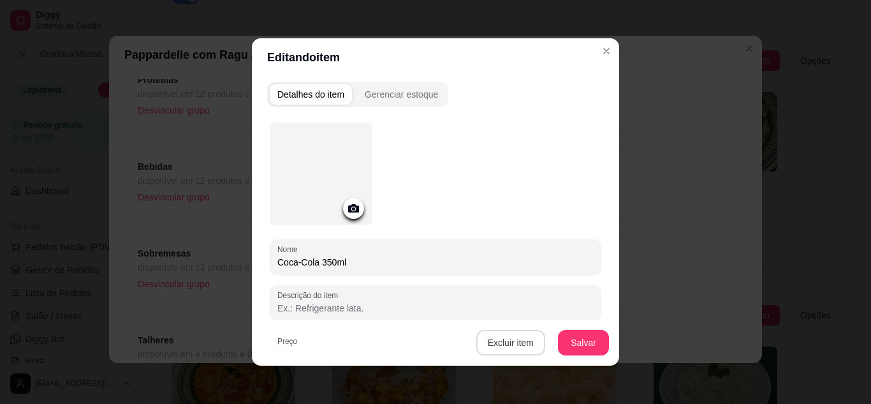
click at [506, 338] on button "Excluir item" at bounding box center [510, 343] width 69 height 26
click at [545, 307] on button "Sim" at bounding box center [558, 314] width 39 height 20
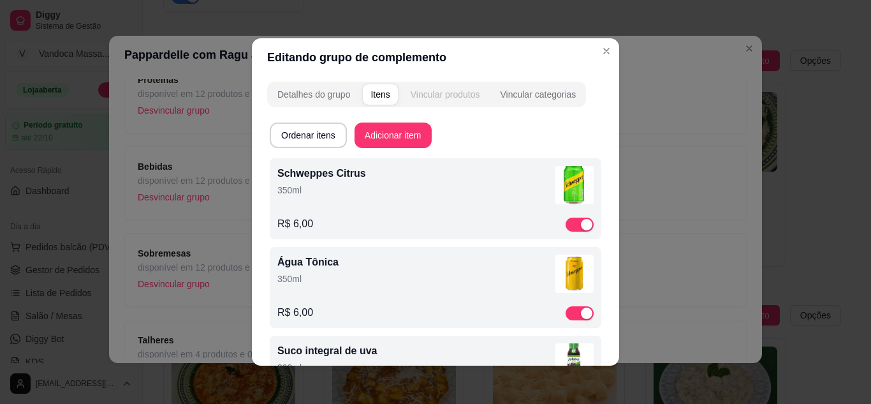
click at [455, 96] on div "Vincular produtos" at bounding box center [446, 94] width 70 height 13
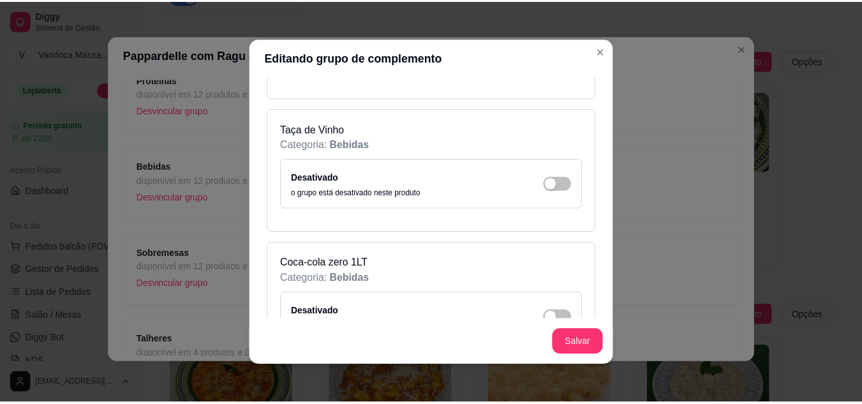
scroll to position [3635, 0]
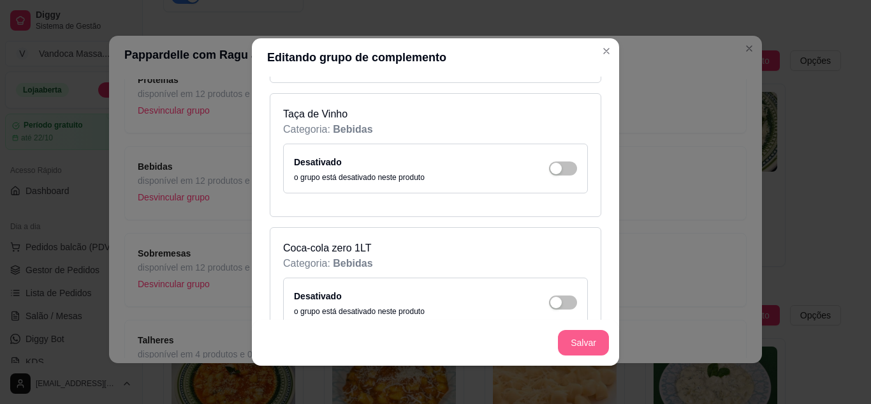
click at [589, 341] on button "Salvar" at bounding box center [583, 343] width 51 height 26
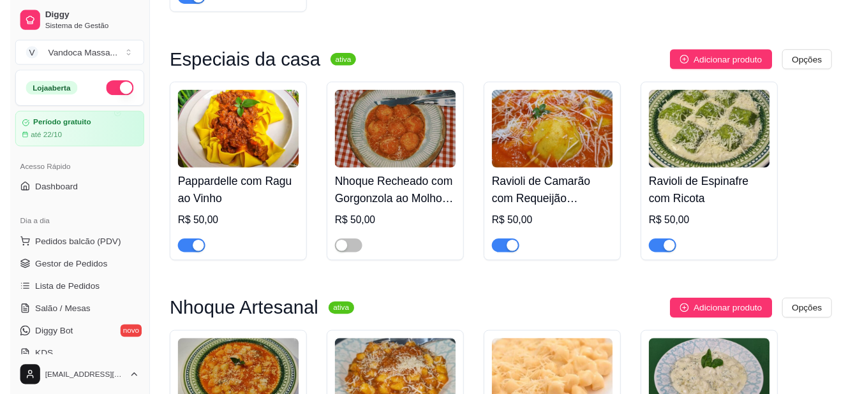
scroll to position [0, 0]
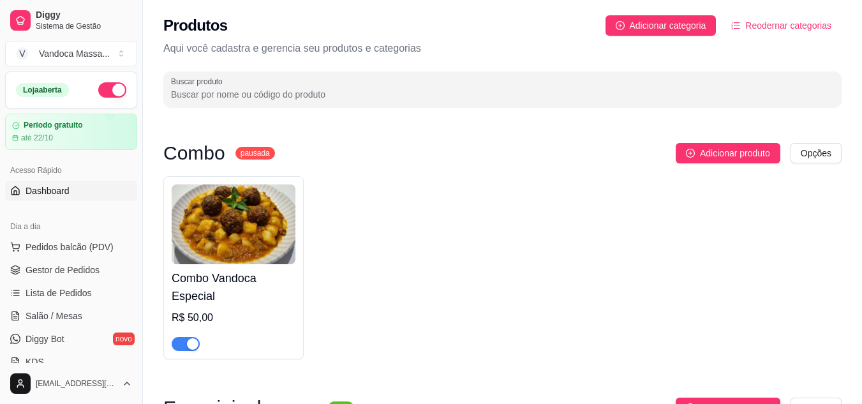
click at [62, 195] on span "Dashboard" at bounding box center [48, 190] width 44 height 13
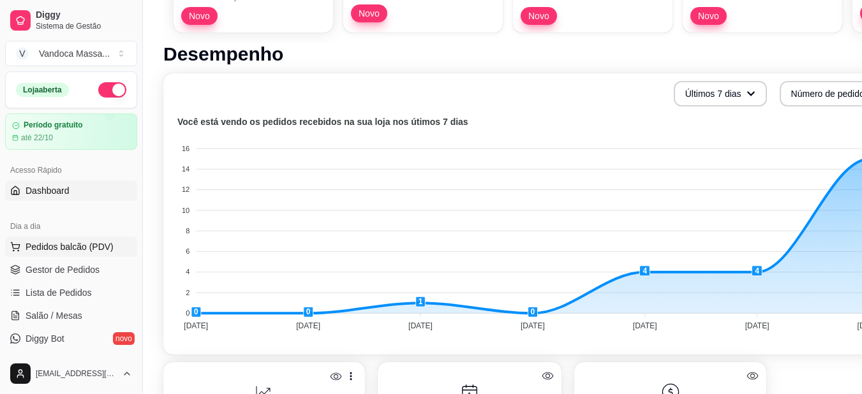
scroll to position [62, 0]
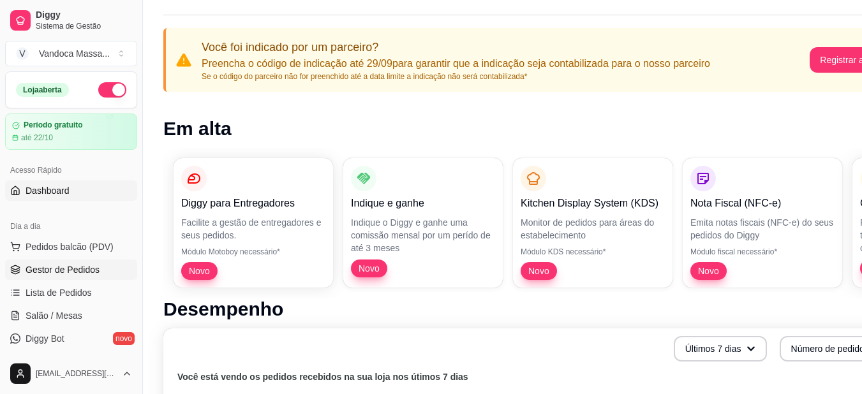
click at [69, 262] on link "Gestor de Pedidos" at bounding box center [71, 270] width 132 height 20
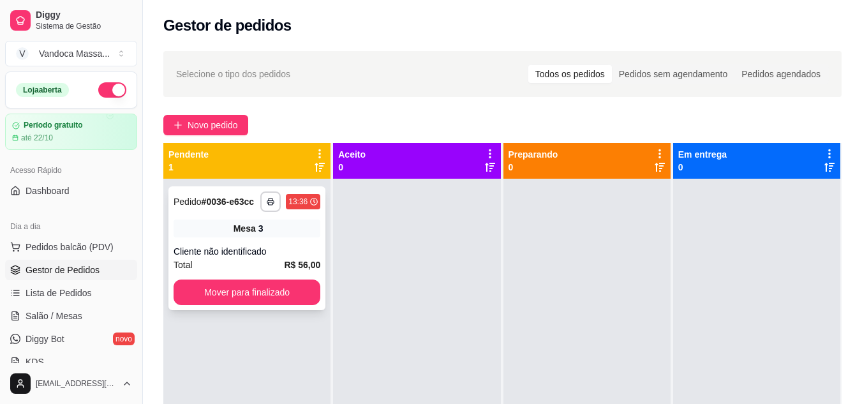
click at [281, 247] on div "Cliente não identificado" at bounding box center [246, 251] width 147 height 13
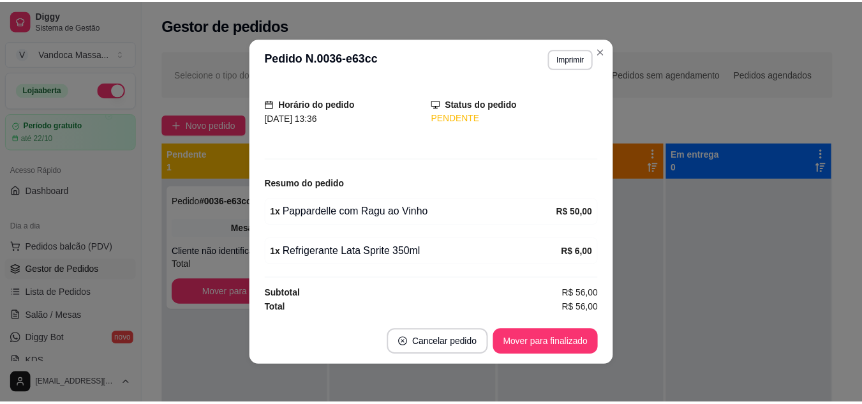
scroll to position [3, 0]
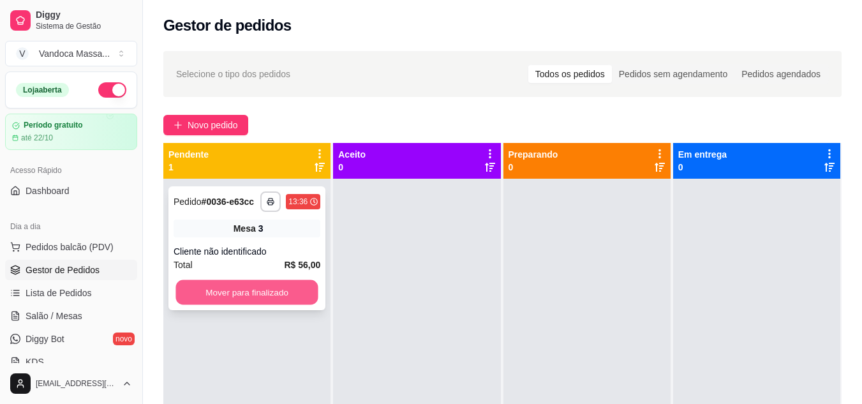
click at [261, 296] on button "Mover para finalizado" at bounding box center [246, 292] width 142 height 25
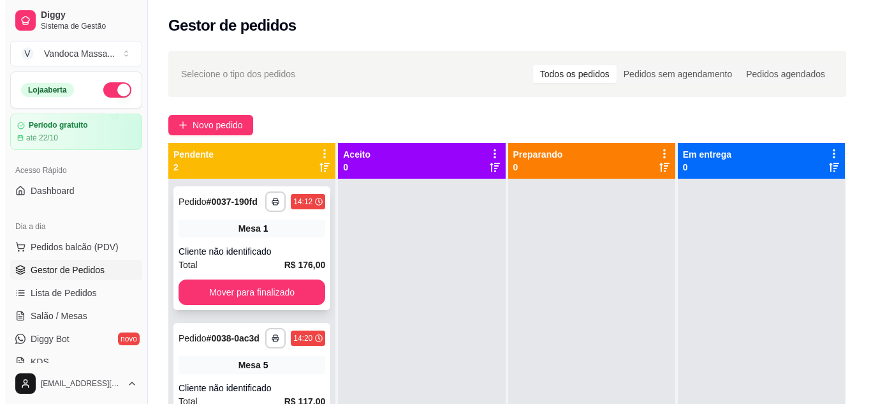
scroll to position [36, 0]
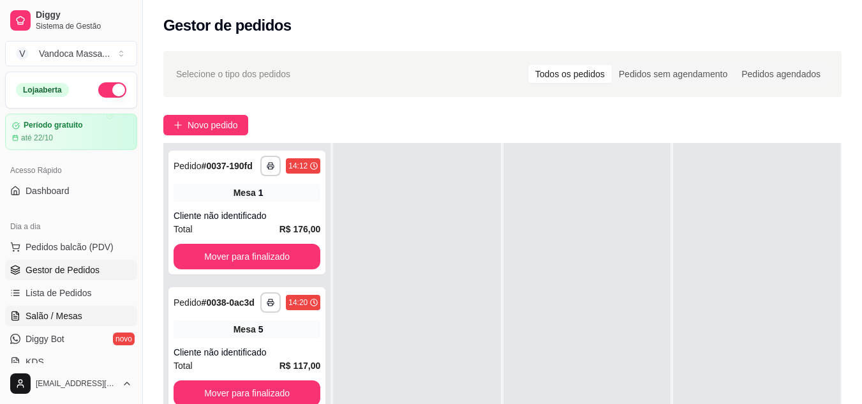
click at [62, 316] on span "Salão / Mesas" at bounding box center [54, 315] width 57 height 13
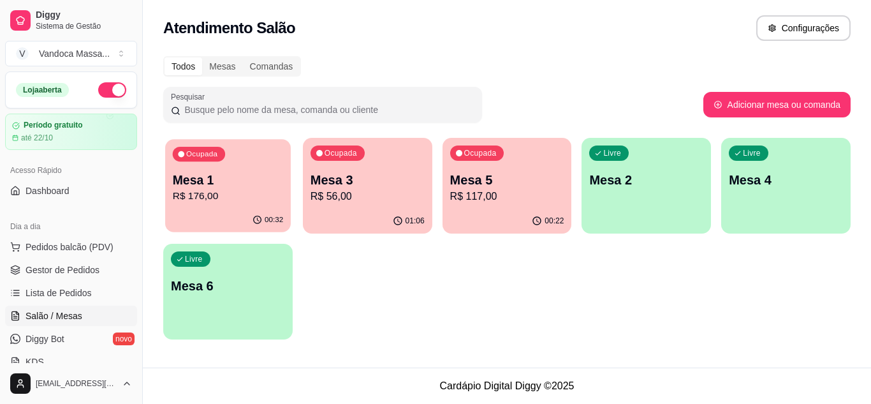
click at [234, 180] on p "Mesa 1" at bounding box center [228, 180] width 110 height 17
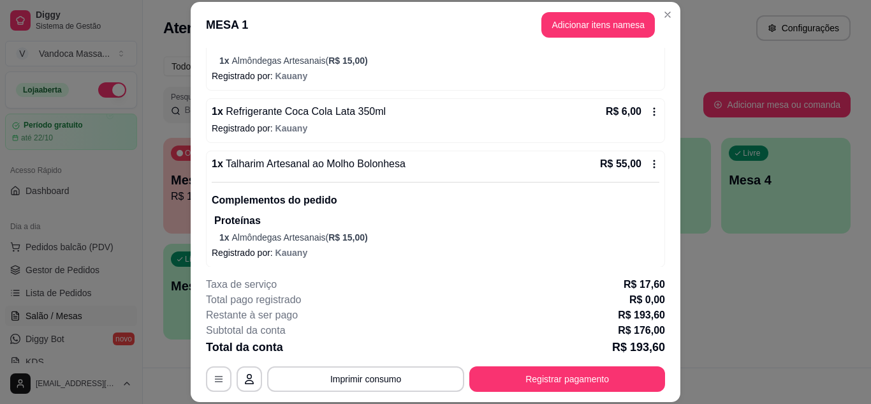
scroll to position [325, 0]
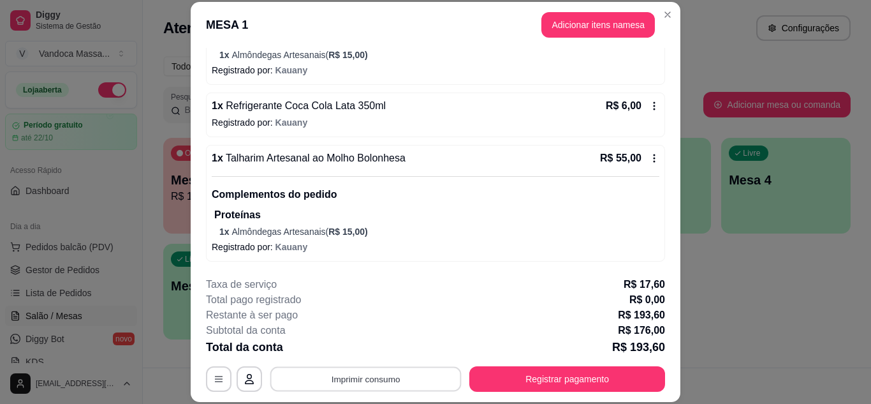
click at [403, 376] on button "Imprimir consumo" at bounding box center [365, 378] width 191 height 25
click at [367, 344] on button "IMPRESSORA" at bounding box center [365, 349] width 92 height 20
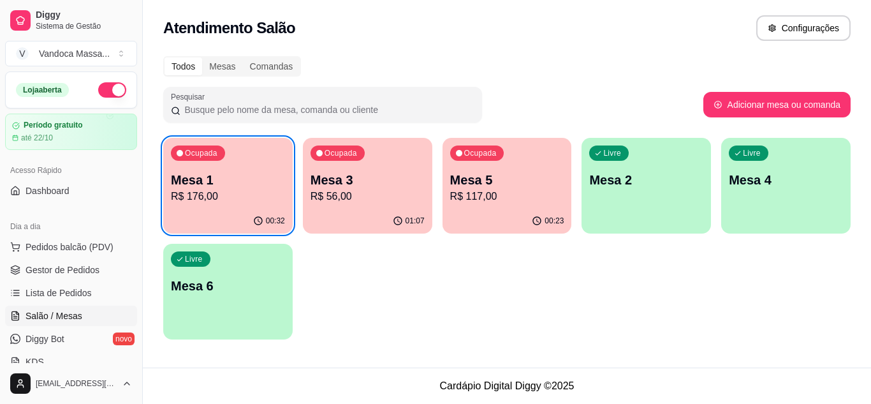
click at [514, 186] on p "Mesa 5" at bounding box center [507, 180] width 114 height 18
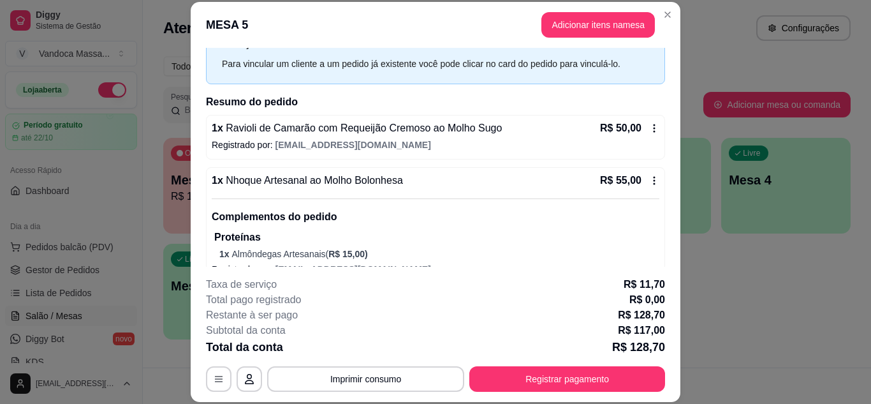
scroll to position [128, 0]
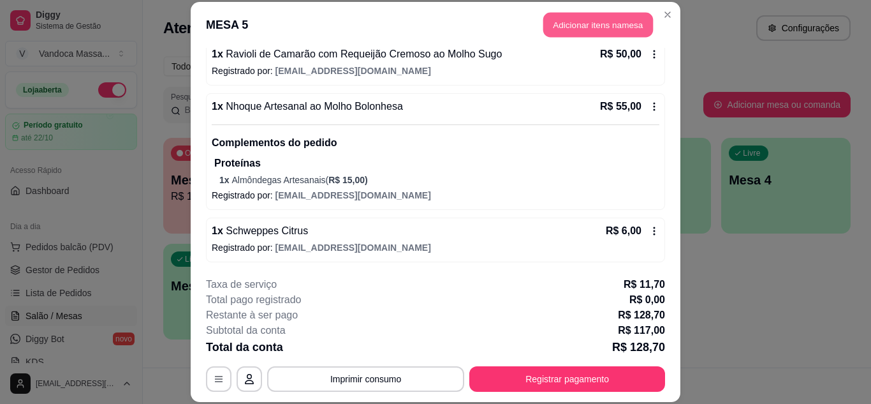
click at [578, 30] on button "Adicionar itens na mesa" at bounding box center [598, 25] width 110 height 25
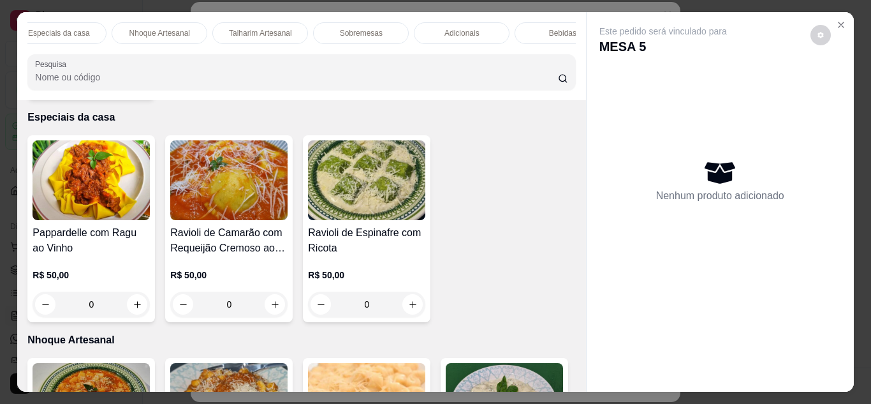
scroll to position [0, 128]
click at [555, 29] on p "Bebidas" at bounding box center [552, 33] width 27 height 10
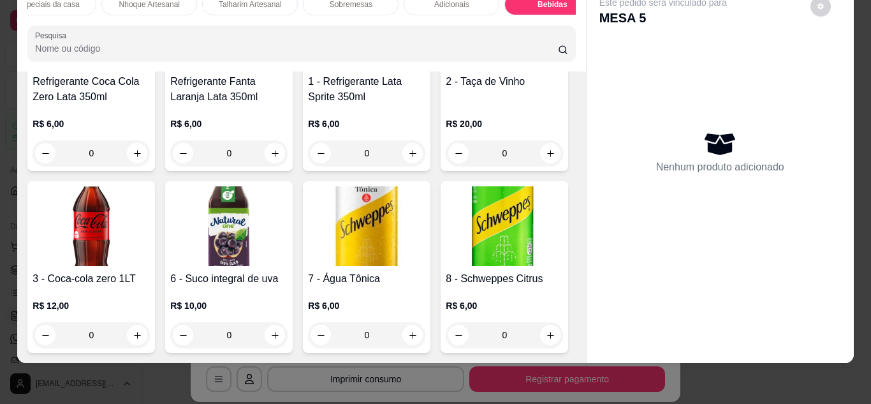
scroll to position [2027, 0]
click at [150, 105] on h4 "Refrigerante Coca Cola Zero Lata 350ml" at bounding box center [91, 89] width 117 height 31
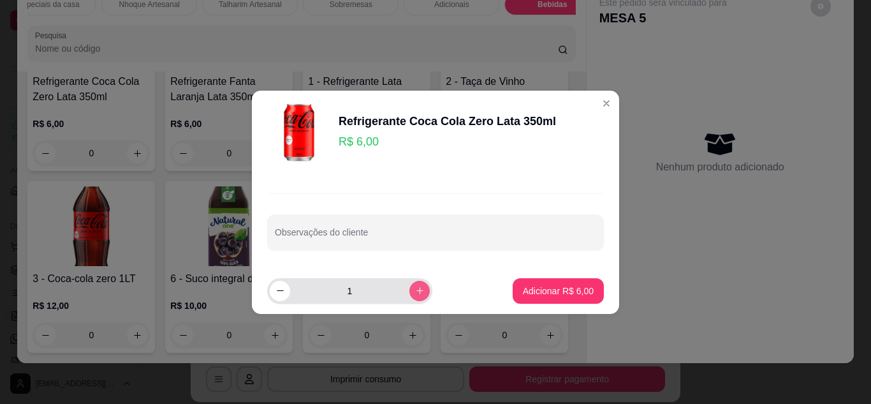
click at [415, 286] on icon "increase-product-quantity" at bounding box center [420, 291] width 10 height 10
click at [282, 294] on icon "decrease-product-quantity" at bounding box center [280, 291] width 10 height 10
type input "1"
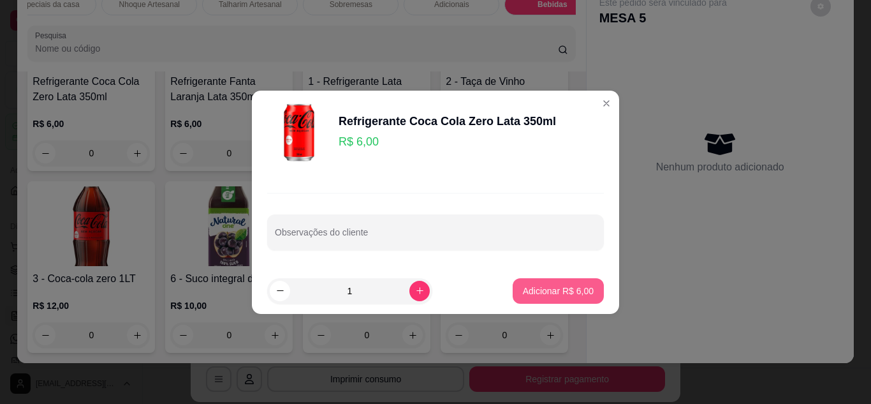
click at [534, 289] on p "Adicionar R$ 6,00" at bounding box center [558, 290] width 71 height 13
type input "1"
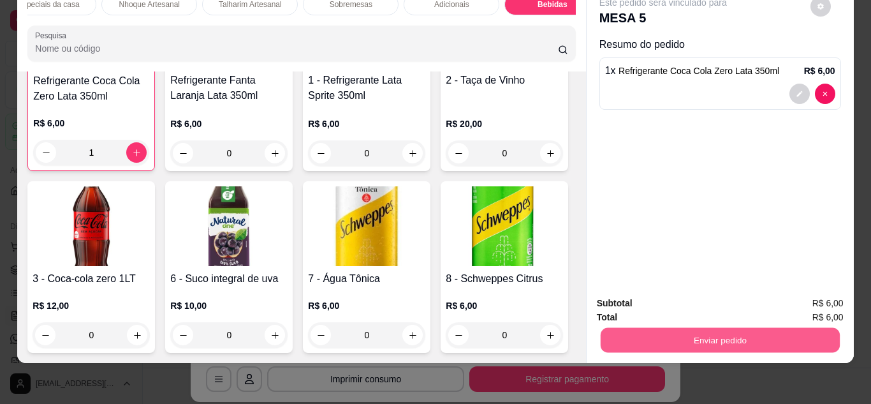
click at [728, 333] on button "Enviar pedido" at bounding box center [719, 340] width 239 height 25
click at [814, 295] on button "Enviar pedido" at bounding box center [810, 298] width 70 height 24
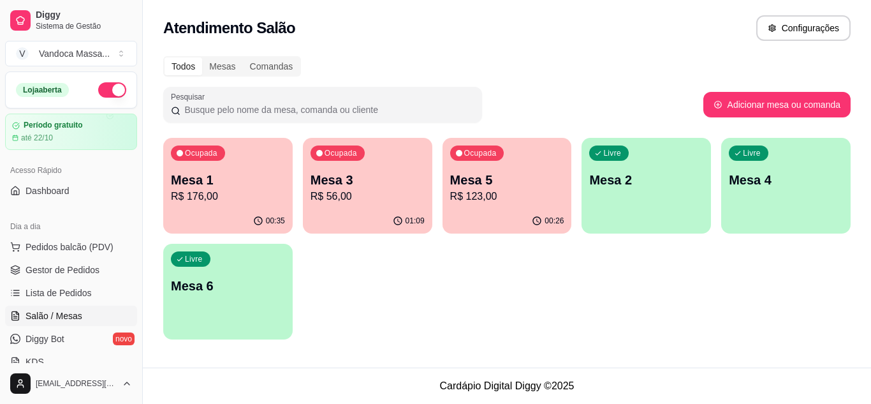
click at [253, 189] on p "R$ 176,00" at bounding box center [228, 196] width 114 height 15
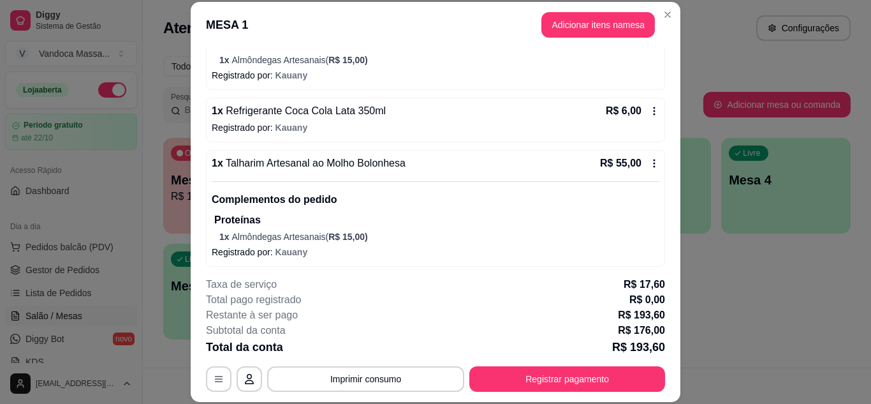
scroll to position [325, 0]
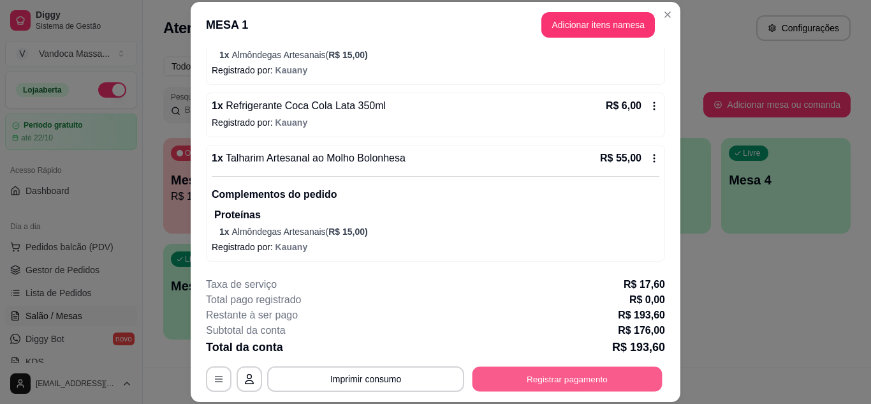
click at [517, 378] on button "Registrar pagamento" at bounding box center [568, 378] width 190 height 25
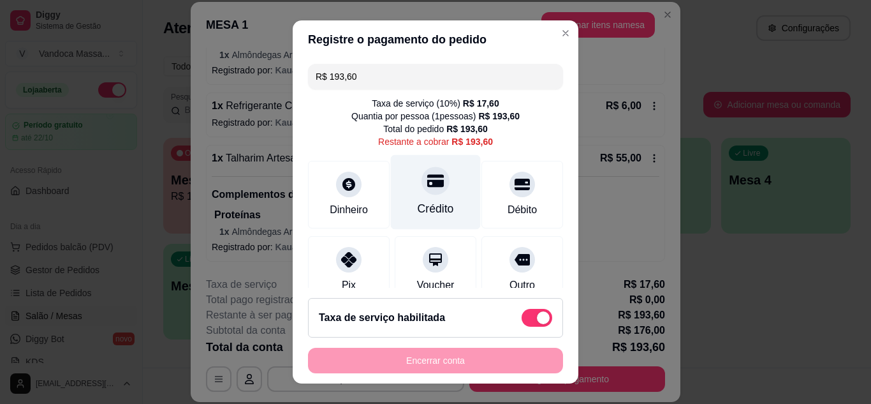
click at [424, 193] on div at bounding box center [436, 180] width 28 height 28
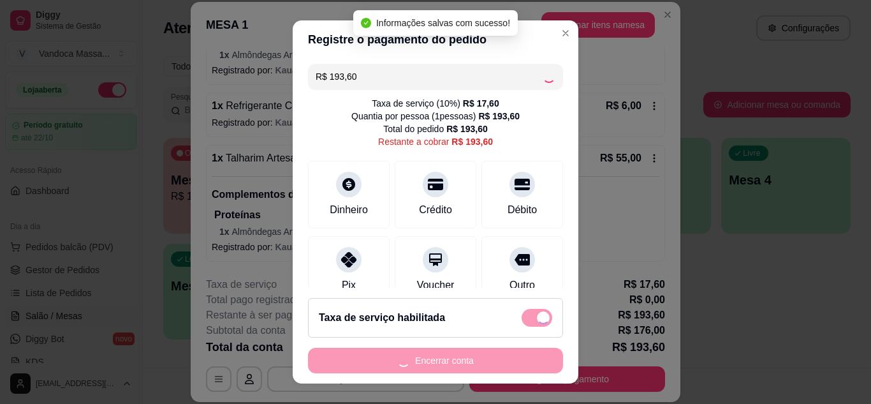
type input "R$ 0,00"
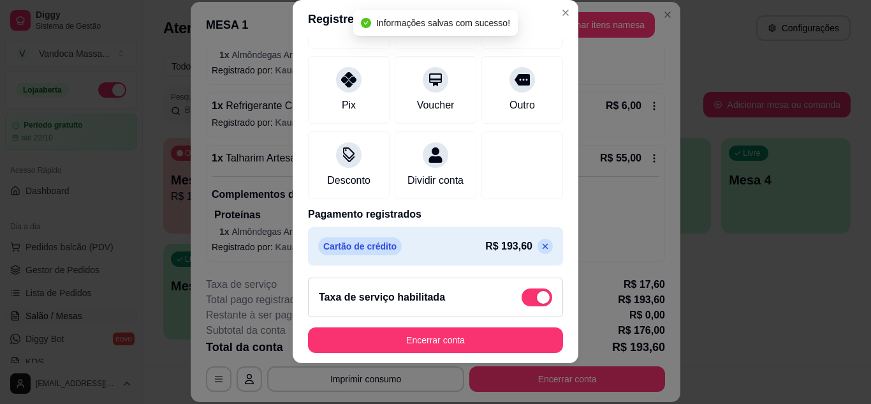
scroll to position [165, 0]
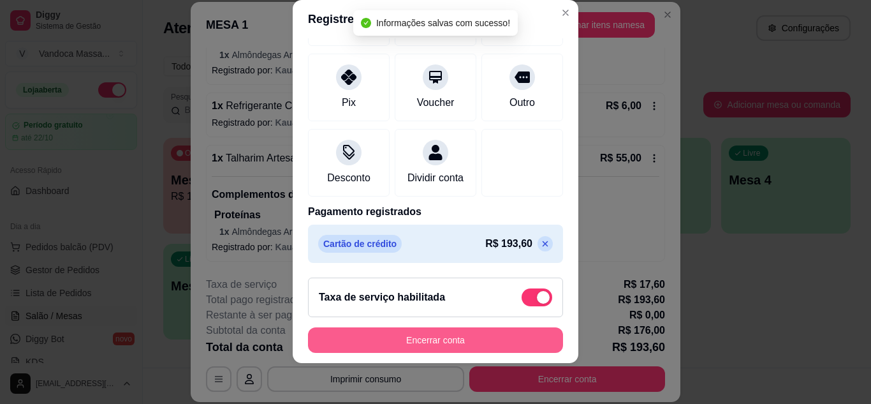
click at [495, 328] on button "Encerrar conta" at bounding box center [435, 340] width 255 height 26
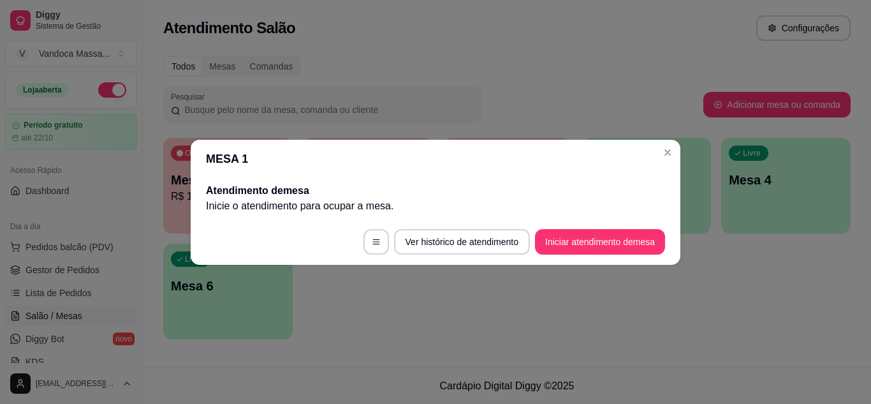
scroll to position [0, 0]
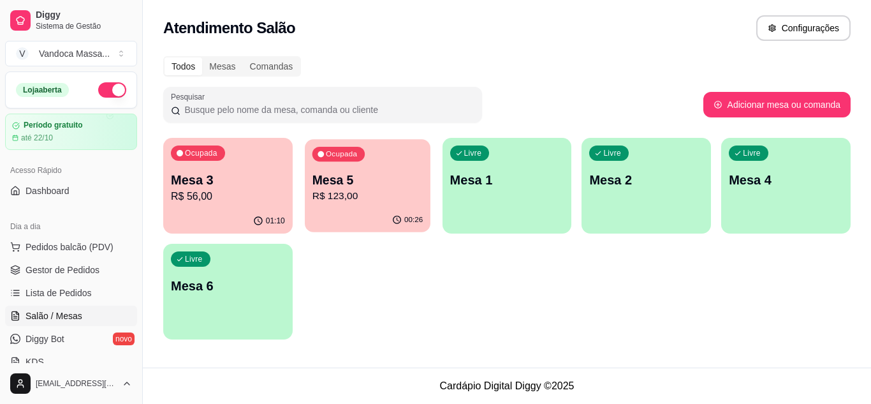
click at [342, 184] on p "Mesa 5" at bounding box center [367, 180] width 110 height 17
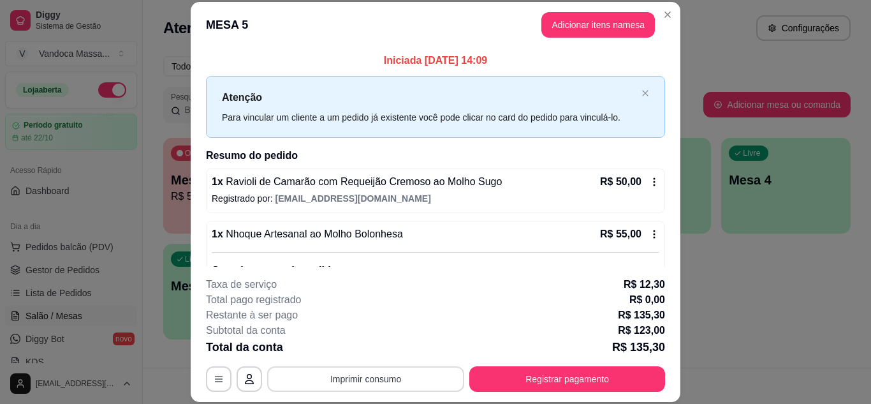
click at [402, 383] on button "Imprimir consumo" at bounding box center [365, 379] width 197 height 26
click at [385, 343] on button "IMPRESSORA" at bounding box center [365, 349] width 92 height 20
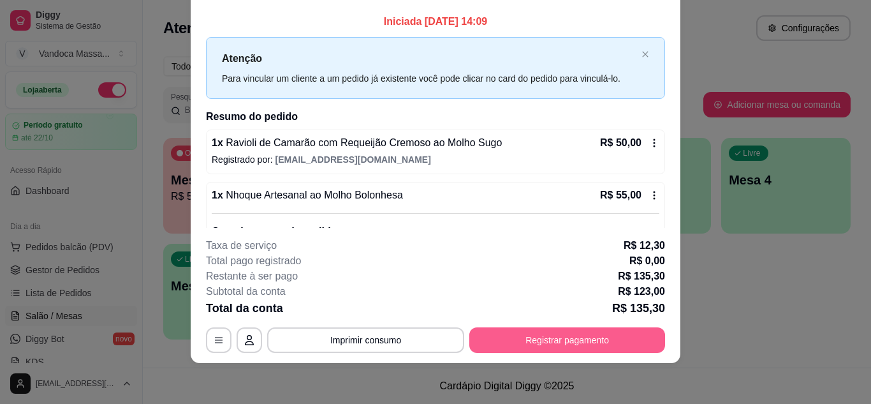
click at [541, 338] on button "Registrar pagamento" at bounding box center [567, 340] width 196 height 26
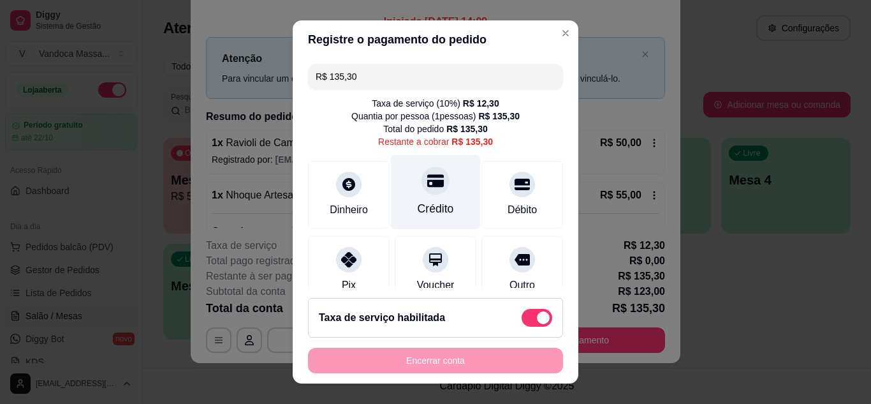
click at [410, 197] on div "Crédito" at bounding box center [436, 191] width 90 height 75
type input "R$ 0,00"
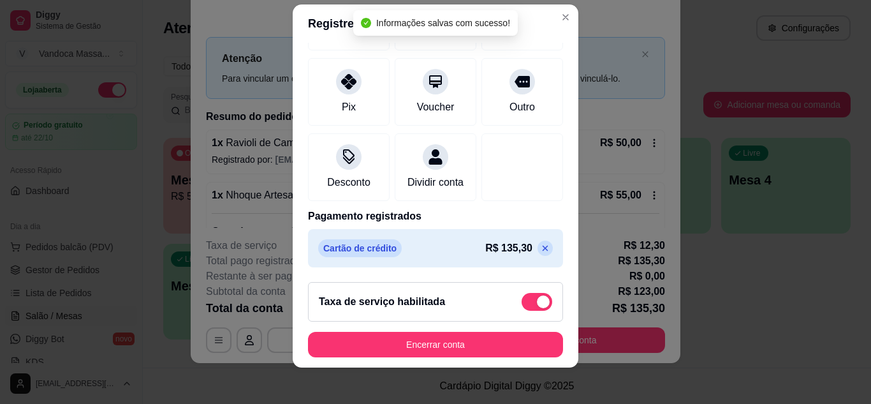
scroll to position [20, 0]
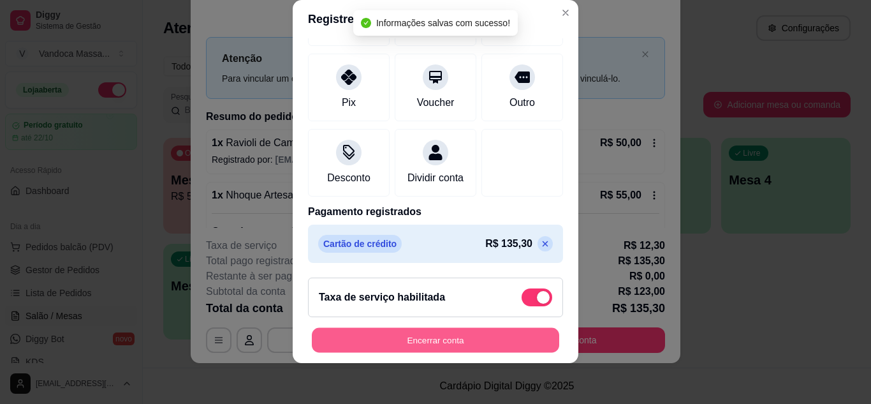
click at [517, 338] on button "Encerrar conta" at bounding box center [435, 340] width 247 height 25
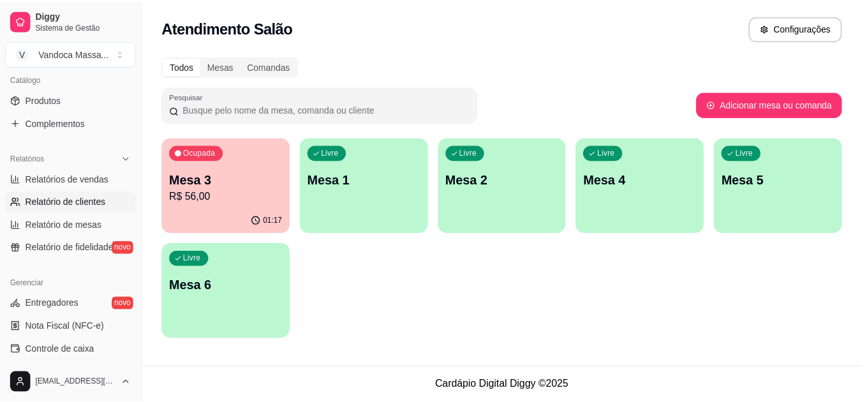
scroll to position [319, 0]
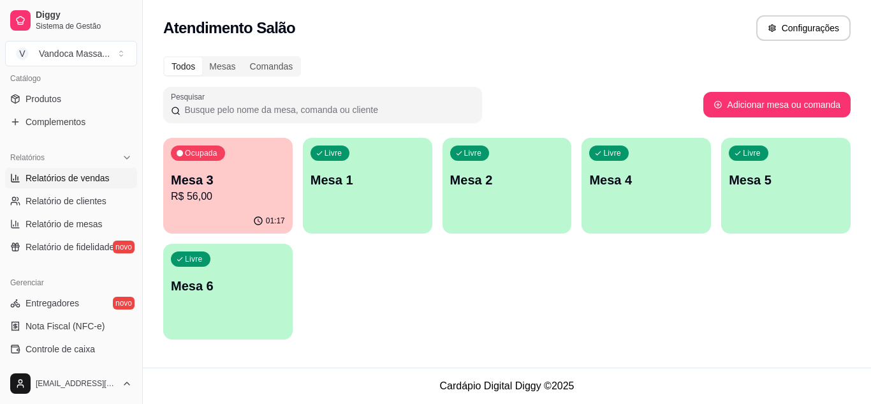
click at [89, 184] on link "Relatórios de vendas" at bounding box center [71, 178] width 132 height 20
select select "ALL"
select select "0"
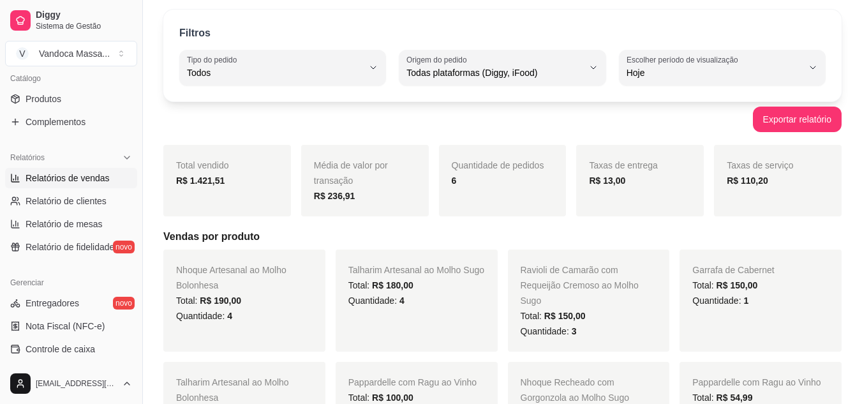
scroll to position [64, 0]
